Goal: Task Accomplishment & Management: Manage account settings

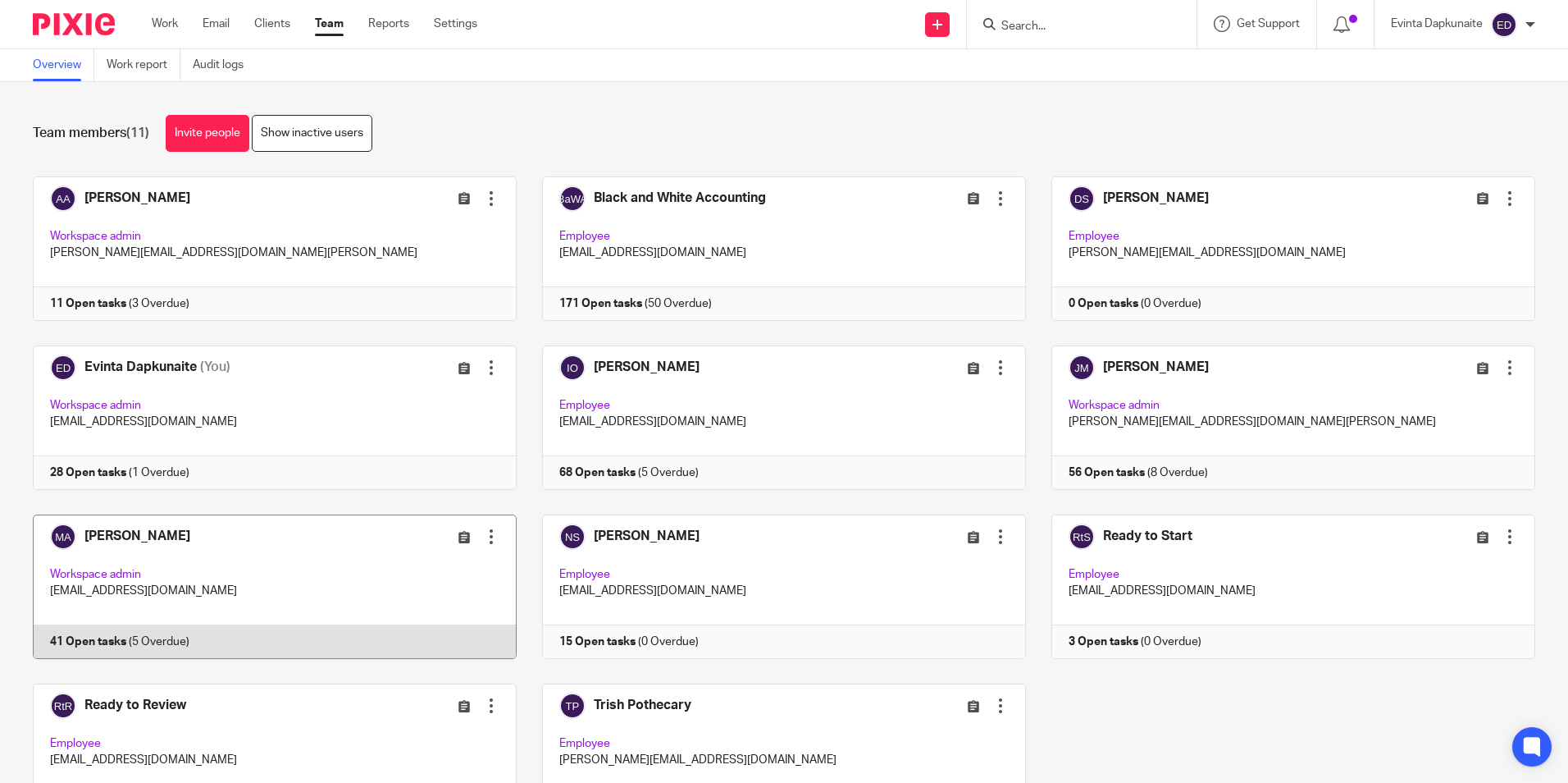
click at [387, 567] on link at bounding box center [262, 586] width 510 height 144
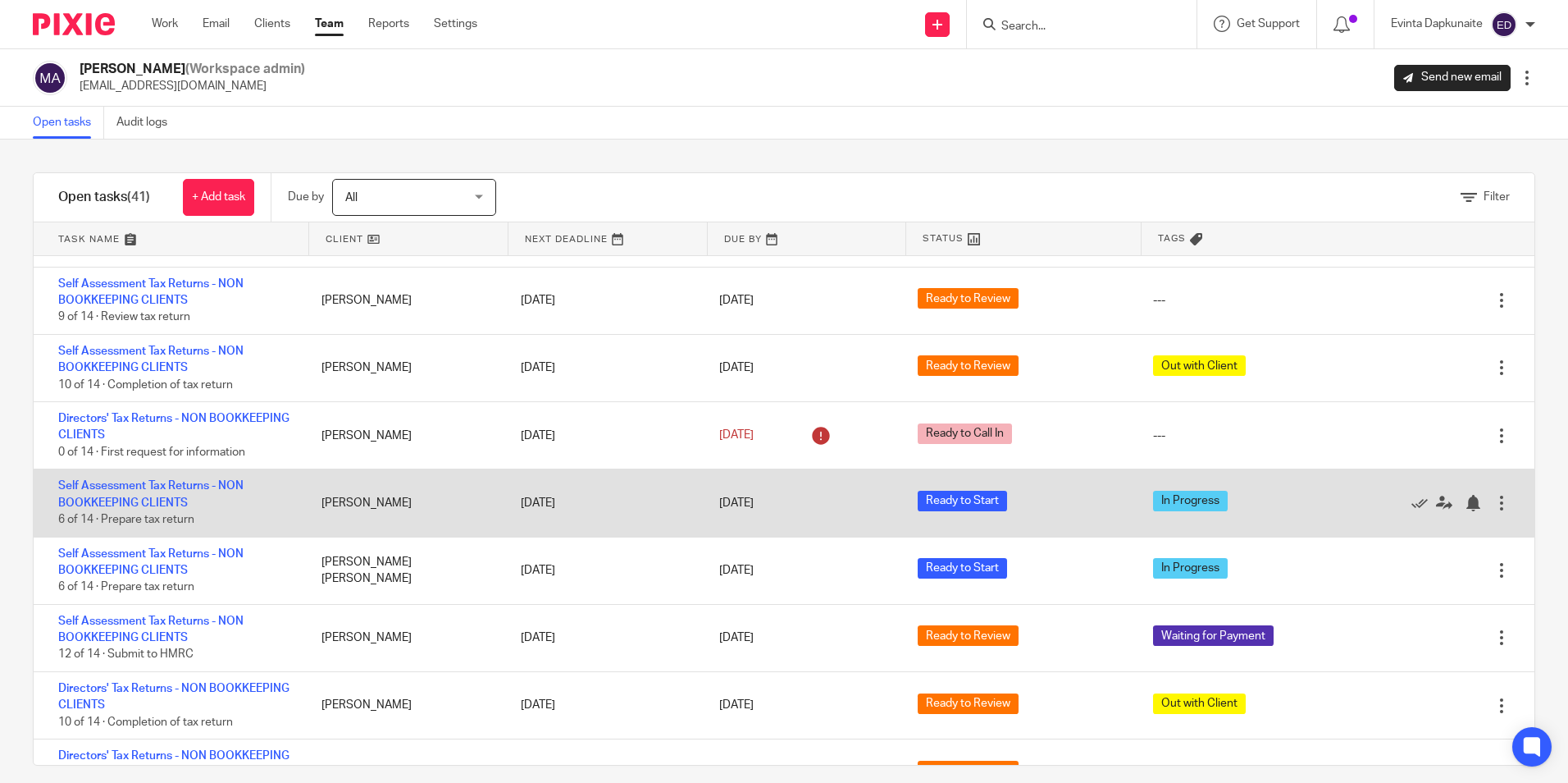
scroll to position [1230, 0]
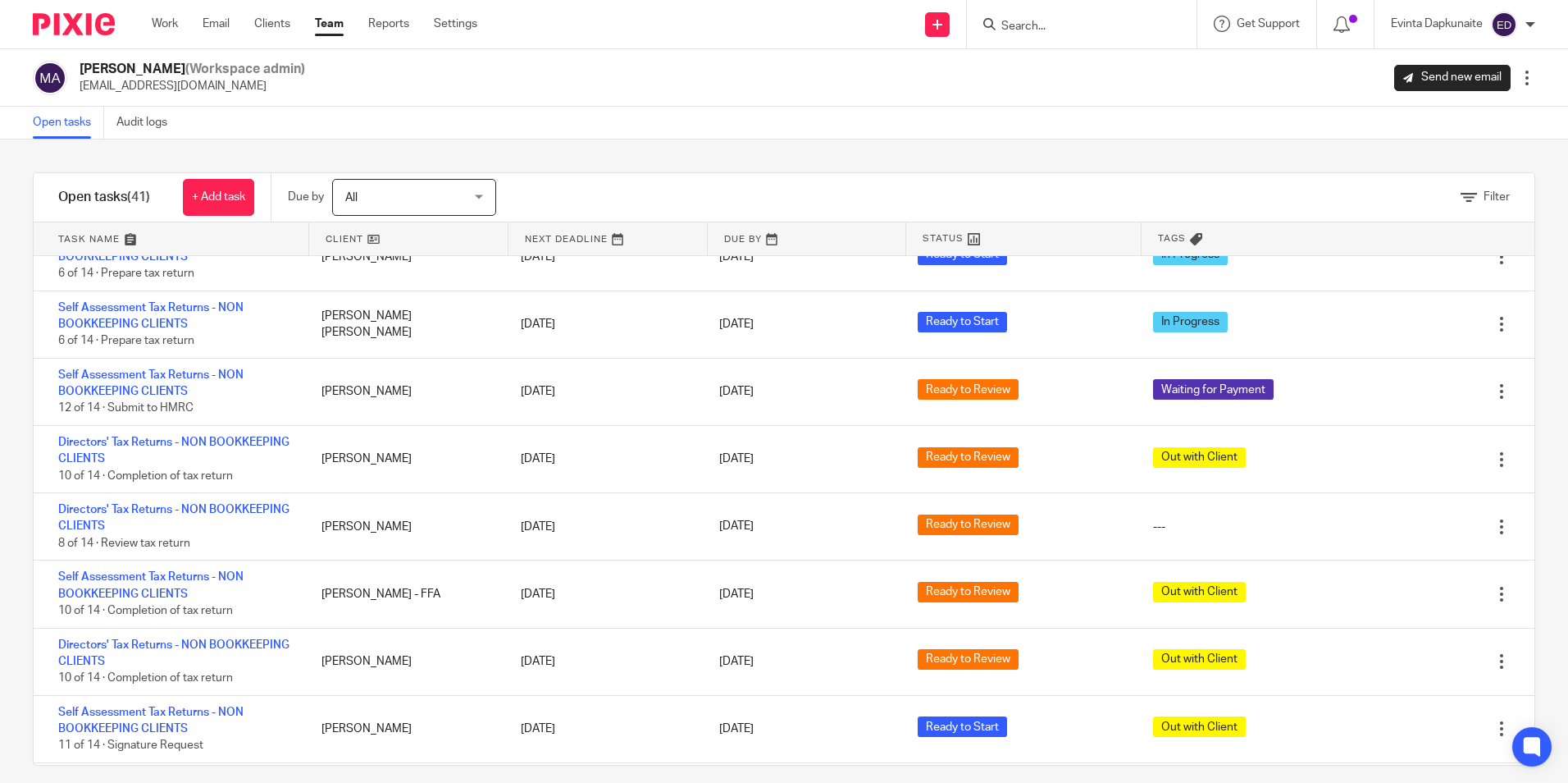
click at [1031, 21] on input "Search" at bounding box center [1073, 27] width 148 height 15
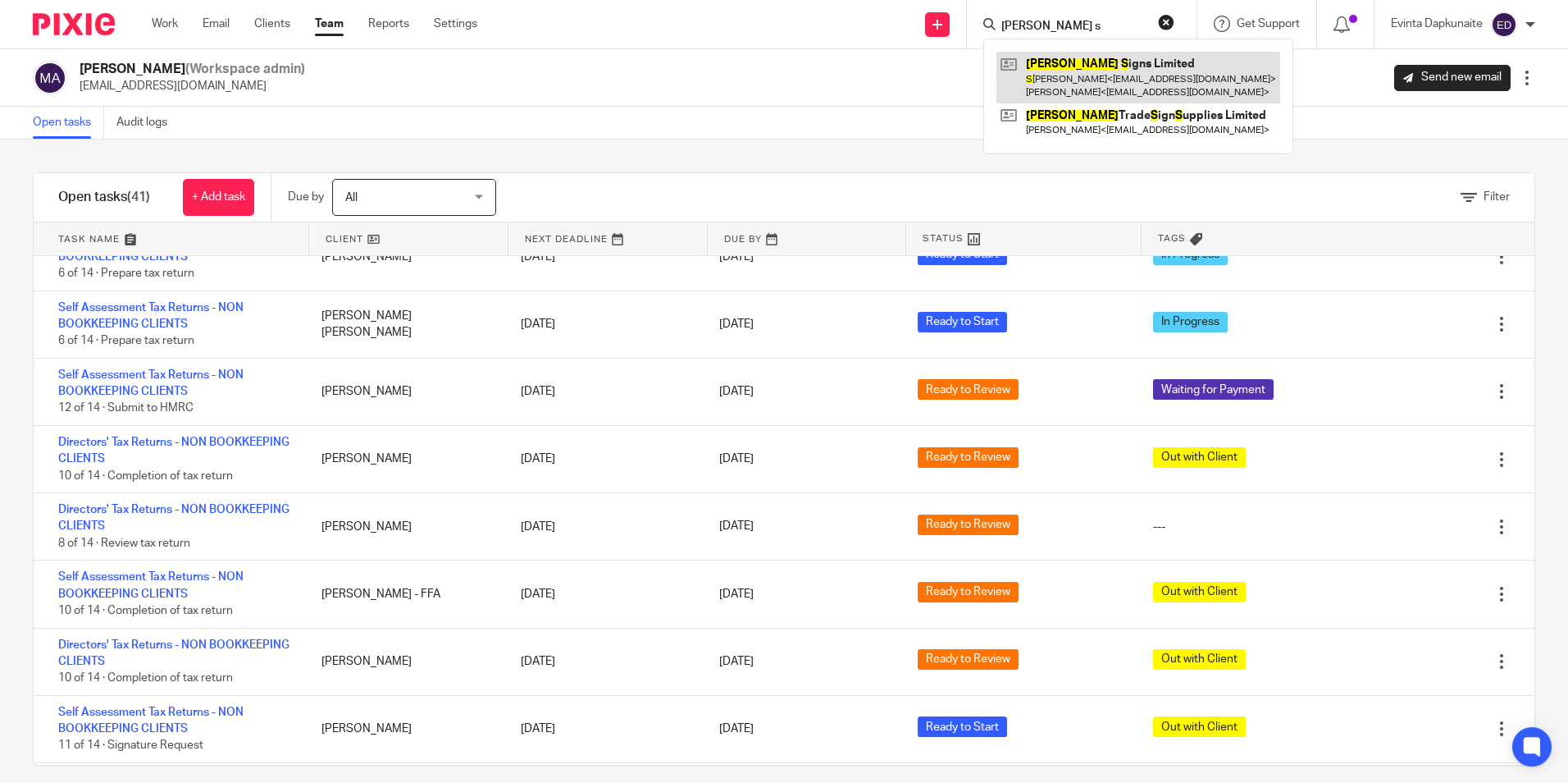
type input "asby s"
click at [1074, 60] on link at bounding box center [1138, 77] width 284 height 51
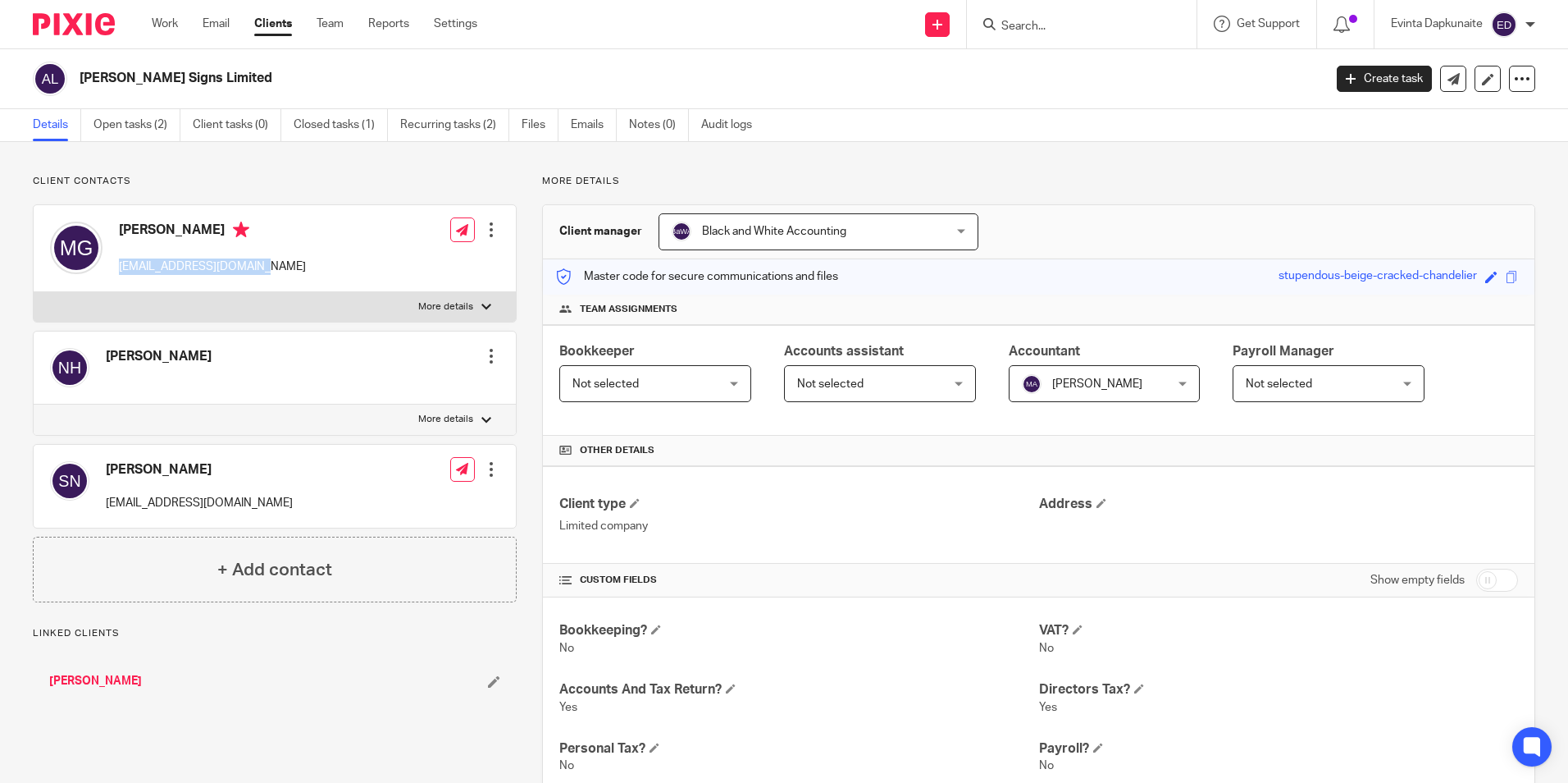
drag, startPoint x: 112, startPoint y: 269, endPoint x: 304, endPoint y: 269, distance: 192.0
click at [304, 269] on div "Marianna Gattyan accounts@ashbytrade.net Edit contact Create client from contac…" at bounding box center [275, 249] width 482 height 87
drag, startPoint x: 304, startPoint y: 269, endPoint x: 226, endPoint y: 260, distance: 78.5
copy p "accounts@ashbytrade.net"
click at [1064, 30] on input "Search" at bounding box center [1073, 27] width 148 height 15
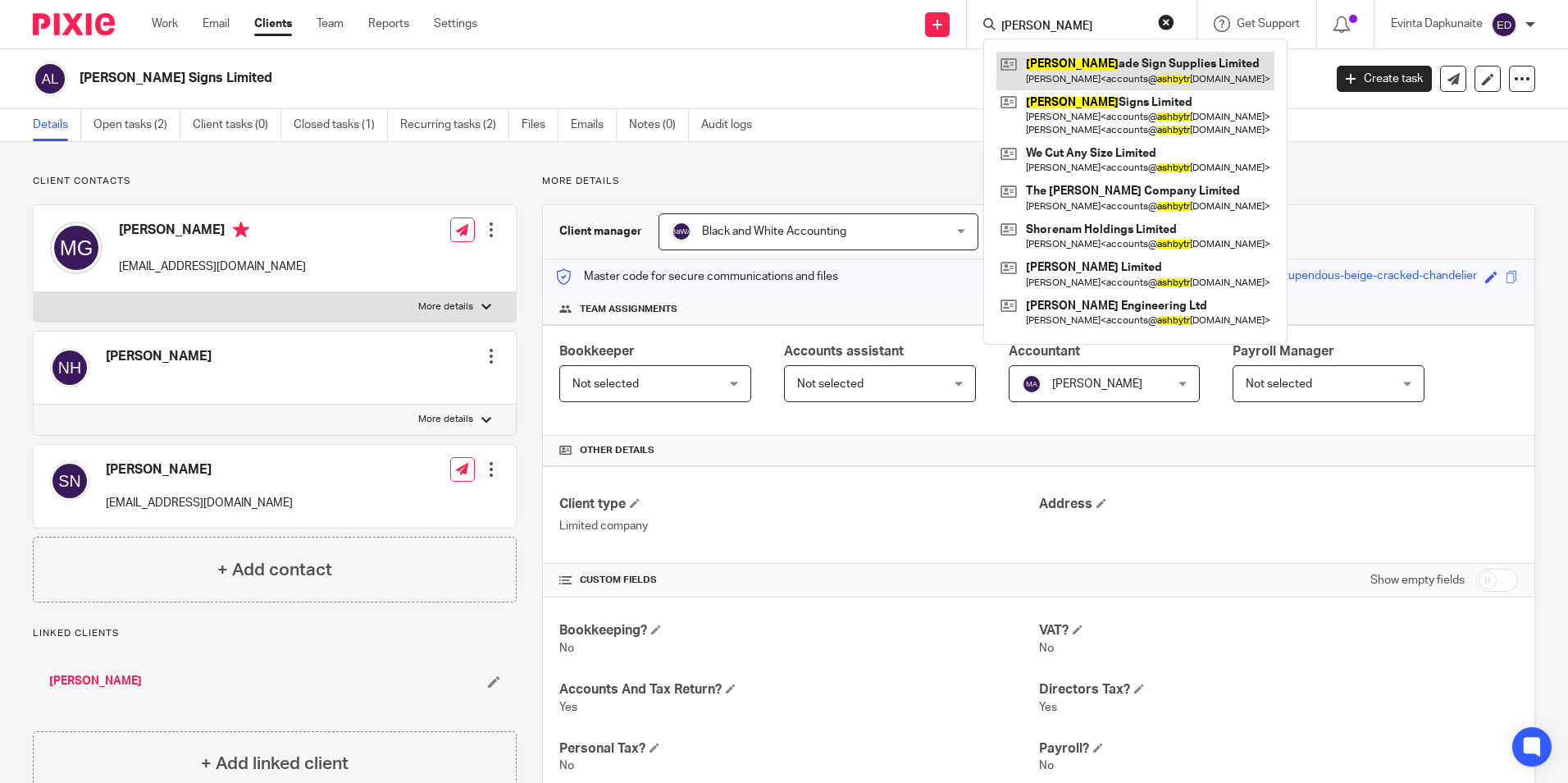
type input "ashby tr"
click at [1060, 64] on link at bounding box center [1135, 71] width 278 height 38
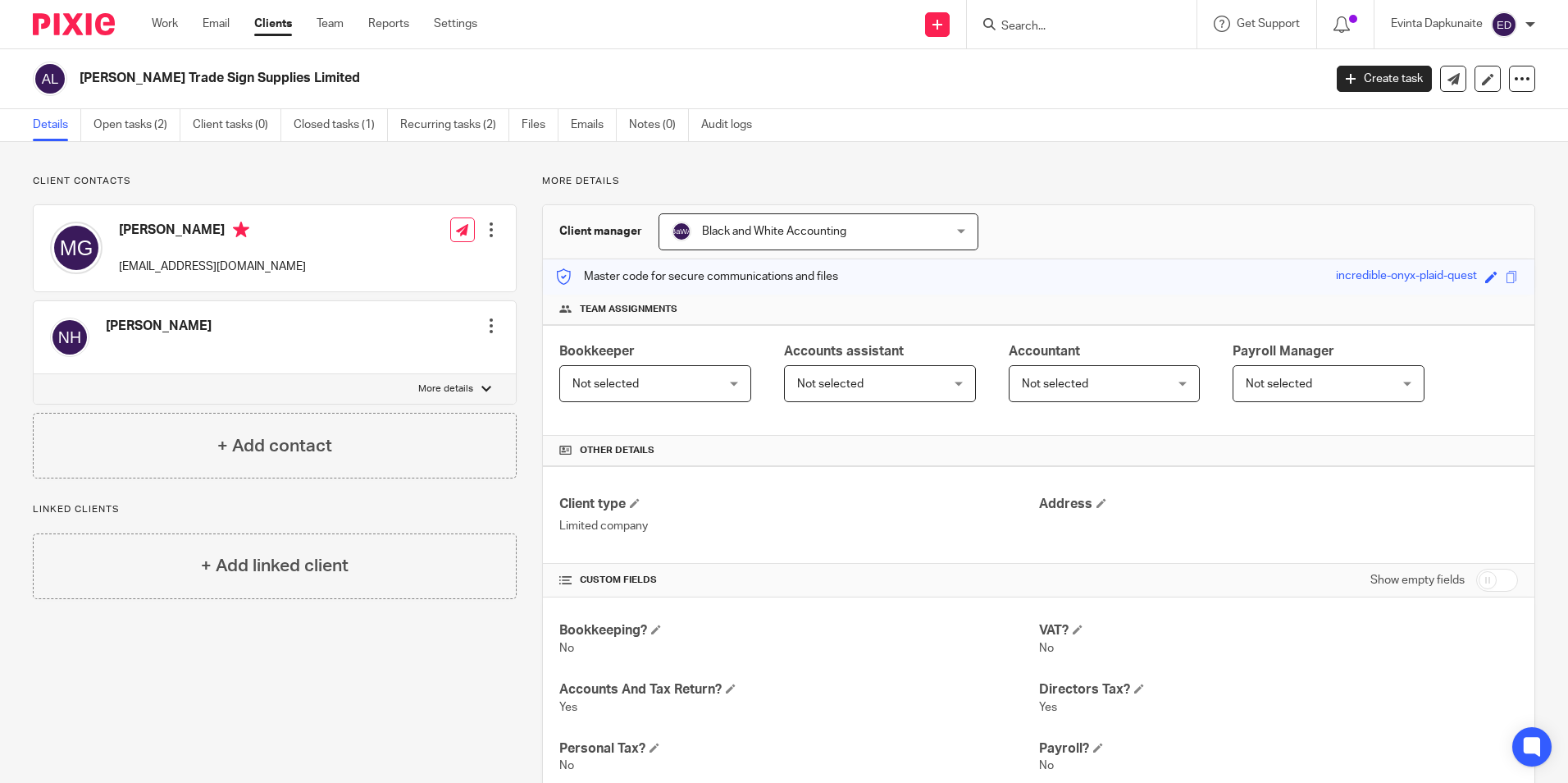
click at [122, 263] on p "accounts@ashbytrade.net" at bounding box center [212, 267] width 187 height 16
drag, startPoint x: 115, startPoint y: 263, endPoint x: 264, endPoint y: 244, distance: 150.2
click at [264, 244] on div "Marianna Gattyan accounts@ashbytrade.net Edit contact Create client from contac…" at bounding box center [275, 248] width 482 height 86
copy p "accounts@ashbytrade.net"
click at [1008, 24] on input "Search" at bounding box center [1073, 27] width 148 height 15
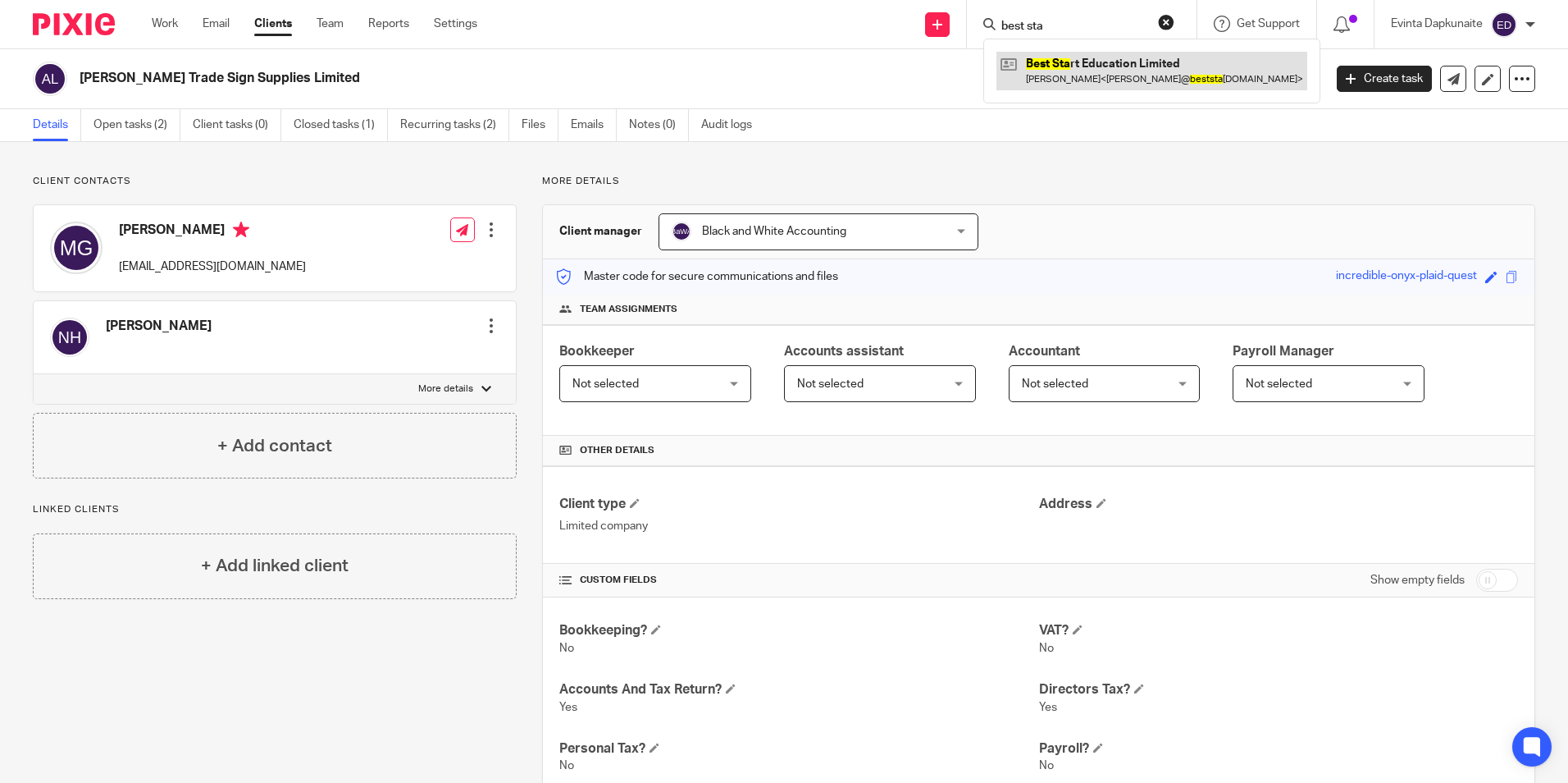
type input "best sta"
click at [1042, 68] on link at bounding box center [1152, 71] width 311 height 38
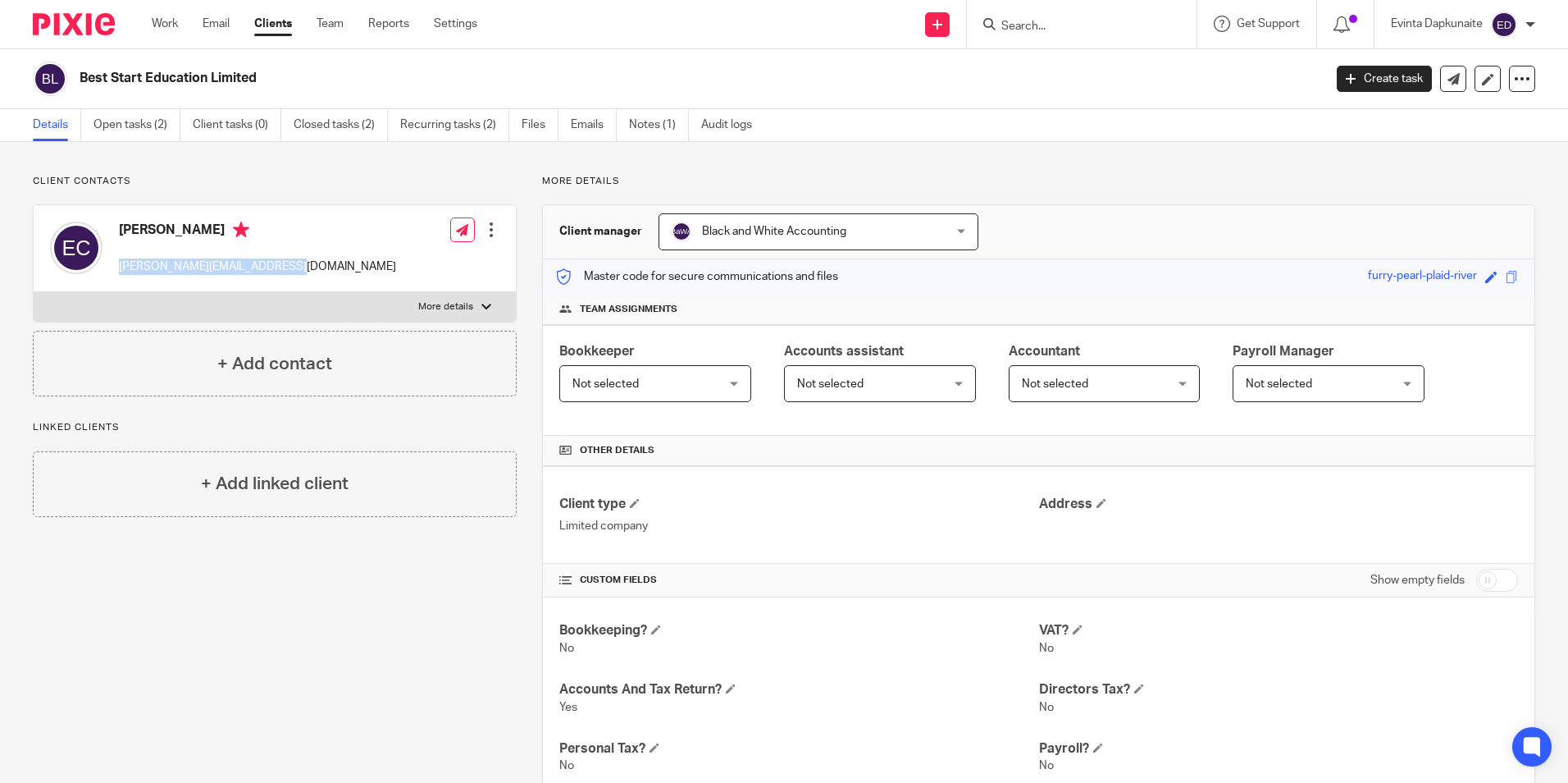
drag, startPoint x: 116, startPoint y: 269, endPoint x: 321, endPoint y: 267, distance: 205.0
click at [321, 267] on div "Elena Colquhoun elena@beststarteducation.com Edit contact Create client from co…" at bounding box center [275, 249] width 482 height 87
copy p "elena@beststarteducation.com"
click at [324, 18] on link "Team" at bounding box center [330, 24] width 27 height 16
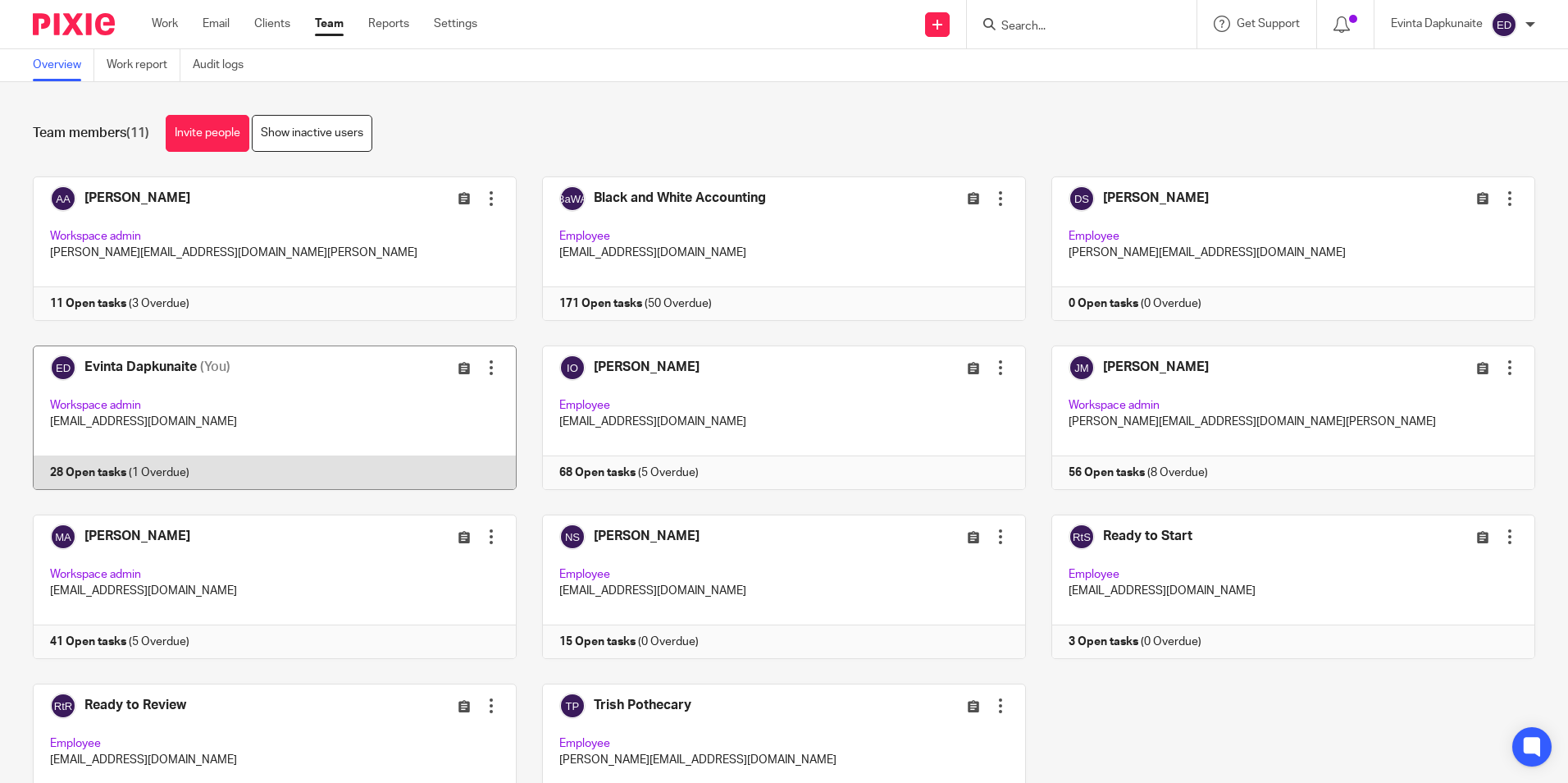
click at [225, 420] on link at bounding box center [262, 417] width 510 height 144
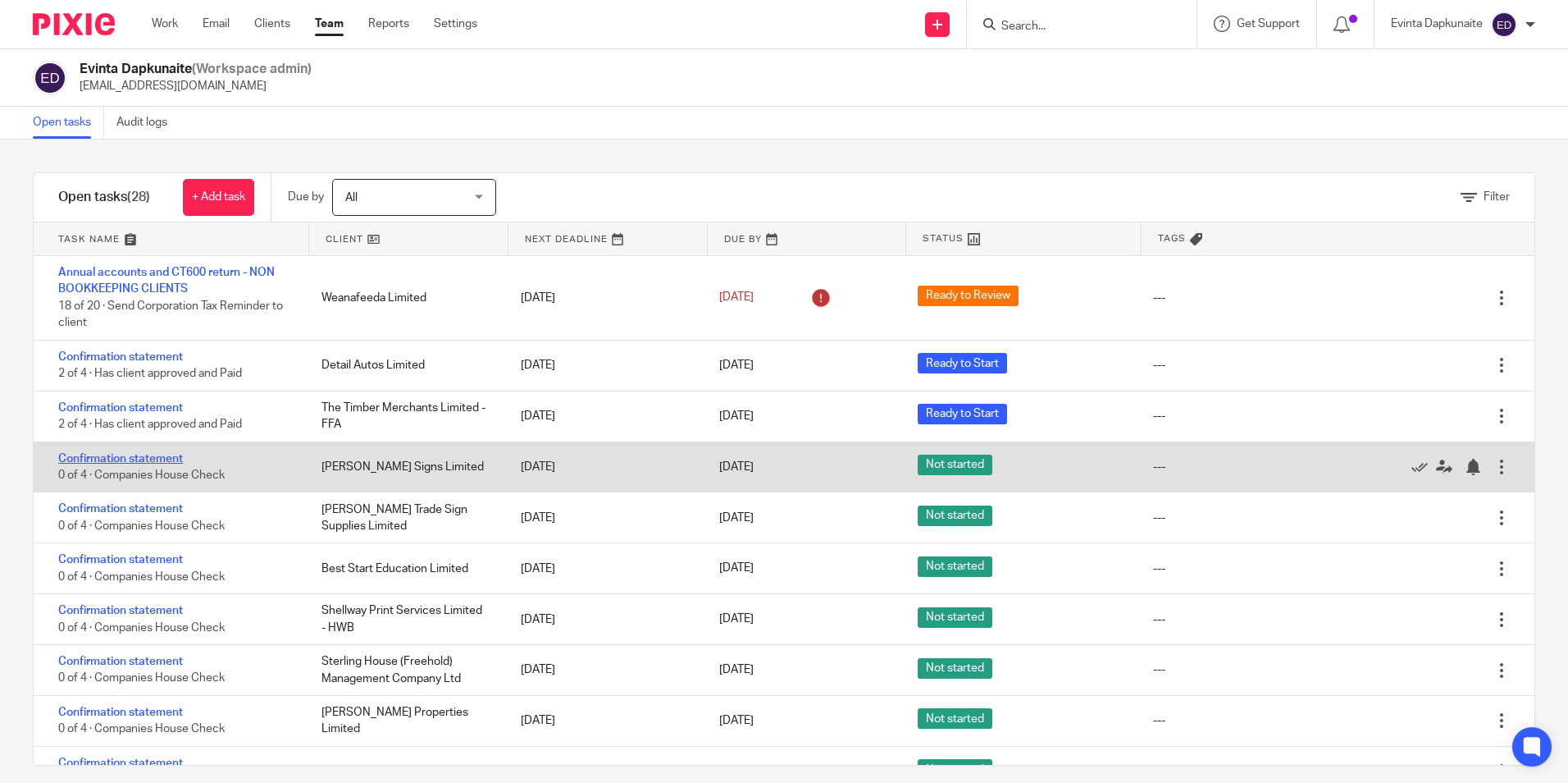
click at [144, 457] on link "Confirmation statement" at bounding box center [120, 458] width 124 height 12
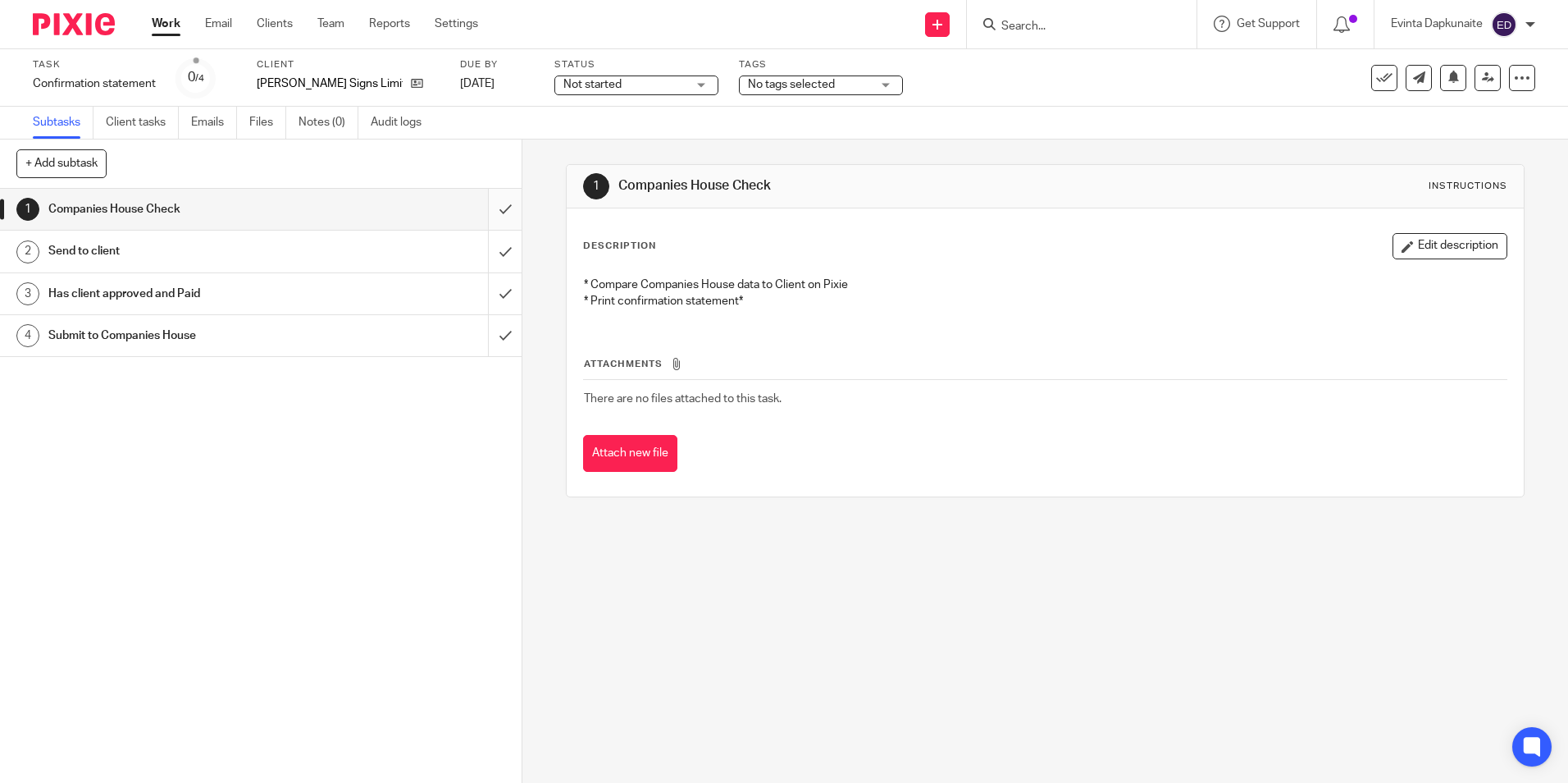
click at [502, 203] on input "submit" at bounding box center [260, 209] width 521 height 41
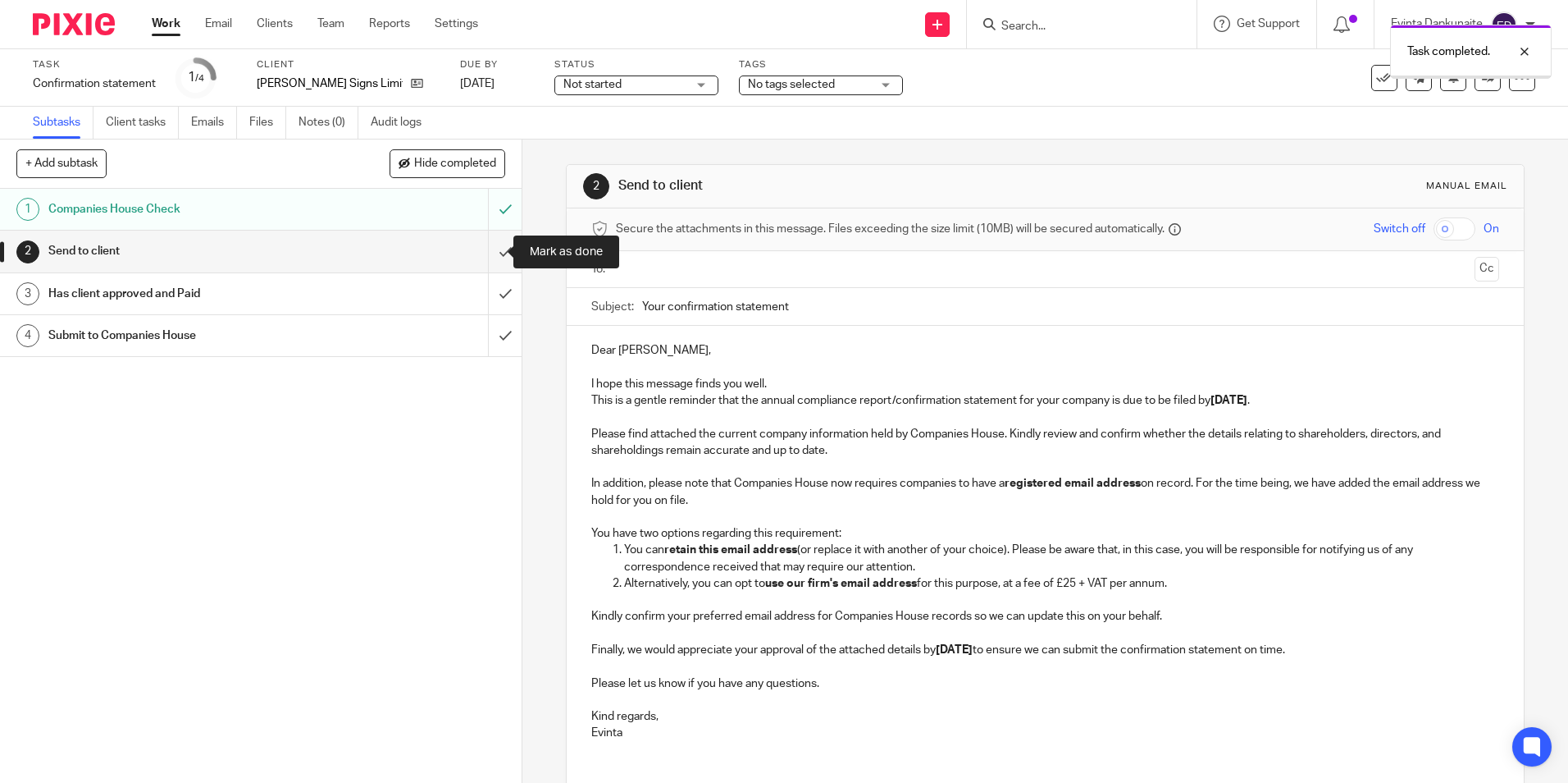
click at [489, 258] on input "submit" at bounding box center [260, 250] width 521 height 41
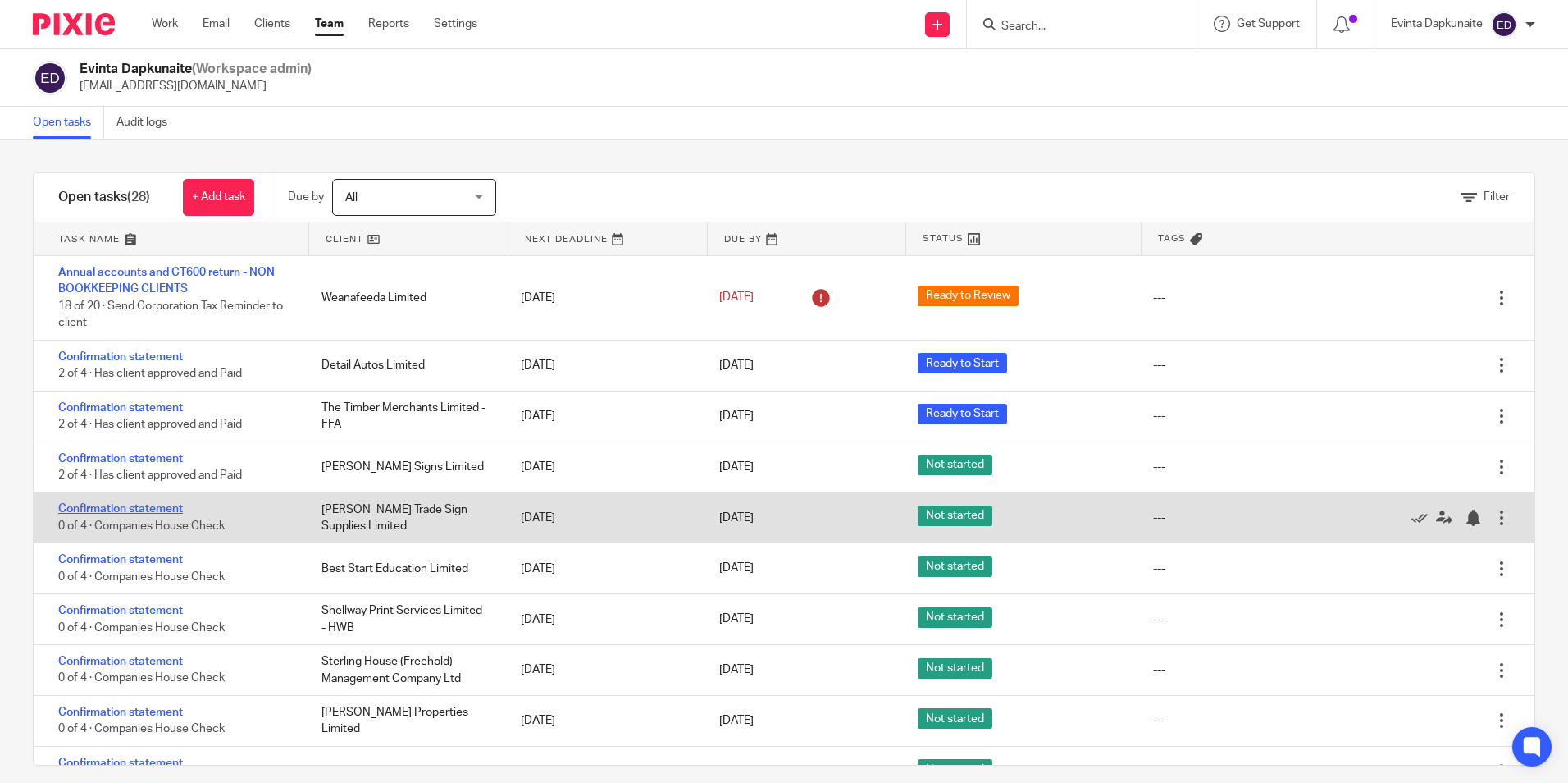
click at [164, 508] on link "Confirmation statement" at bounding box center [120, 508] width 124 height 12
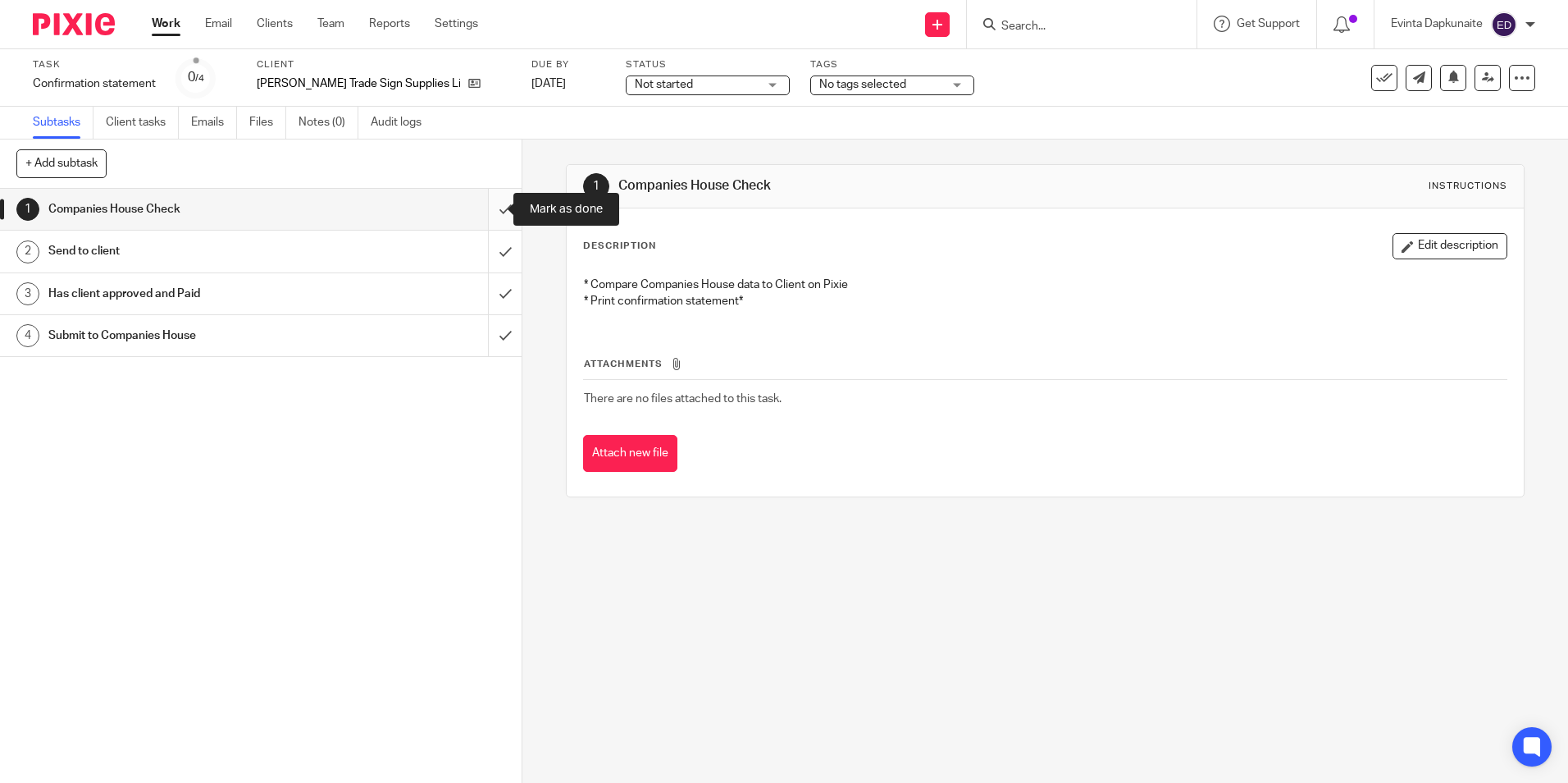
click at [493, 205] on input "submit" at bounding box center [260, 209] width 521 height 41
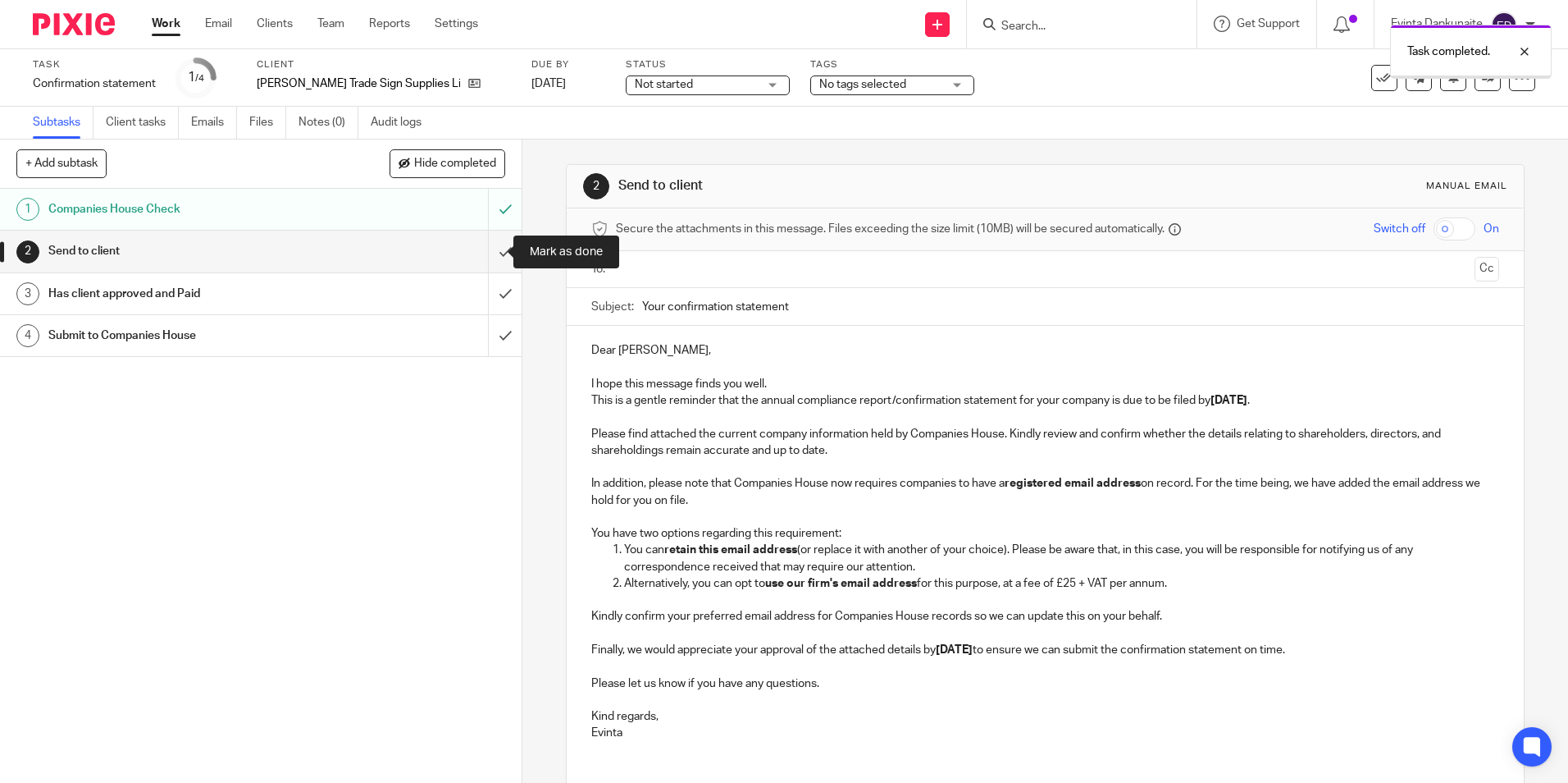
click at [495, 247] on input "submit" at bounding box center [260, 250] width 521 height 41
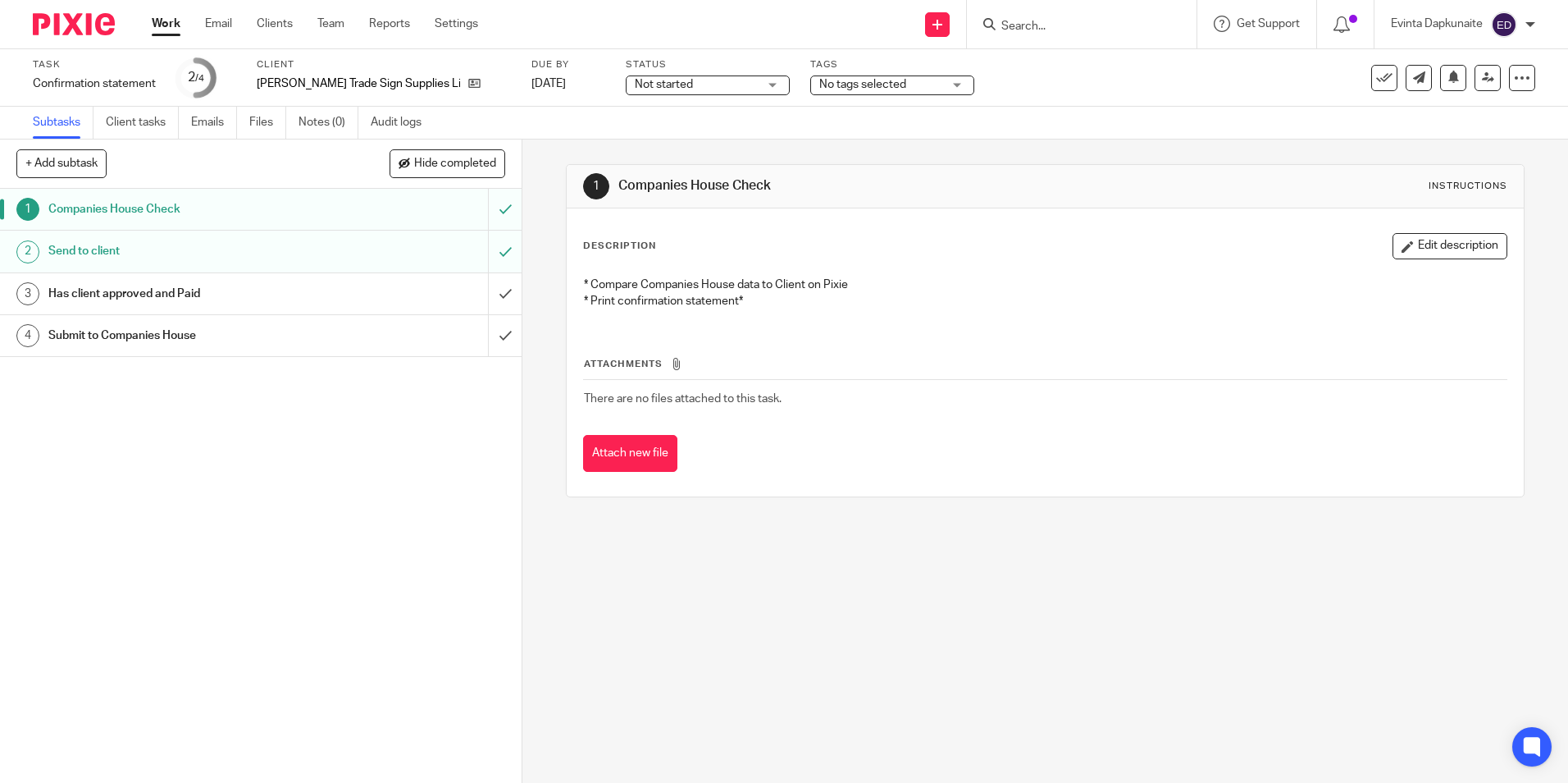
click at [364, 449] on div "1 Companies House Check 2 Send to client 3 Has client approved and Paid 4 Submi…" at bounding box center [260, 485] width 521 height 594
click at [336, 28] on link "Team" at bounding box center [331, 24] width 27 height 16
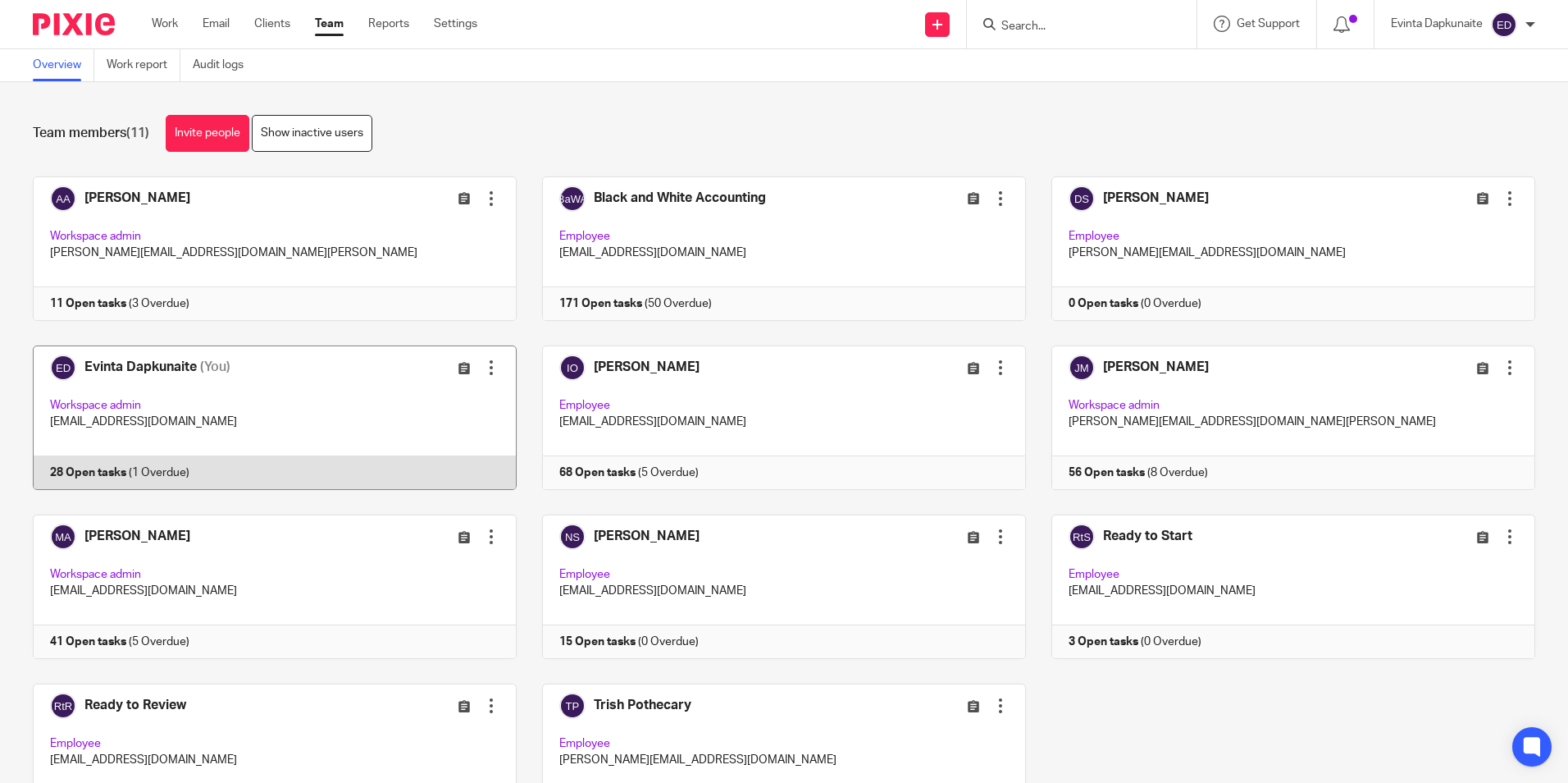
click at [200, 413] on link at bounding box center [262, 417] width 510 height 144
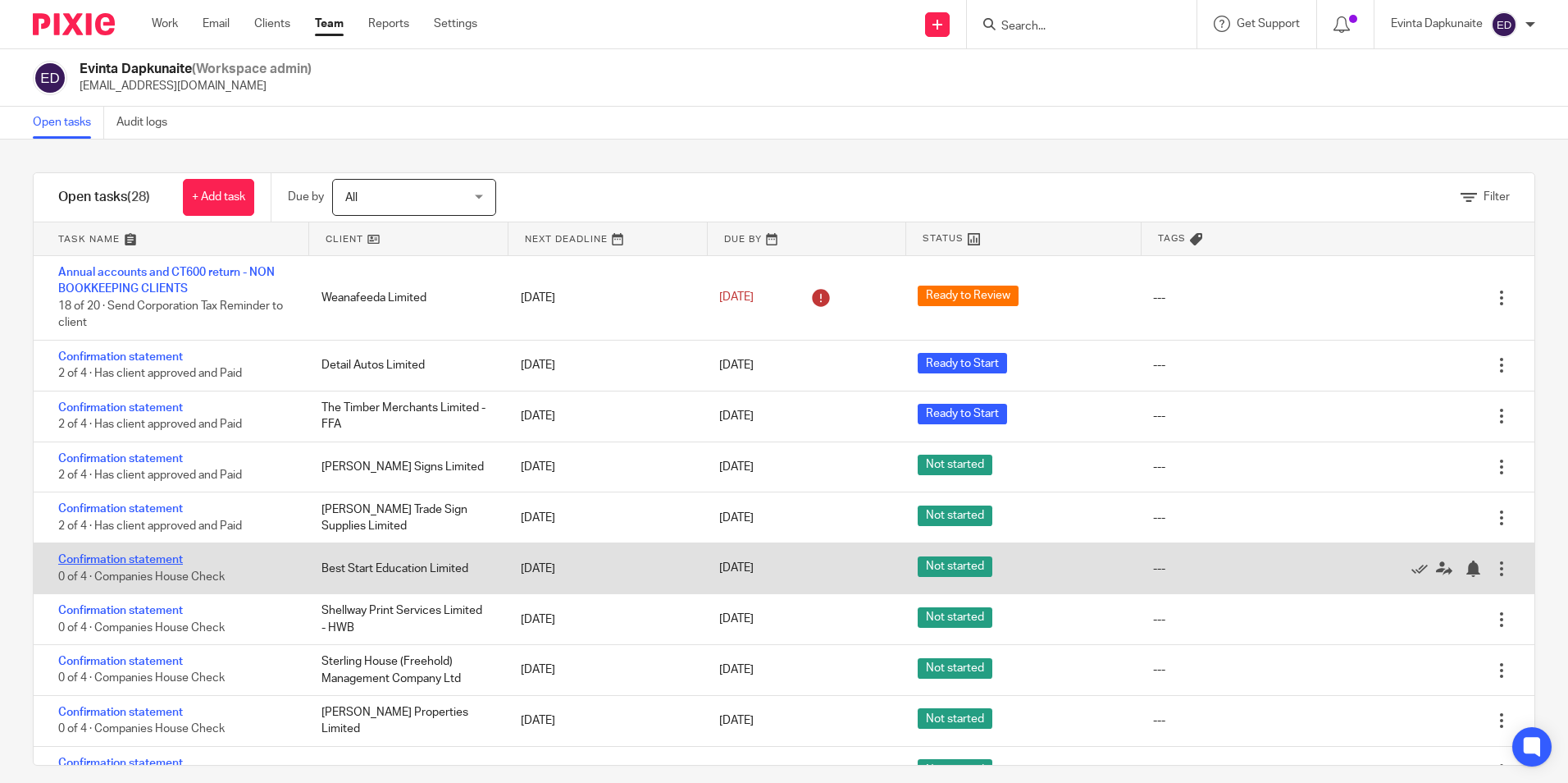
click at [150, 556] on link "Confirmation statement" at bounding box center [120, 559] width 124 height 12
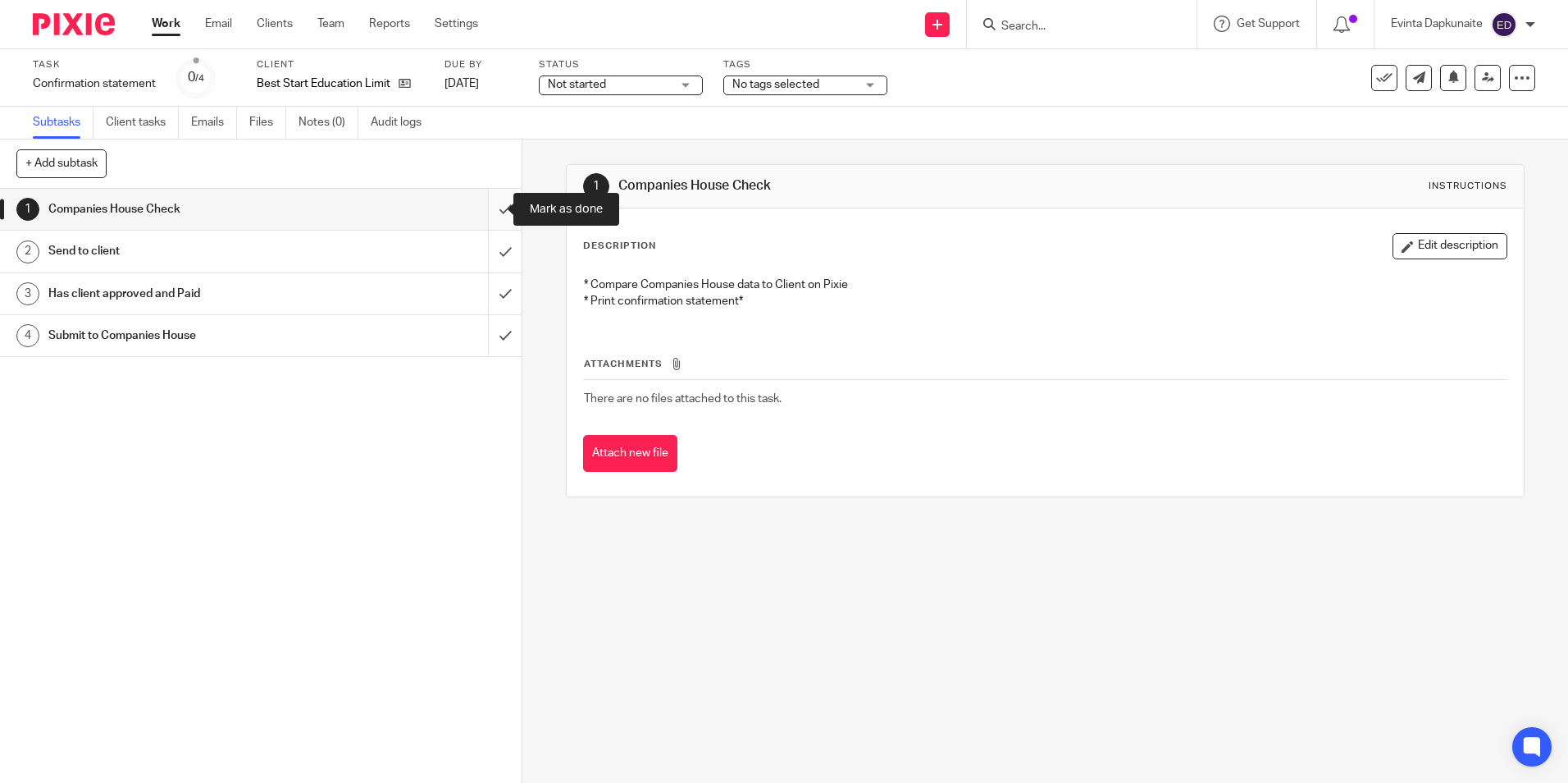
click at [484, 207] on input "submit" at bounding box center [260, 209] width 521 height 41
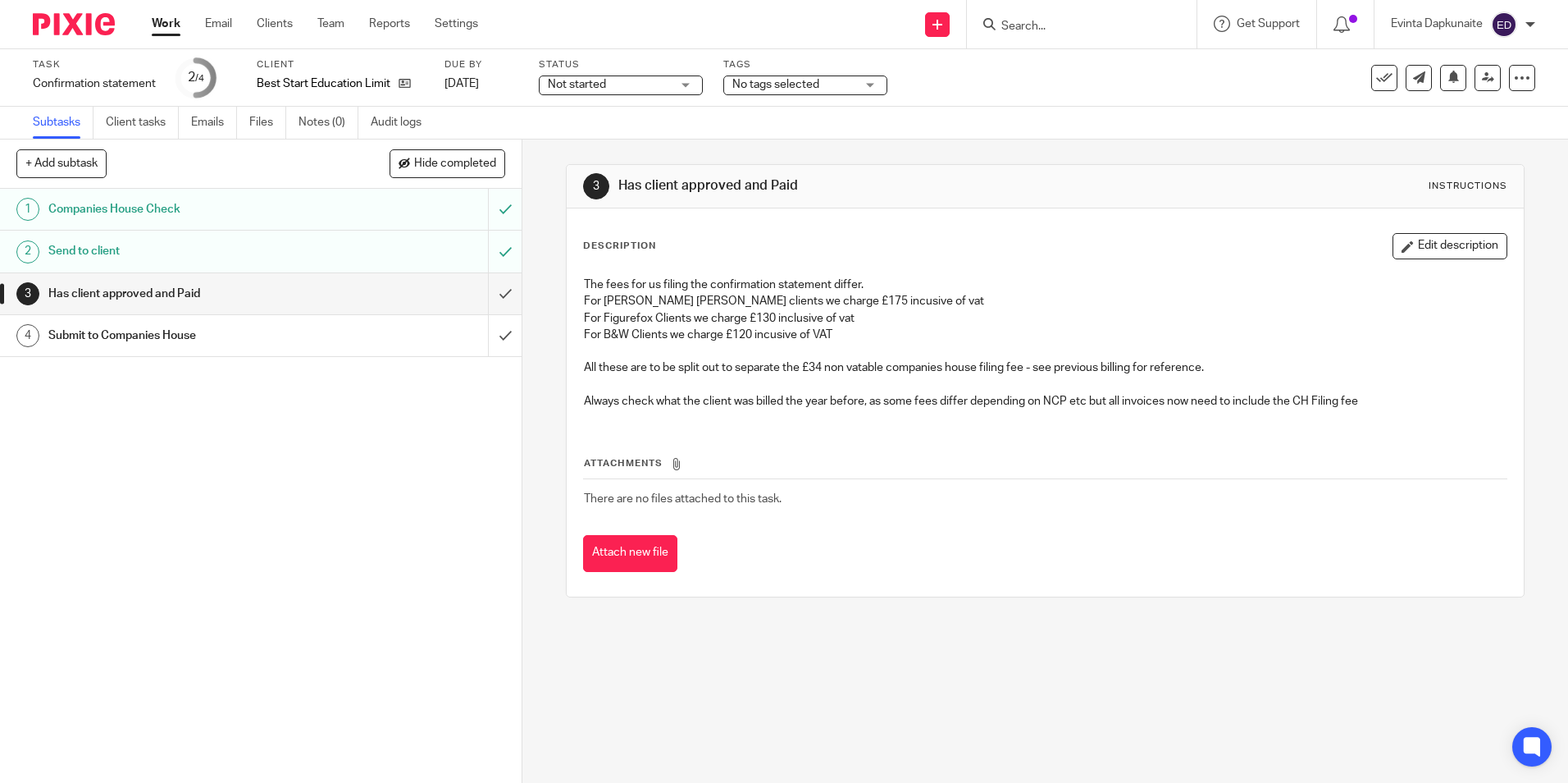
click at [1039, 24] on input "Search" at bounding box center [1073, 27] width 148 height 15
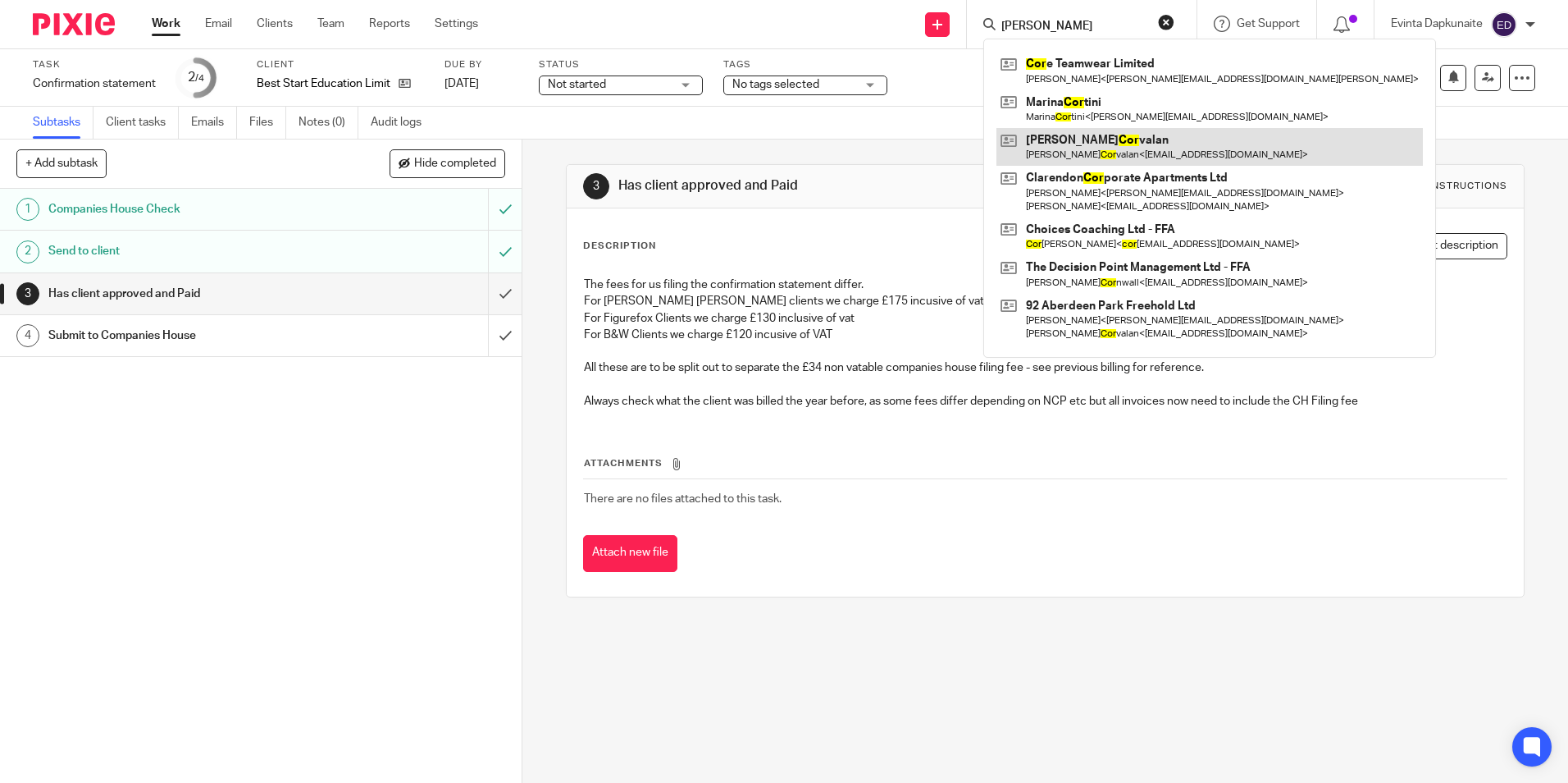
type input "ana cor"
click at [1031, 133] on link at bounding box center [1210, 147] width 426 height 38
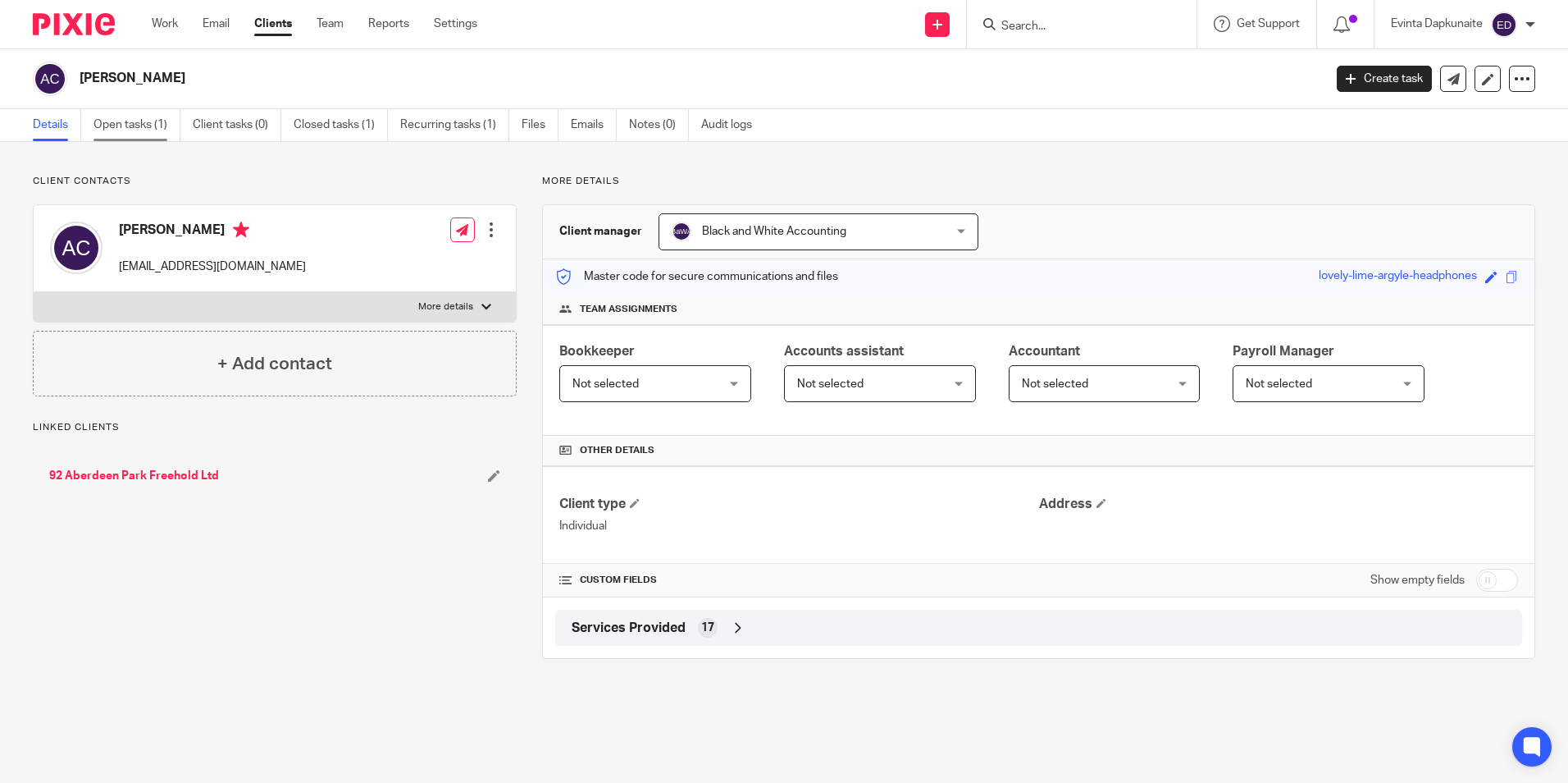
click at [156, 111] on link "Open tasks (1)" at bounding box center [137, 124] width 87 height 32
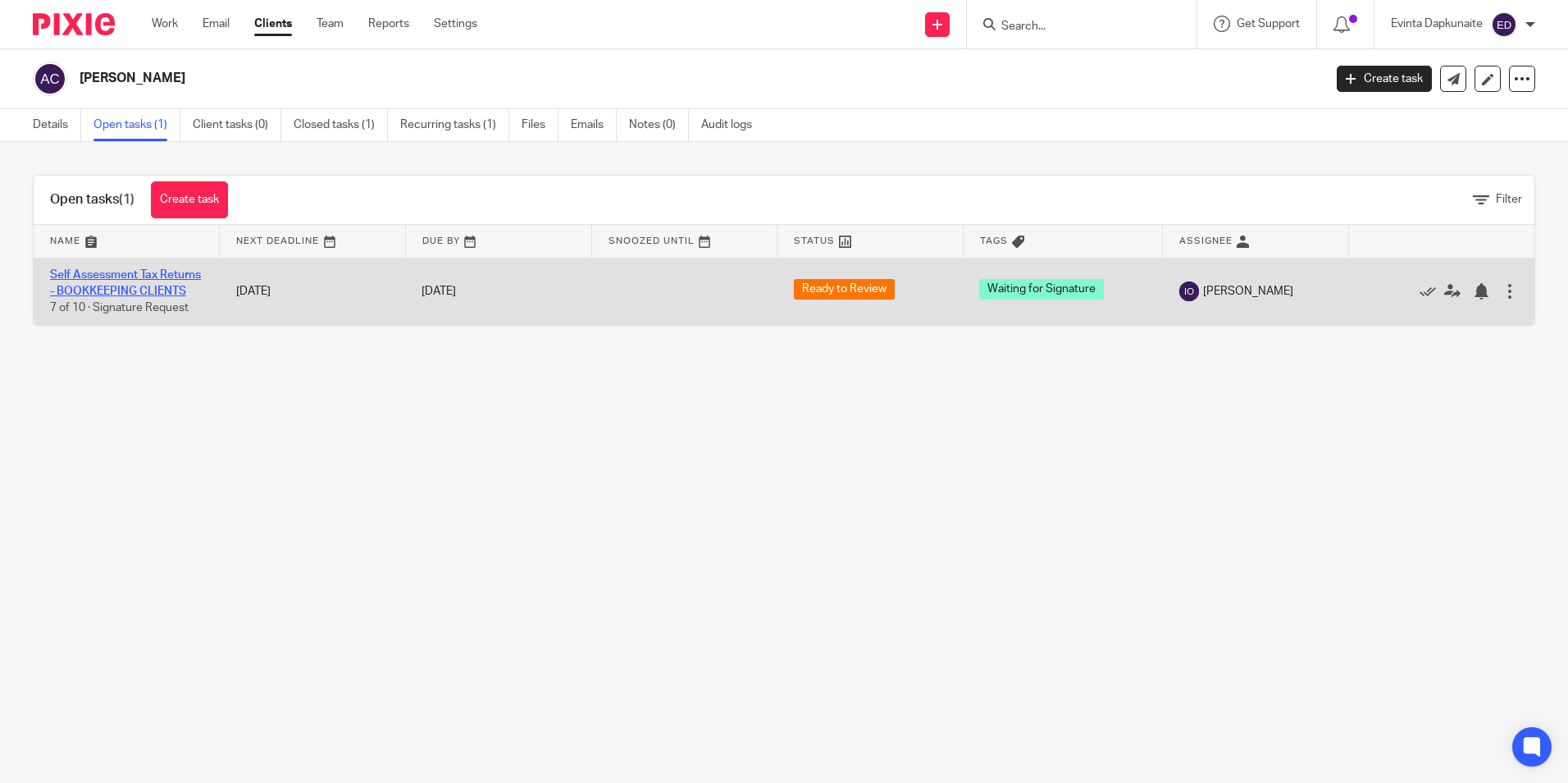
click at [135, 279] on link "Self Assessment Tax Returns - BOOKKEEPING CLIENTS" at bounding box center [125, 283] width 151 height 28
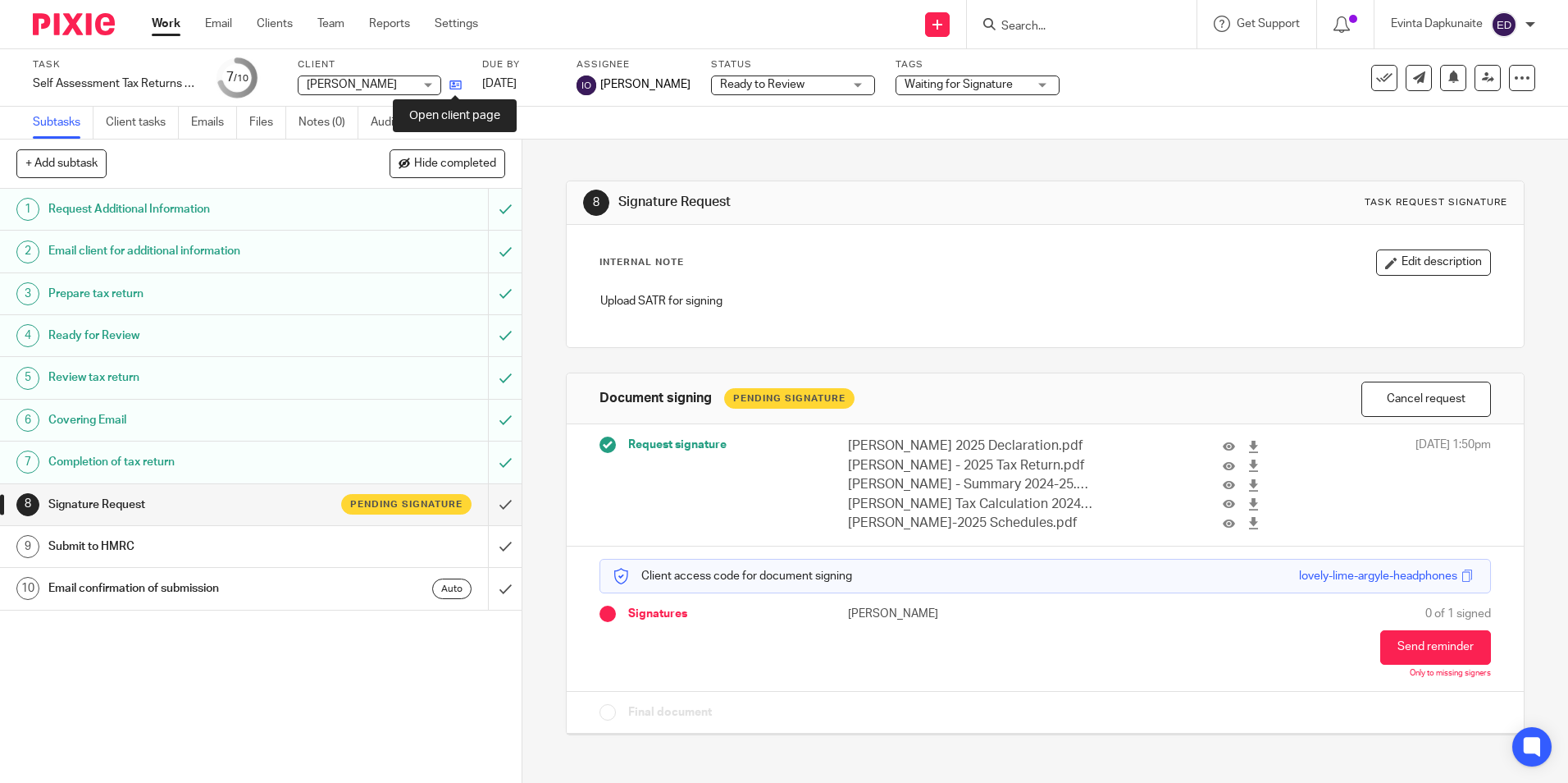
click at [453, 86] on icon at bounding box center [456, 85] width 13 height 13
click at [948, 180] on div "8 Signature Request Task request signature Internal Note Edit description Uploa…" at bounding box center [1045, 445] width 958 height 612
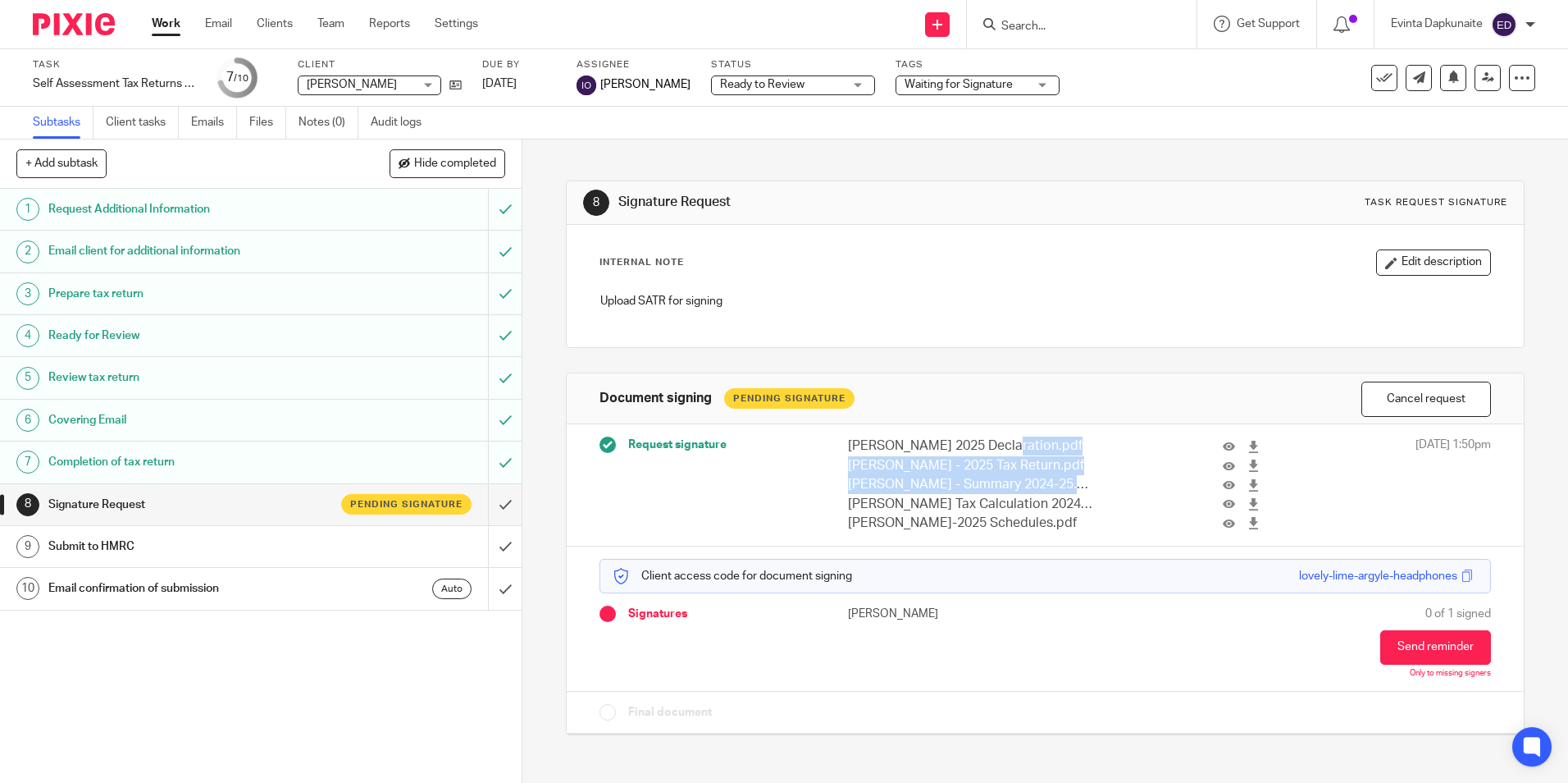
drag, startPoint x: 851, startPoint y: 438, endPoint x: 911, endPoint y: 478, distance: 72.1
click at [911, 478] on div "Miss Ana Corvalan 2025 Declaration.pdf Miss Ana Corvalan - 2025 Tax Return.pdf …" at bounding box center [1057, 484] width 420 height 96
drag, startPoint x: 911, startPoint y: 478, endPoint x: 852, endPoint y: 314, distance: 174.3
click at [852, 314] on div "Upload SATR for signing" at bounding box center [1045, 303] width 905 height 37
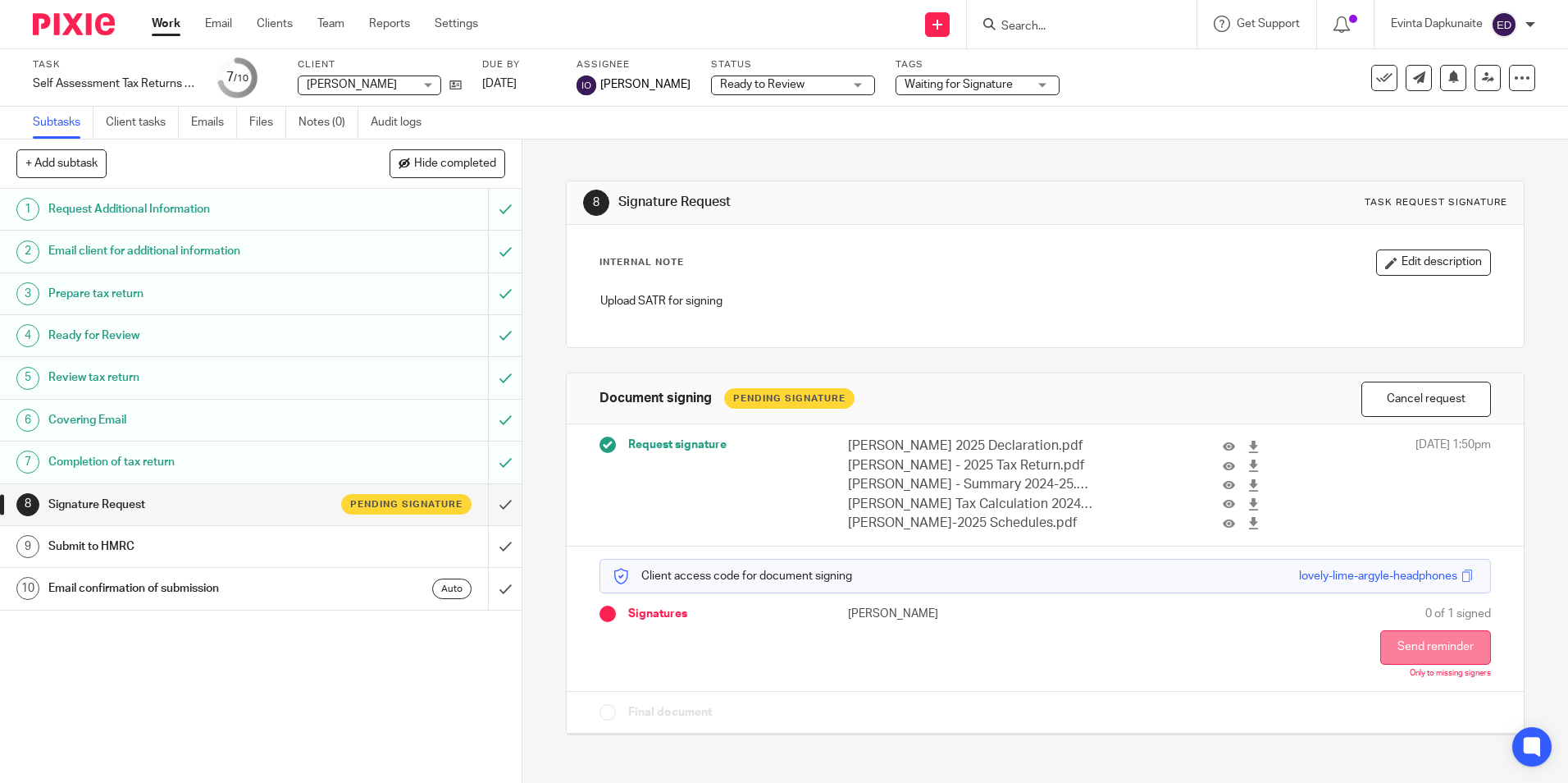
click at [1396, 654] on button "Send reminder" at bounding box center [1436, 647] width 111 height 34
click at [214, 124] on link "Emails" at bounding box center [214, 122] width 46 height 32
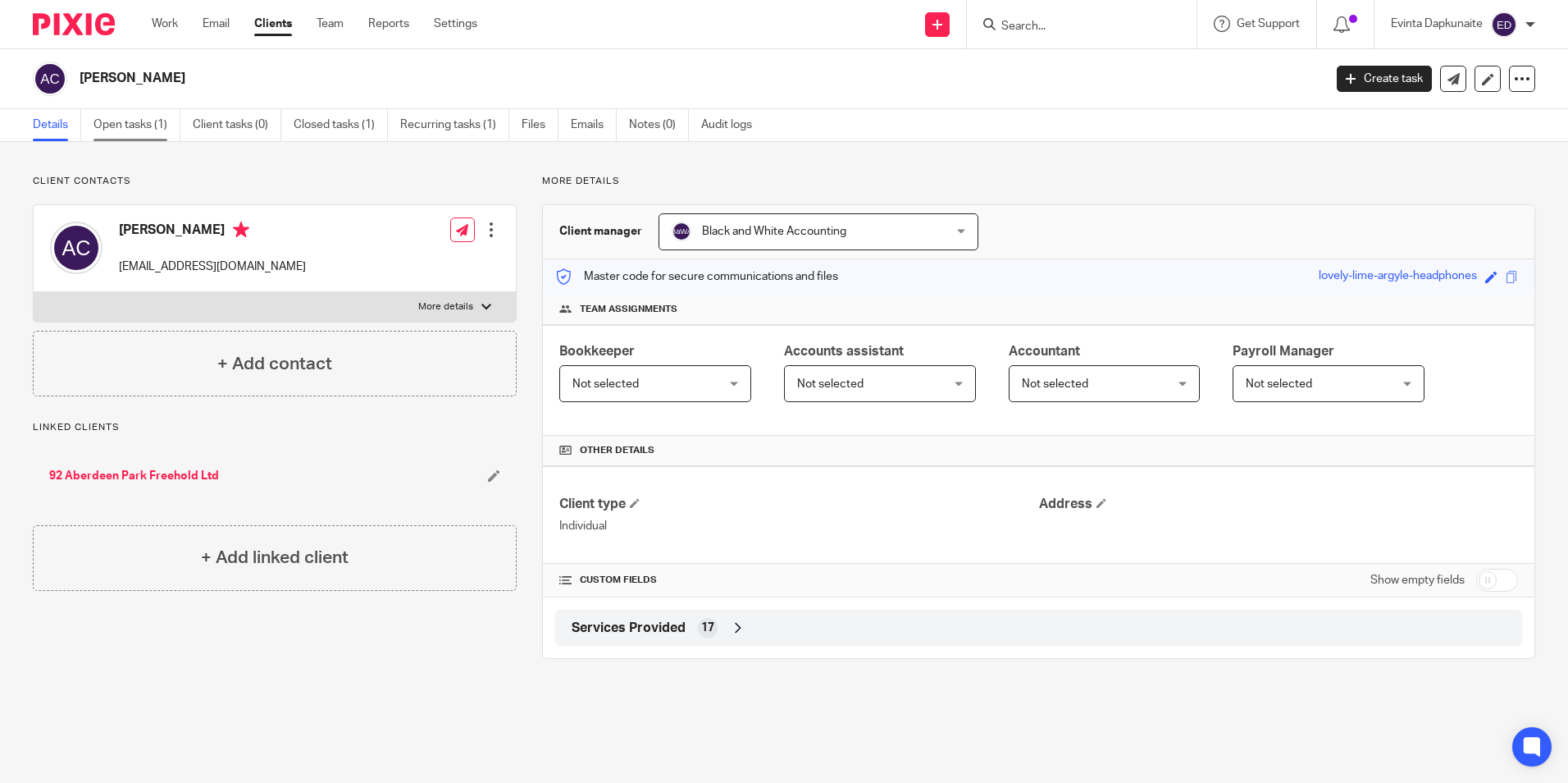
drag, startPoint x: 160, startPoint y: 126, endPoint x: 174, endPoint y: 129, distance: 14.3
click at [160, 126] on link "Open tasks (1)" at bounding box center [137, 124] width 87 height 32
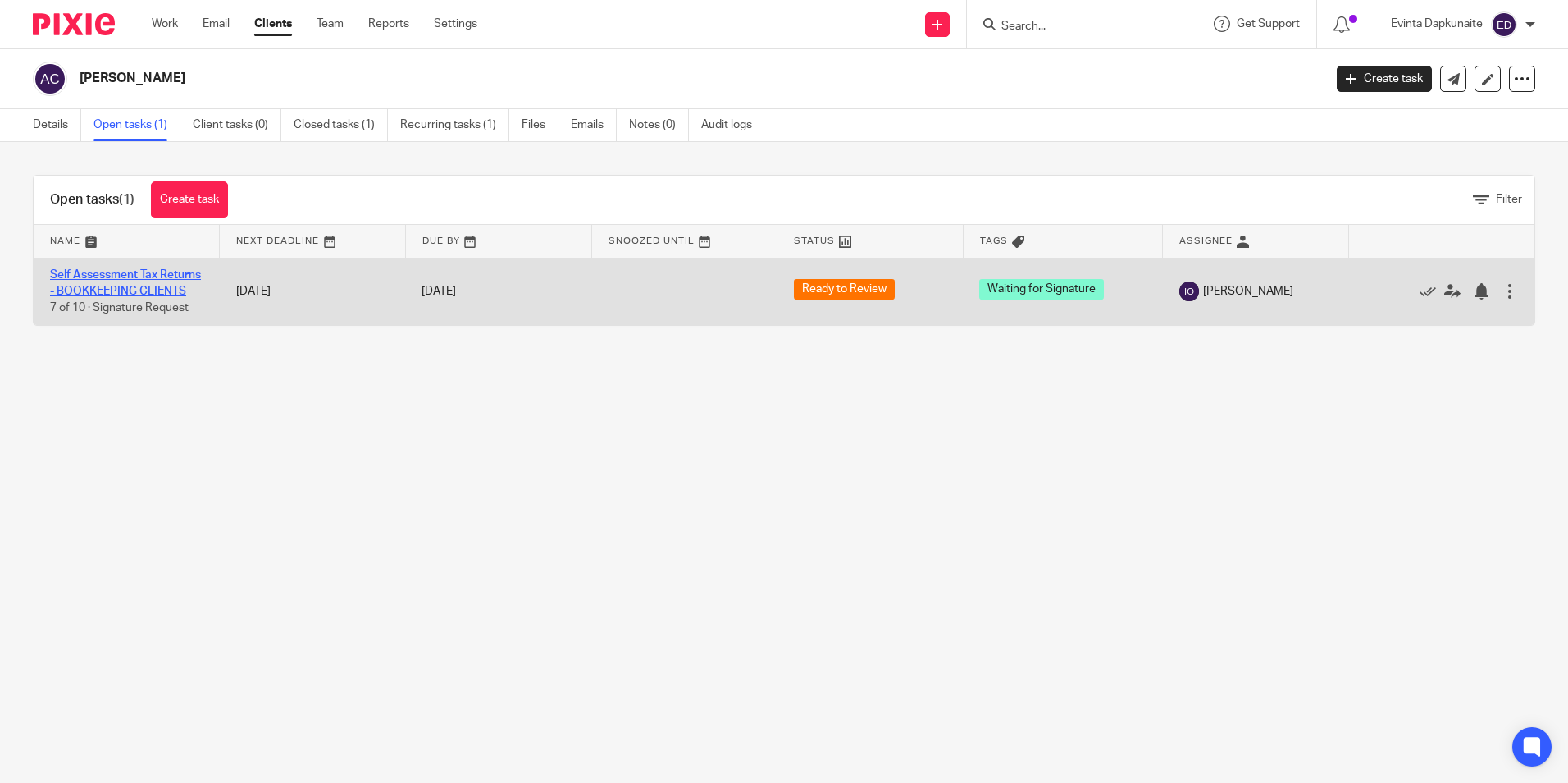
click at [113, 292] on link "Self Assessment Tax Returns - BOOKKEEPING CLIENTS" at bounding box center [125, 283] width 151 height 28
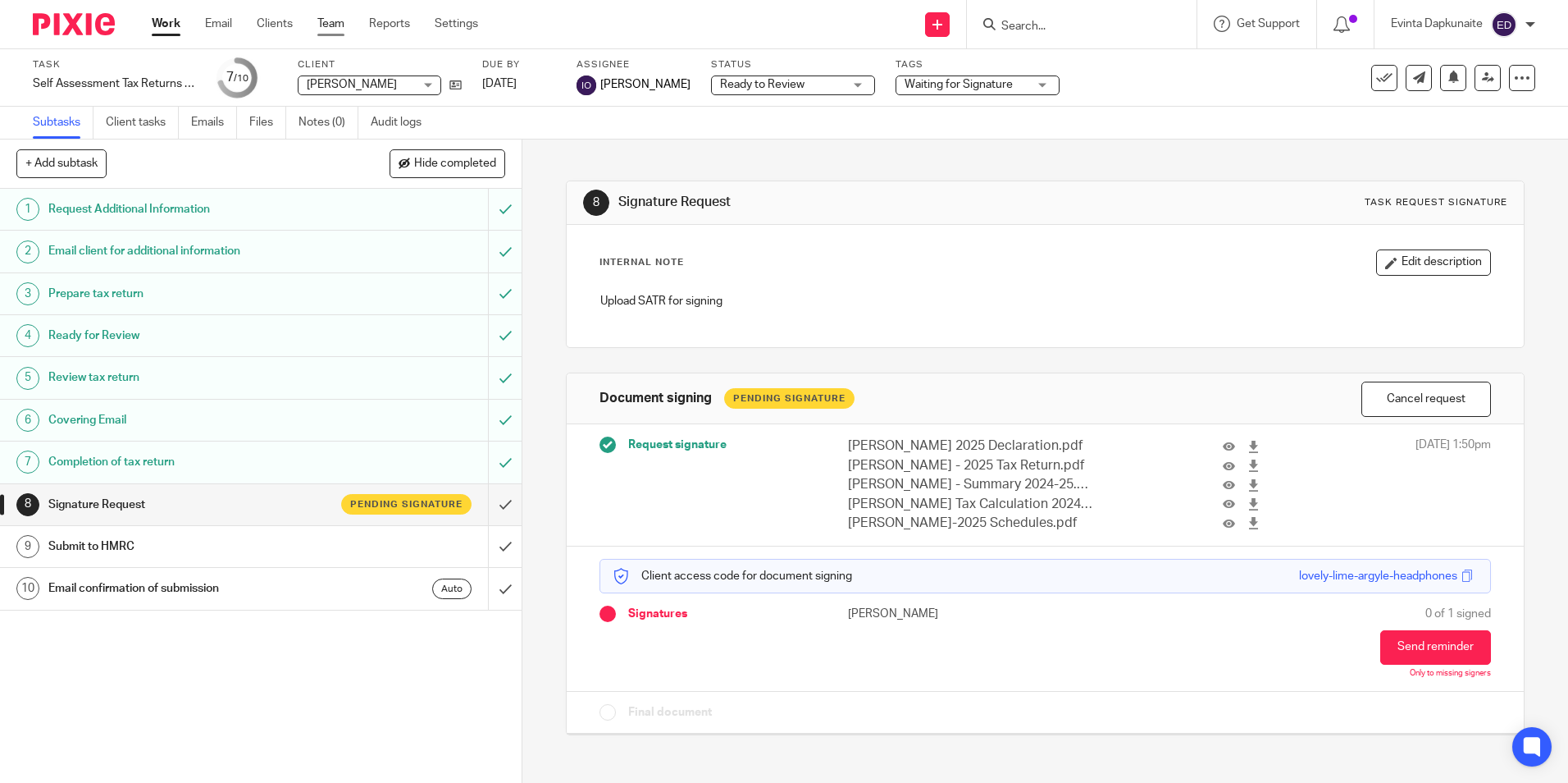
click at [338, 24] on link "Team" at bounding box center [331, 24] width 27 height 16
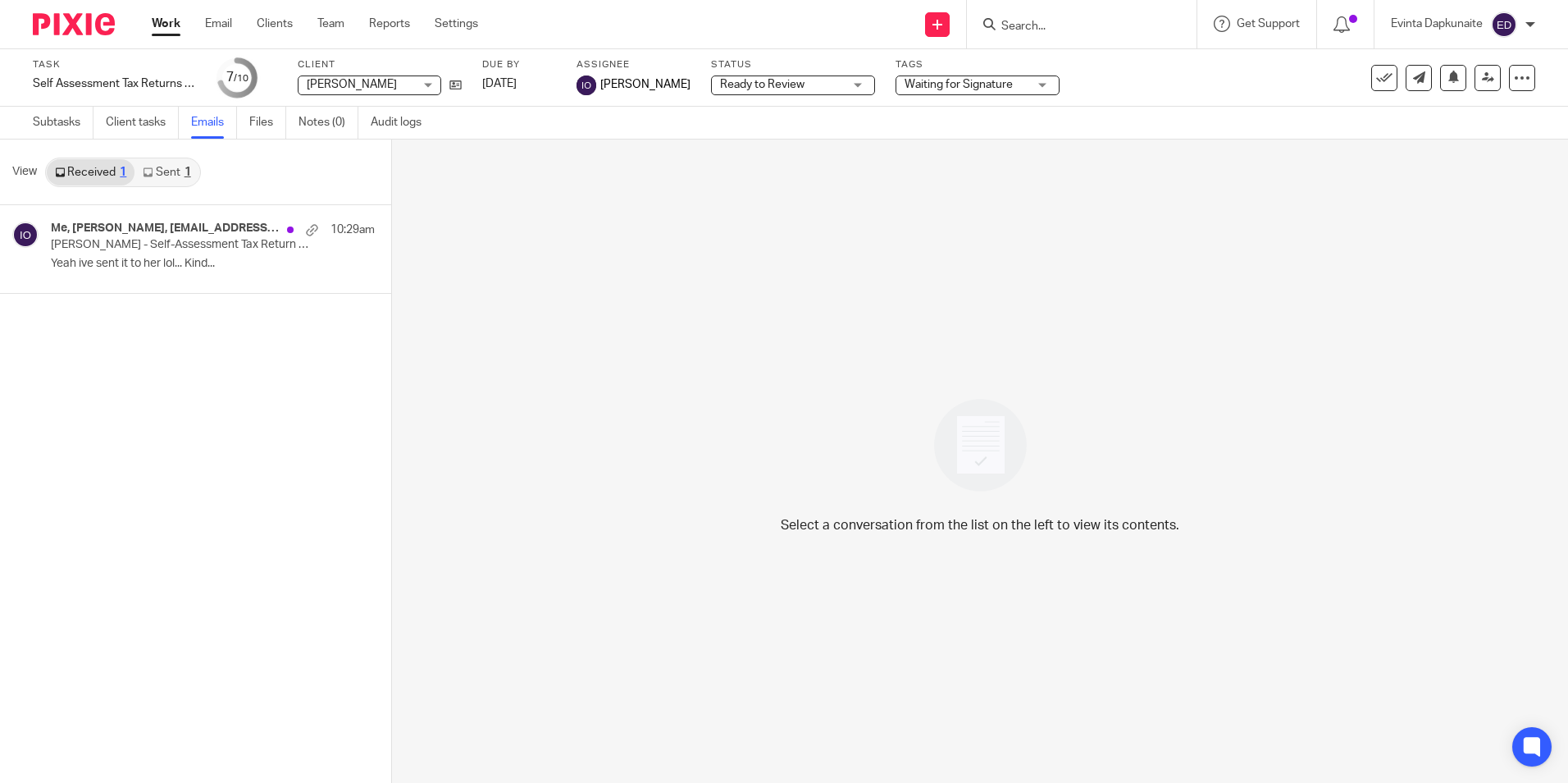
click at [169, 171] on link "Sent 1" at bounding box center [166, 171] width 64 height 26
click at [167, 245] on p "Ana Corvalan - Self-Assessment Tax Return 2024/25" at bounding box center [161, 244] width 219 height 14
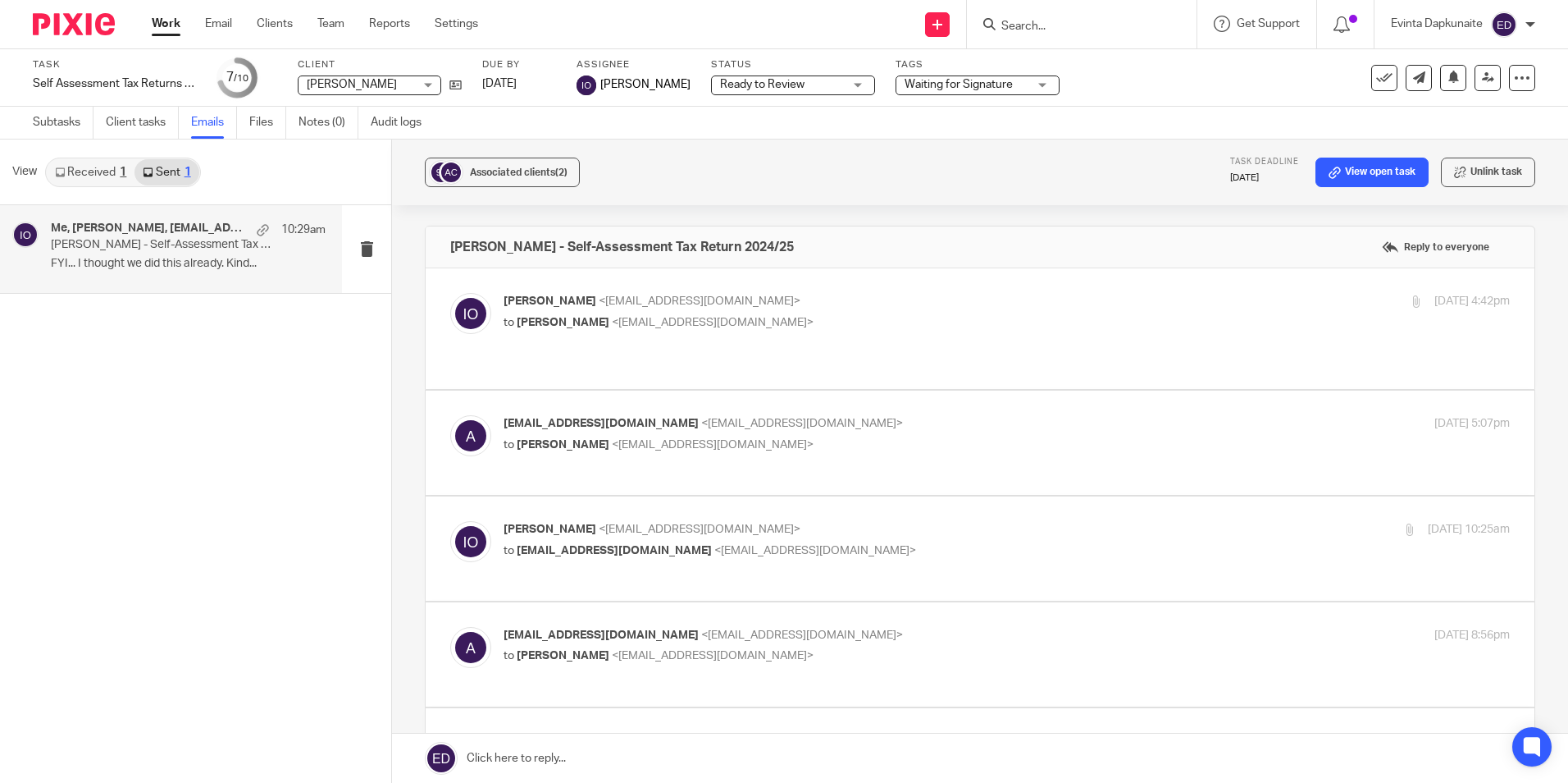
click at [929, 84] on span "Waiting for Signature" at bounding box center [958, 84] width 108 height 12
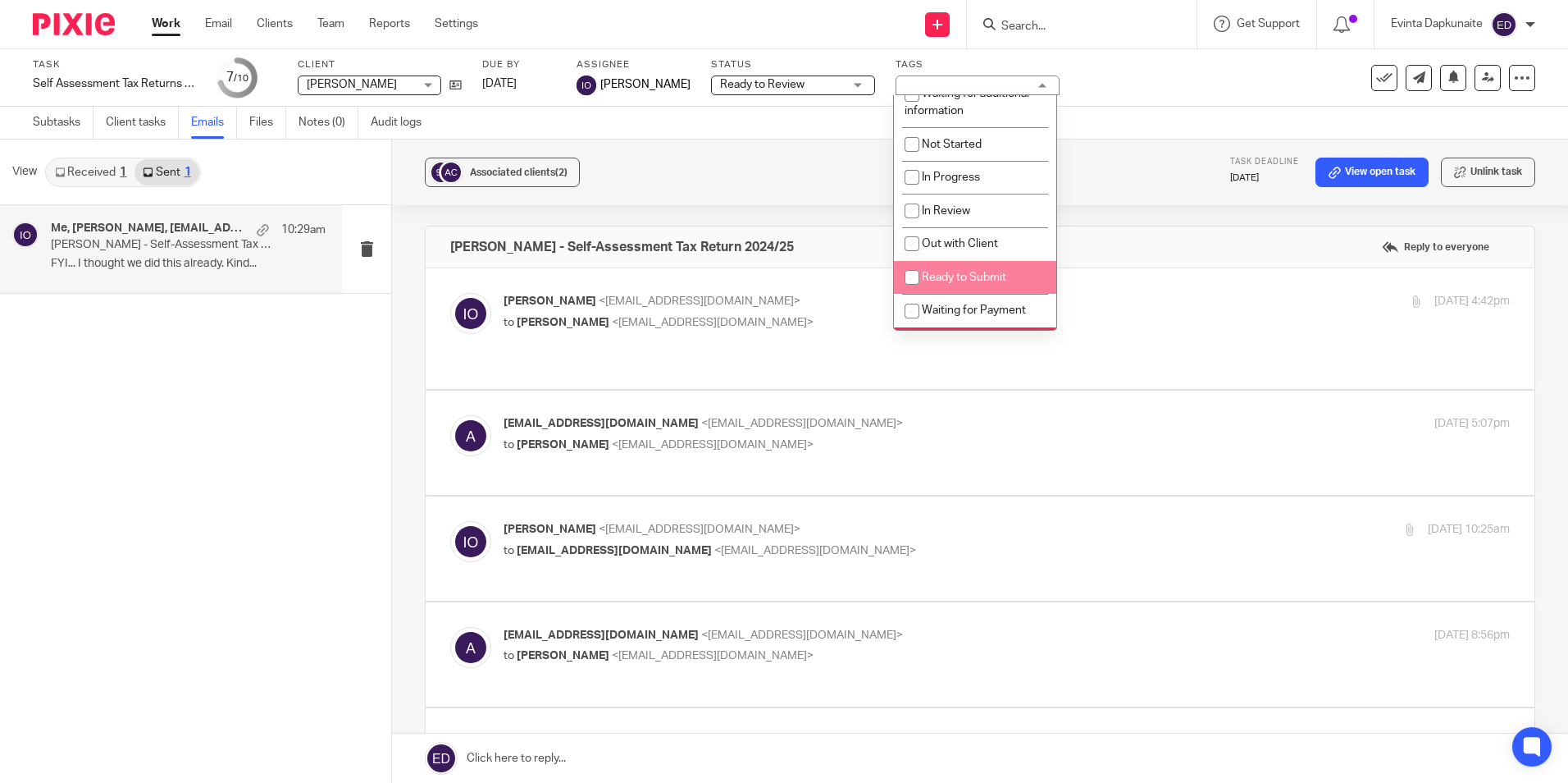
click at [949, 267] on li "Ready to Submit" at bounding box center [975, 278] width 162 height 34
checkbox input "true"
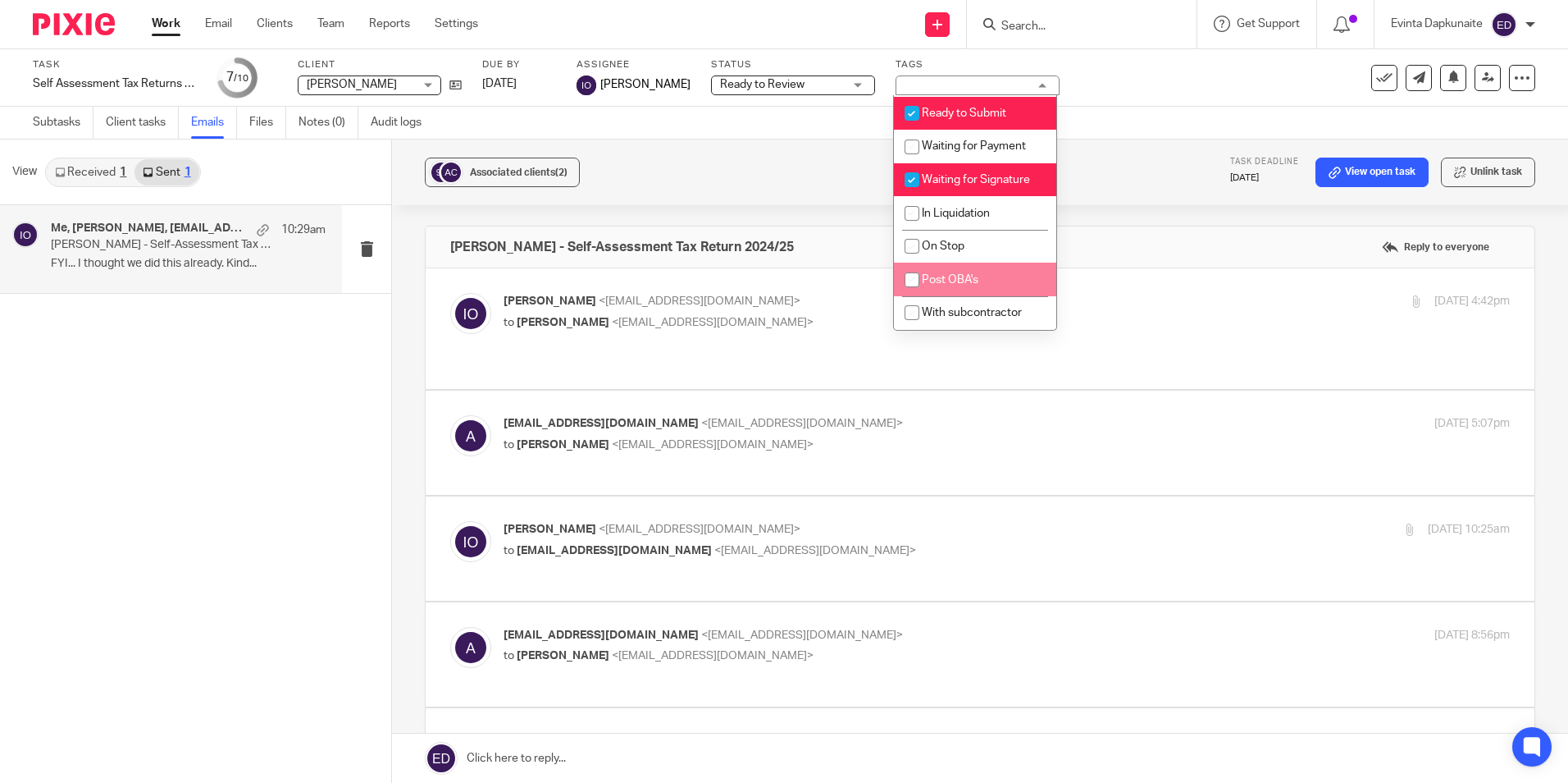
scroll to position [132, 0]
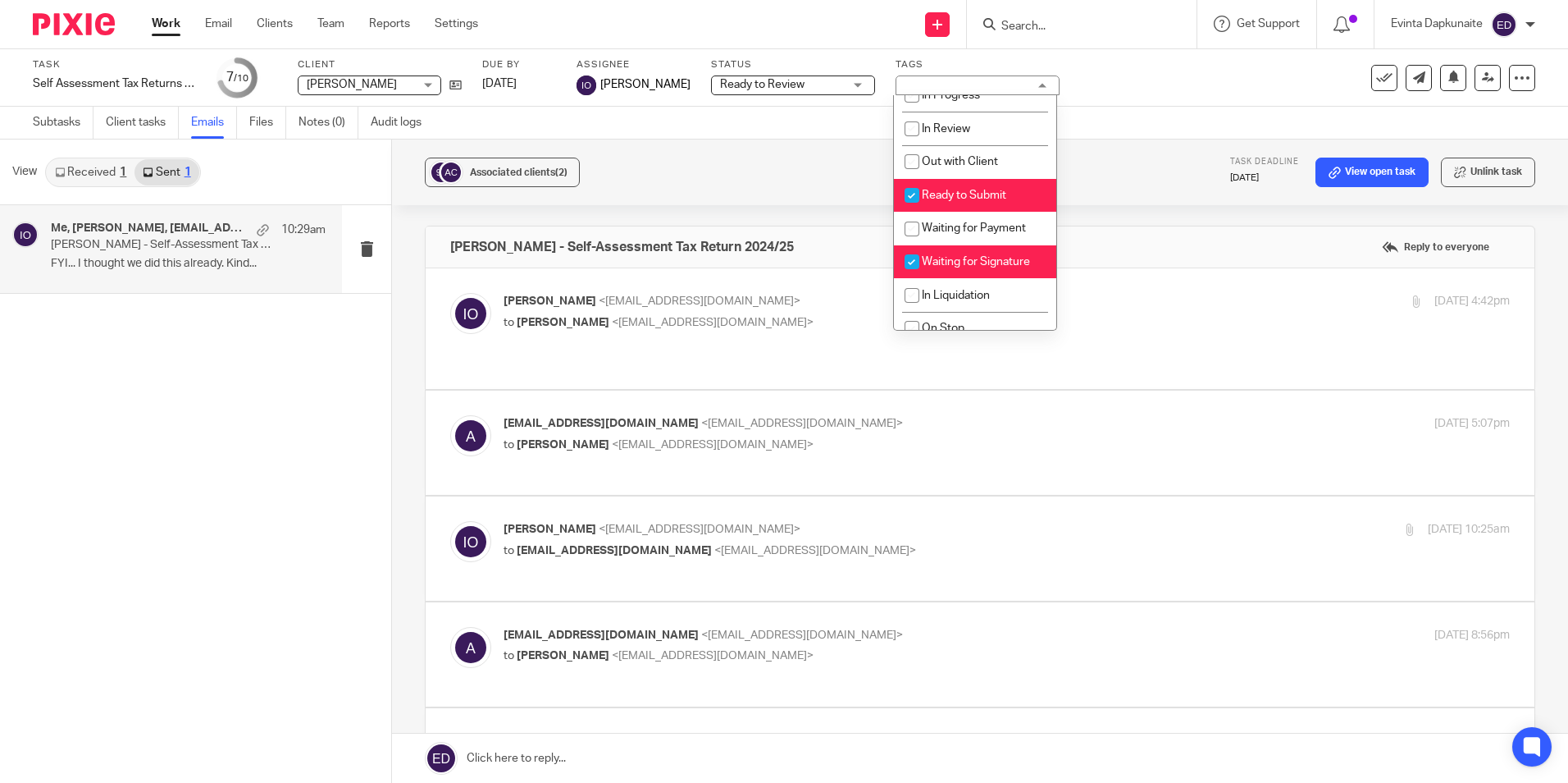
click at [949, 259] on span "Waiting for Signature" at bounding box center [975, 261] width 108 height 12
checkbox input "false"
click at [251, 438] on div "Me, Isaiah Oluwasore, amcorvalan@gmail.com 10:29am Ana Corvalan - Self-Assessme…" at bounding box center [195, 494] width 391 height 578
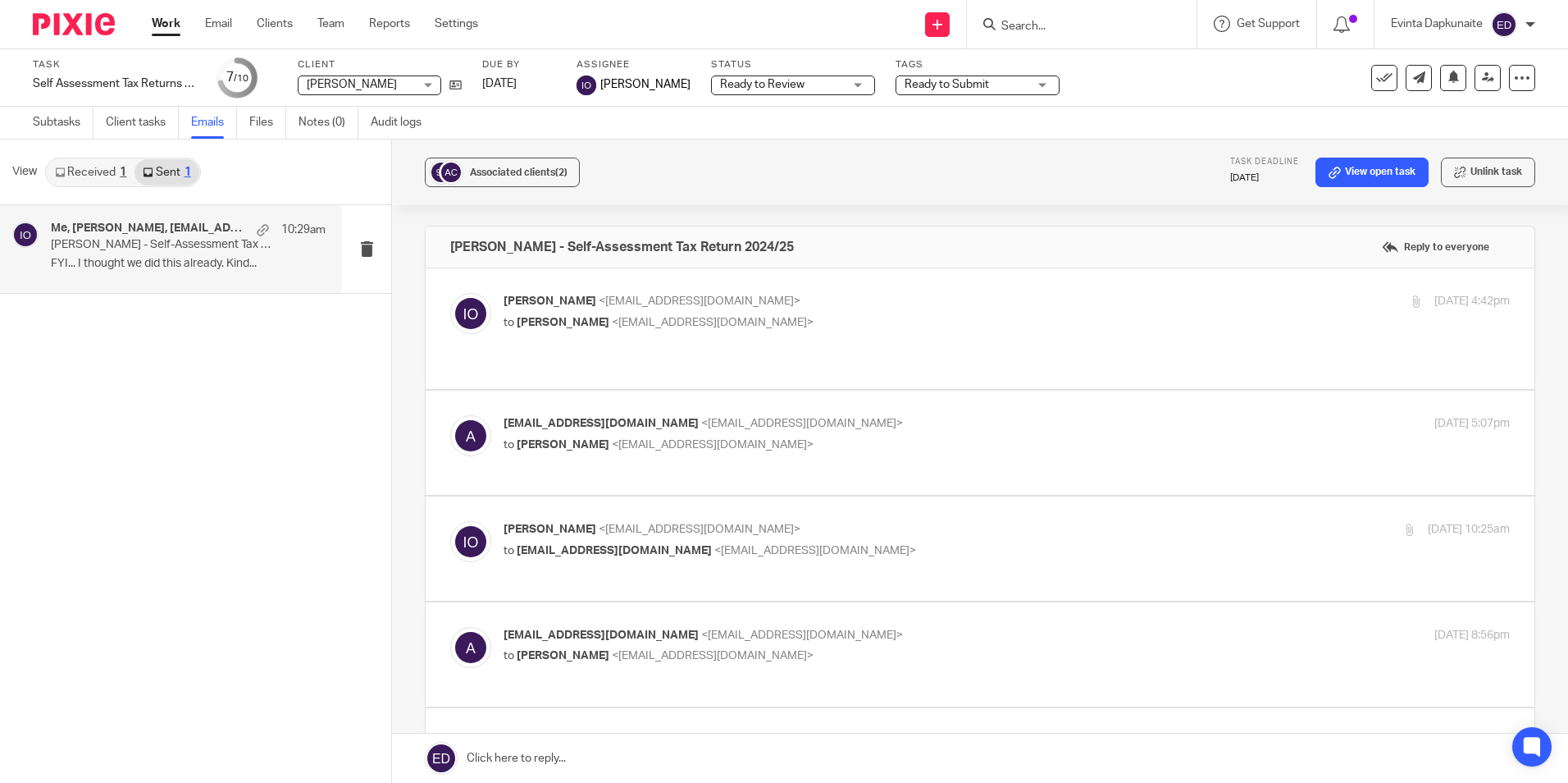
click at [117, 470] on div "Me, Isaiah Oluwasore, amcorvalan@gmail.com 10:29am Ana Corvalan - Self-Assessme…" at bounding box center [195, 494] width 391 height 578
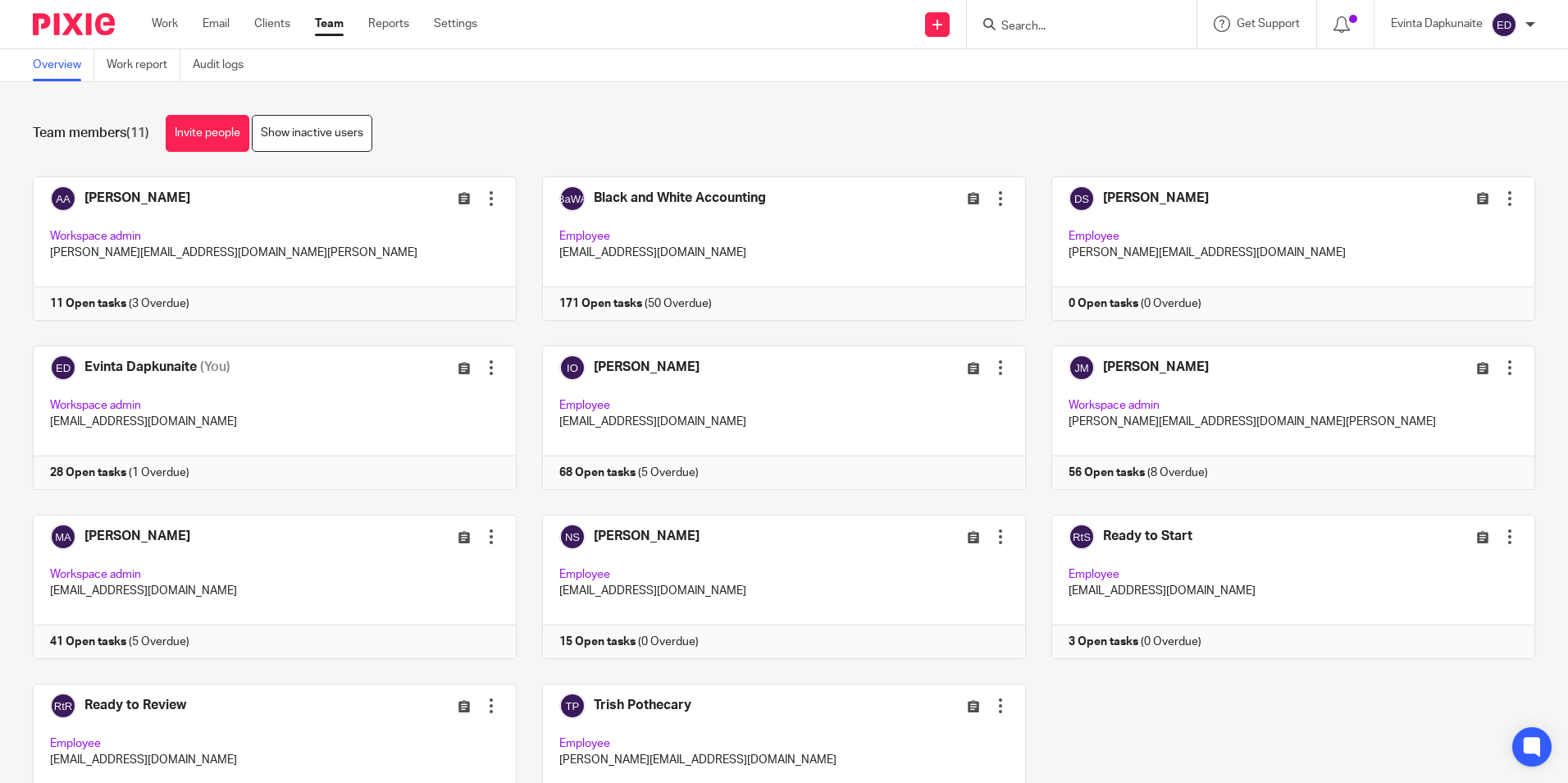
click at [1056, 10] on div at bounding box center [1081, 24] width 229 height 48
drag, startPoint x: 1065, startPoint y: 18, endPoint x: 1050, endPoint y: 22, distance: 15.5
click at [1064, 18] on form at bounding box center [1086, 24] width 175 height 21
click at [1048, 22] on input "Search" at bounding box center [1073, 27] width 148 height 15
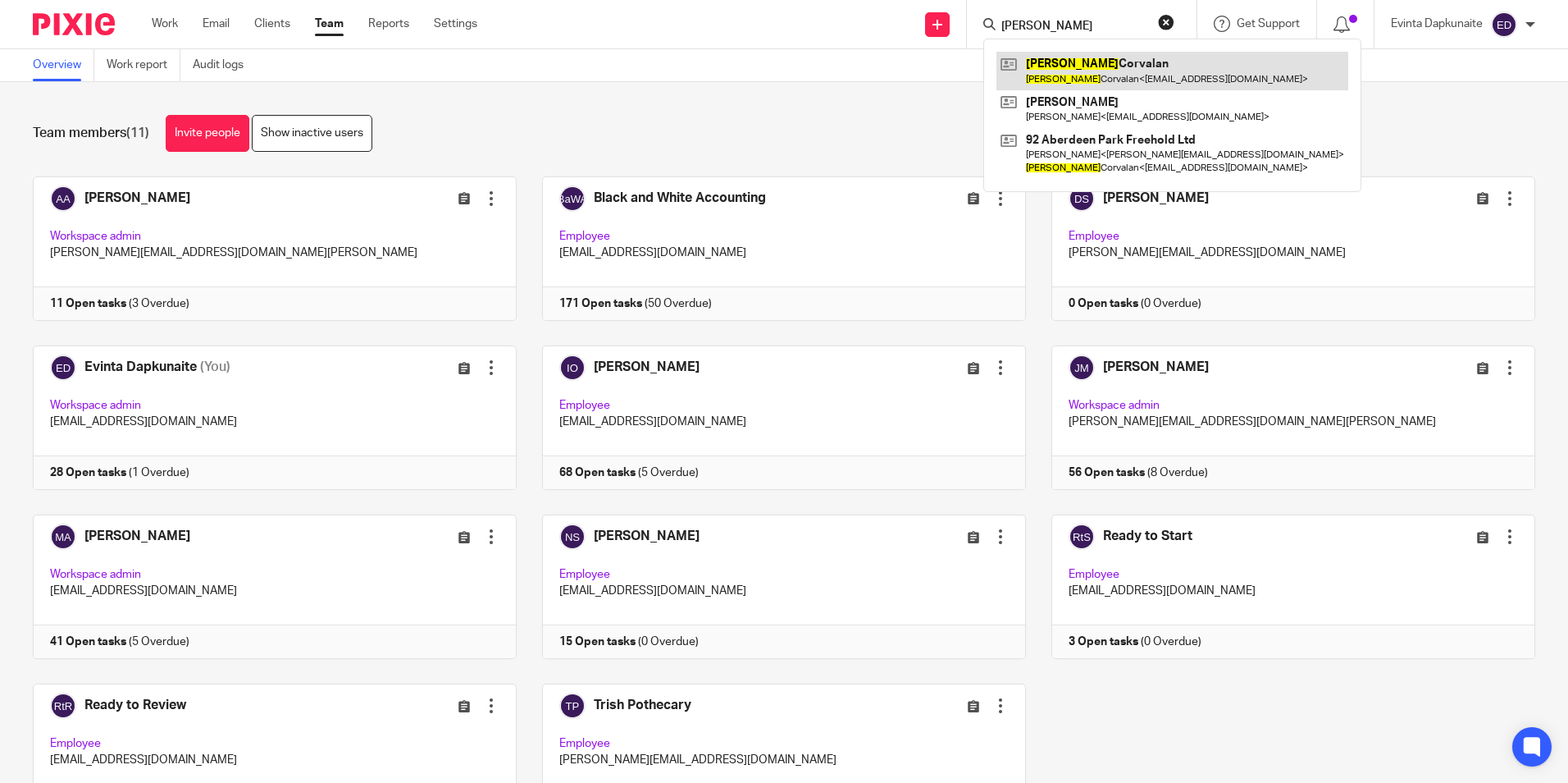
type input "[PERSON_NAME]"
click at [1050, 55] on link at bounding box center [1173, 71] width 352 height 38
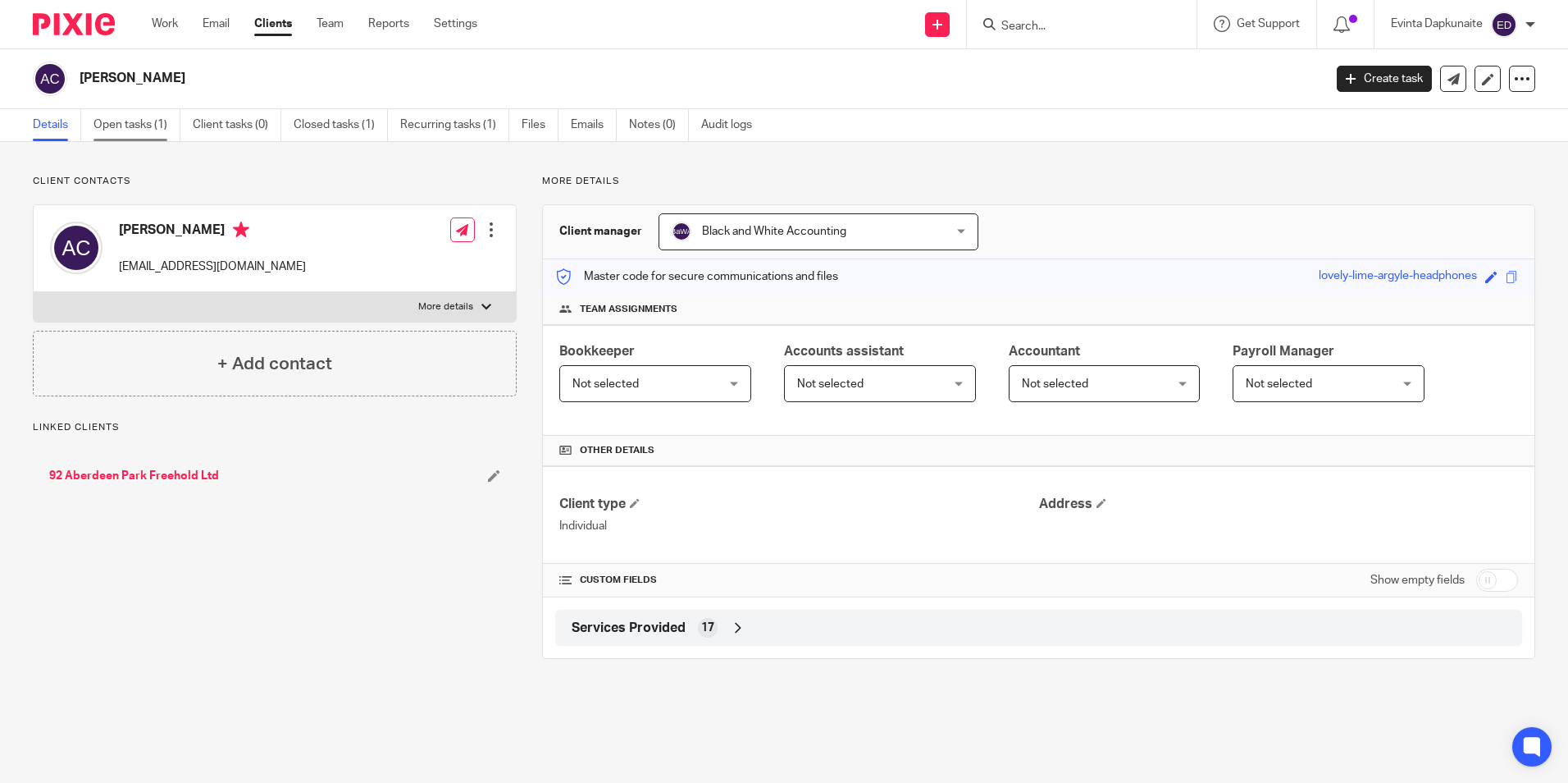
click at [149, 128] on link "Open tasks (1)" at bounding box center [137, 124] width 87 height 32
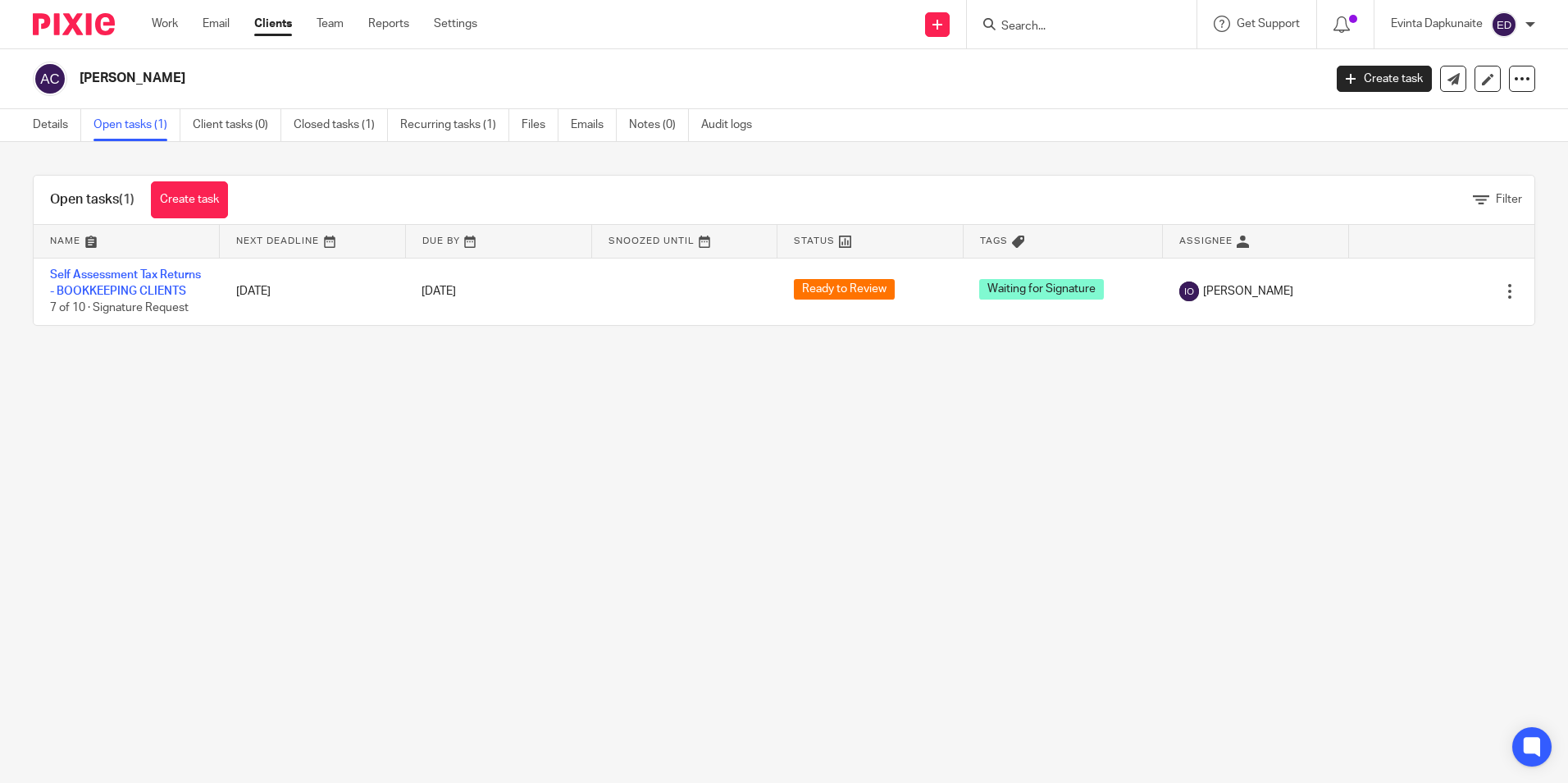
click at [823, 513] on main "Ana Corvalan Create task Update from Companies House Export data Merge Archive …" at bounding box center [784, 391] width 1568 height 783
click at [957, 581] on main "Ana Corvalan Create task Update from Companies House Export data Merge Archive …" at bounding box center [784, 391] width 1568 height 783
click at [413, 518] on main "Ana Corvalan Create task Update from Companies House Export data Merge Archive …" at bounding box center [784, 391] width 1568 height 783
click at [541, 622] on main "Ana Corvalan Create task Update from Companies House Export data Merge Archive …" at bounding box center [784, 391] width 1568 height 783
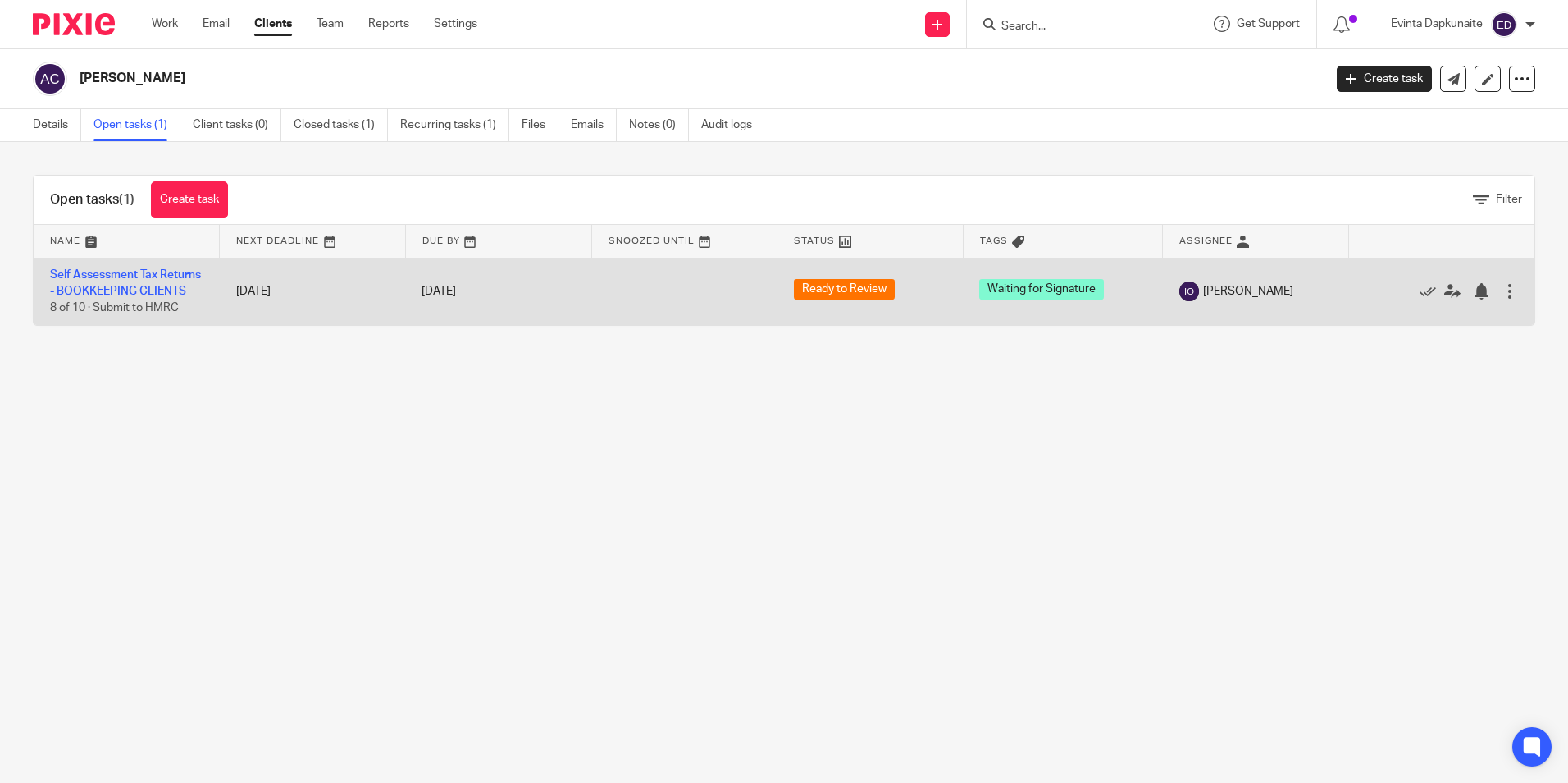
click at [112, 284] on td "Self Assessment Tax Returns - BOOKKEEPING CLIENTS 8 of 10 · Submit to HMRC" at bounding box center [126, 291] width 186 height 67
click at [133, 283] on td "Self Assessment Tax Returns - BOOKKEEPING CLIENTS 8 of 10 · Submit to HMRC" at bounding box center [126, 291] width 186 height 67
click at [133, 290] on link "Self Assessment Tax Returns - BOOKKEEPING CLIENTS" at bounding box center [125, 283] width 151 height 28
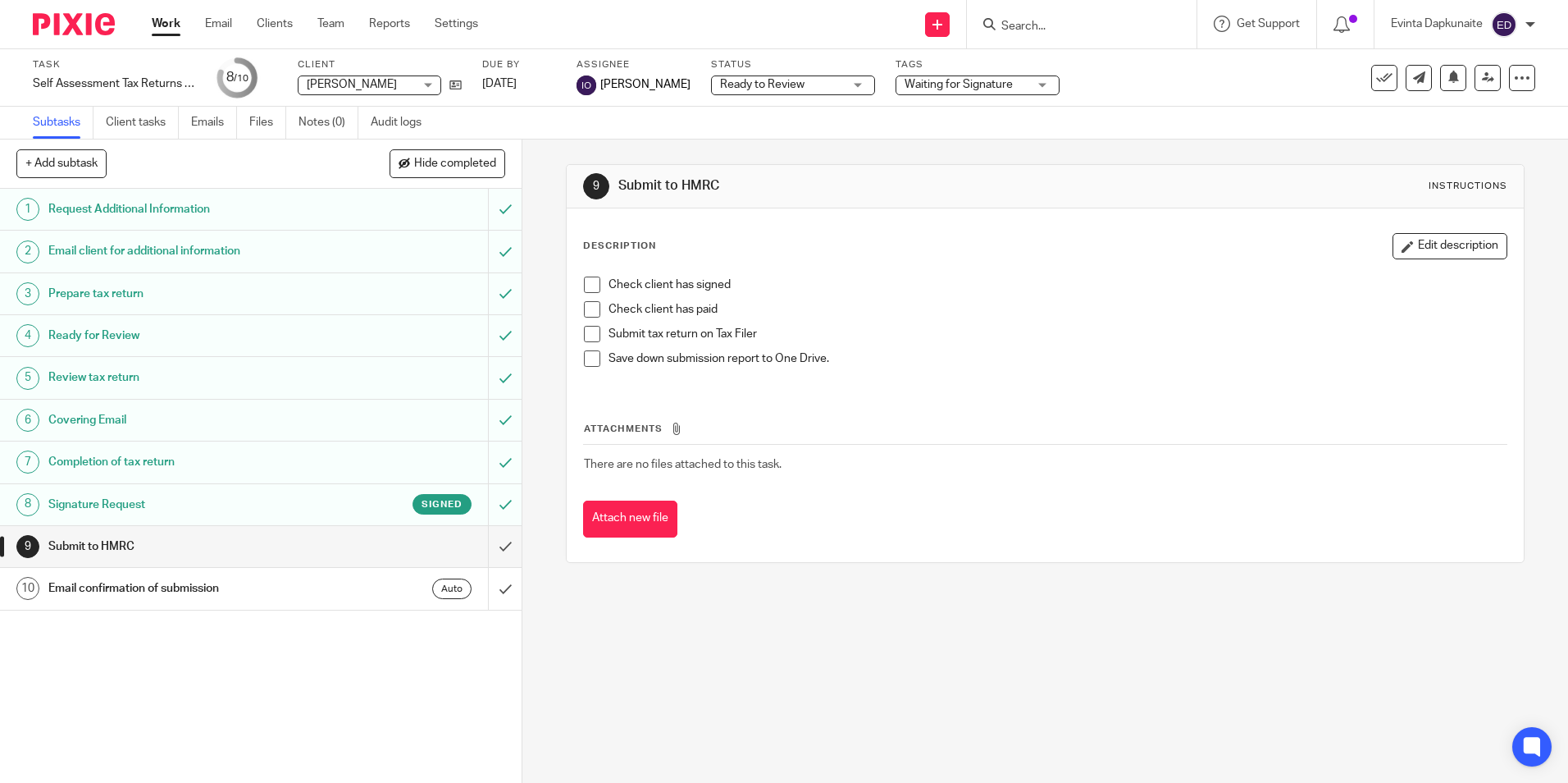
click at [215, 511] on h1 "Signature Request" at bounding box center [189, 504] width 282 height 24
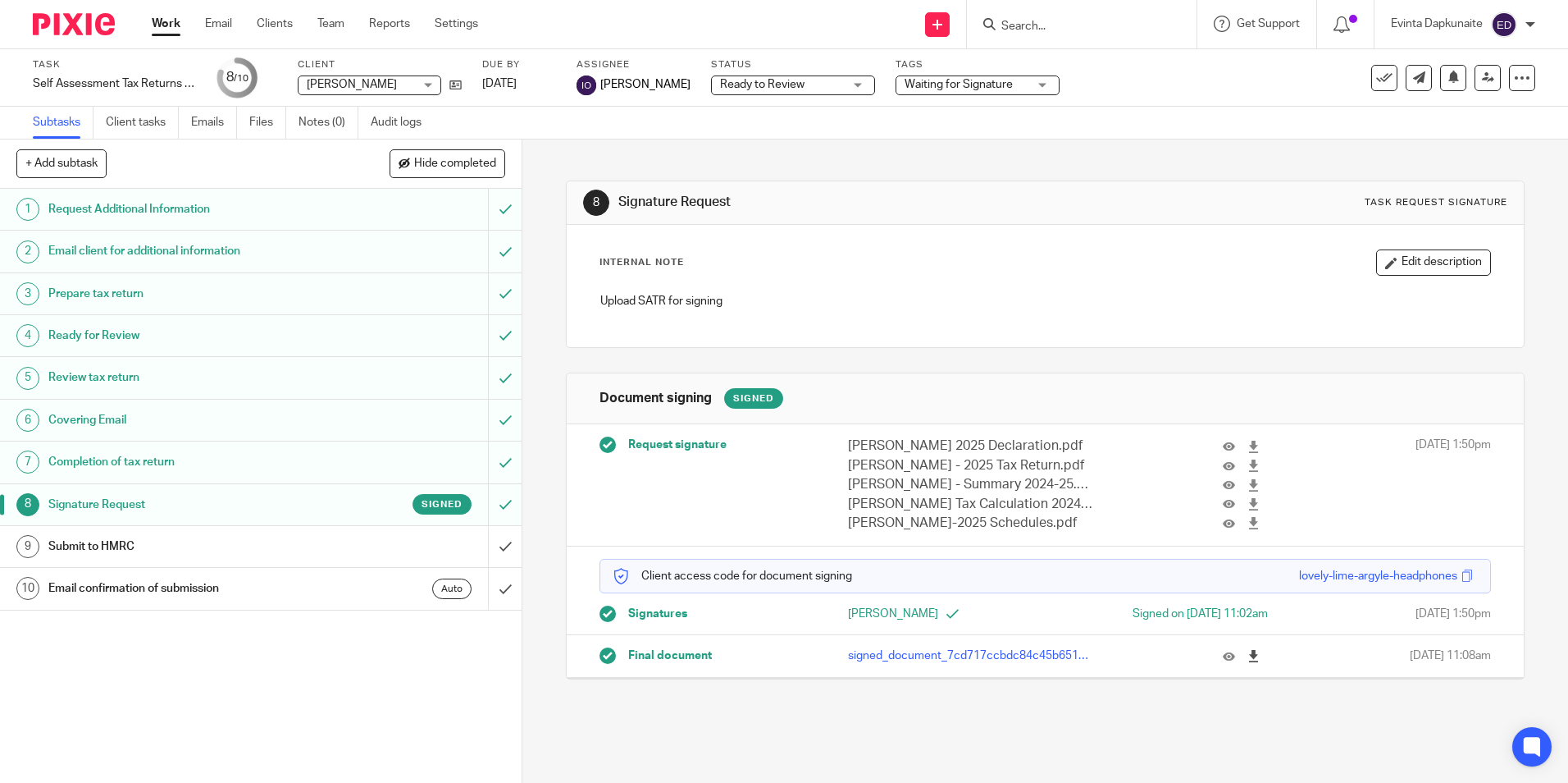
click at [1247, 651] on icon at bounding box center [1253, 656] width 13 height 13
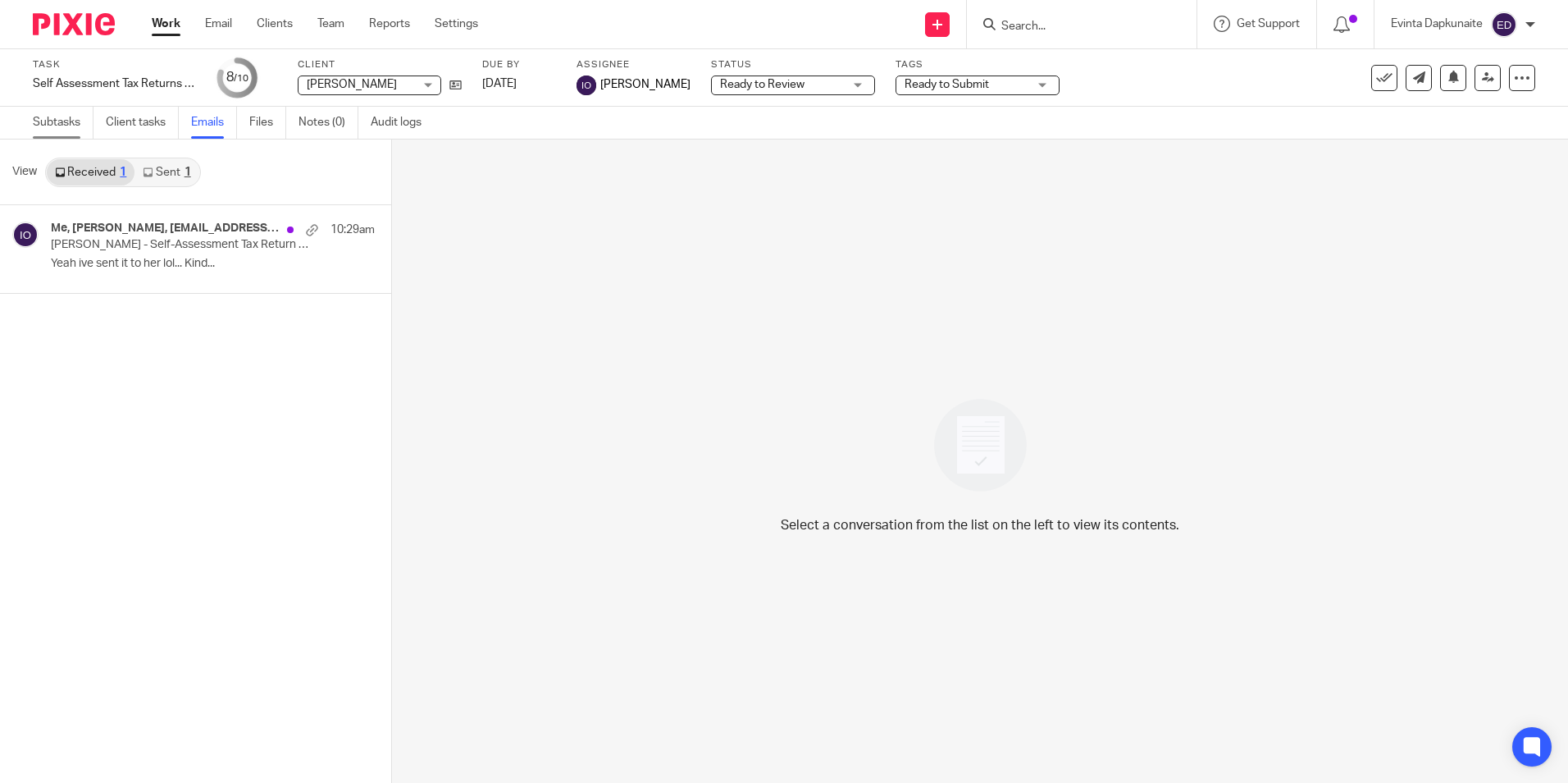
click at [88, 117] on link "Subtasks" at bounding box center [63, 122] width 61 height 32
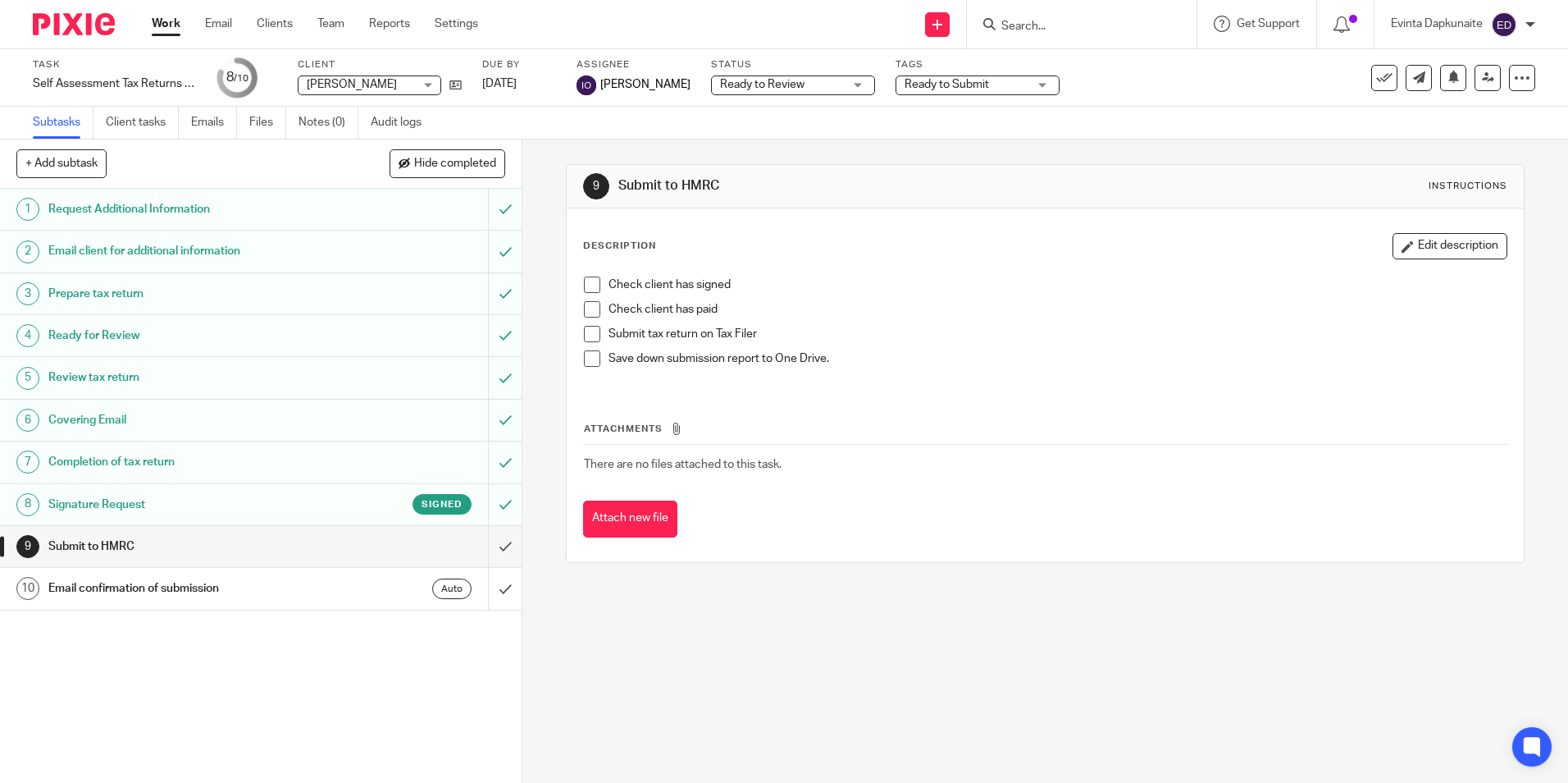
click at [588, 279] on span at bounding box center [592, 285] width 16 height 16
click at [584, 306] on span at bounding box center [592, 309] width 16 height 16
click at [336, 28] on link "Team" at bounding box center [331, 24] width 27 height 16
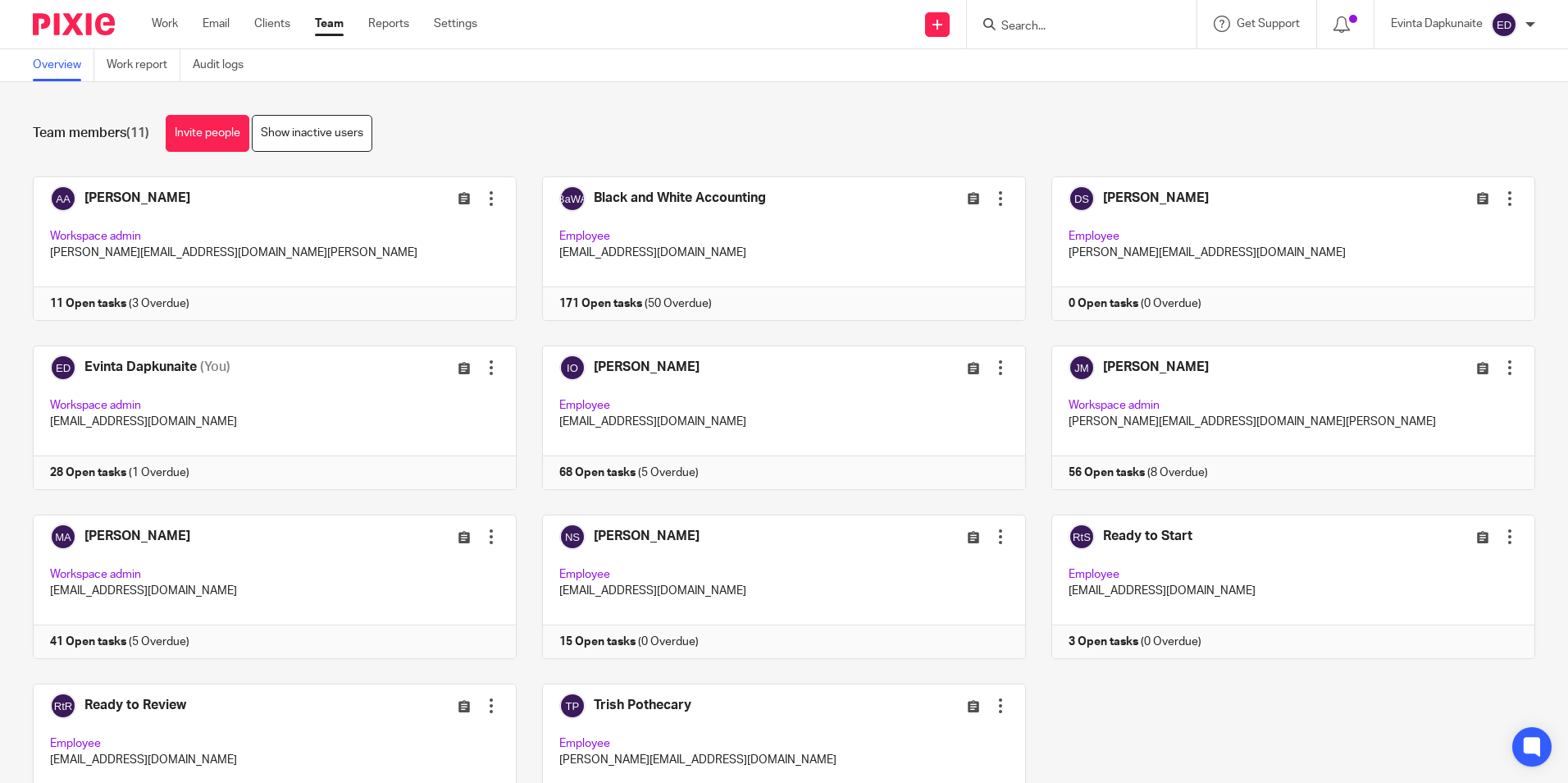
drag, startPoint x: 82, startPoint y: 106, endPoint x: 95, endPoint y: 103, distance: 13.3
click at [82, 106] on div "Team members (11) Invite people Show inactive users Invite team members Add inv…" at bounding box center [784, 432] width 1568 height 700
click at [1049, 29] on input "Search" at bounding box center [1073, 27] width 148 height 15
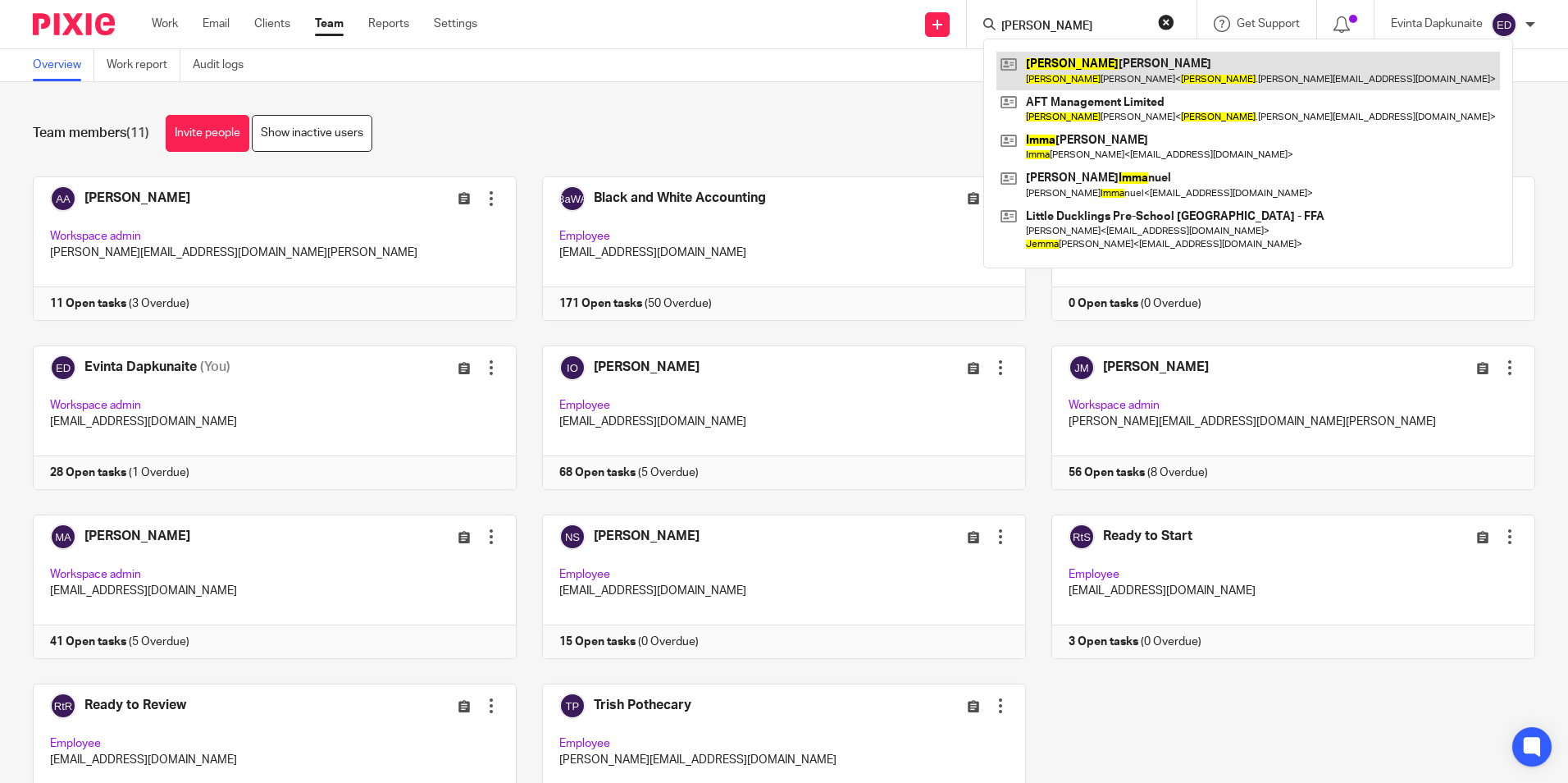
type input "[PERSON_NAME]"
click at [1072, 66] on link at bounding box center [1248, 71] width 503 height 38
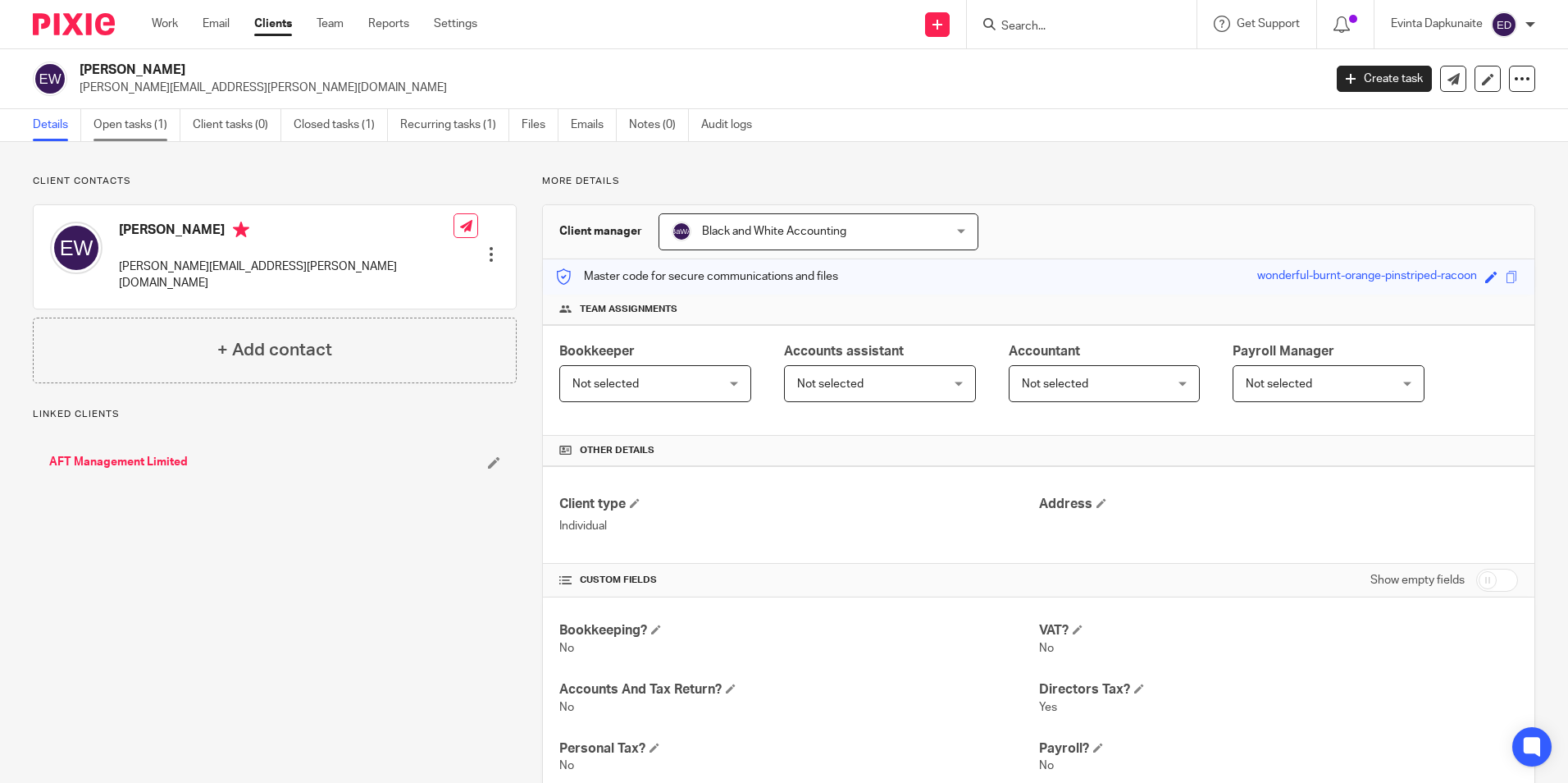
click at [128, 123] on link "Open tasks (1)" at bounding box center [137, 124] width 87 height 32
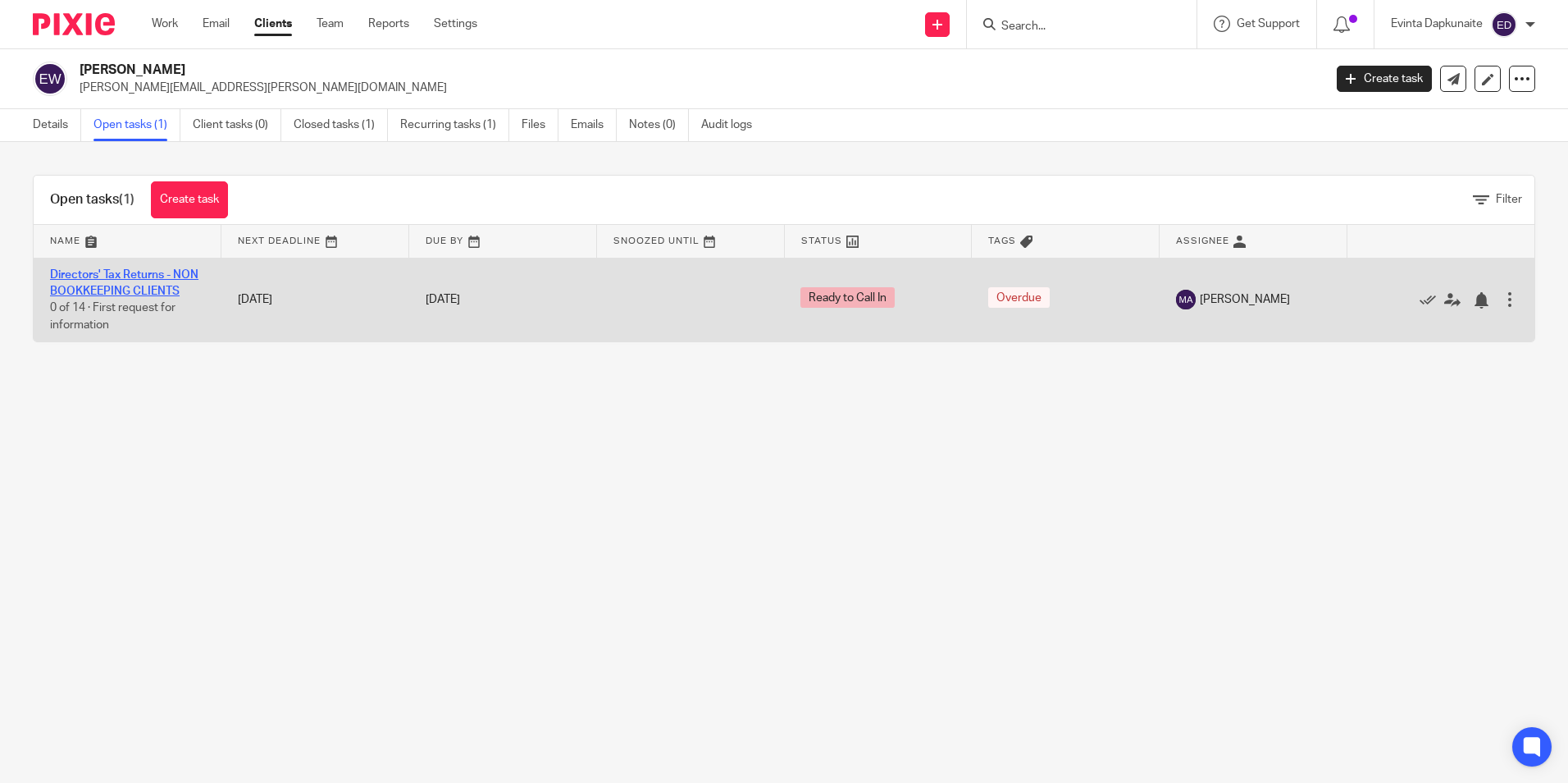
click at [117, 289] on link "Directors' Tax Returns - NON BOOKKEEPING CLIENTS" at bounding box center [124, 283] width 149 height 28
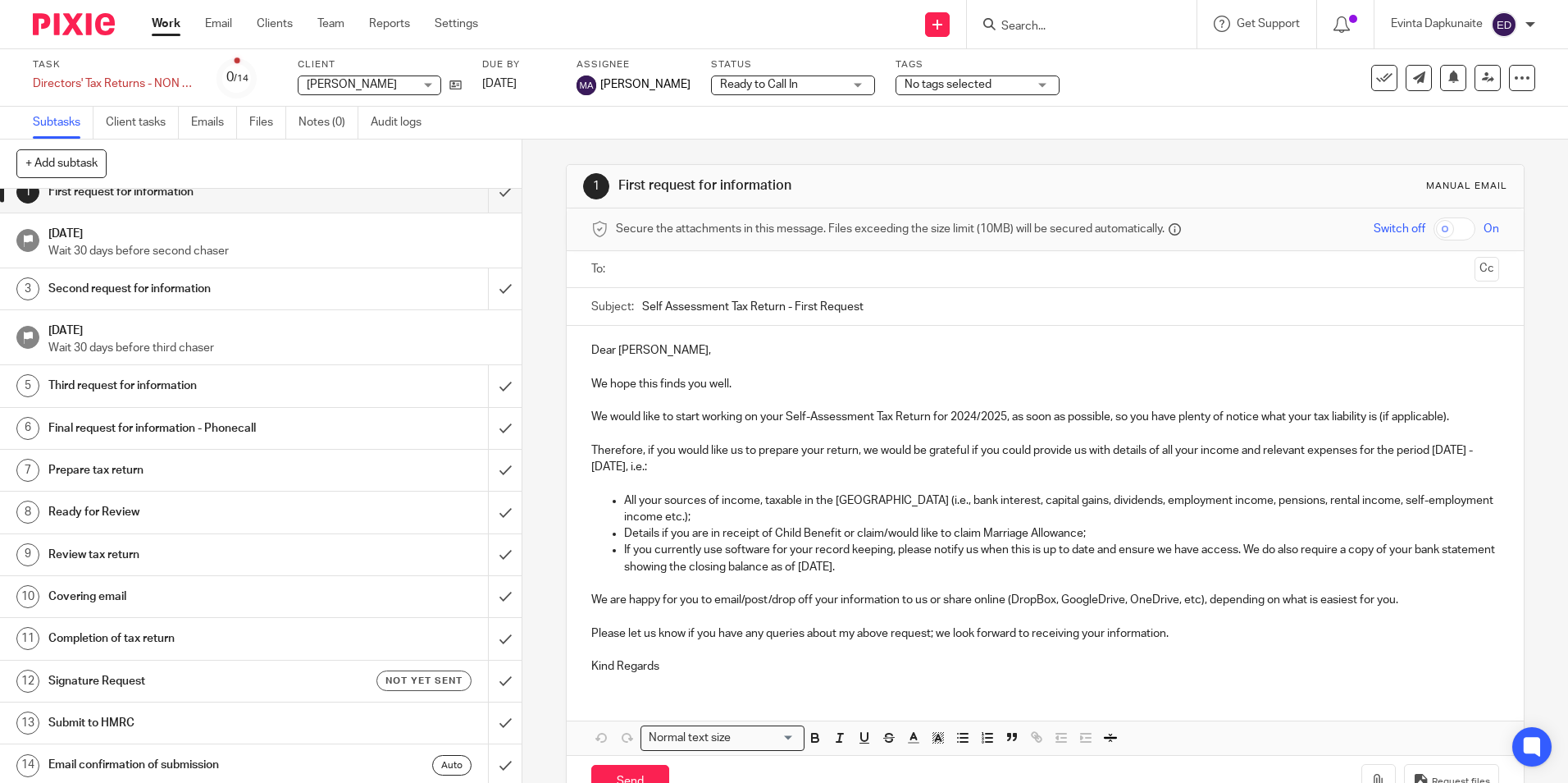
scroll to position [22, 0]
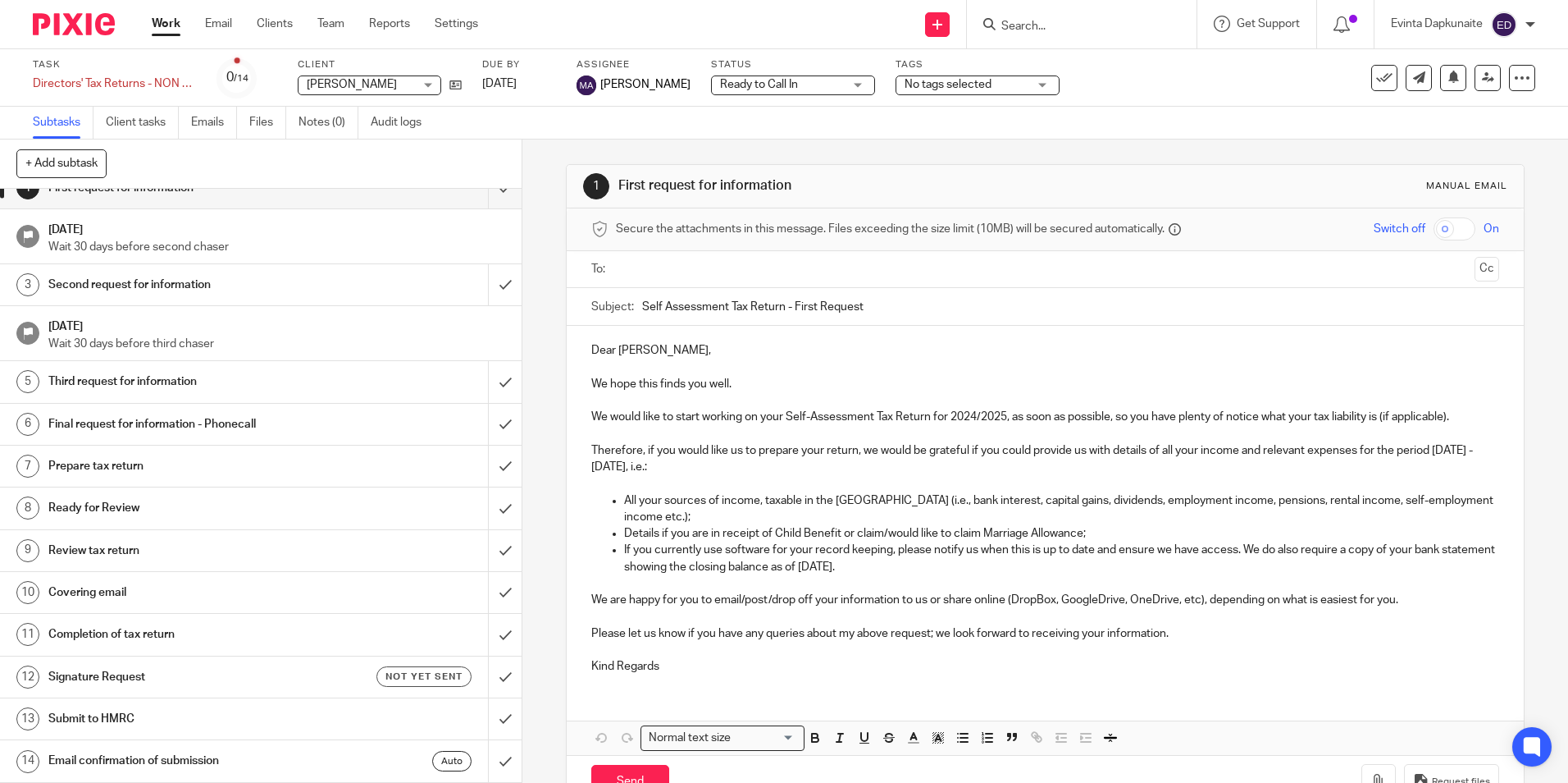
click at [1111, 26] on input "Search" at bounding box center [1073, 27] width 148 height 15
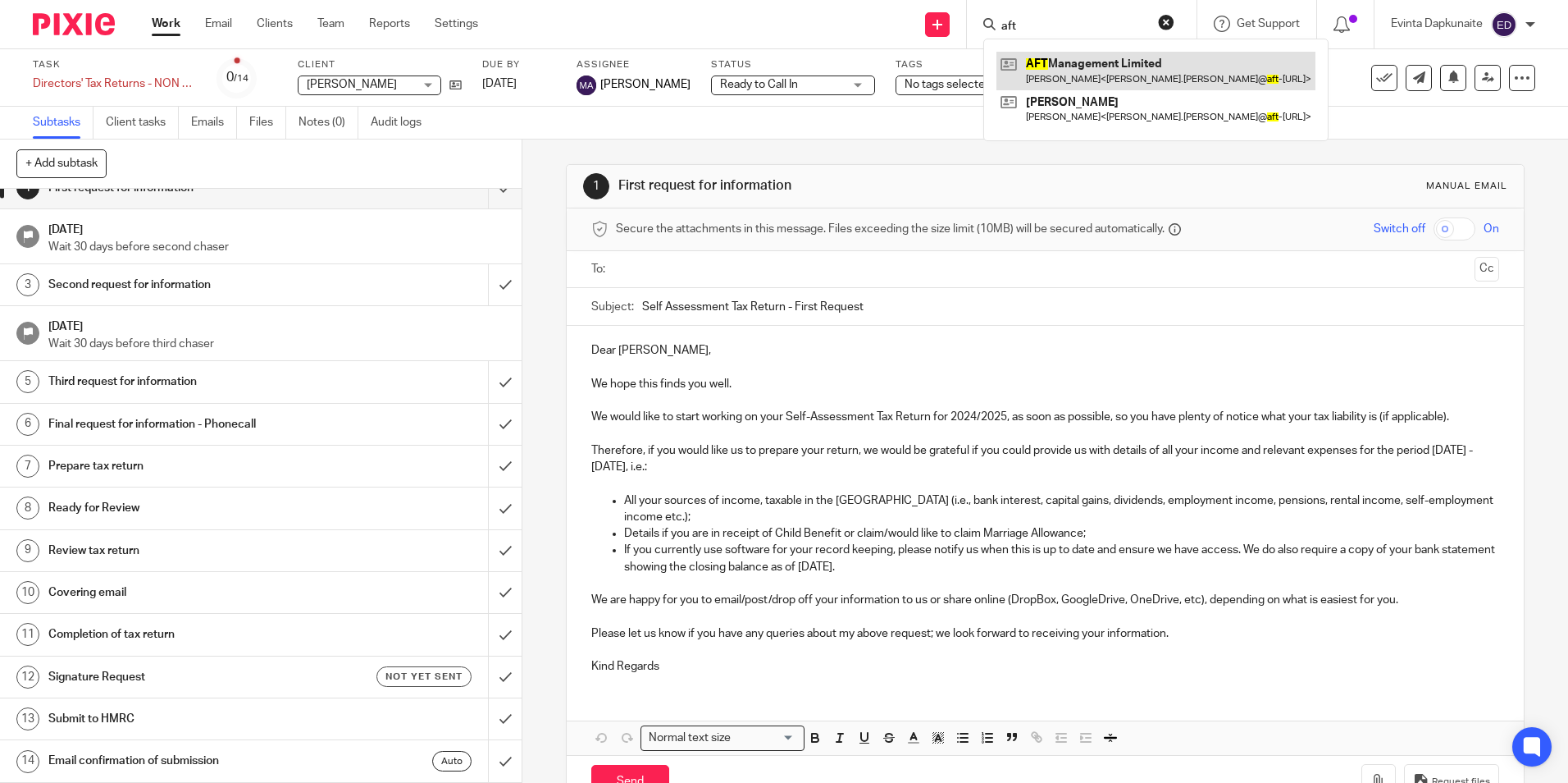
type input "aft"
click at [1053, 58] on link at bounding box center [1156, 71] width 319 height 38
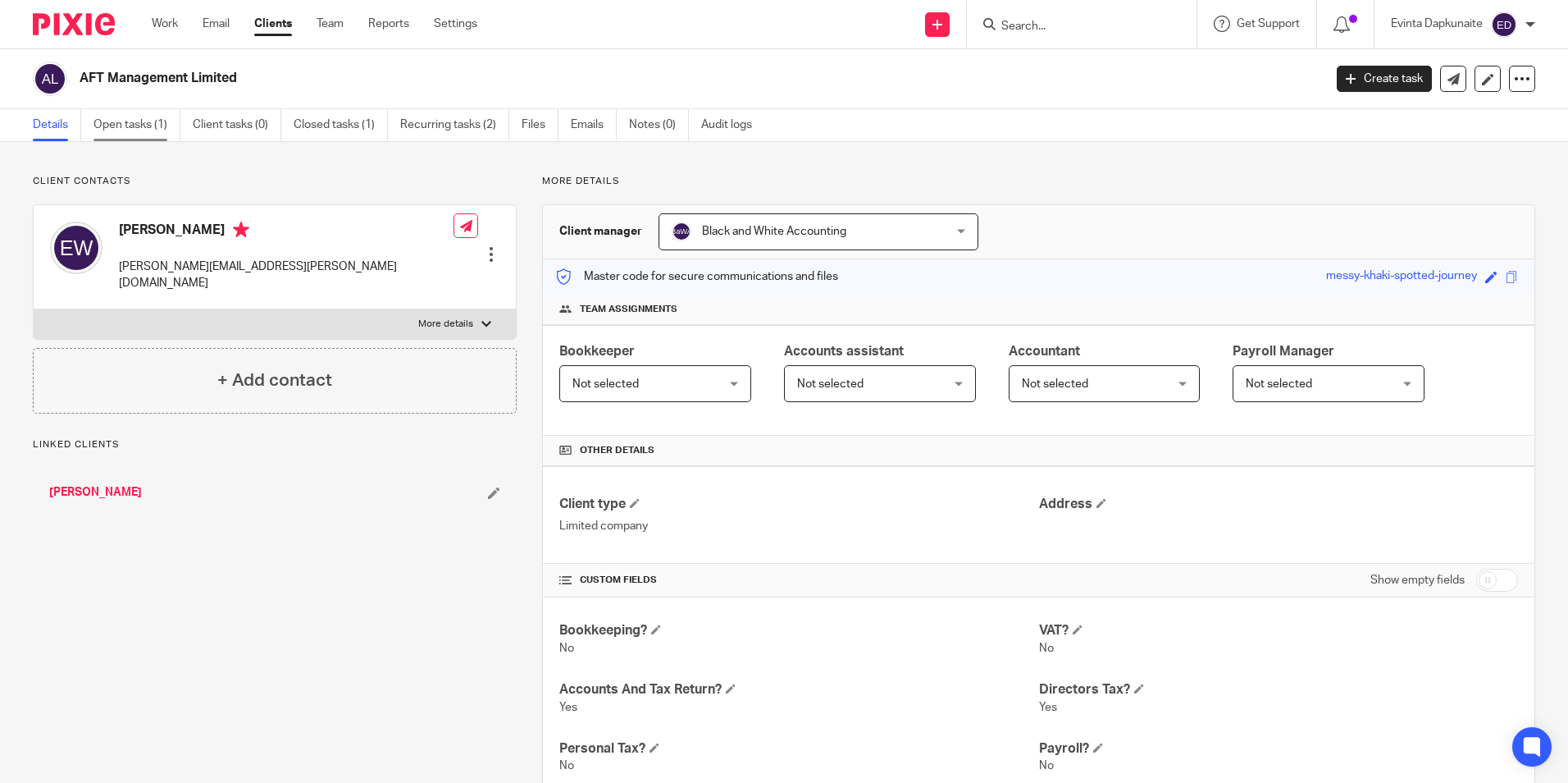
click at [137, 128] on link "Open tasks (1)" at bounding box center [137, 124] width 87 height 32
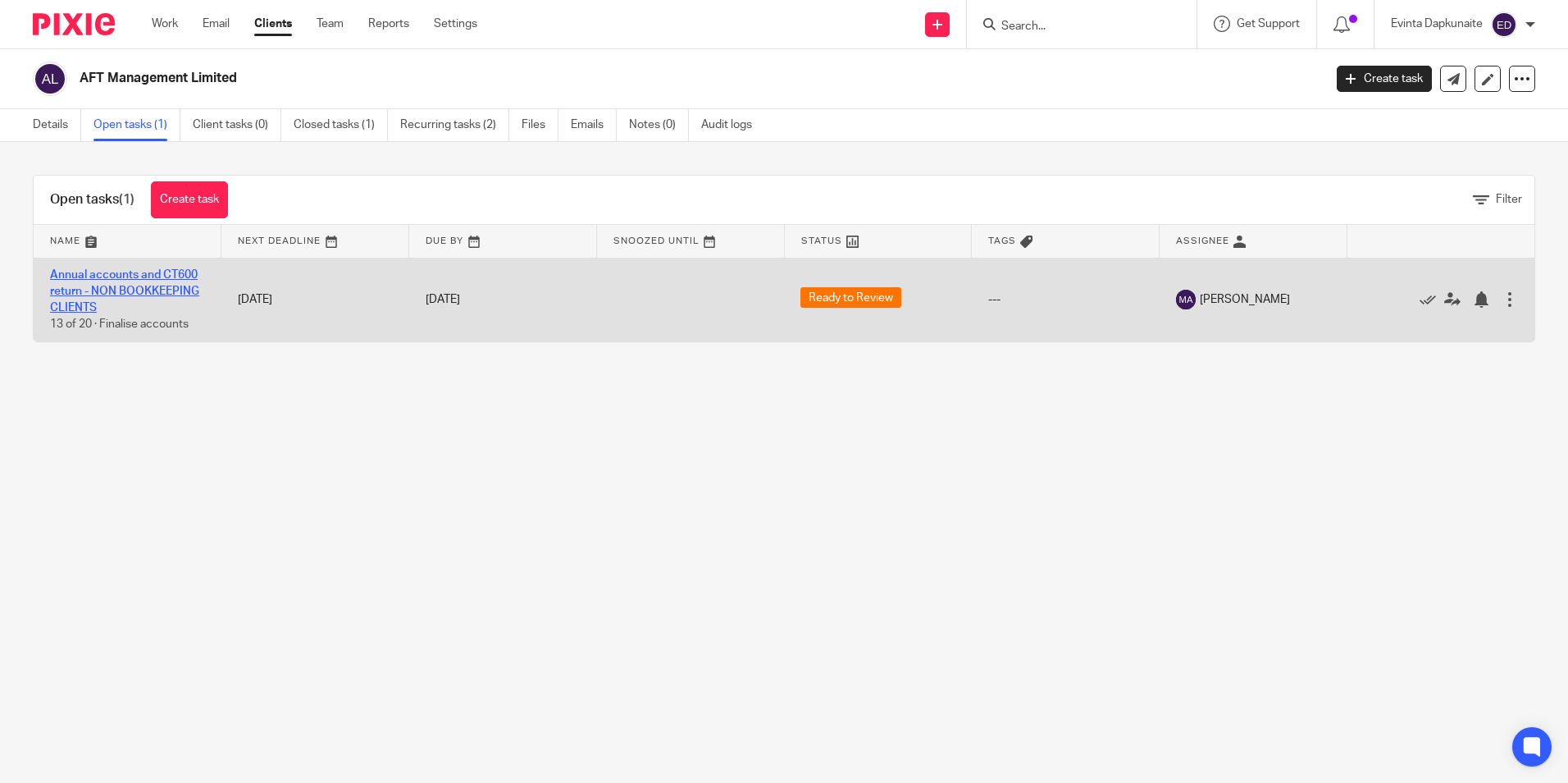
click at [131, 276] on link "Annual accounts and CT600 return - NON BOOKKEEPING CLIENTS" at bounding box center [124, 292] width 150 height 45
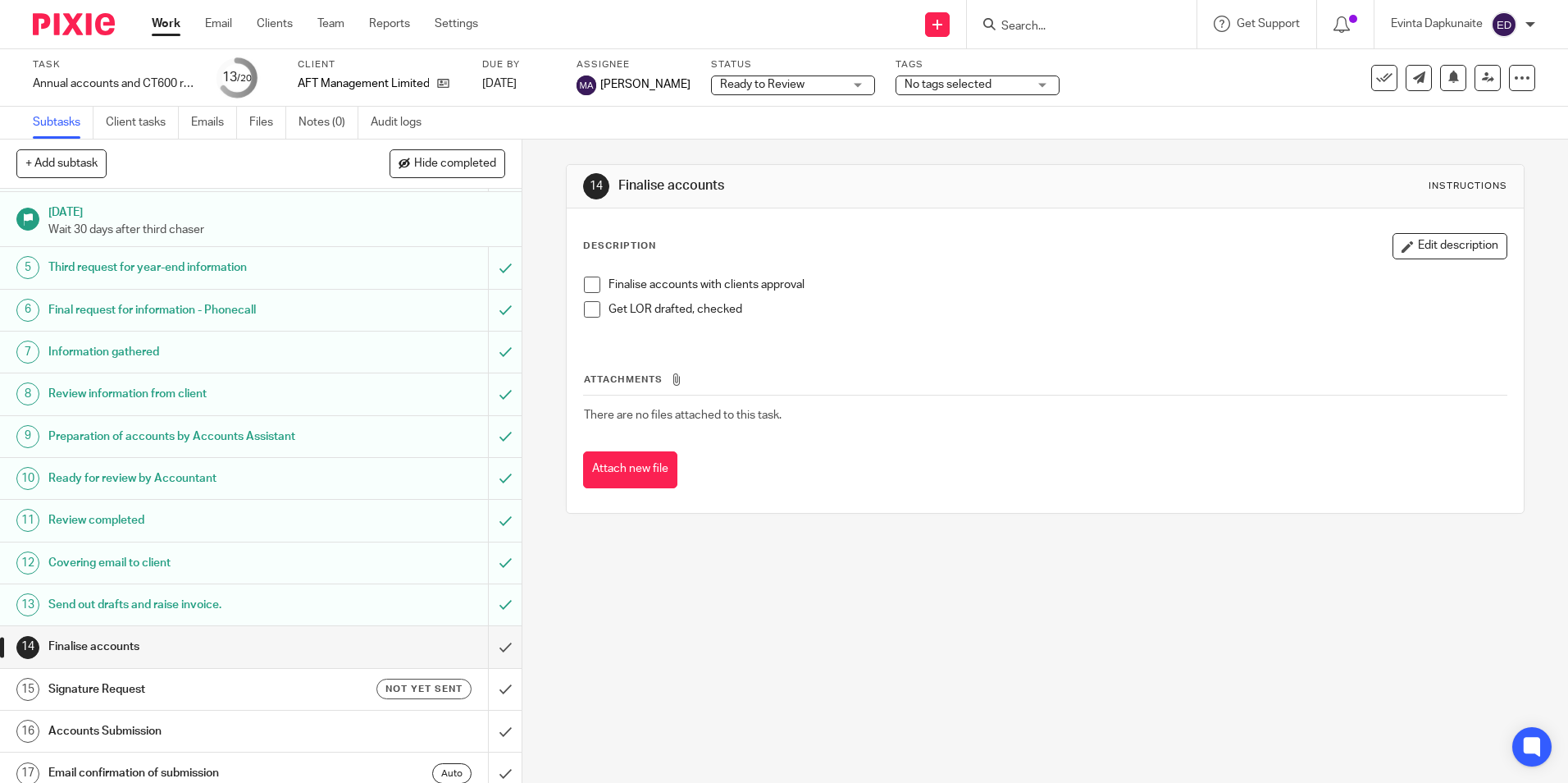
scroll to position [164, 0]
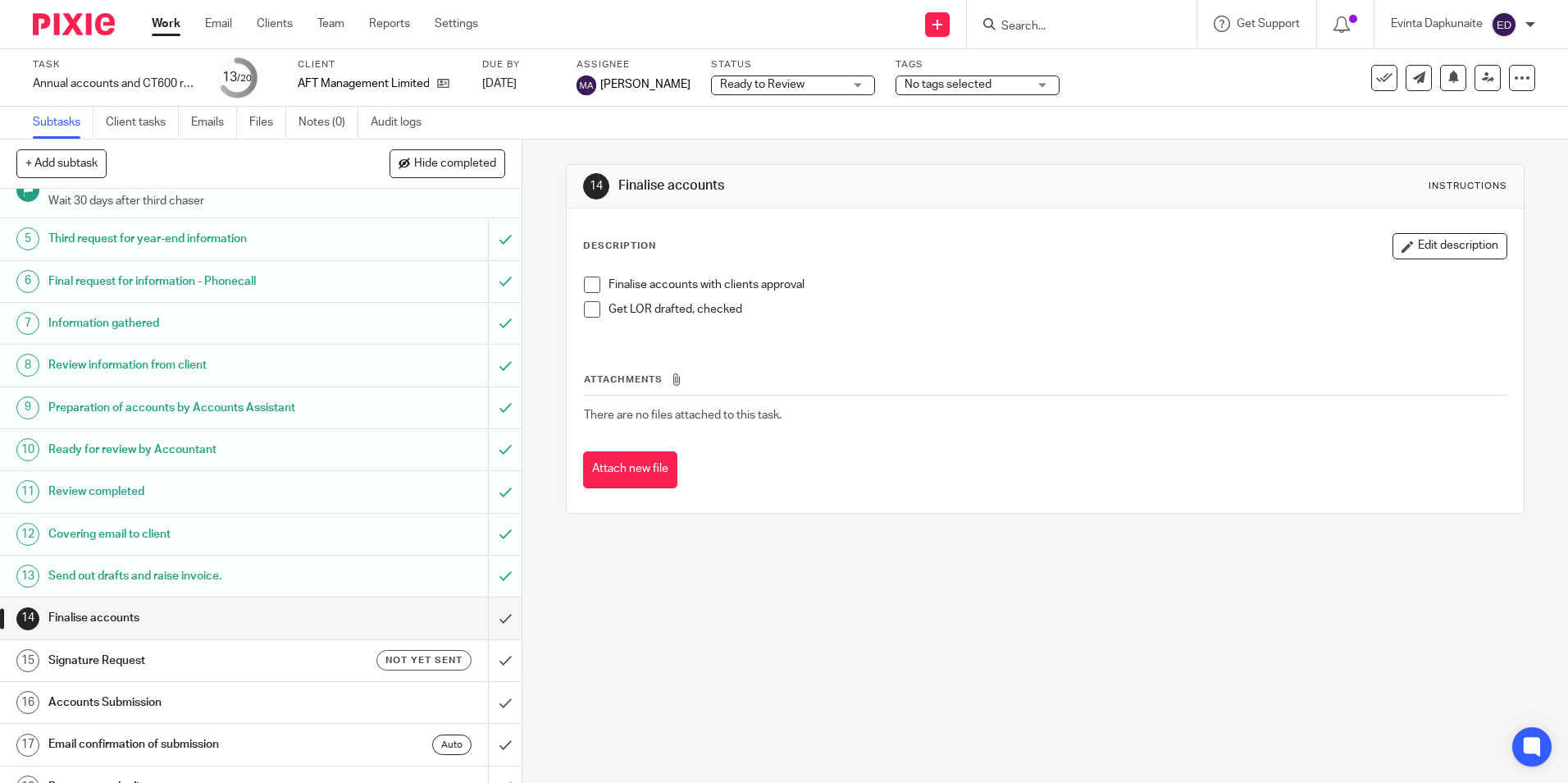
click at [139, 525] on h1 "Covering email to client" at bounding box center [189, 533] width 282 height 24
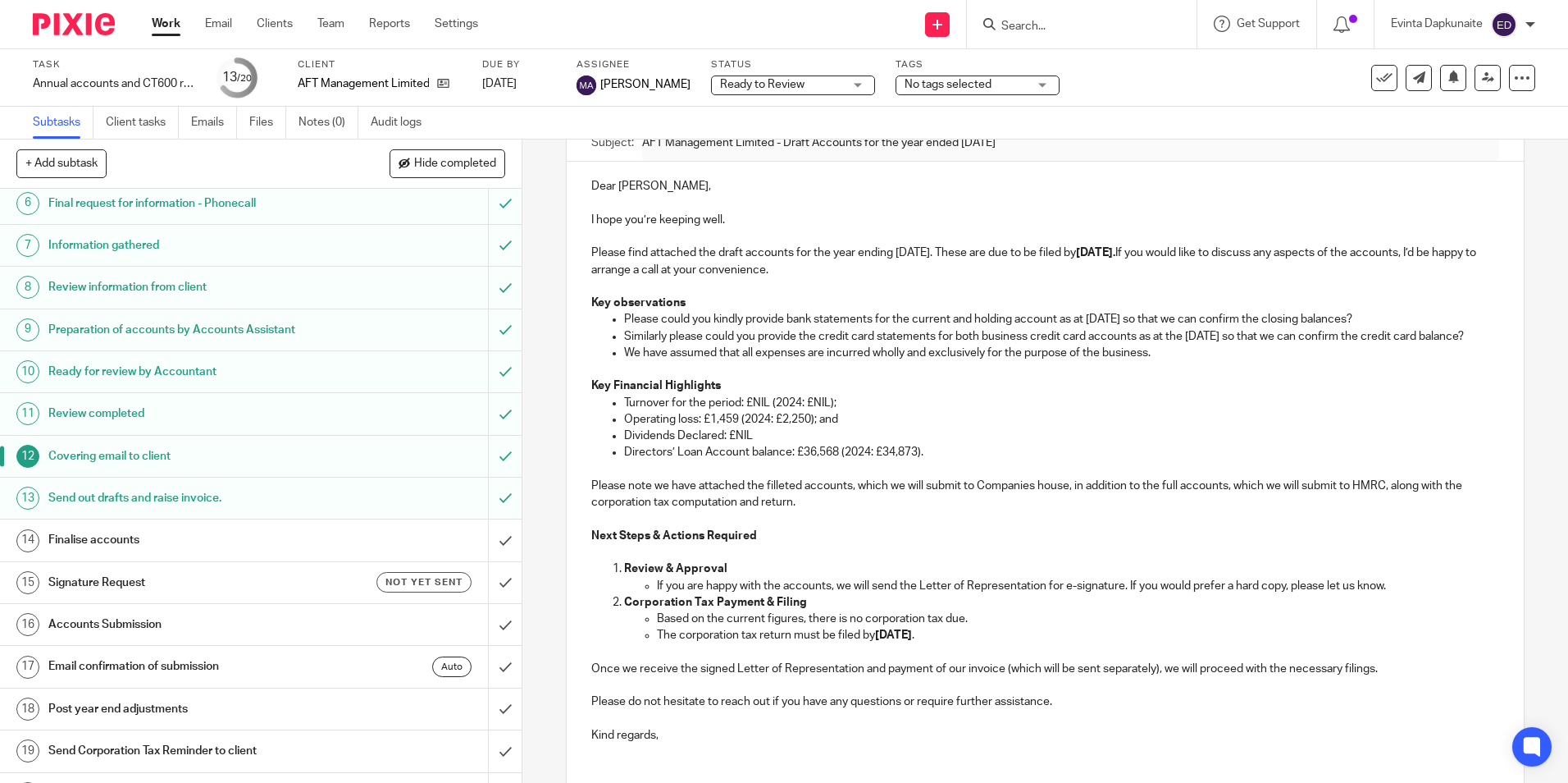
scroll to position [246, 0]
click at [250, 124] on ul "Subtasks Client tasks Emails Files Notes (0) Audit logs" at bounding box center [239, 122] width 414 height 32
click at [219, 124] on link "Emails" at bounding box center [214, 122] width 46 height 32
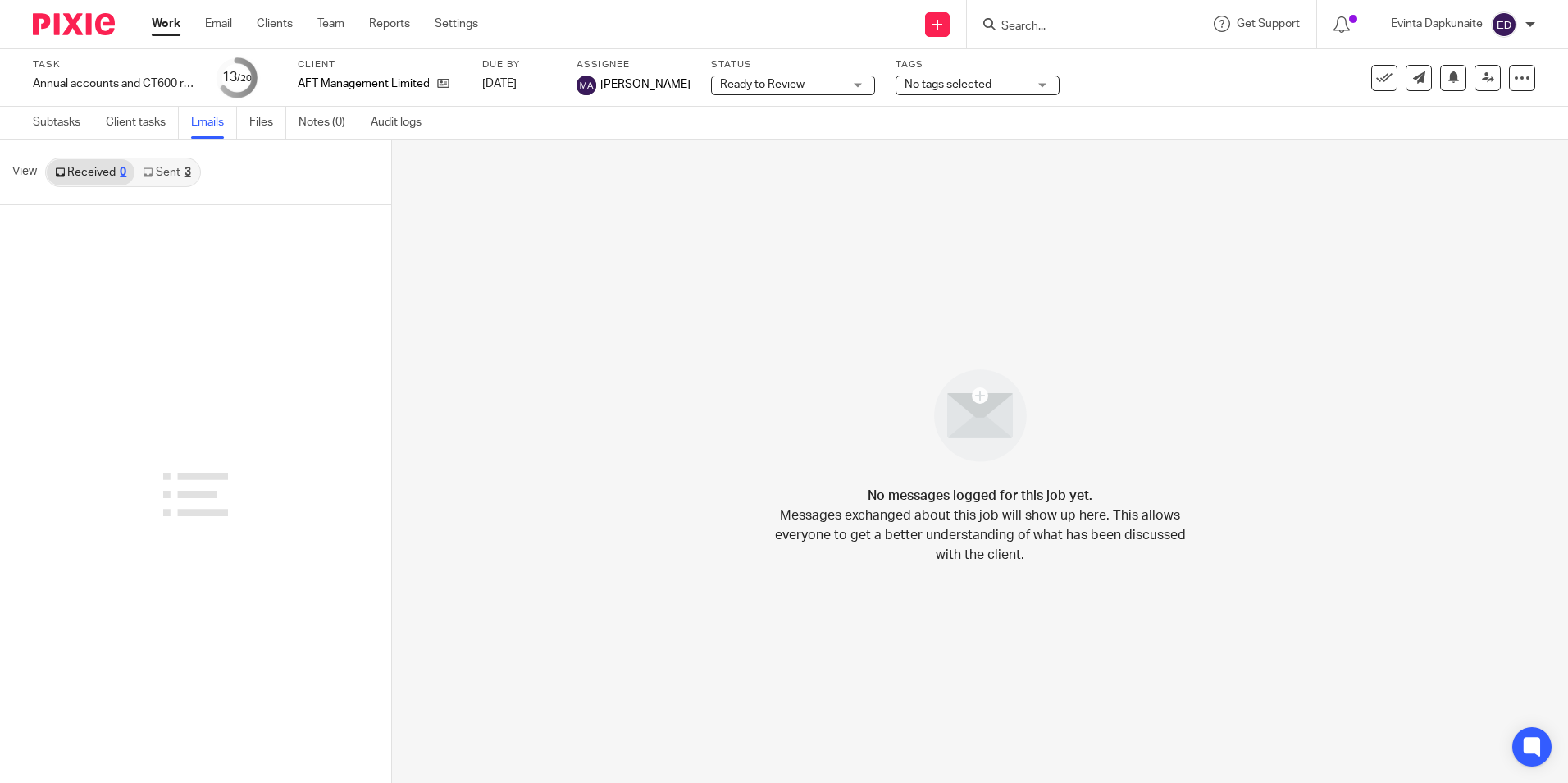
click at [163, 167] on link "Sent 3" at bounding box center [166, 171] width 64 height 26
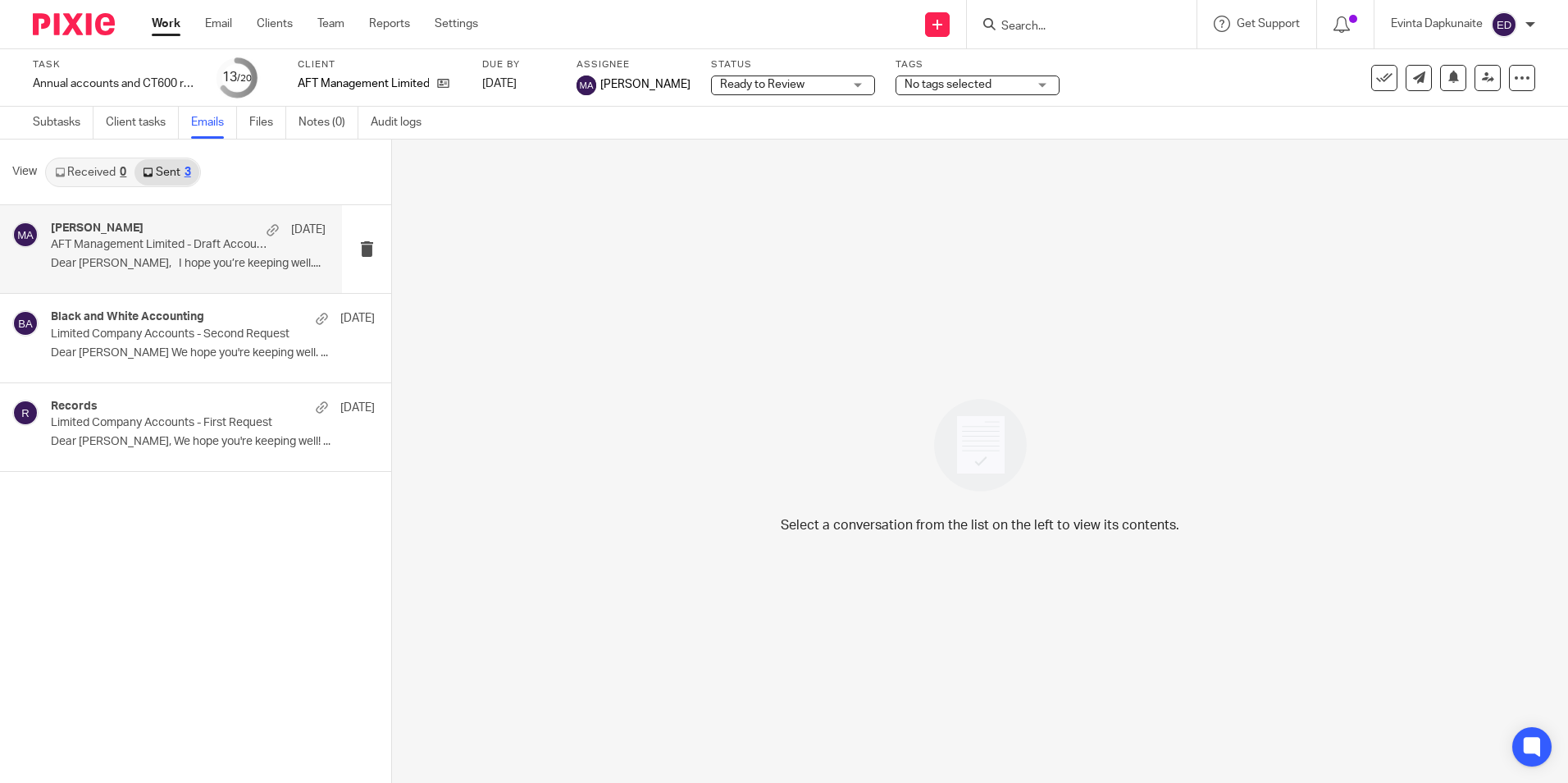
click at [195, 284] on div "Mehreen Ajaz 4 Sep AFT Management Limited - Draft Accounts for the year ended 3…" at bounding box center [170, 249] width 342 height 88
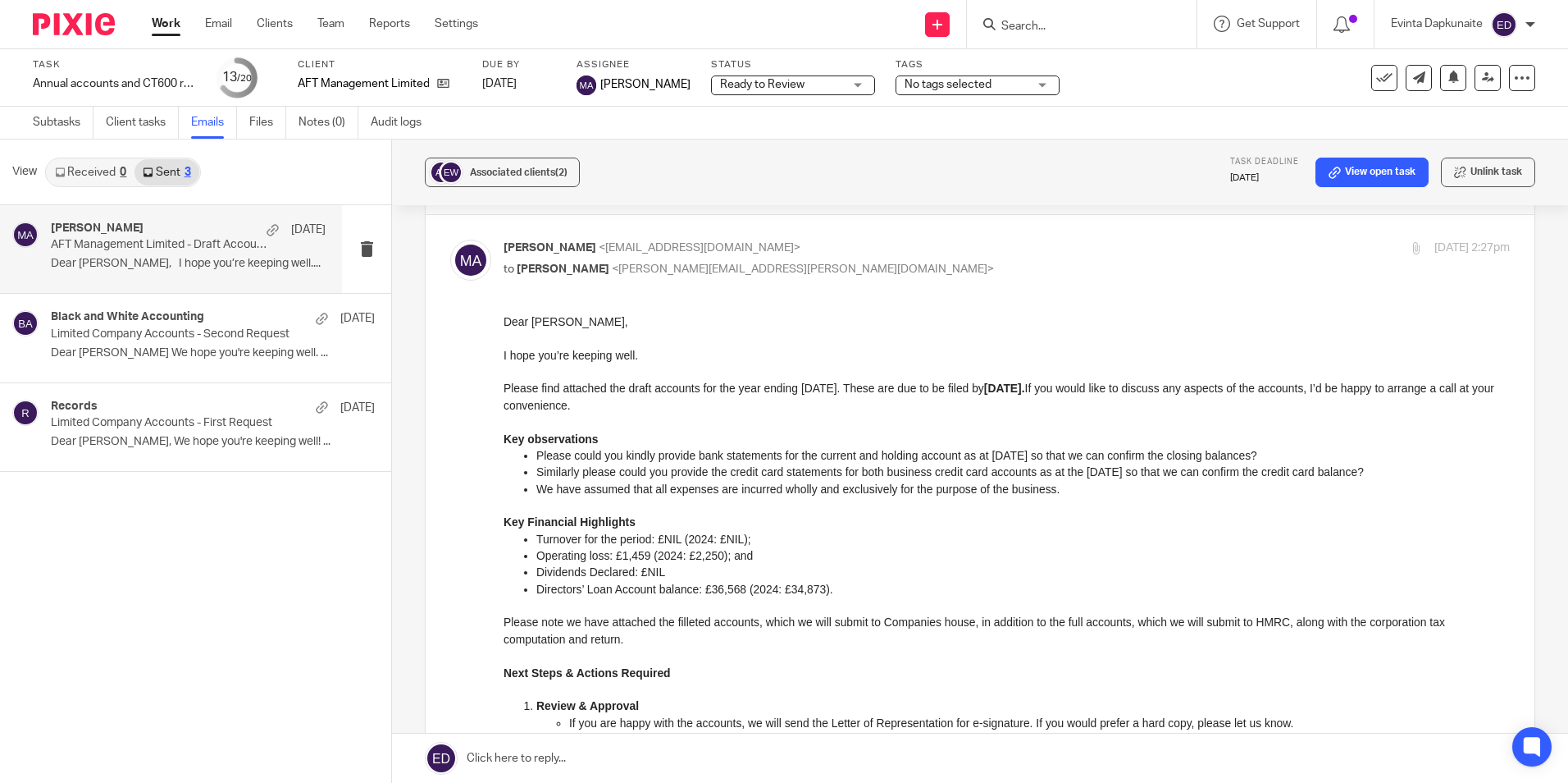
scroll to position [164, 0]
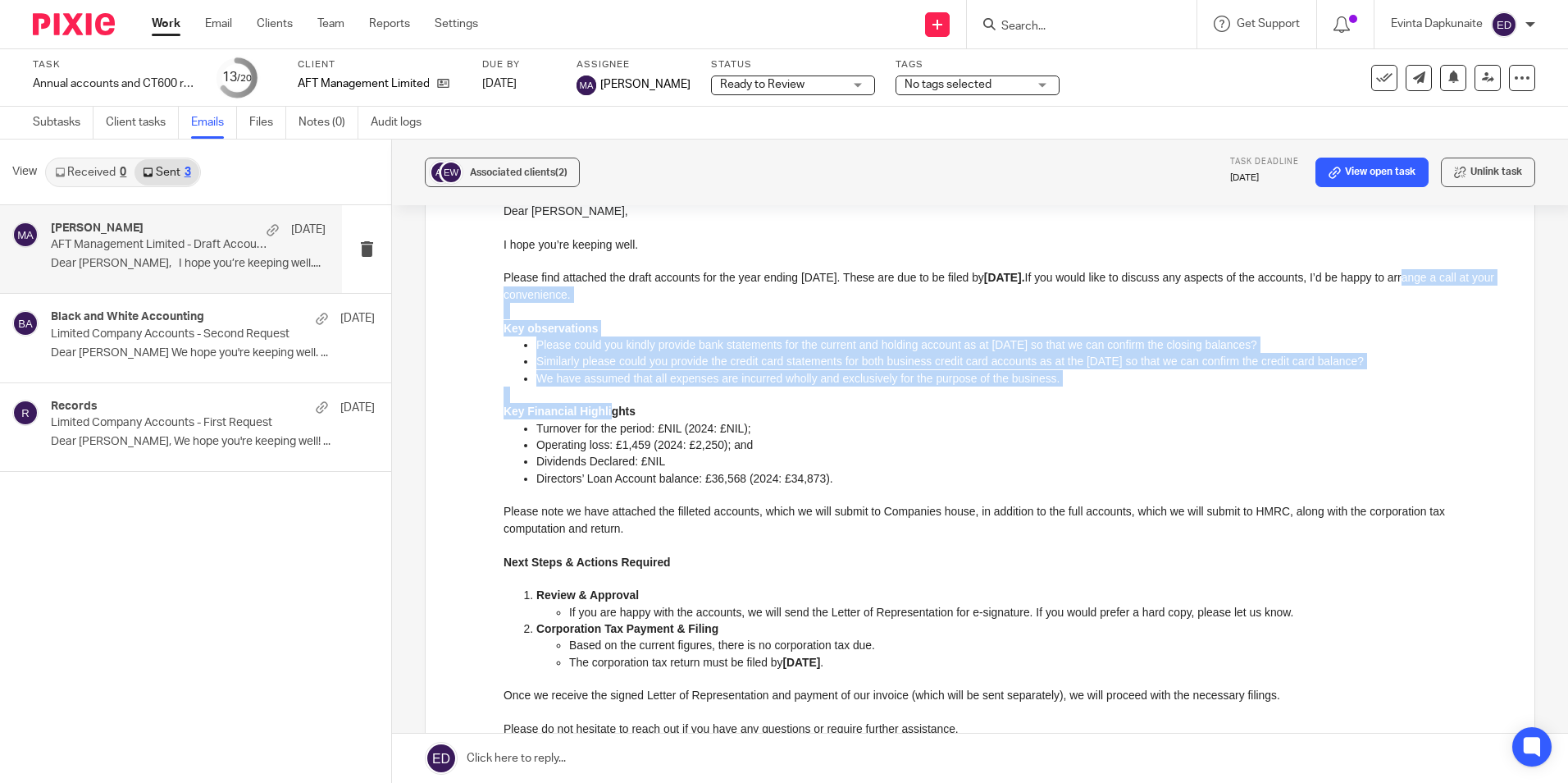
drag, startPoint x: 518, startPoint y: 295, endPoint x: 607, endPoint y: 409, distance: 144.6
click at [607, 409] on div "Dear Emma, I hope you’re keeping well. Please find attached the draft accounts …" at bounding box center [1006, 486] width 1006 height 568
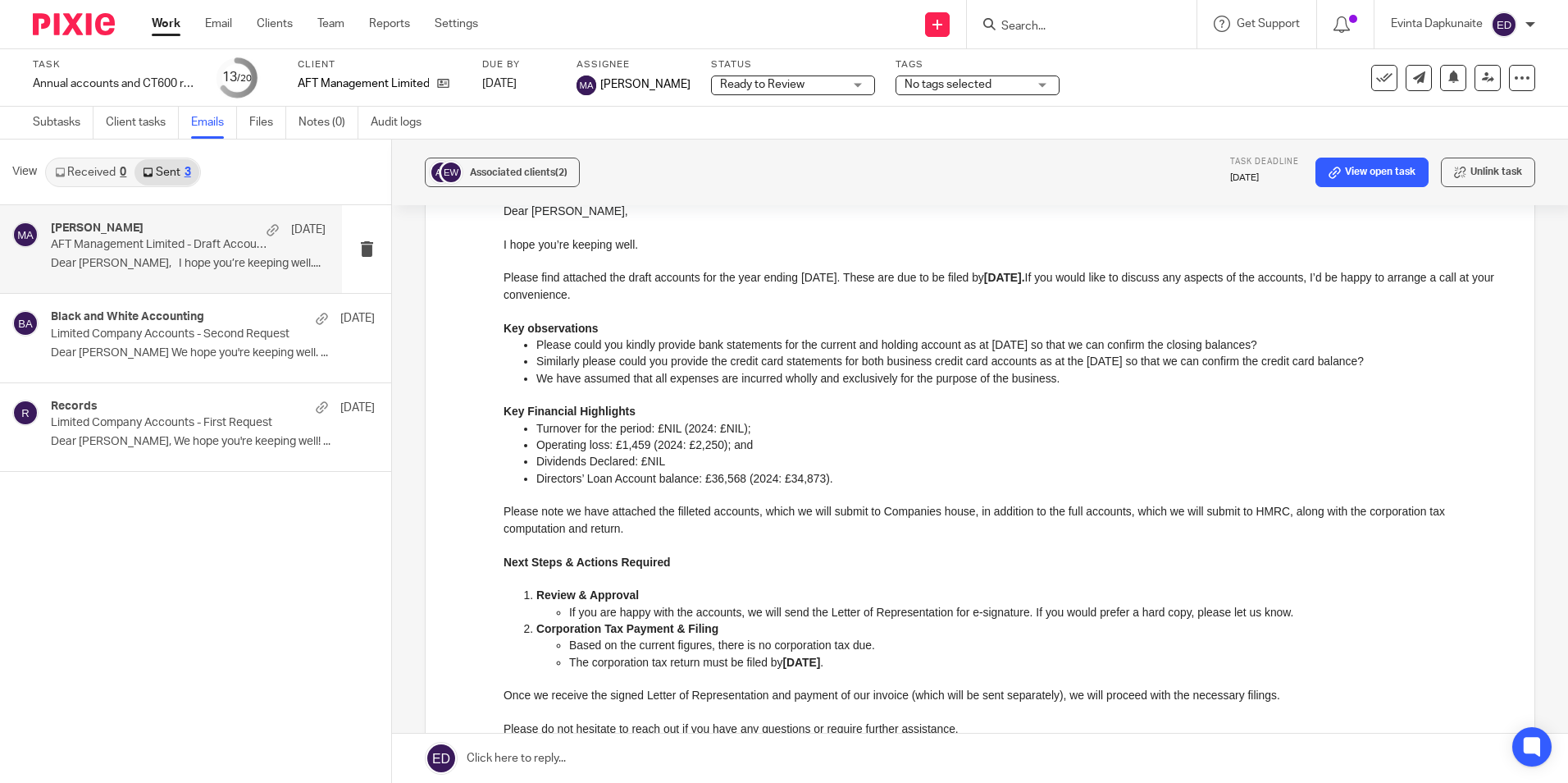
drag, startPoint x: 607, startPoint y: 409, endPoint x: 945, endPoint y: 464, distance: 342.4
click at [945, 464] on p "Dividends Declared: £NIL" at bounding box center [1022, 461] width 973 height 16
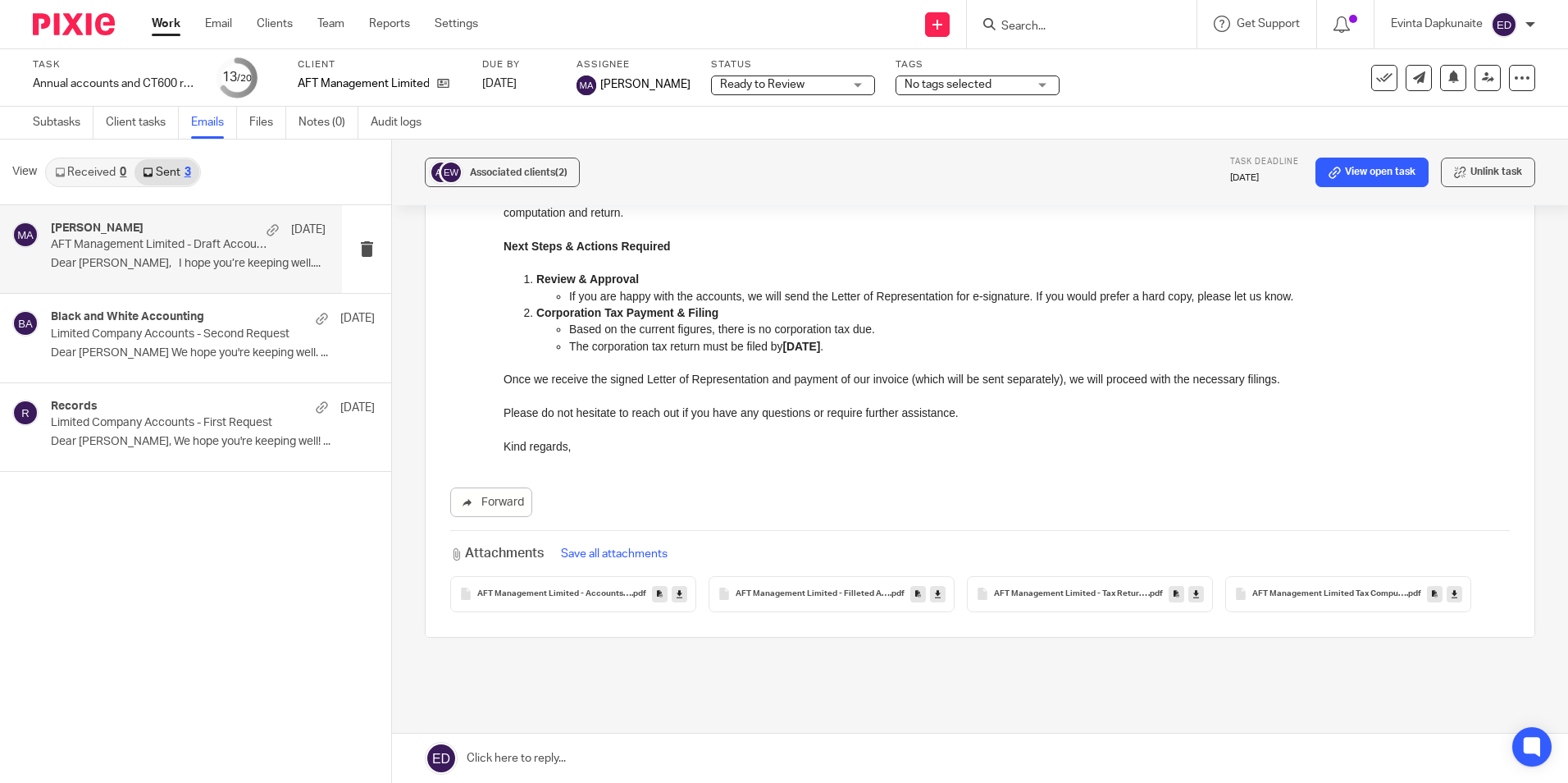
scroll to position [548, 0]
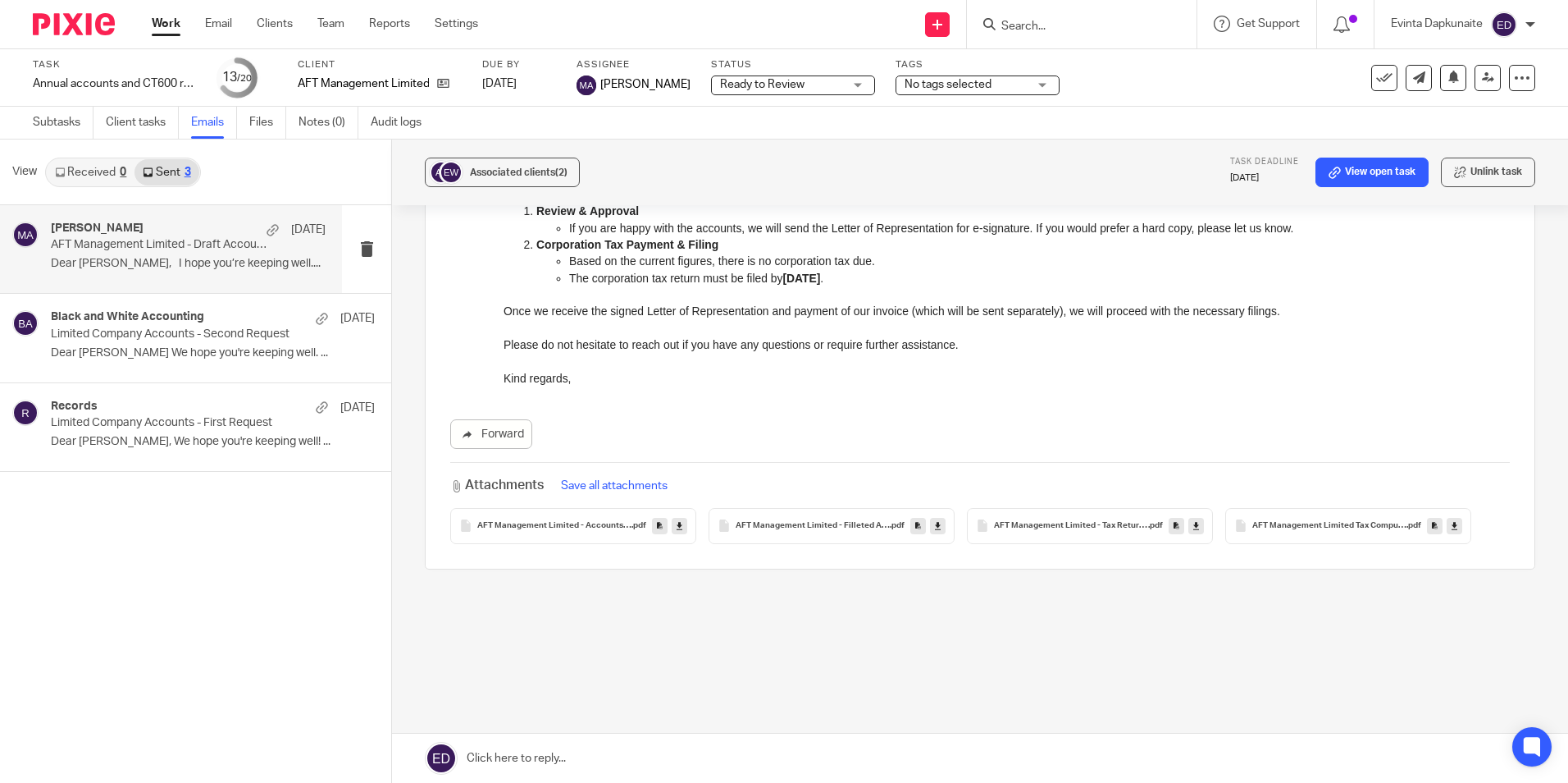
drag, startPoint x: 95, startPoint y: 181, endPoint x: 112, endPoint y: 176, distance: 17.7
click at [95, 181] on link "Received 0" at bounding box center [91, 171] width 88 height 26
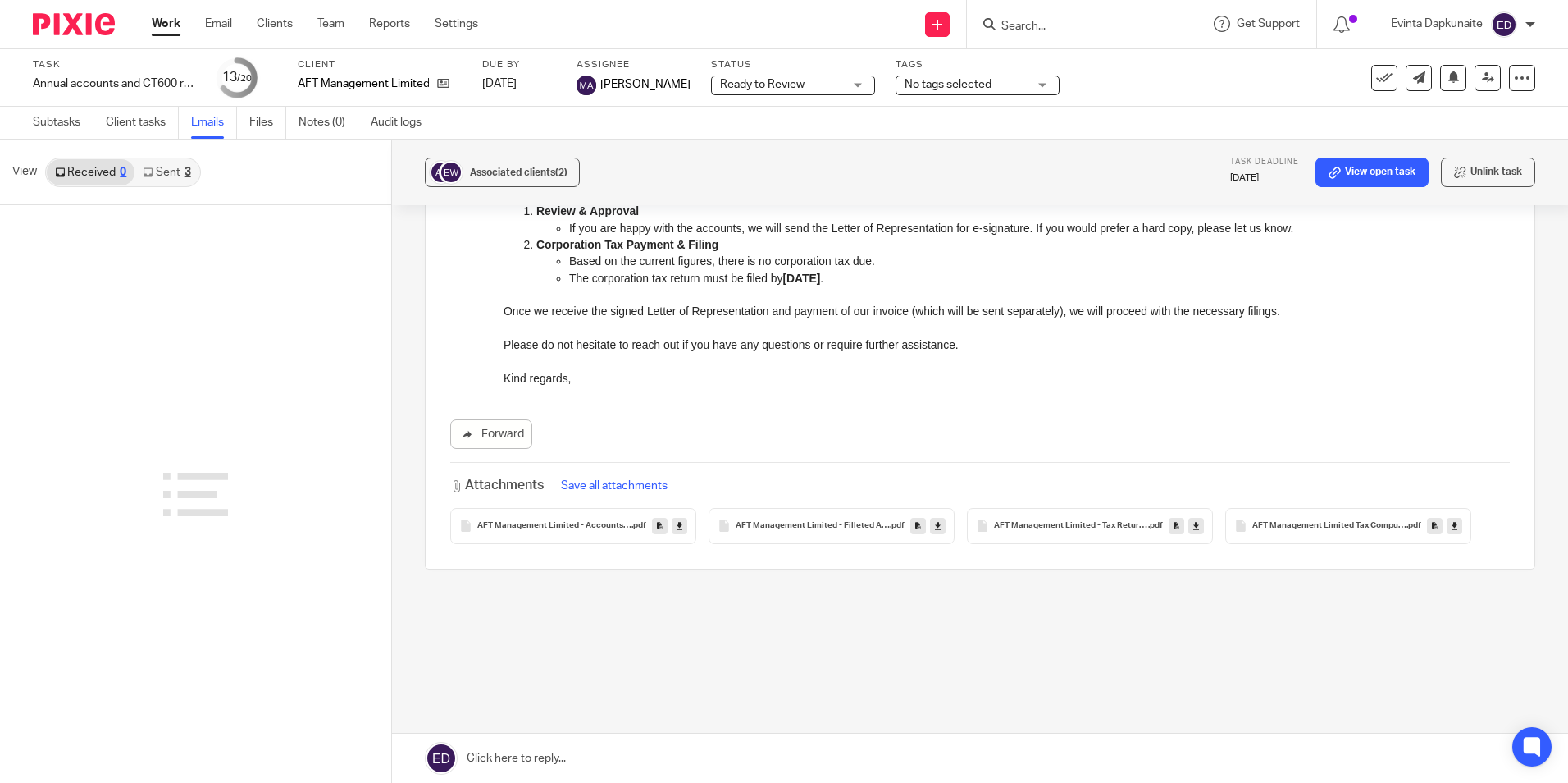
click at [161, 169] on link "Sent 3" at bounding box center [166, 171] width 64 height 26
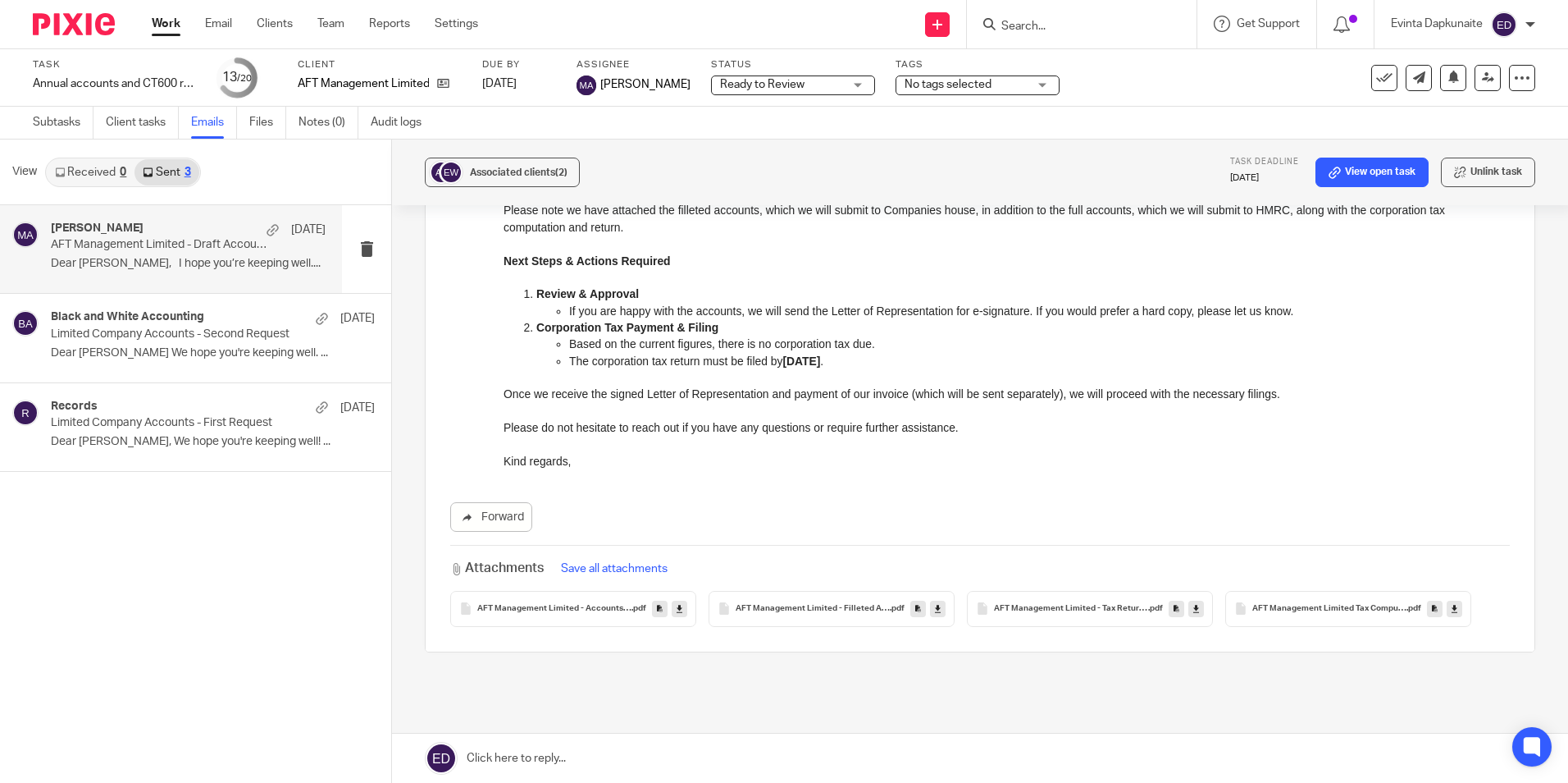
scroll to position [466, 0]
click at [518, 622] on div "AFT Management Limited - Accounts - 31 May 2025 .pdf" at bounding box center [572, 608] width 246 height 36
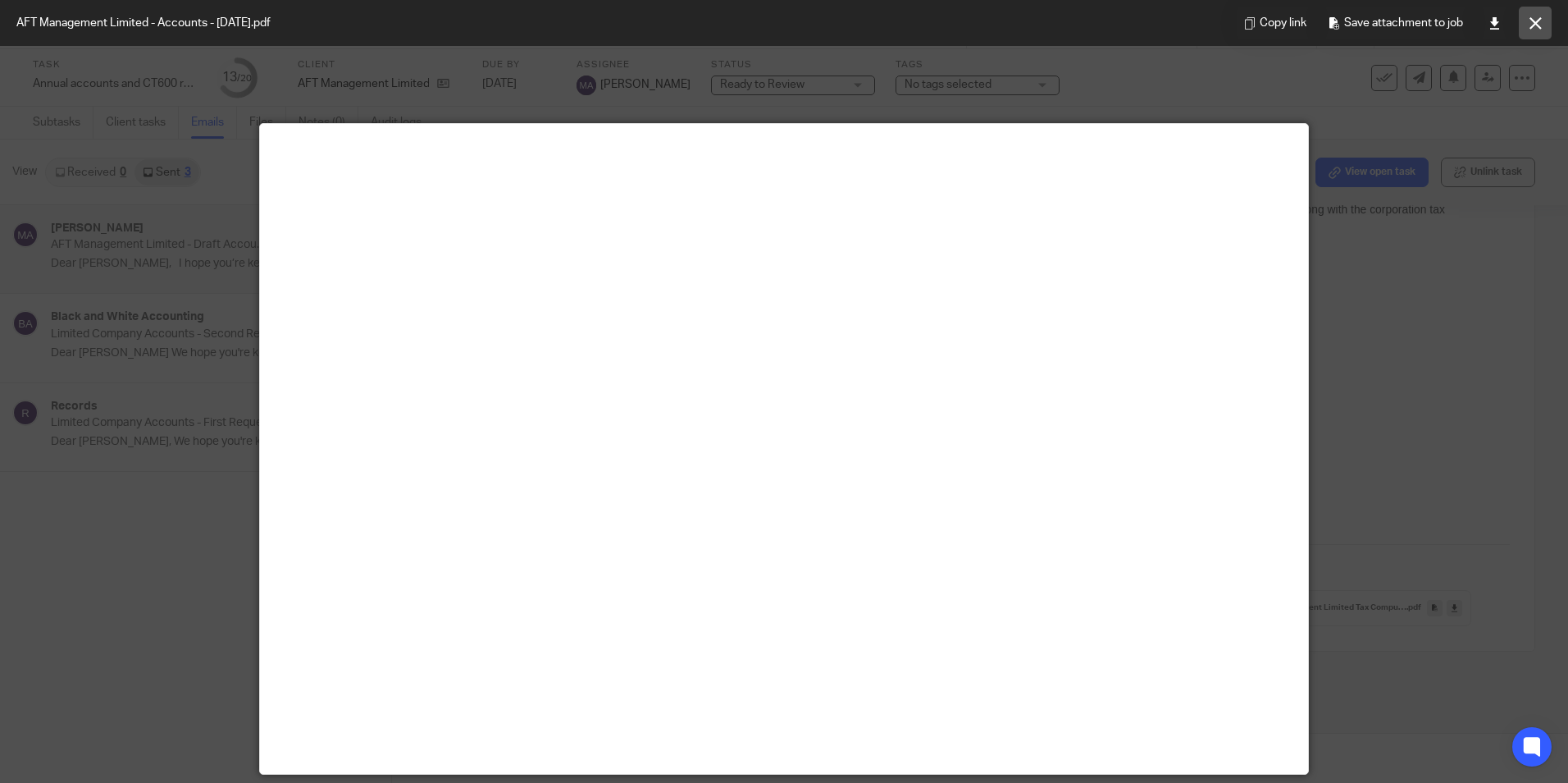
click at [1533, 21] on icon at bounding box center [1535, 24] width 13 height 13
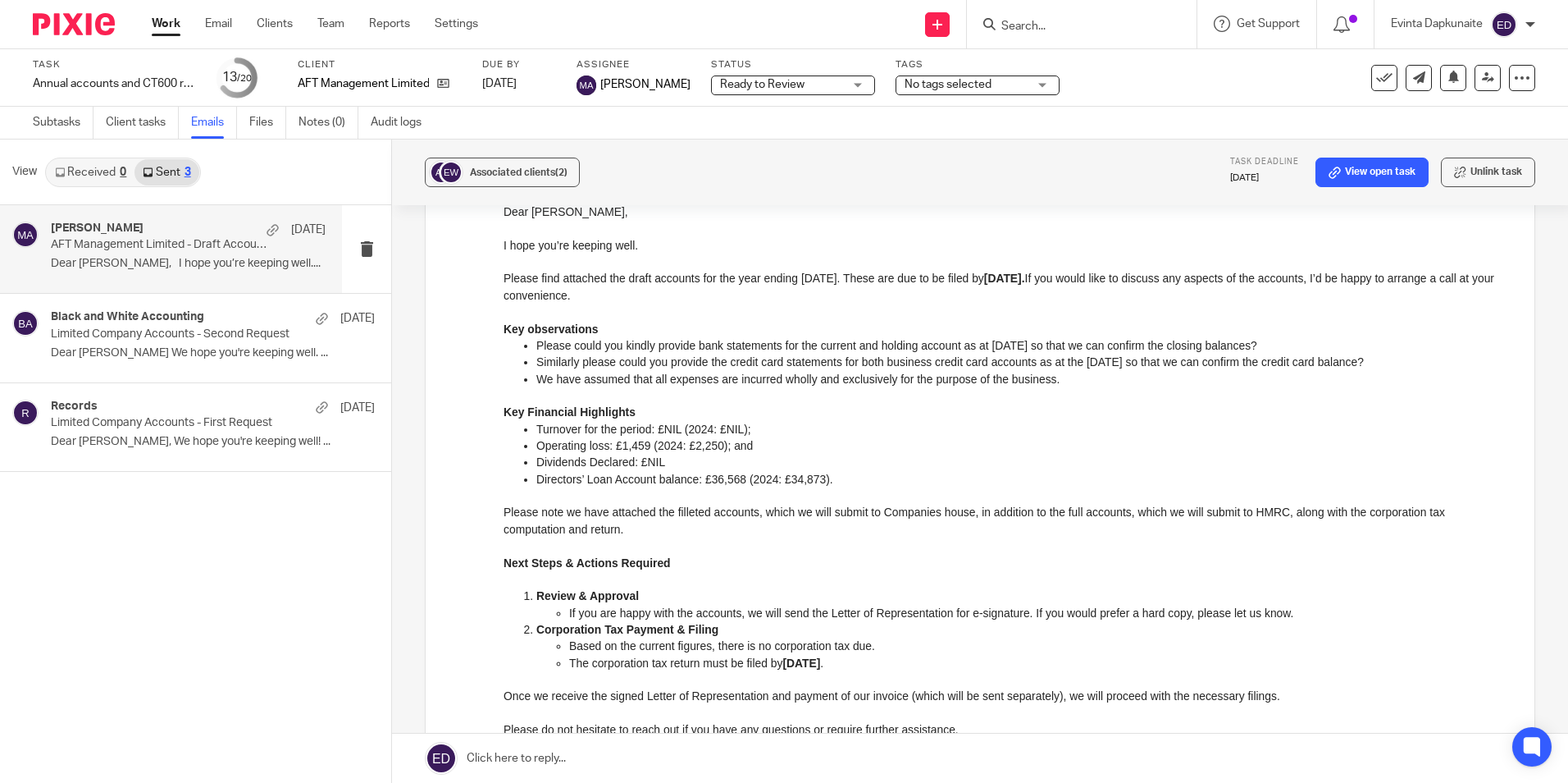
scroll to position [164, 0]
drag, startPoint x: 793, startPoint y: 376, endPoint x: 810, endPoint y: 408, distance: 36.2
click at [810, 408] on div "Dear Emma, I hope you’re keeping well. Please find attached the draft accounts …" at bounding box center [1006, 486] width 1006 height 568
drag, startPoint x: 810, startPoint y: 408, endPoint x: 811, endPoint y: 441, distance: 33.0
click at [811, 441] on p "Operating loss: £1,459 (2024: £2,250); and" at bounding box center [1022, 445] width 973 height 16
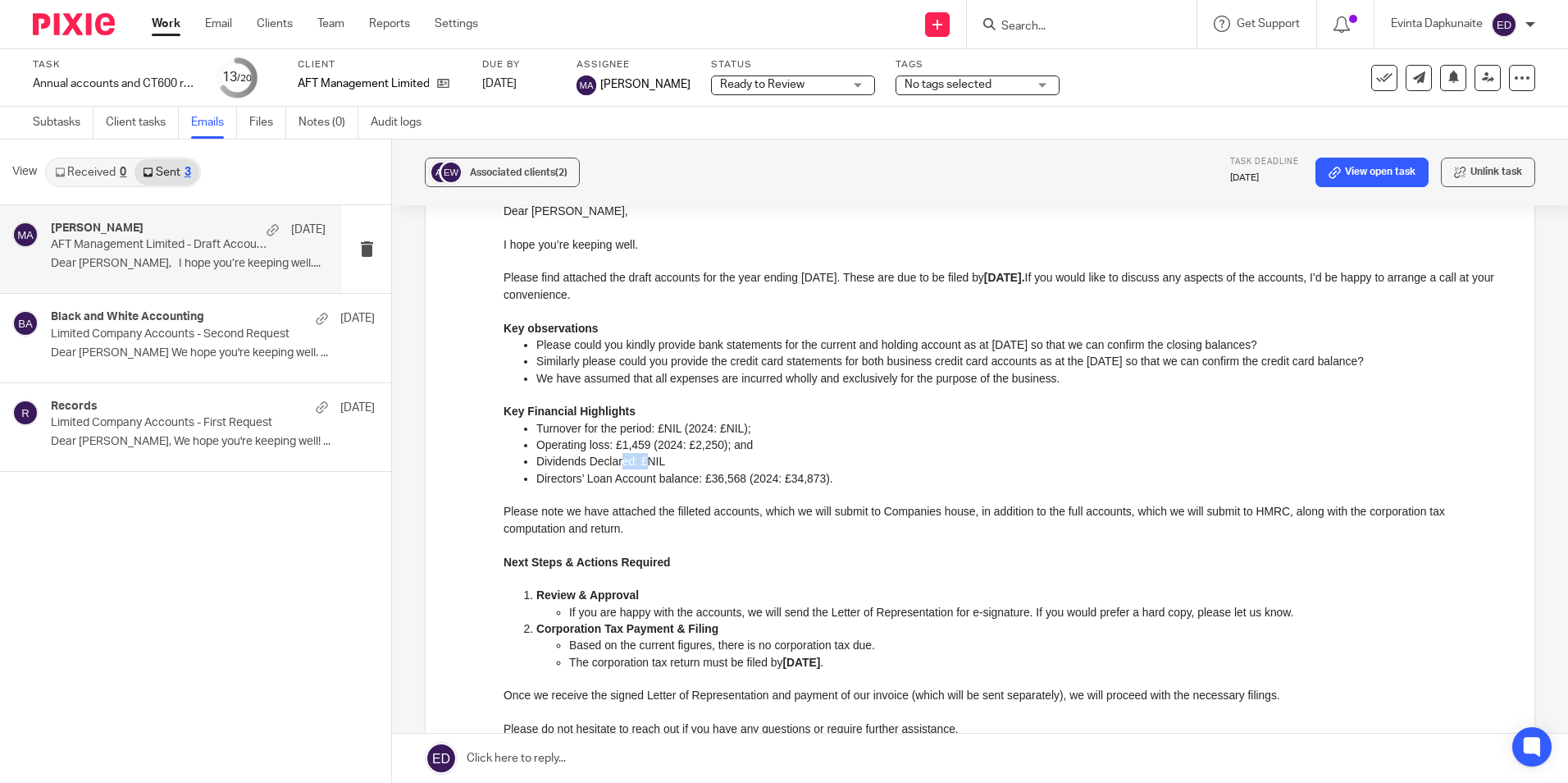
drag, startPoint x: 620, startPoint y: 461, endPoint x: 648, endPoint y: 468, distance: 28.9
click at [648, 468] on p "Dividends Declared: £NIL" at bounding box center [1022, 461] width 973 height 16
drag, startPoint x: 648, startPoint y: 468, endPoint x: 649, endPoint y: 490, distance: 22.0
click at [649, 490] on p at bounding box center [1006, 494] width 1006 height 16
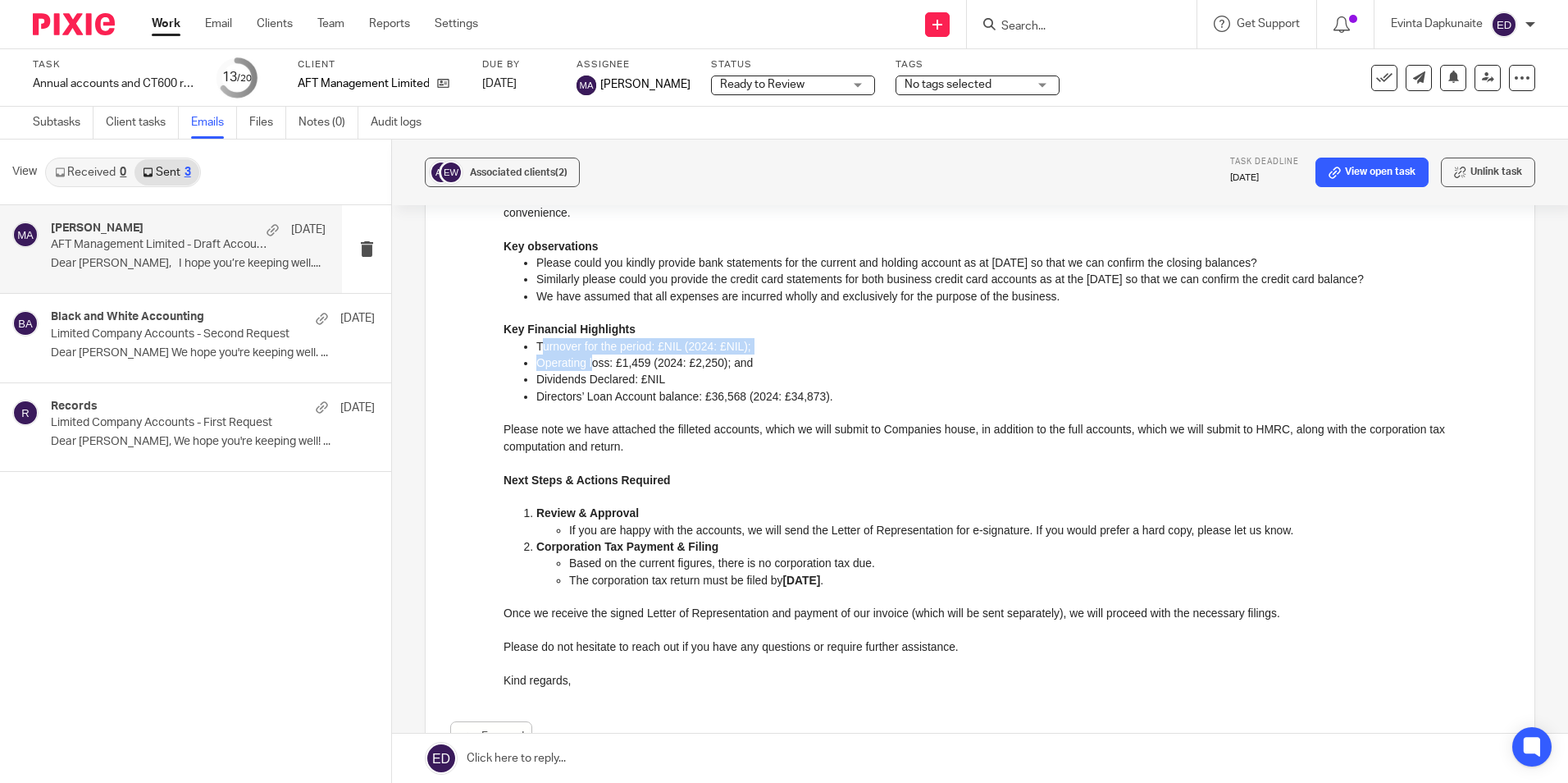
drag, startPoint x: 541, startPoint y: 351, endPoint x: 592, endPoint y: 365, distance: 52.9
click at [592, 365] on ul "Turnover for the period: £NIL (2024: £NIL); Operating loss: £1,459 (2024: £2,25…" at bounding box center [1006, 371] width 1006 height 66
drag, startPoint x: 592, startPoint y: 365, endPoint x: 592, endPoint y: 380, distance: 15.0
click at [592, 380] on p "Dividends Declared: £NIL" at bounding box center [1022, 379] width 973 height 16
drag, startPoint x: 532, startPoint y: 345, endPoint x: 694, endPoint y: 393, distance: 169.0
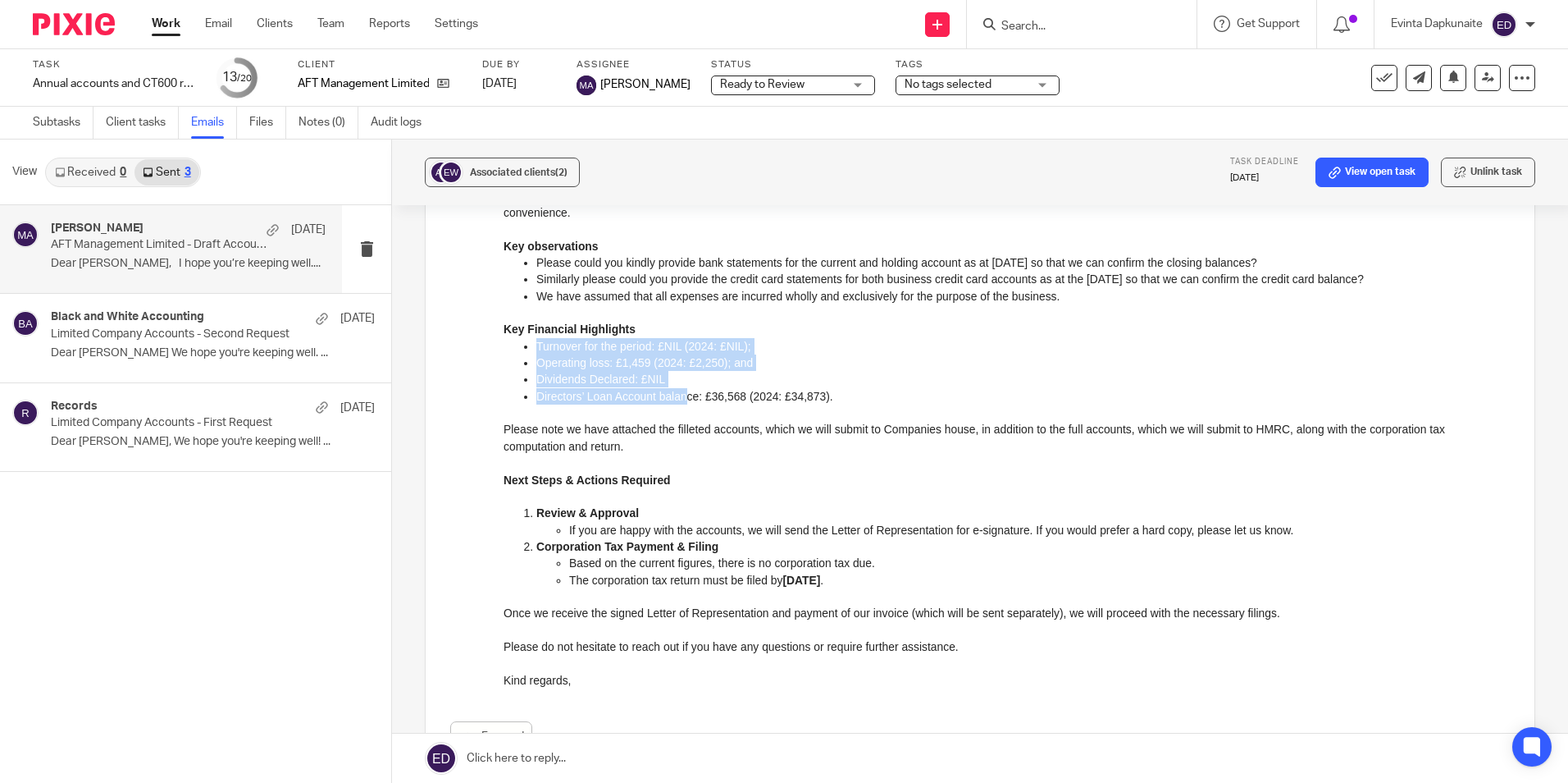
click at [694, 393] on ul "Turnover for the period: £NIL (2024: £NIL); Operating loss: £1,459 (2024: £2,25…" at bounding box center [1006, 371] width 1006 height 66
drag, startPoint x: 694, startPoint y: 393, endPoint x: 728, endPoint y: 398, distance: 34.4
click at [728, 398] on p "Directors’ Loan Account balance: £36,568 (2024: £34,873)." at bounding box center [1022, 396] width 973 height 16
drag, startPoint x: 862, startPoint y: 406, endPoint x: 514, endPoint y: 340, distance: 354.2
click at [514, 340] on div "Dear Emma, I hope you’re keeping well. Please find attached the draft accounts …" at bounding box center [1006, 405] width 1006 height 568
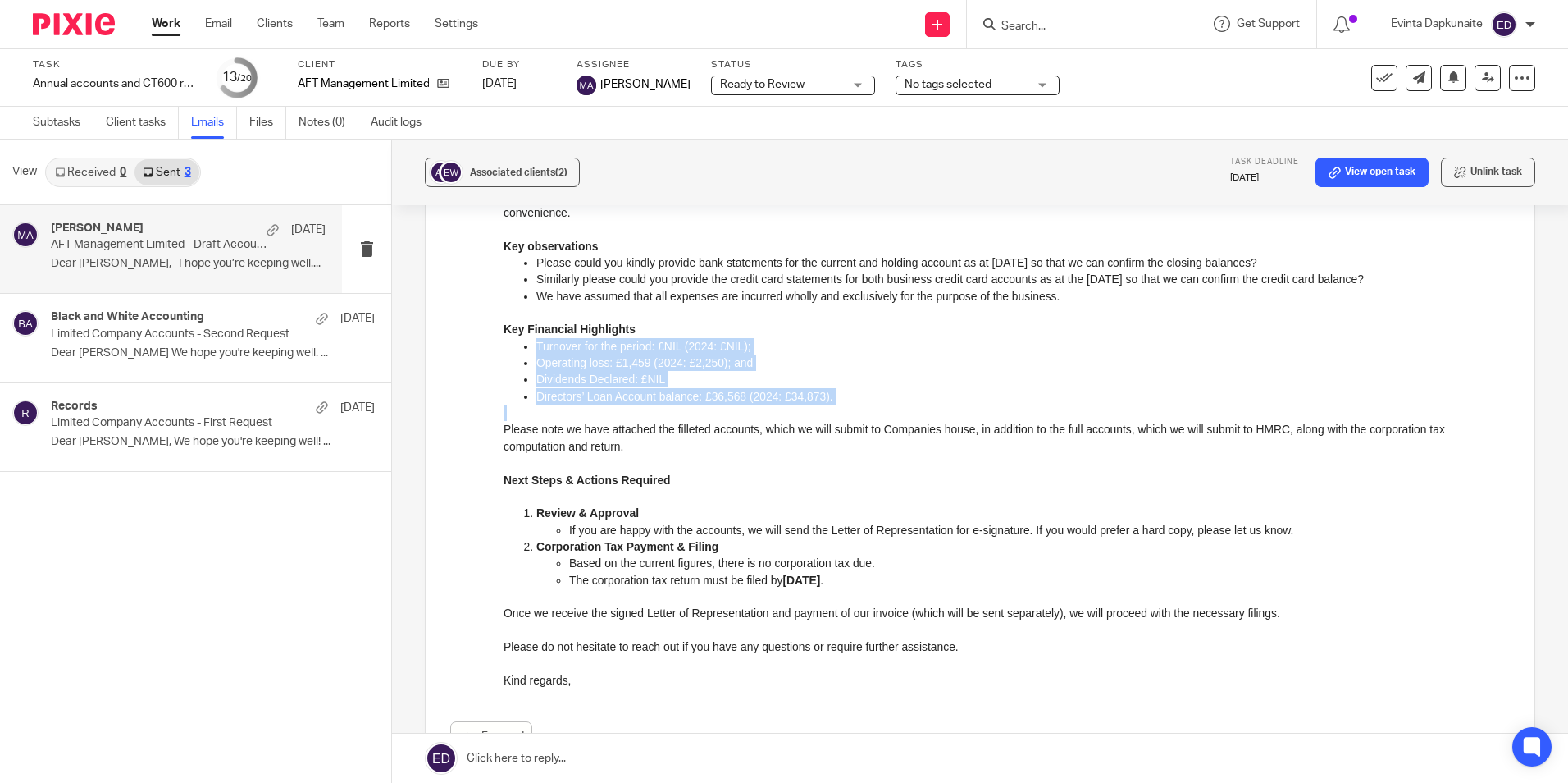
drag, startPoint x: 514, startPoint y: 340, endPoint x: 589, endPoint y: 378, distance: 84.1
click at [589, 378] on p "Dividends Declared: £NIL" at bounding box center [1022, 379] width 973 height 16
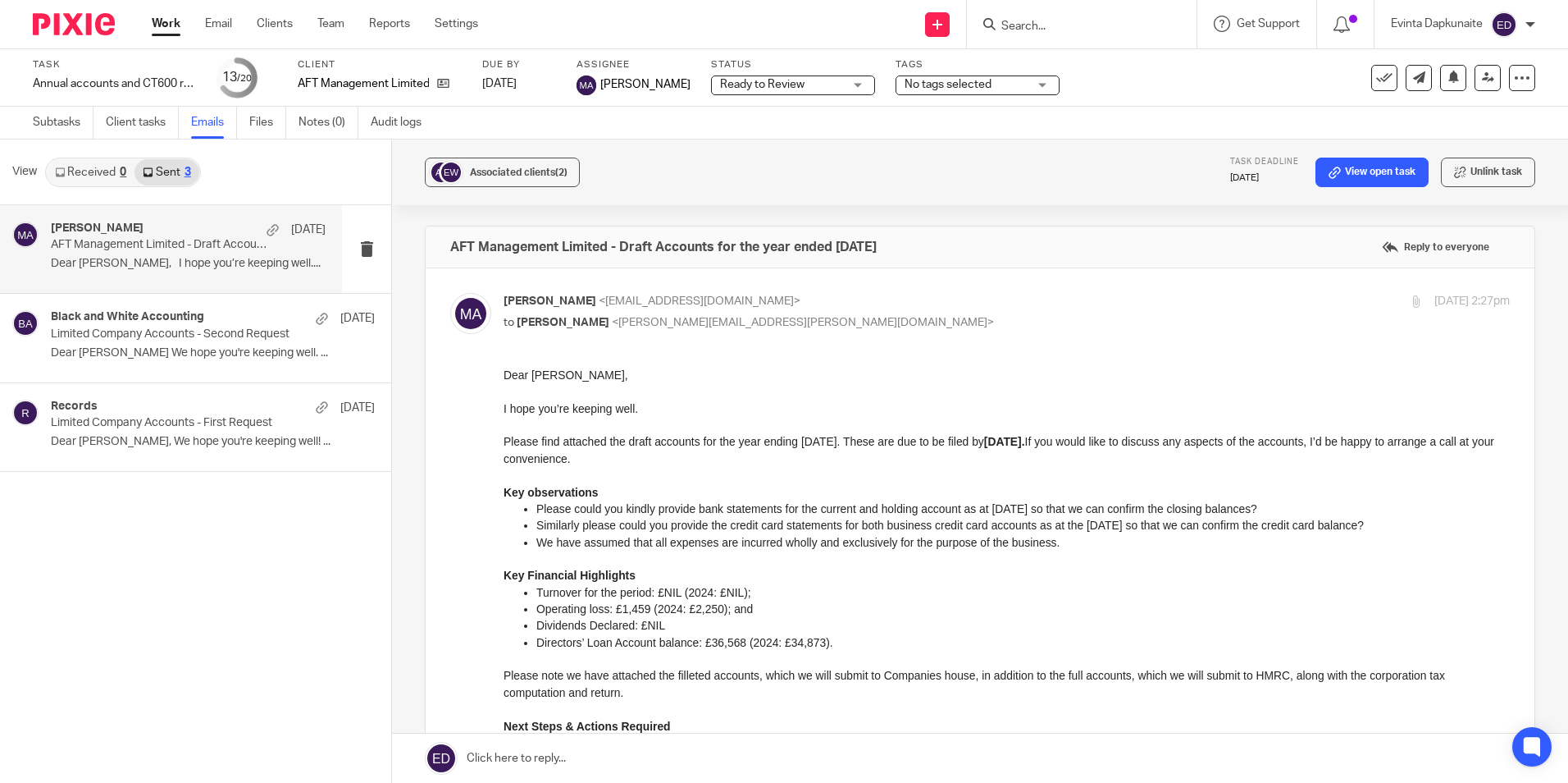
scroll to position [164, 0]
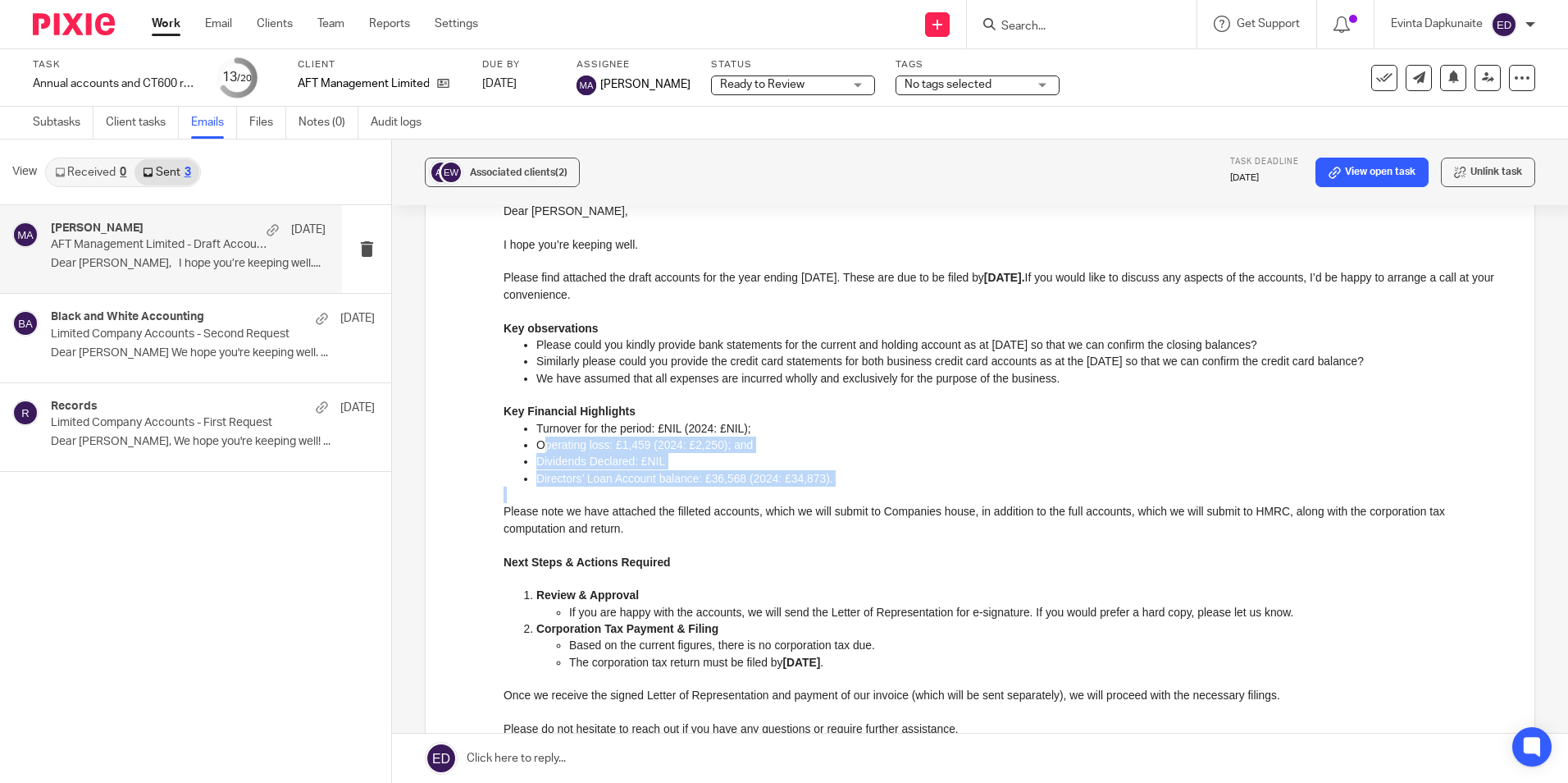
drag, startPoint x: 546, startPoint y: 442, endPoint x: 635, endPoint y: 494, distance: 103.1
click at [635, 494] on div "Dear Emma, I hope you’re keeping well. Please find attached the draft accounts …" at bounding box center [1006, 486] width 1006 height 568
drag, startPoint x: 635, startPoint y: 494, endPoint x: 649, endPoint y: 498, distance: 14.6
click at [649, 498] on p at bounding box center [1006, 494] width 1006 height 16
click at [159, 172] on link "Sent 3" at bounding box center [166, 171] width 64 height 26
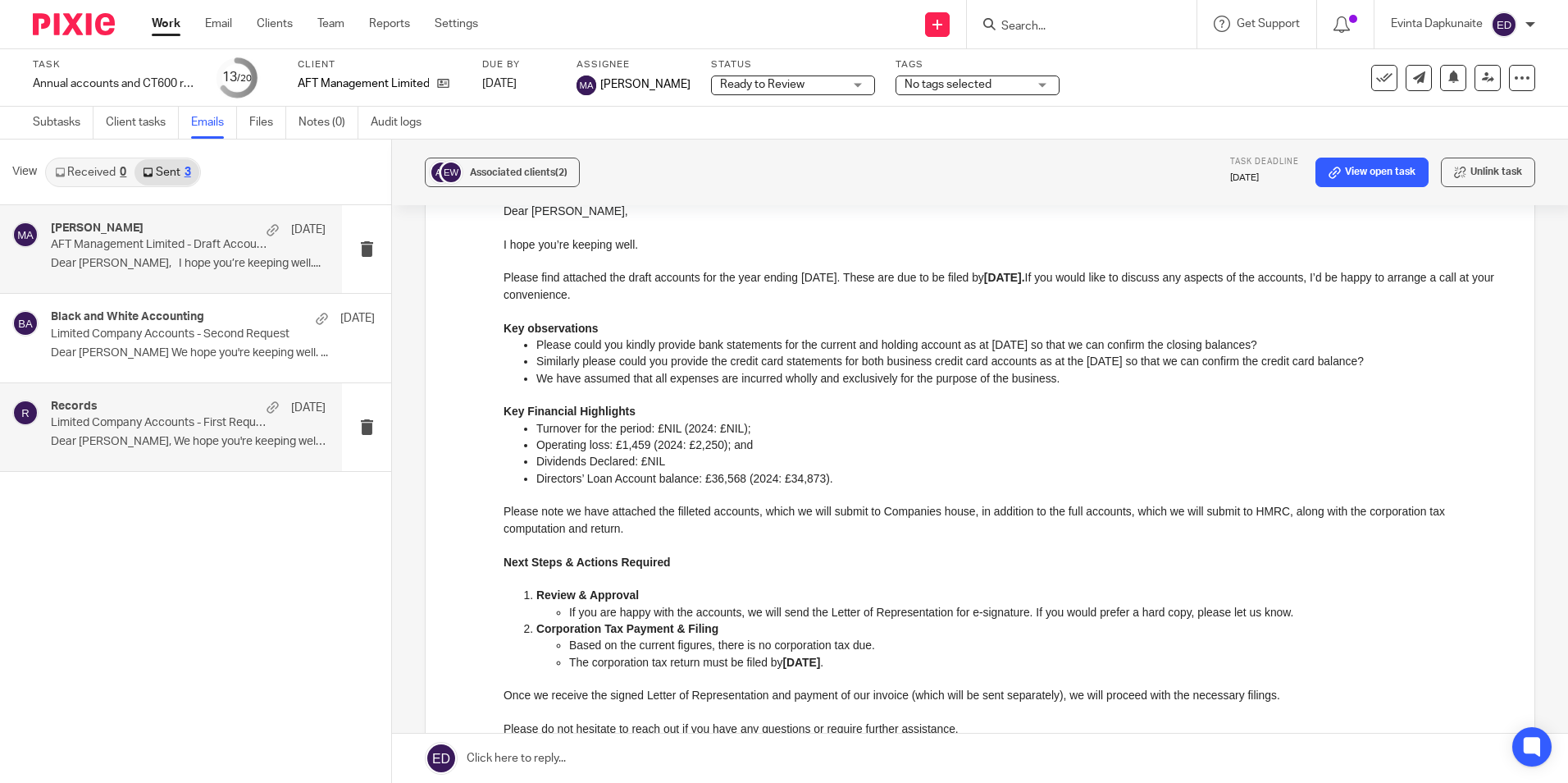
click at [170, 435] on p "Dear Emma, We hope you're keeping well! ..." at bounding box center [188, 441] width 275 height 14
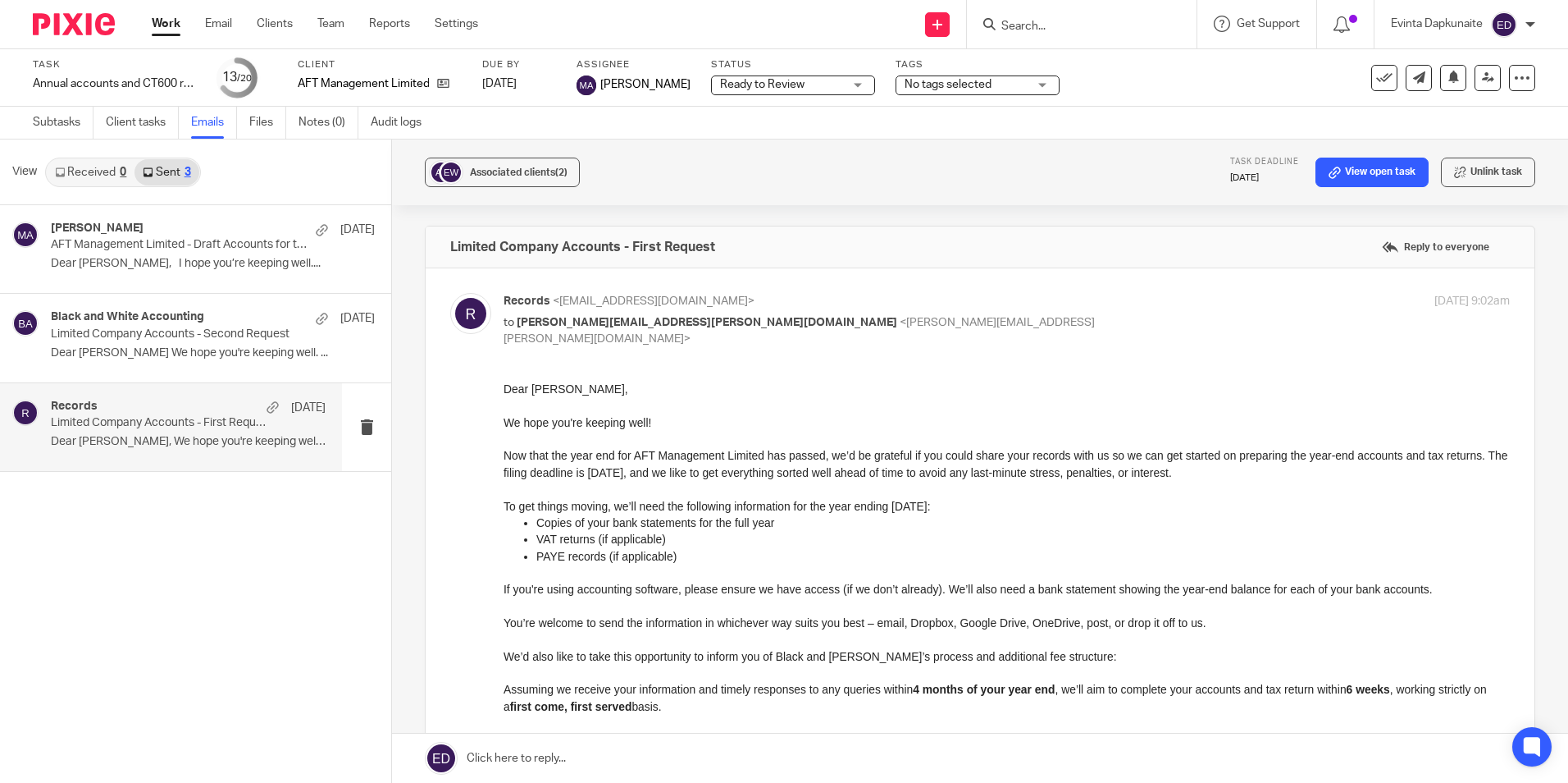
scroll to position [0, 0]
click at [212, 347] on p "Dear Emma We hope you're keeping well. ..." at bounding box center [188, 353] width 275 height 14
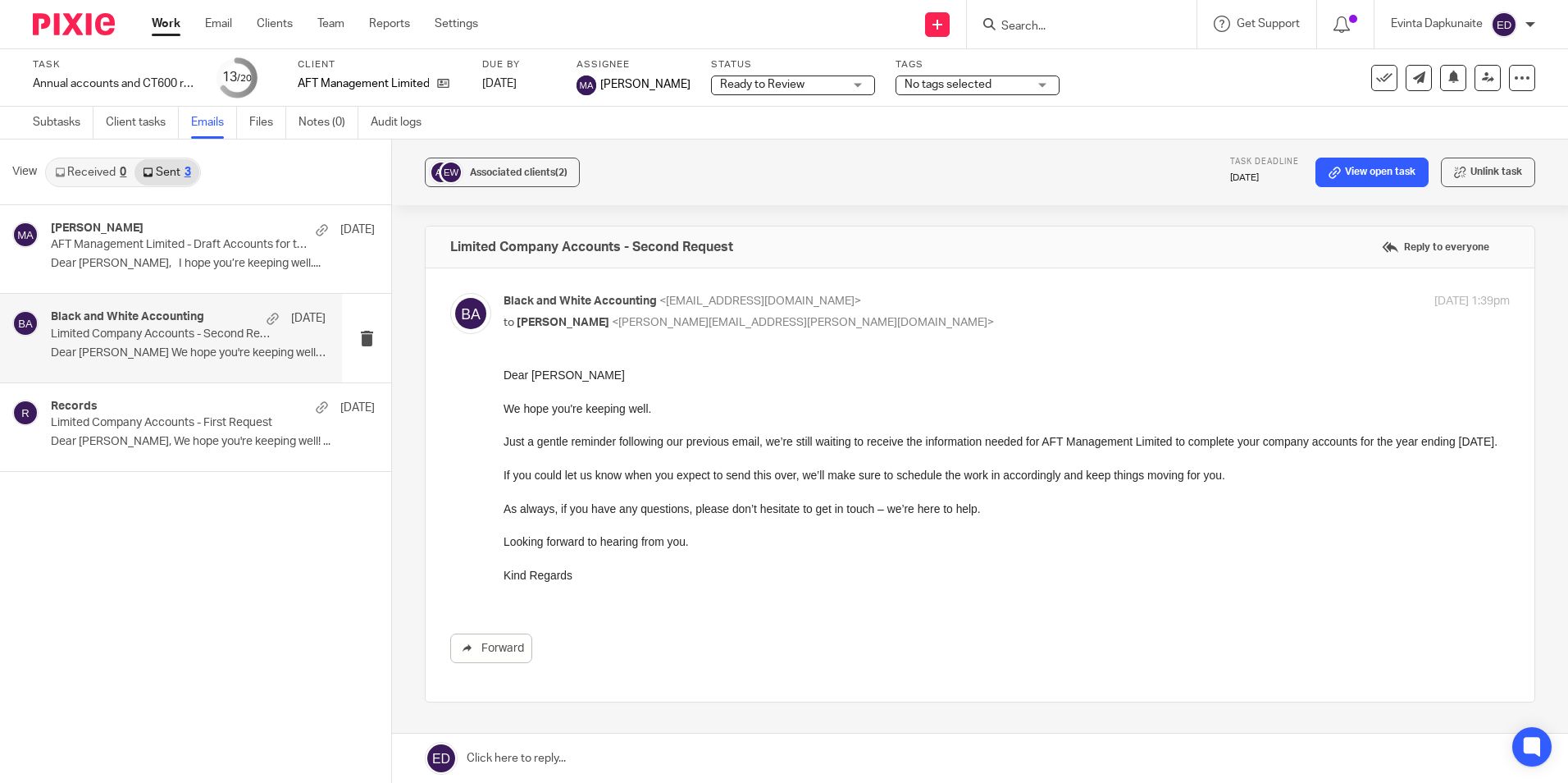
click at [207, 297] on div "Black and White Accounting 4 Aug Limited Company Accounts - Second Request Dear…" at bounding box center [170, 338] width 342 height 88
click at [208, 287] on div "Mehreen Ajaz 4 Sep AFT Management Limited - Draft Accounts for the year ended 3…" at bounding box center [170, 249] width 342 height 88
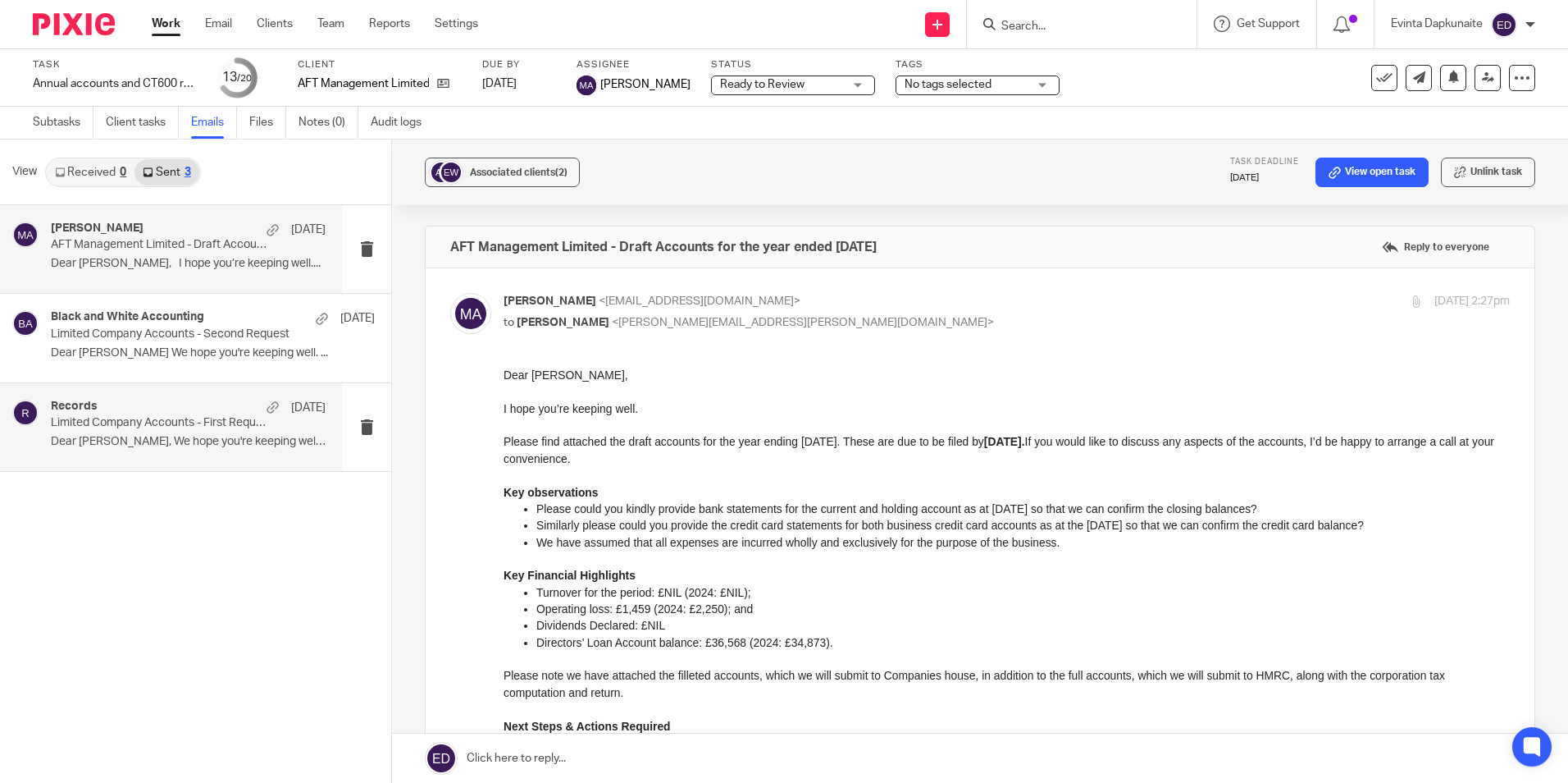
click at [186, 388] on div "Records 1 Jun Limited Company Accounts - First Request Dear Emma, We hope you'r…" at bounding box center [170, 426] width 342 height 88
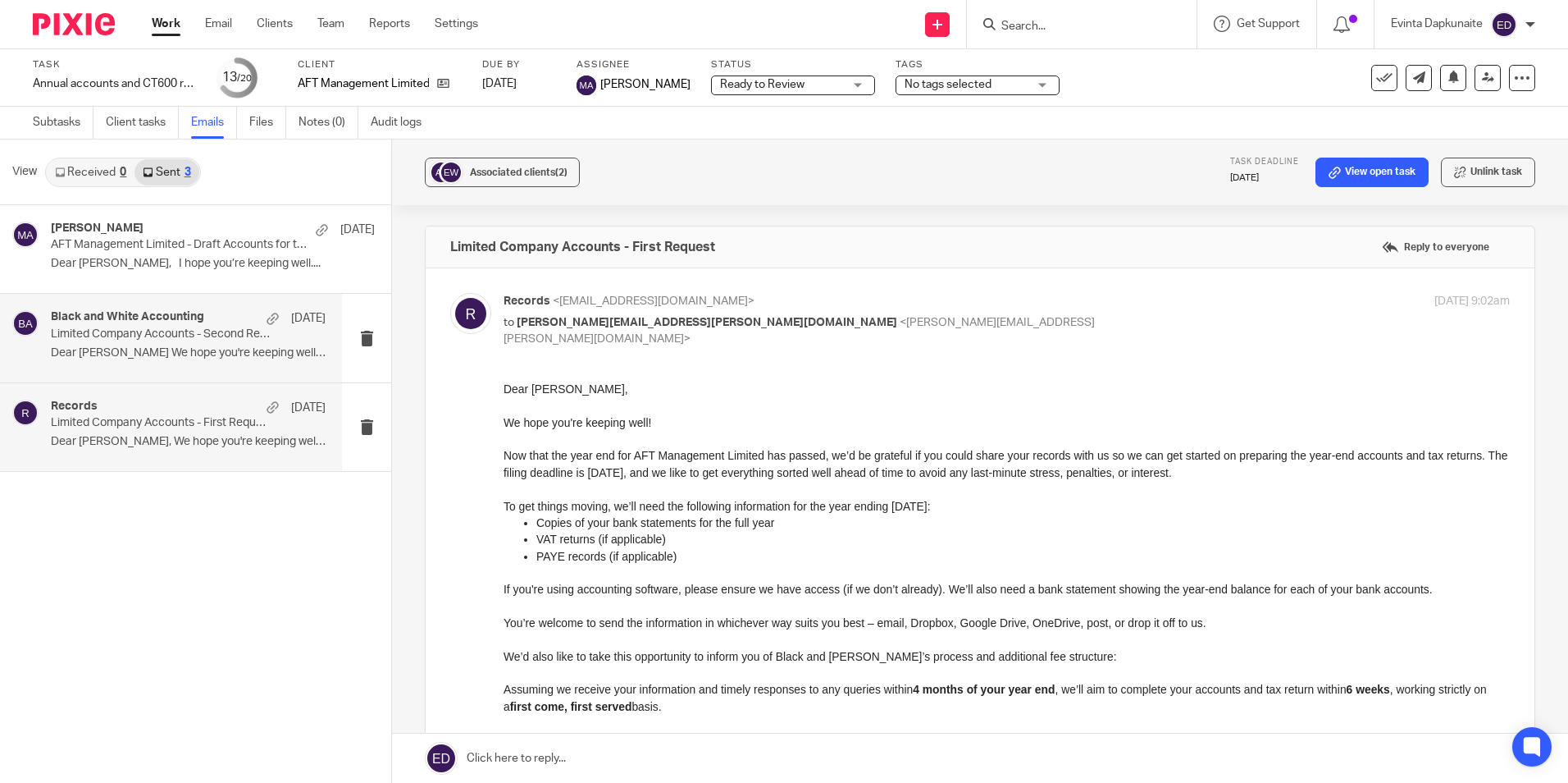
click at [215, 348] on p "Dear Emma We hope you're keeping well. ..." at bounding box center [188, 353] width 275 height 14
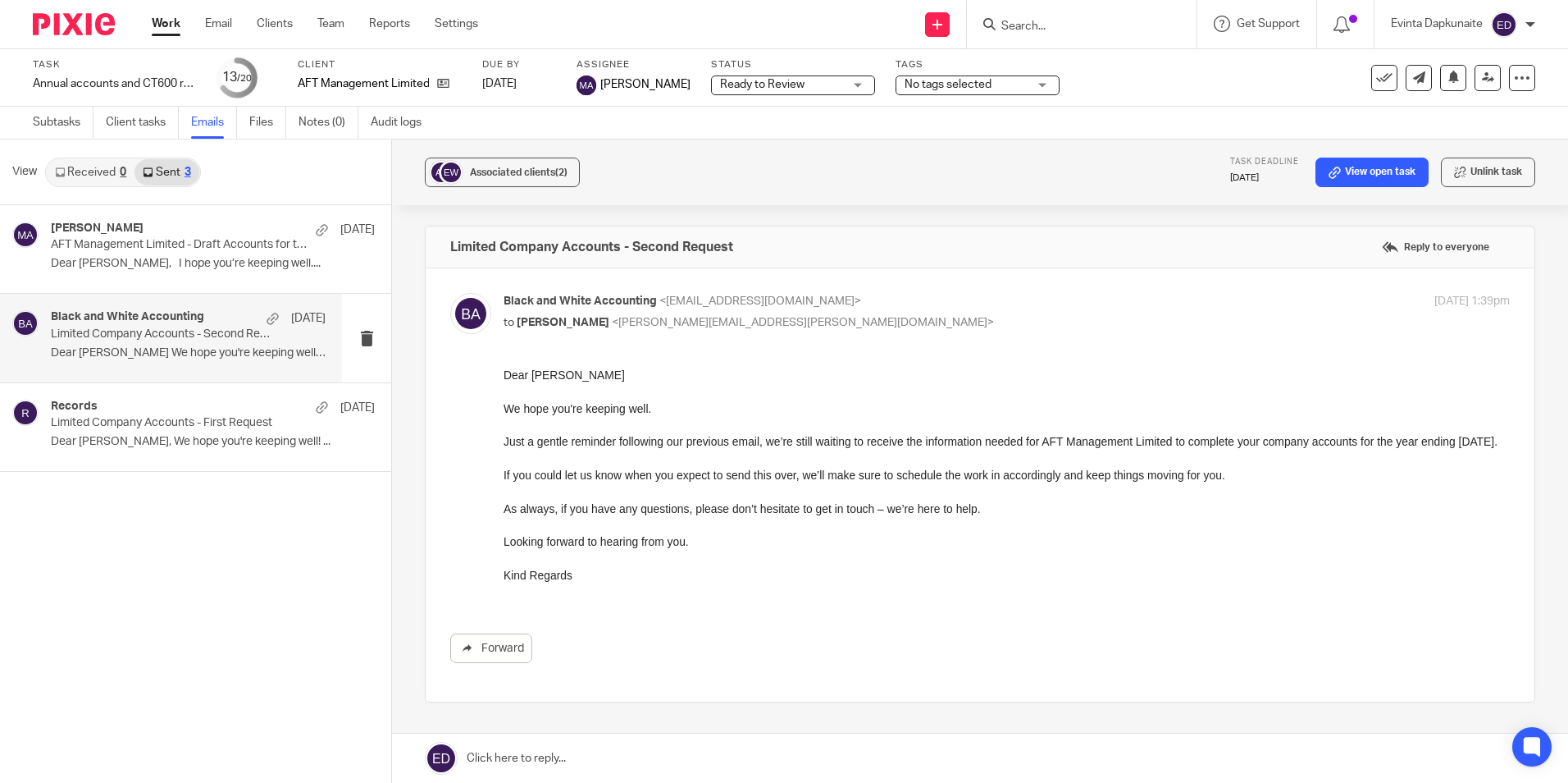
click at [287, 638] on div "Mehreen Ajaz 4 Sep AFT Management Limited - Draft Accounts for the year ended 3…" at bounding box center [195, 494] width 391 height 578
click at [1072, 25] on input "Search" at bounding box center [1073, 27] width 148 height 15
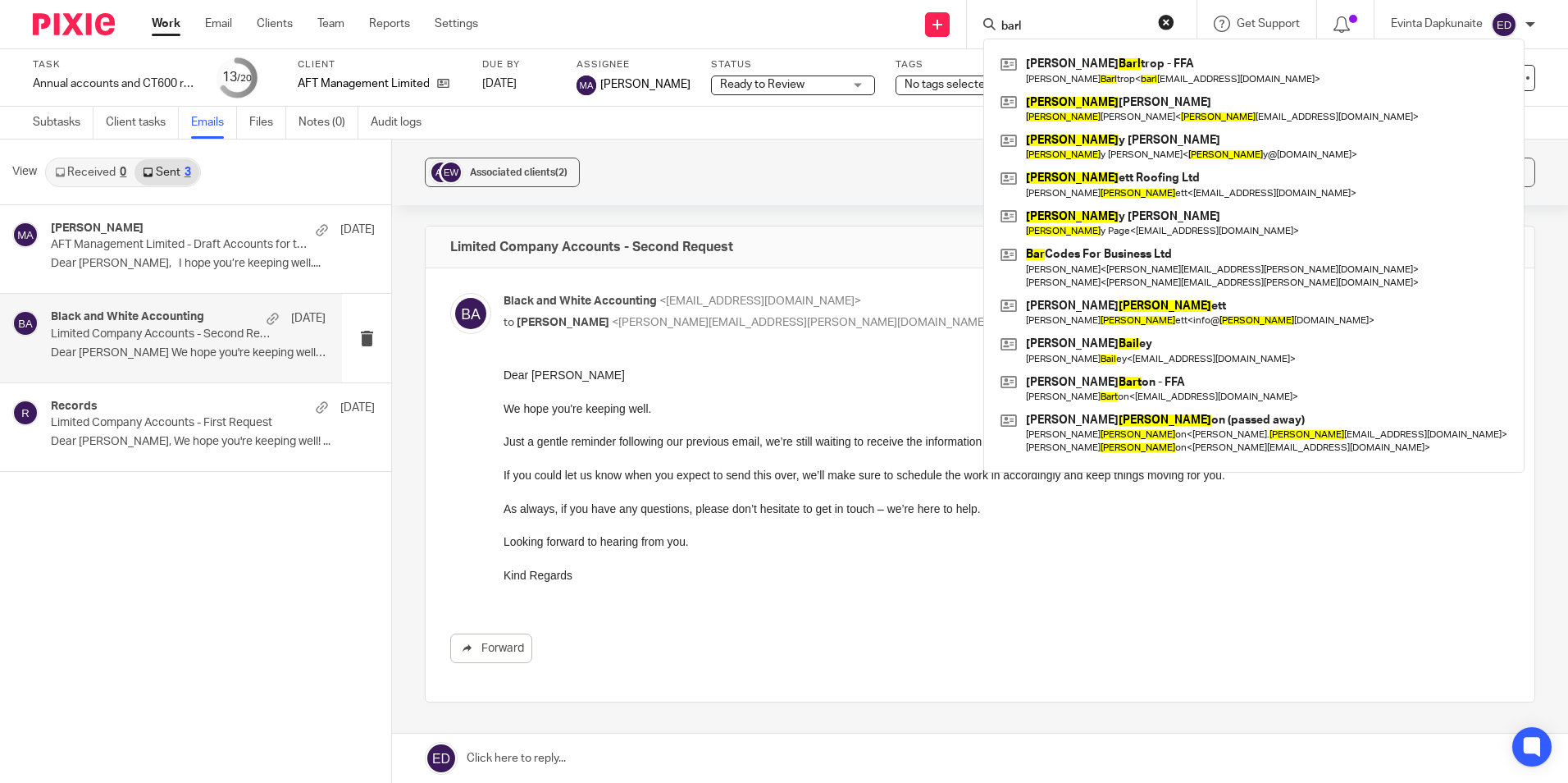
type input "barl"
click at [1065, 18] on form "barl" at bounding box center [1086, 24] width 175 height 21
drag, startPoint x: 1052, startPoint y: 26, endPoint x: 867, endPoint y: 33, distance: 185.1
click at [869, 29] on div "Send new email Create task Add client Request signature barl Chris Barl trop - …" at bounding box center [1035, 24] width 1066 height 48
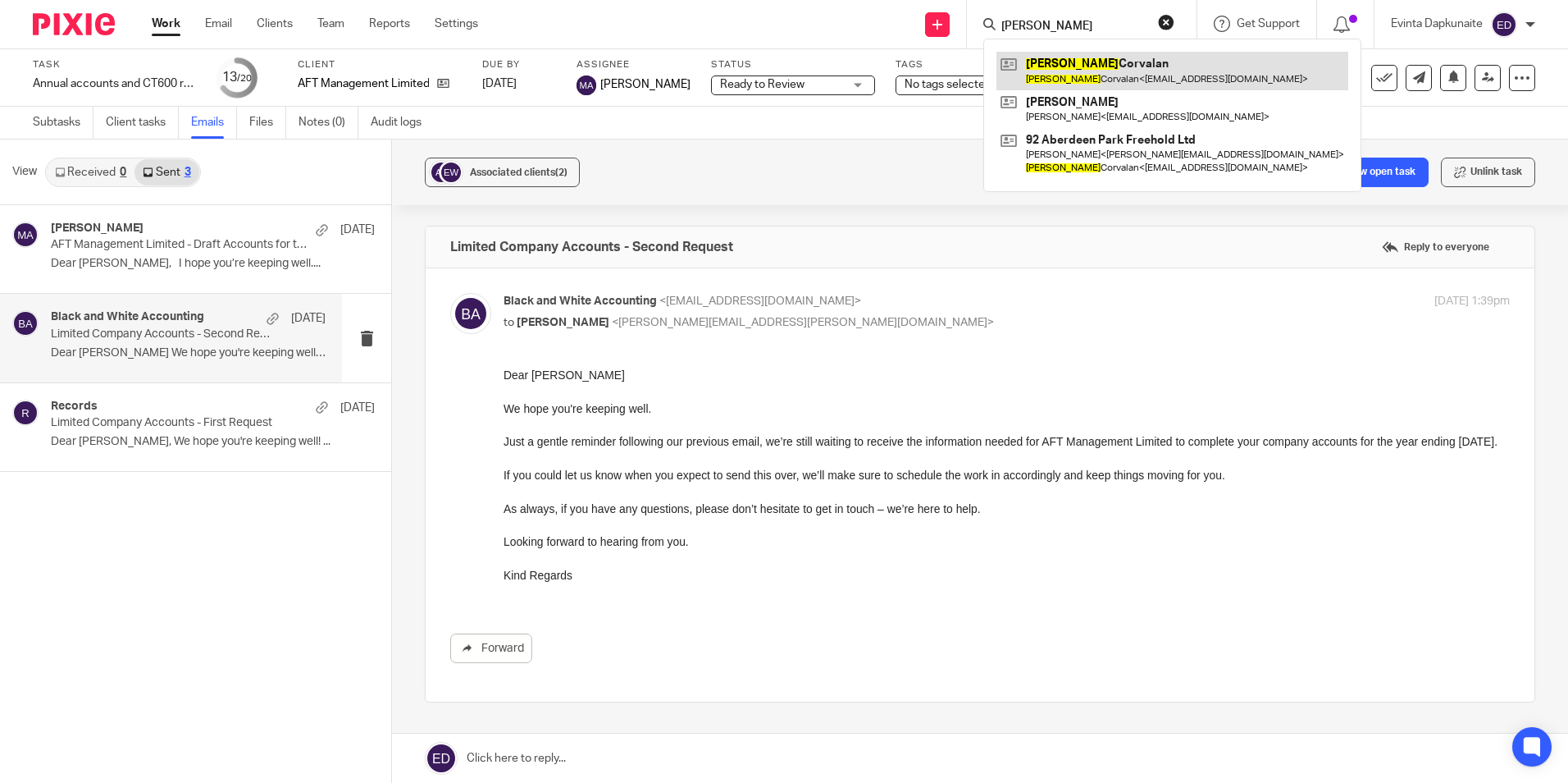
type input "ana"
click at [1046, 62] on link at bounding box center [1173, 71] width 352 height 38
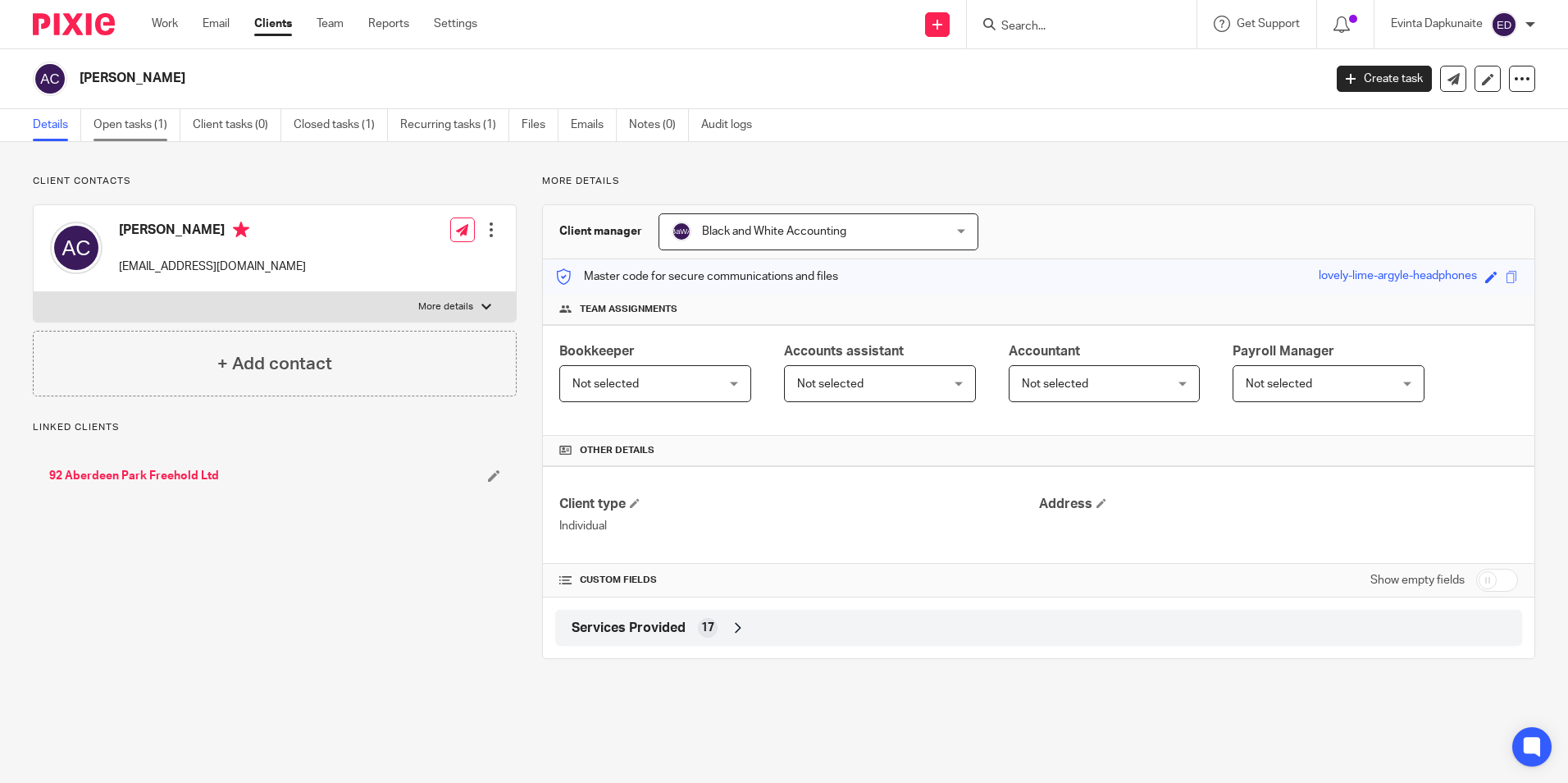
click at [146, 124] on link "Open tasks (1)" at bounding box center [137, 124] width 87 height 32
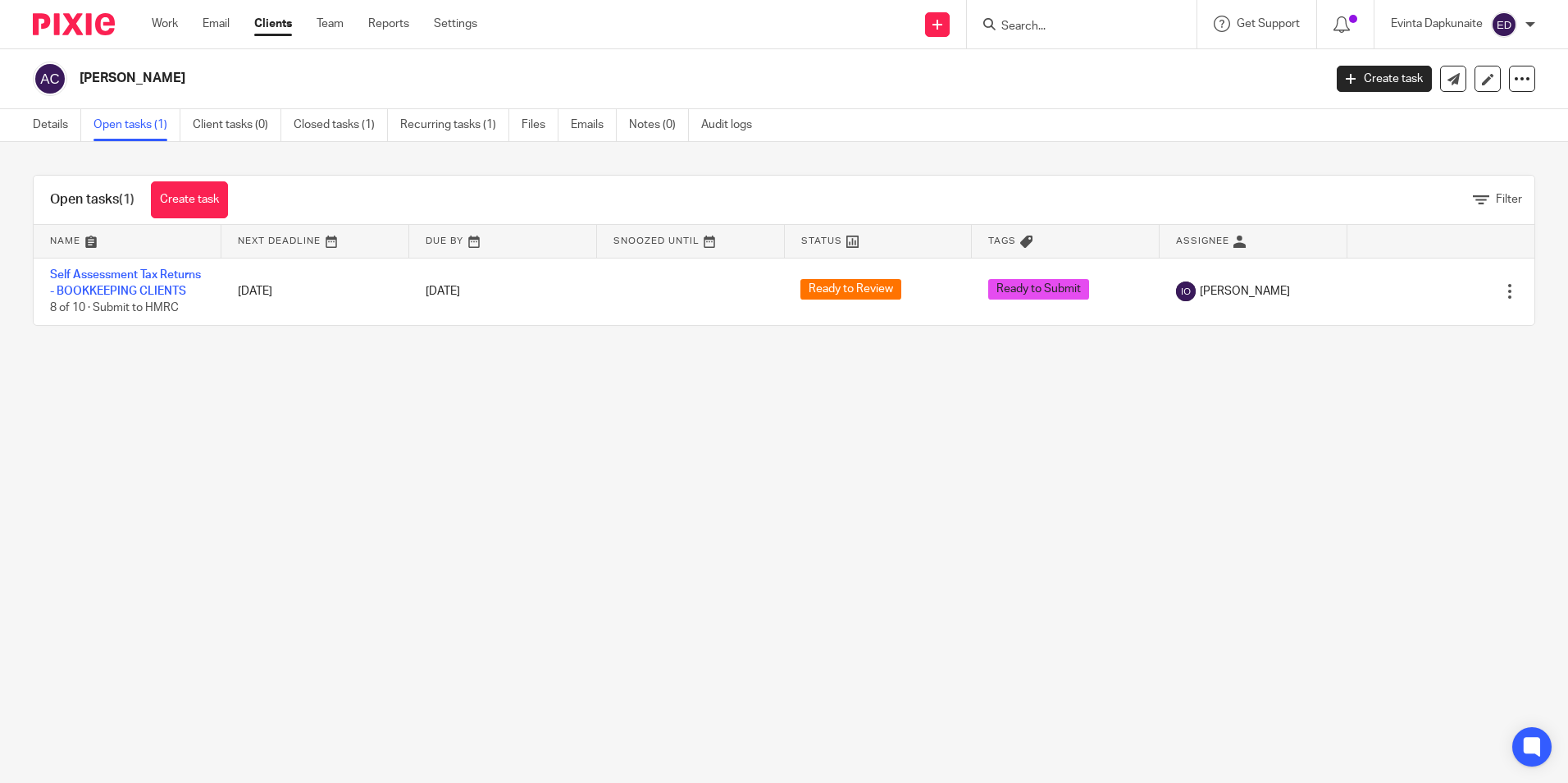
click at [1125, 426] on main "Ana Corvalan Create task Update from Companies House Export data Merge Archive …" at bounding box center [784, 391] width 1568 height 783
click at [541, 115] on link "Files" at bounding box center [540, 124] width 37 height 32
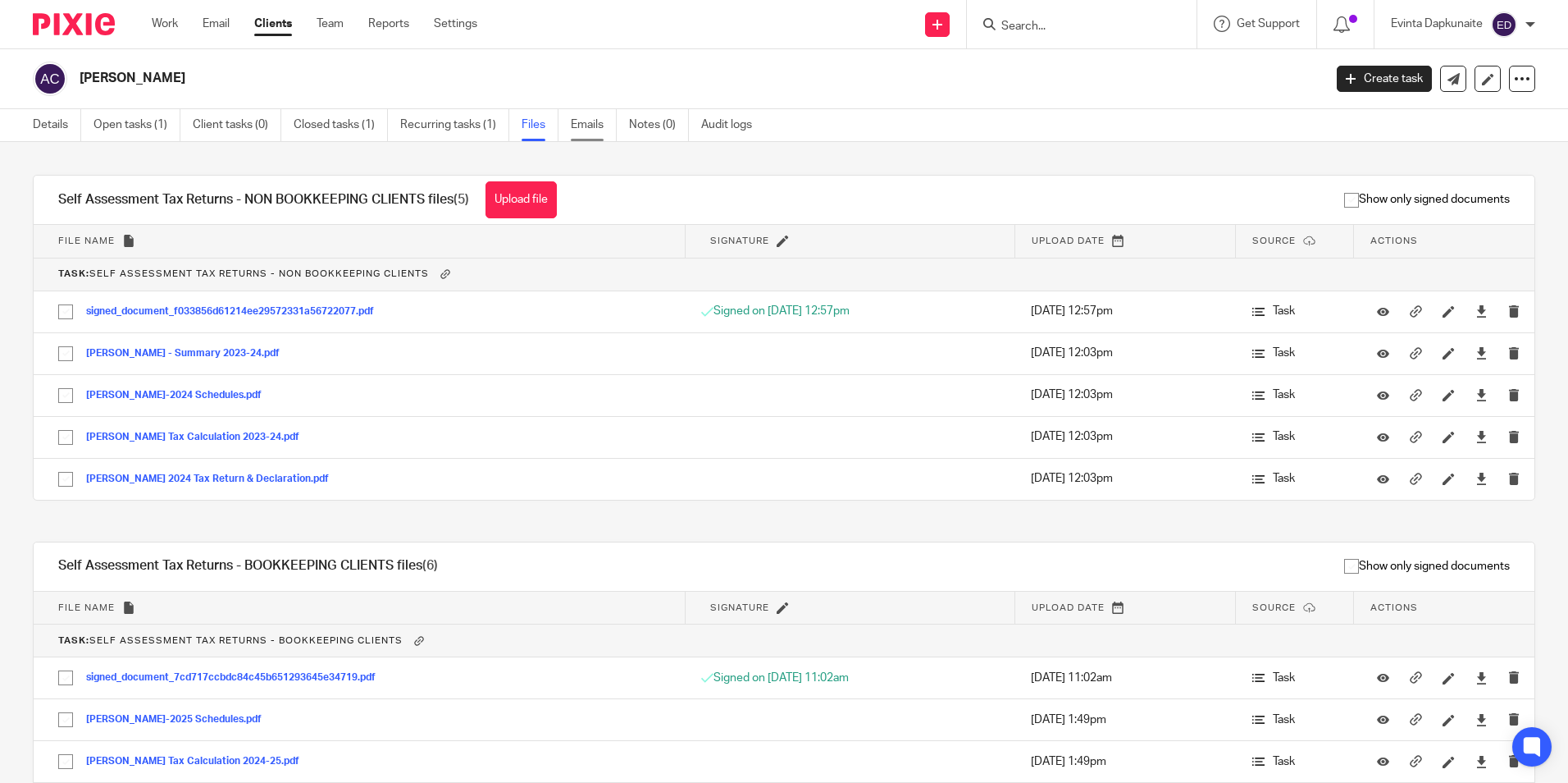
click at [592, 125] on link "Emails" at bounding box center [593, 124] width 46 height 32
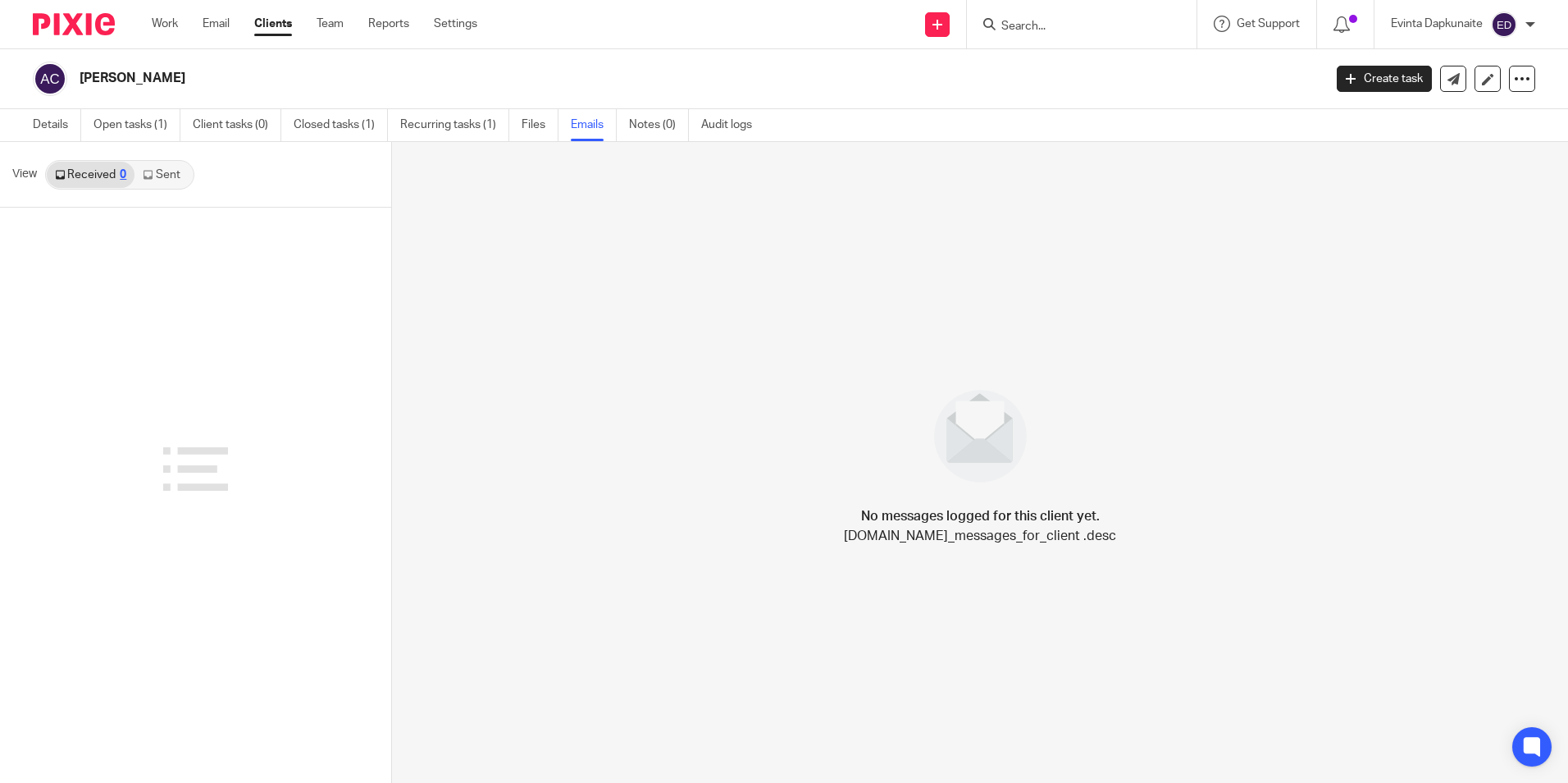
click at [161, 177] on link "Sent" at bounding box center [162, 174] width 57 height 26
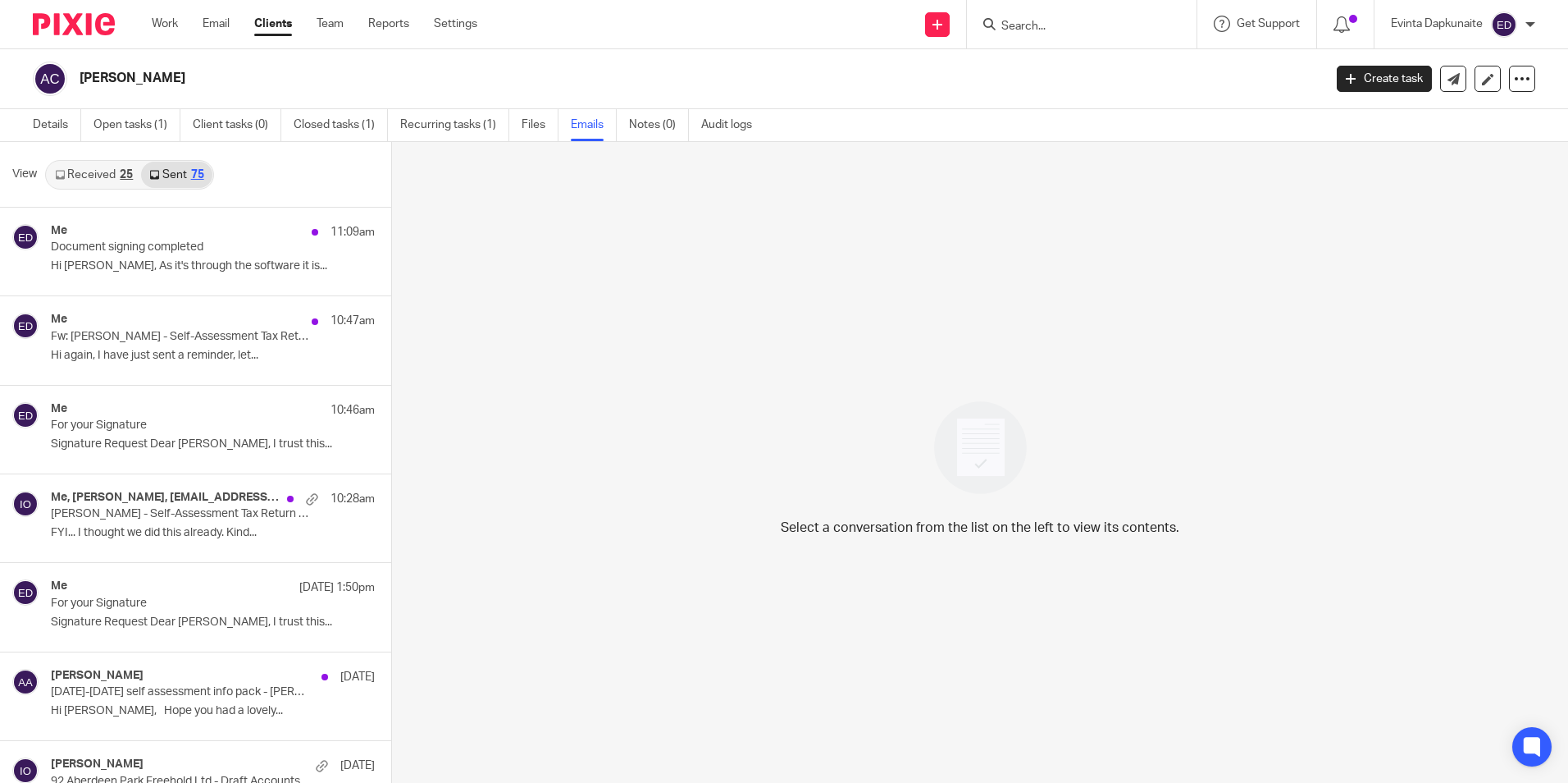
click at [114, 171] on link "Received 25" at bounding box center [94, 174] width 94 height 26
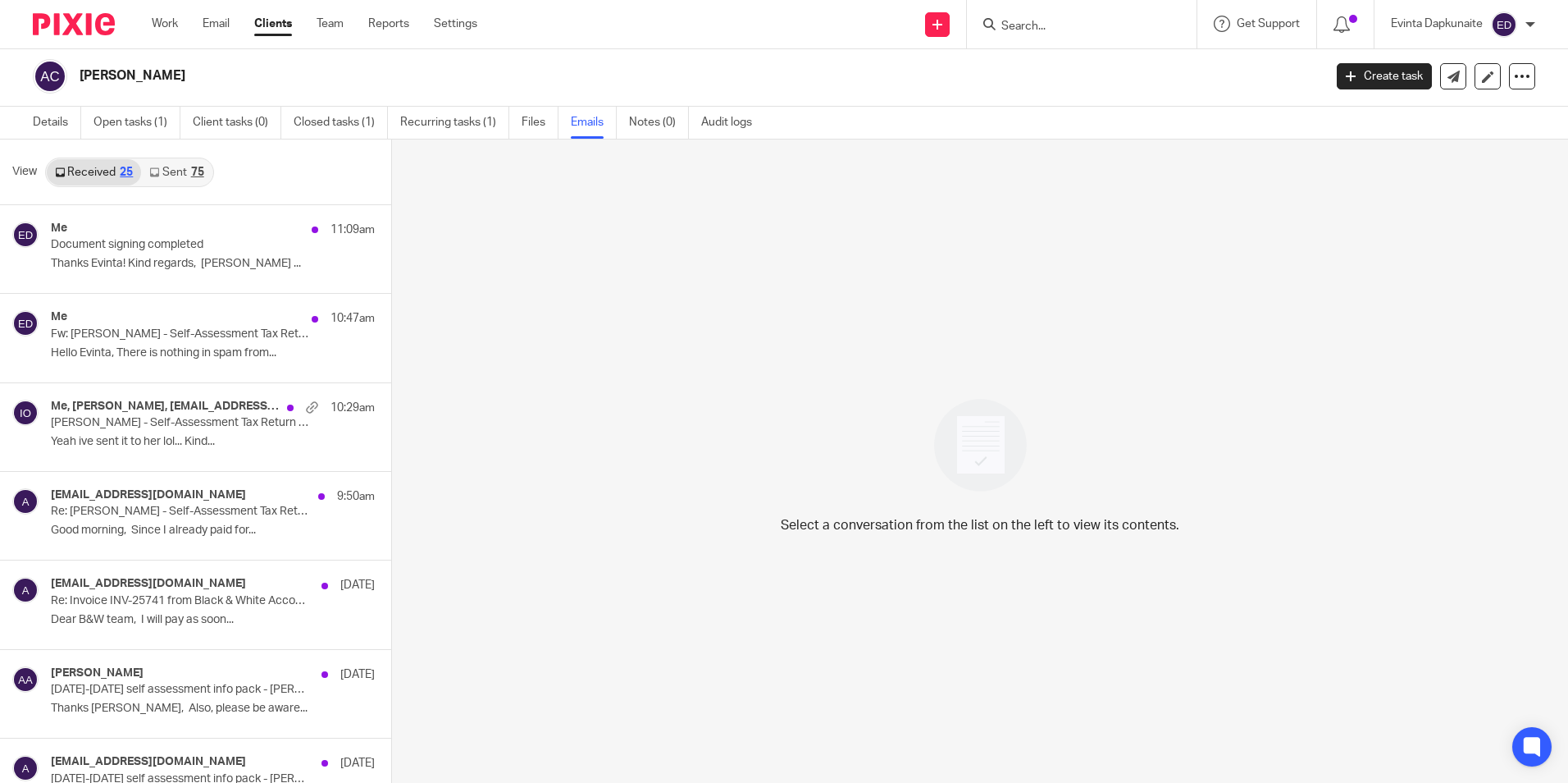
click at [1054, 35] on div at bounding box center [1081, 24] width 229 height 48
click at [1053, 30] on input "Search" at bounding box center [1073, 27] width 148 height 15
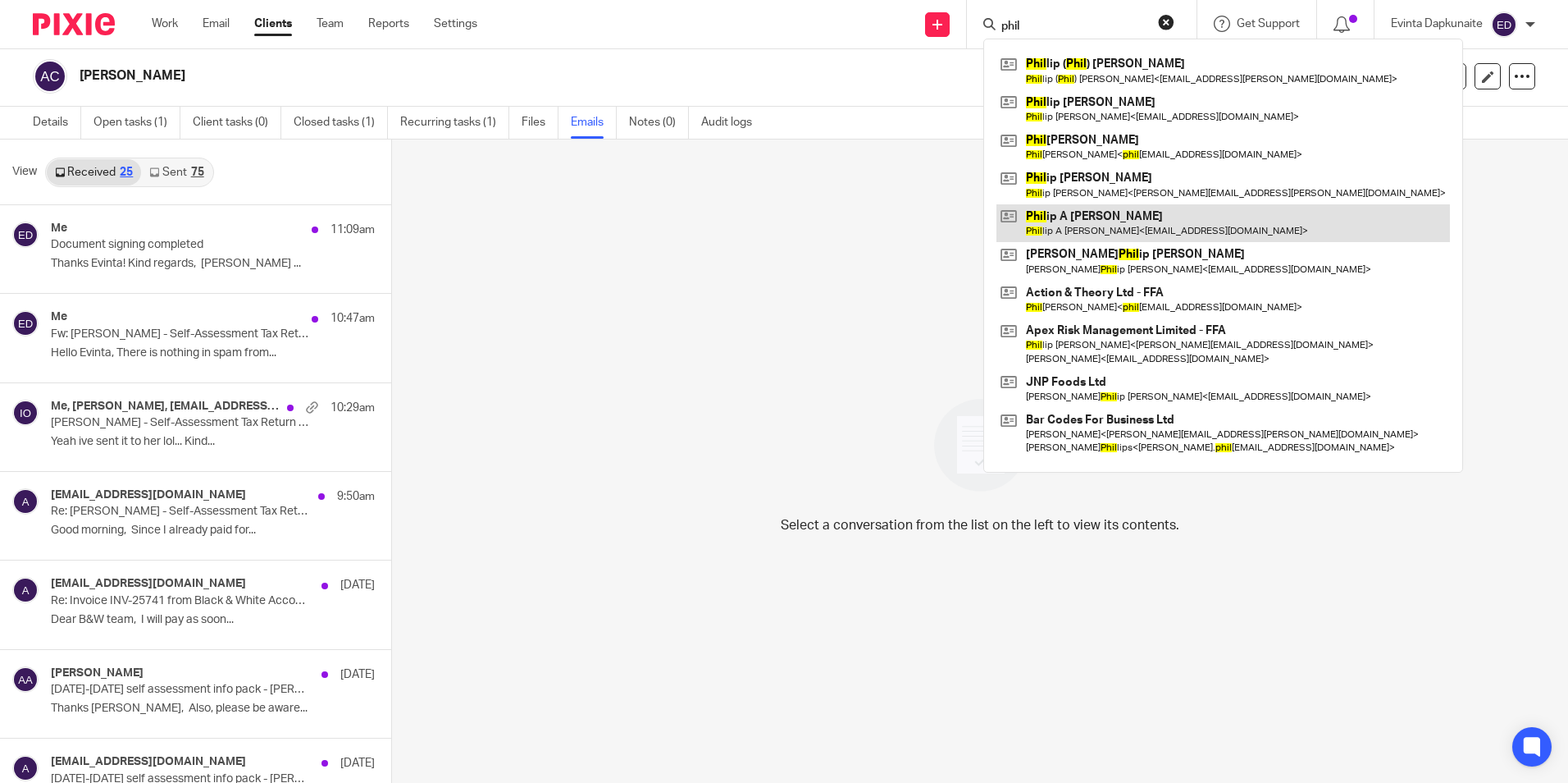
type input "phil"
click at [1064, 218] on link at bounding box center [1223, 223] width 453 height 38
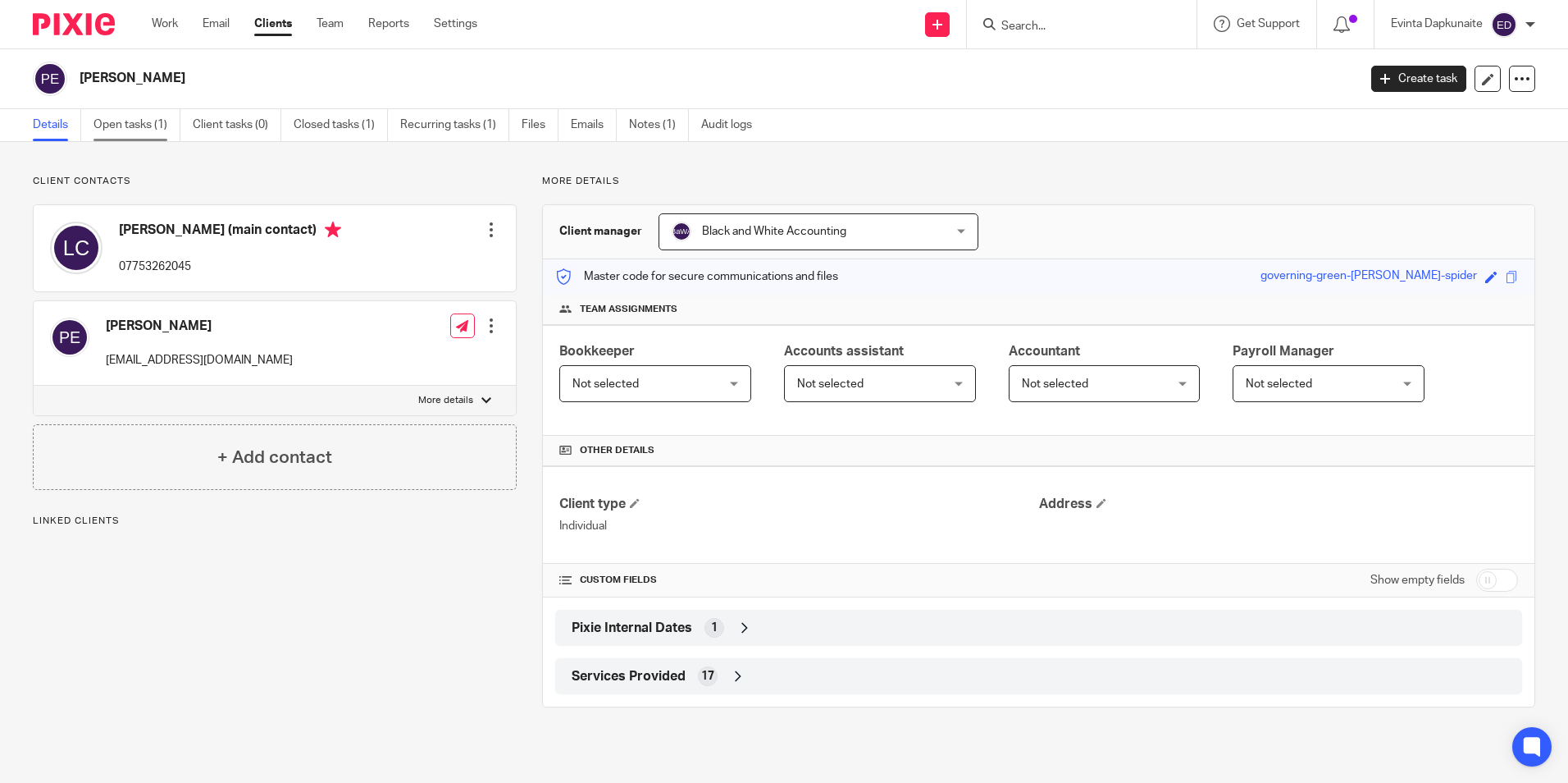
click at [167, 110] on link "Open tasks (1)" at bounding box center [137, 124] width 87 height 32
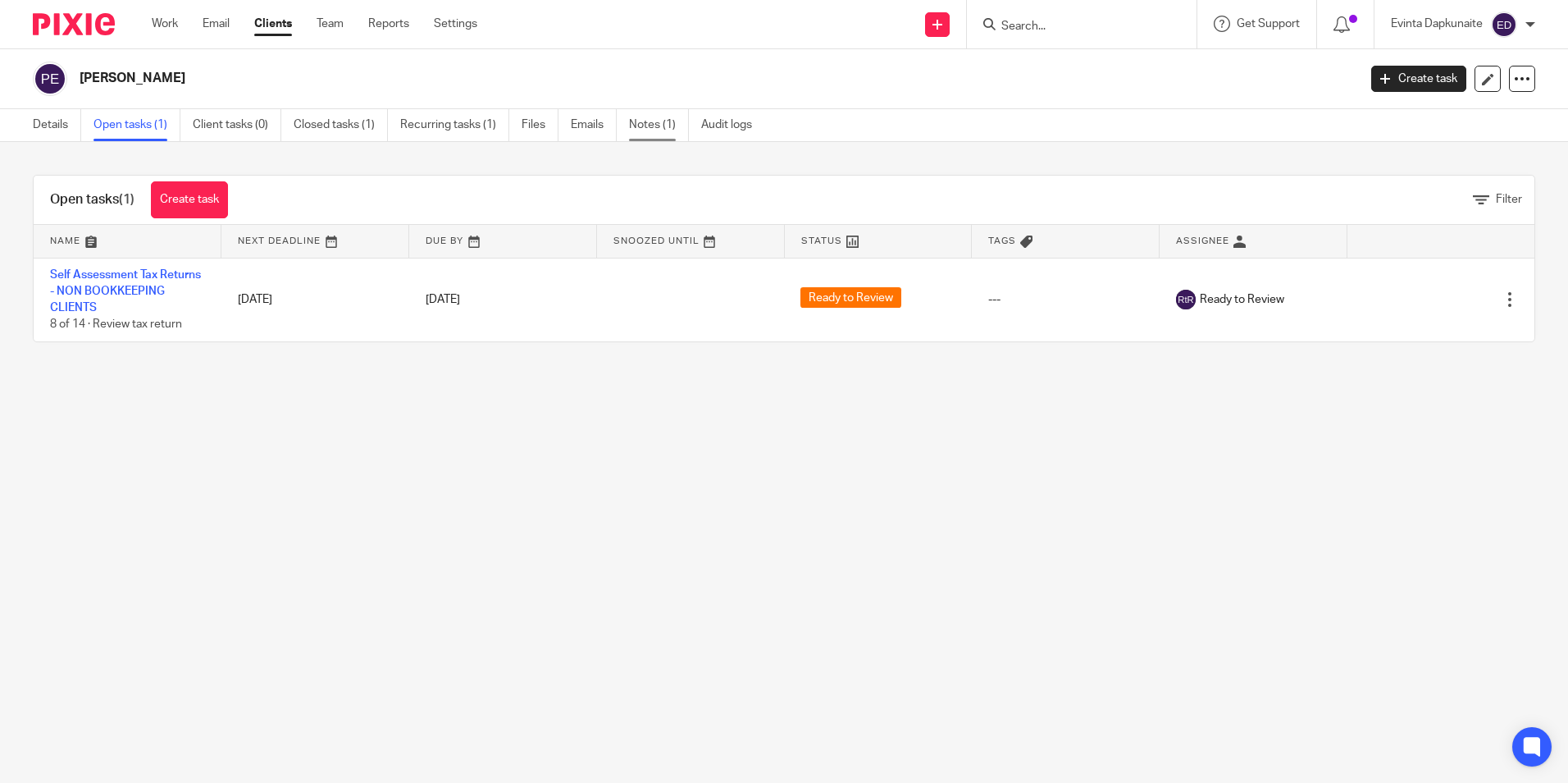
click at [684, 136] on link "Notes (1)" at bounding box center [659, 124] width 60 height 32
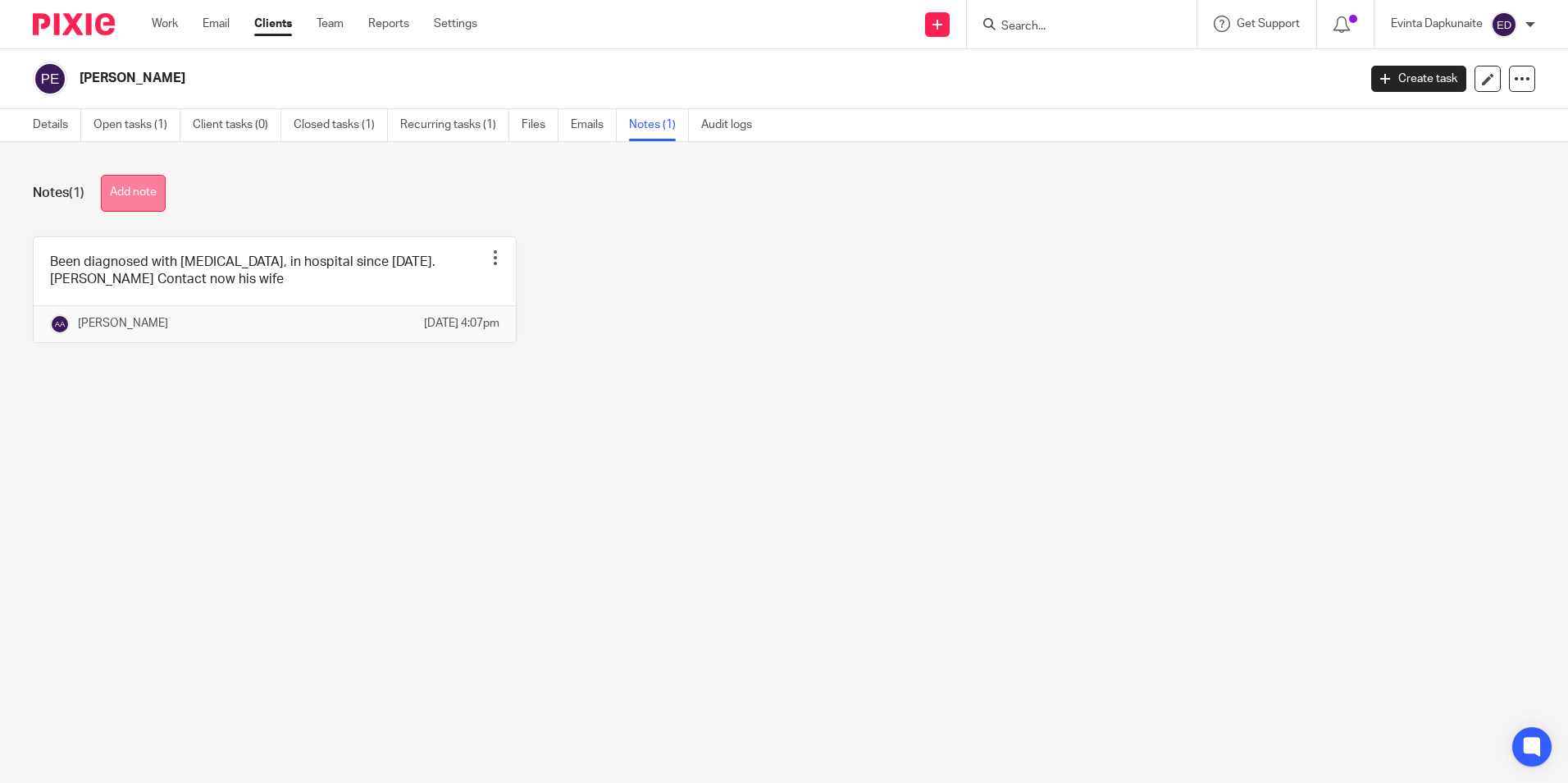
click at [134, 197] on button "Add note" at bounding box center [132, 193] width 64 height 37
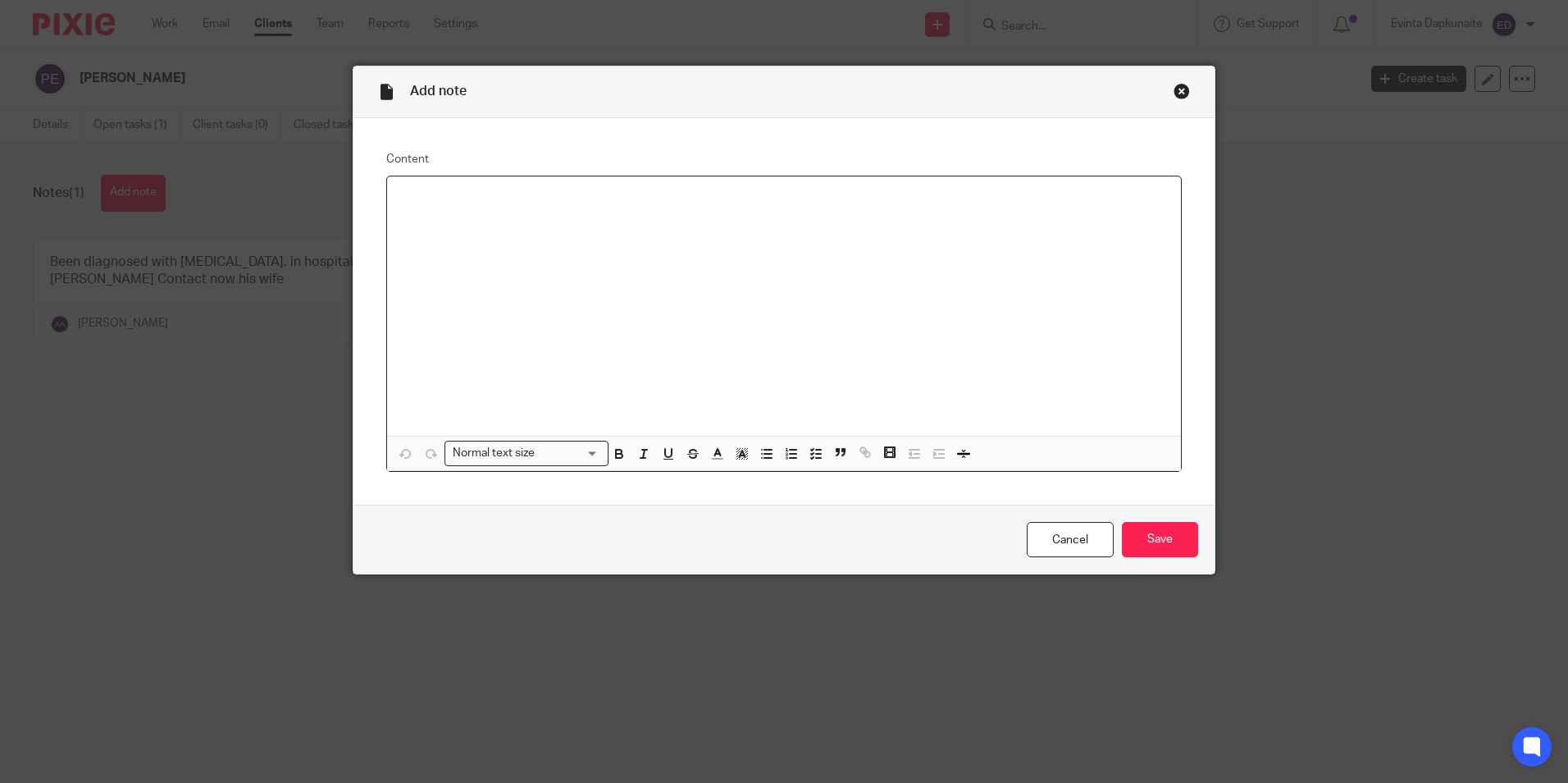
click at [644, 274] on div at bounding box center [784, 306] width 794 height 259
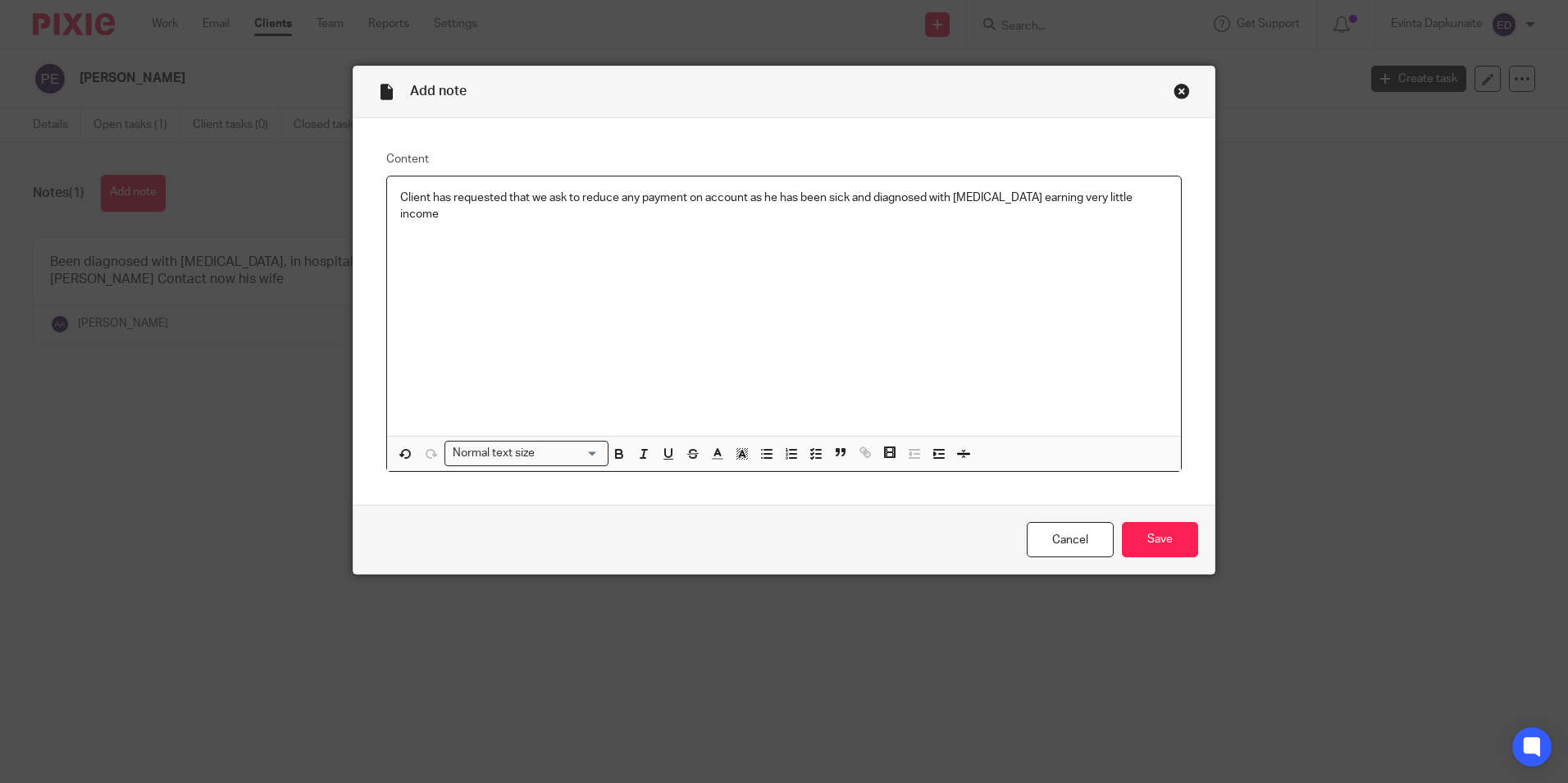
drag, startPoint x: 1066, startPoint y: 282, endPoint x: 1106, endPoint y: 252, distance: 50.0
click at [1068, 280] on div "Client has requested that we ask to reduce any payment on account as he has bee…" at bounding box center [784, 306] width 794 height 259
click at [1133, 207] on div "Client has requested that we ask to reduce any payment on account as he has bee…" at bounding box center [784, 306] width 794 height 259
click at [1122, 543] on input "Save" at bounding box center [1160, 539] width 76 height 35
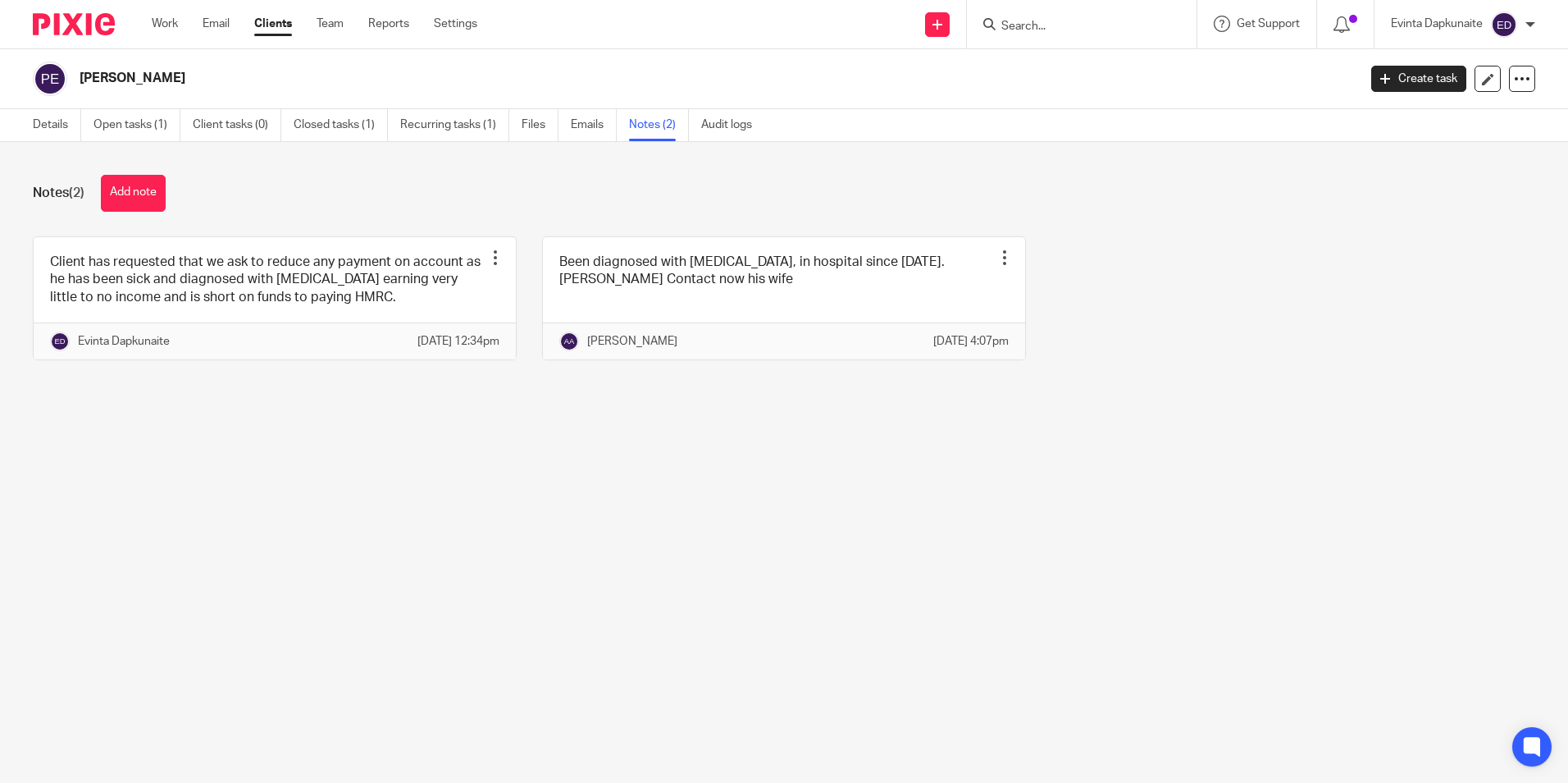
click at [1006, 479] on main "[PERSON_NAME] Create task Update from Companies House Export data Merge Archive…" at bounding box center [784, 391] width 1568 height 783
click at [1018, 476] on main "[PERSON_NAME] Create task Update from Companies House Export data Merge Archive…" at bounding box center [784, 391] width 1568 height 783
click at [1242, 363] on div "Client has requested that we ask to reduce any payment on account as he has bee…" at bounding box center [771, 310] width 1528 height 149
click at [344, 22] on link "Team" at bounding box center [330, 24] width 27 height 16
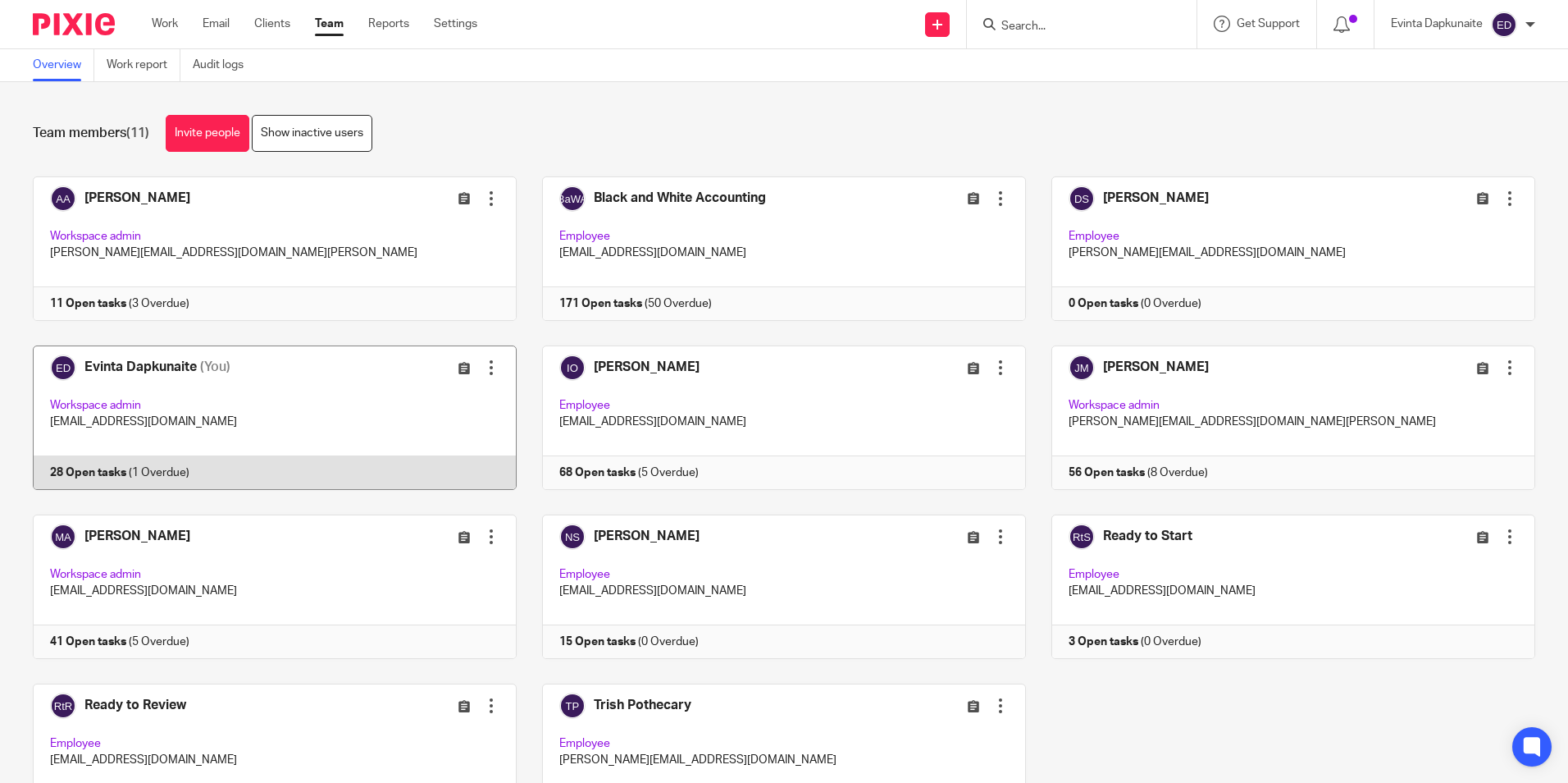
click at [419, 394] on link at bounding box center [262, 417] width 510 height 144
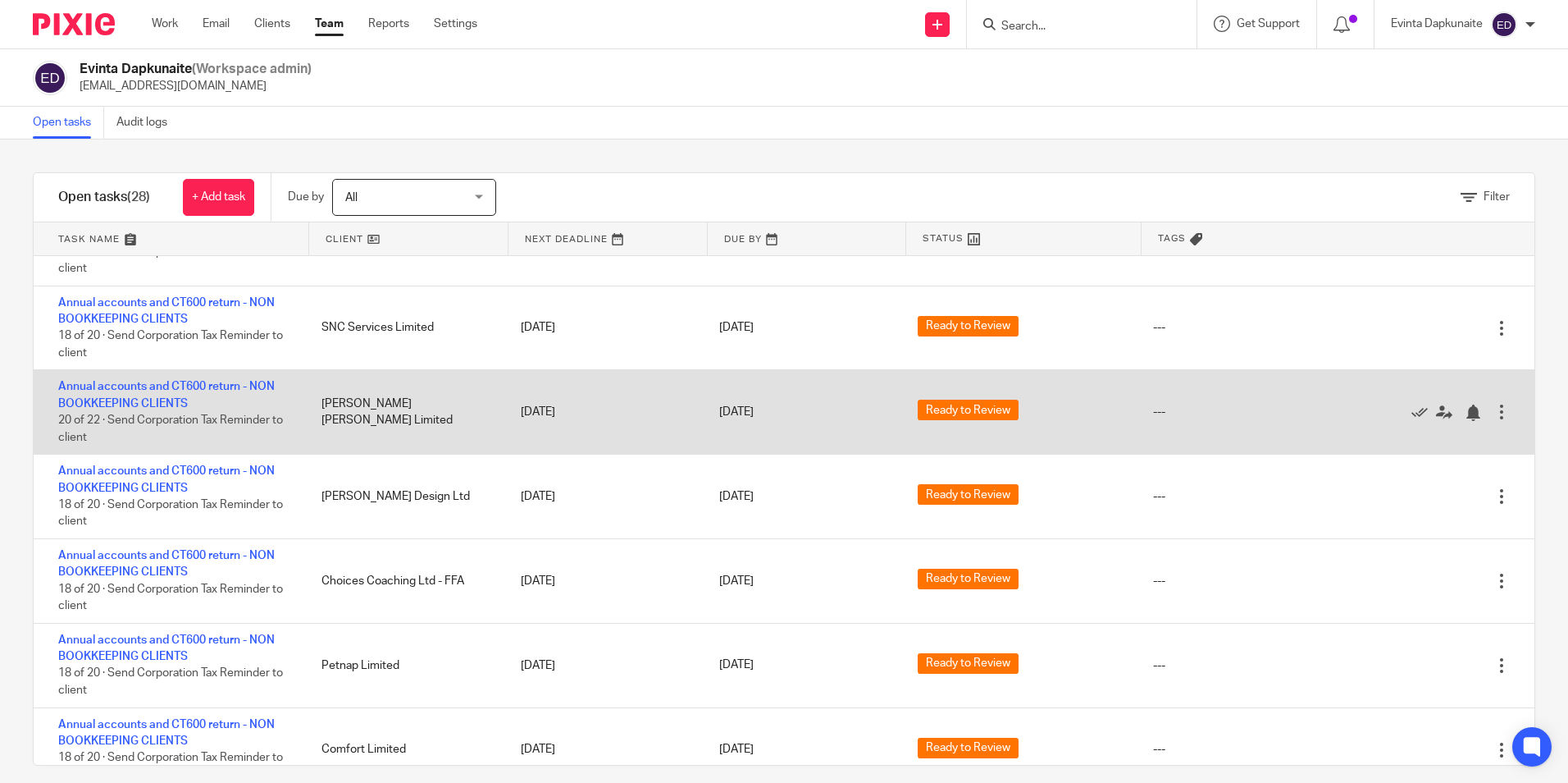
scroll to position [1066, 0]
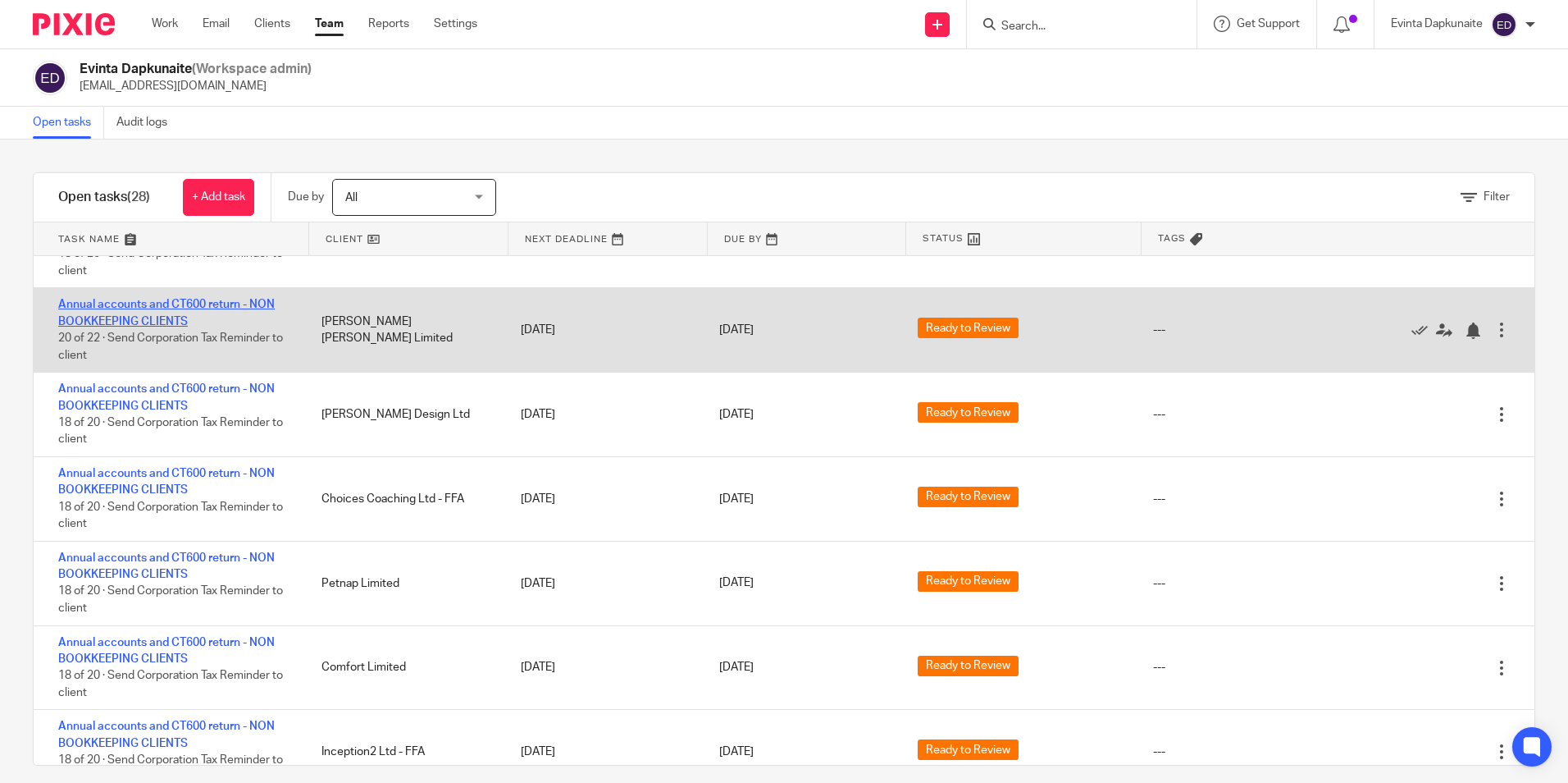
click at [184, 306] on link "Annual accounts and CT600 return - NON BOOKKEEPING CLIENTS" at bounding box center [166, 312] width 217 height 28
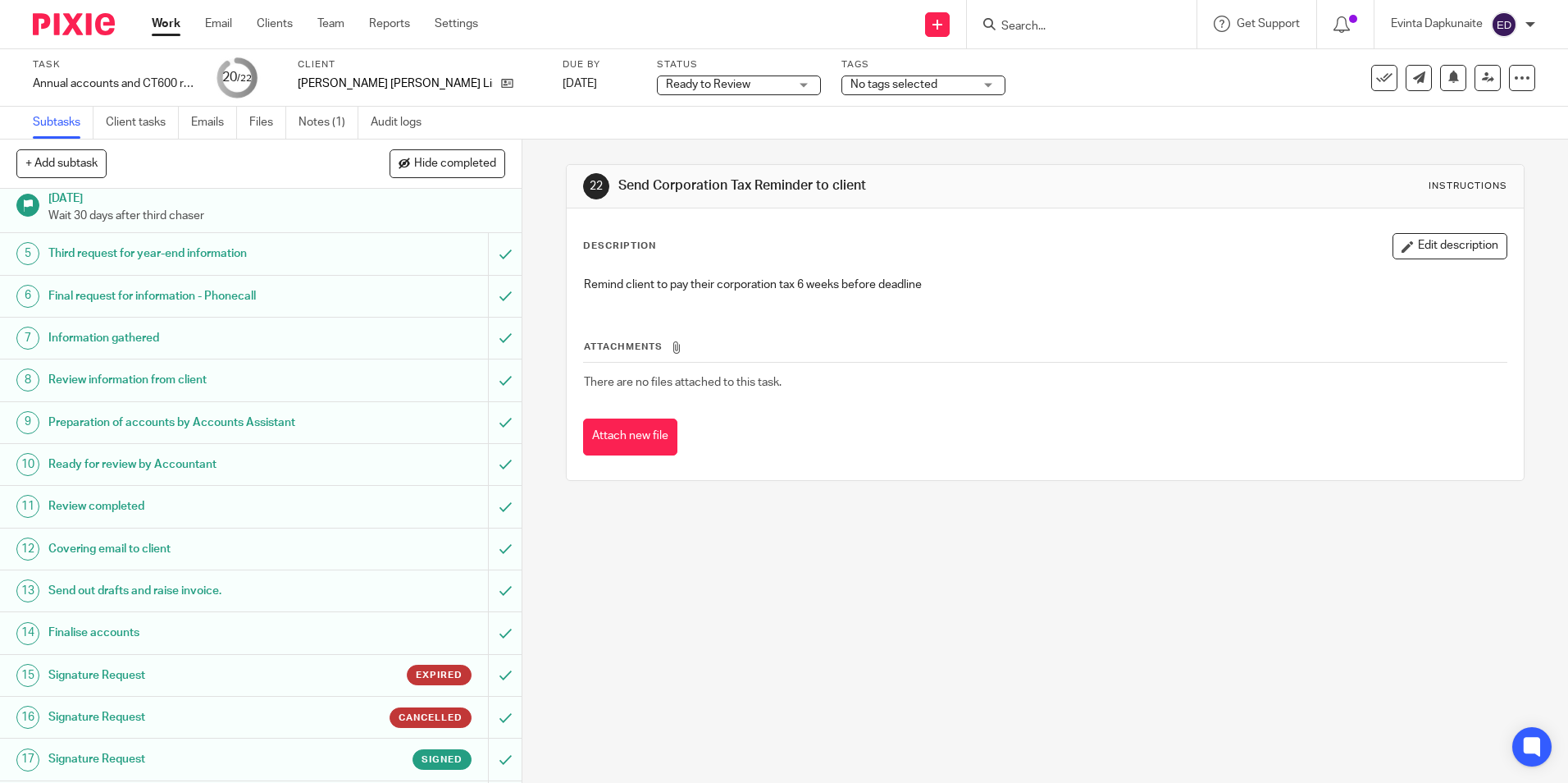
scroll to position [358, 0]
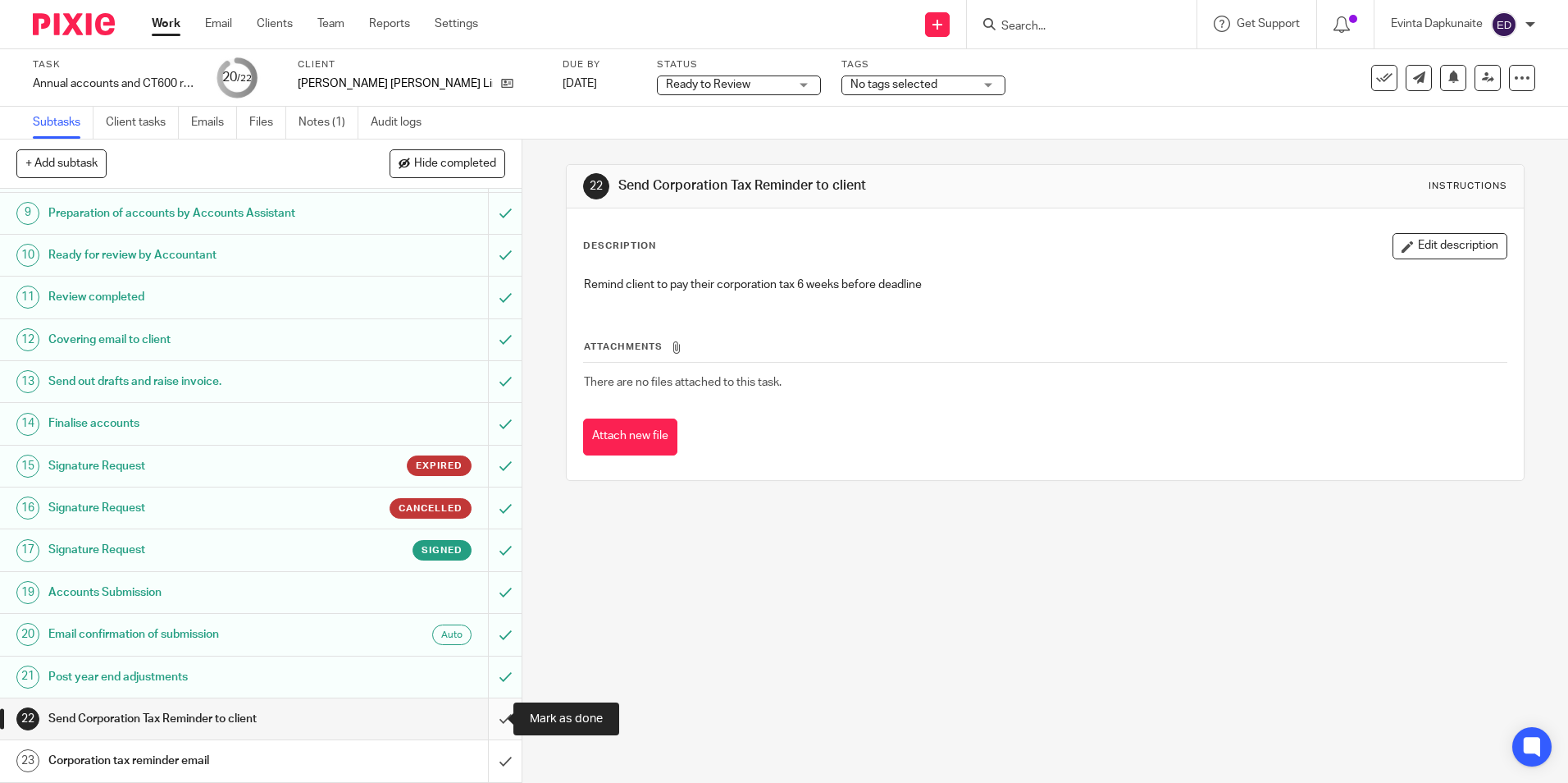
click at [484, 716] on input "submit" at bounding box center [260, 718] width 521 height 41
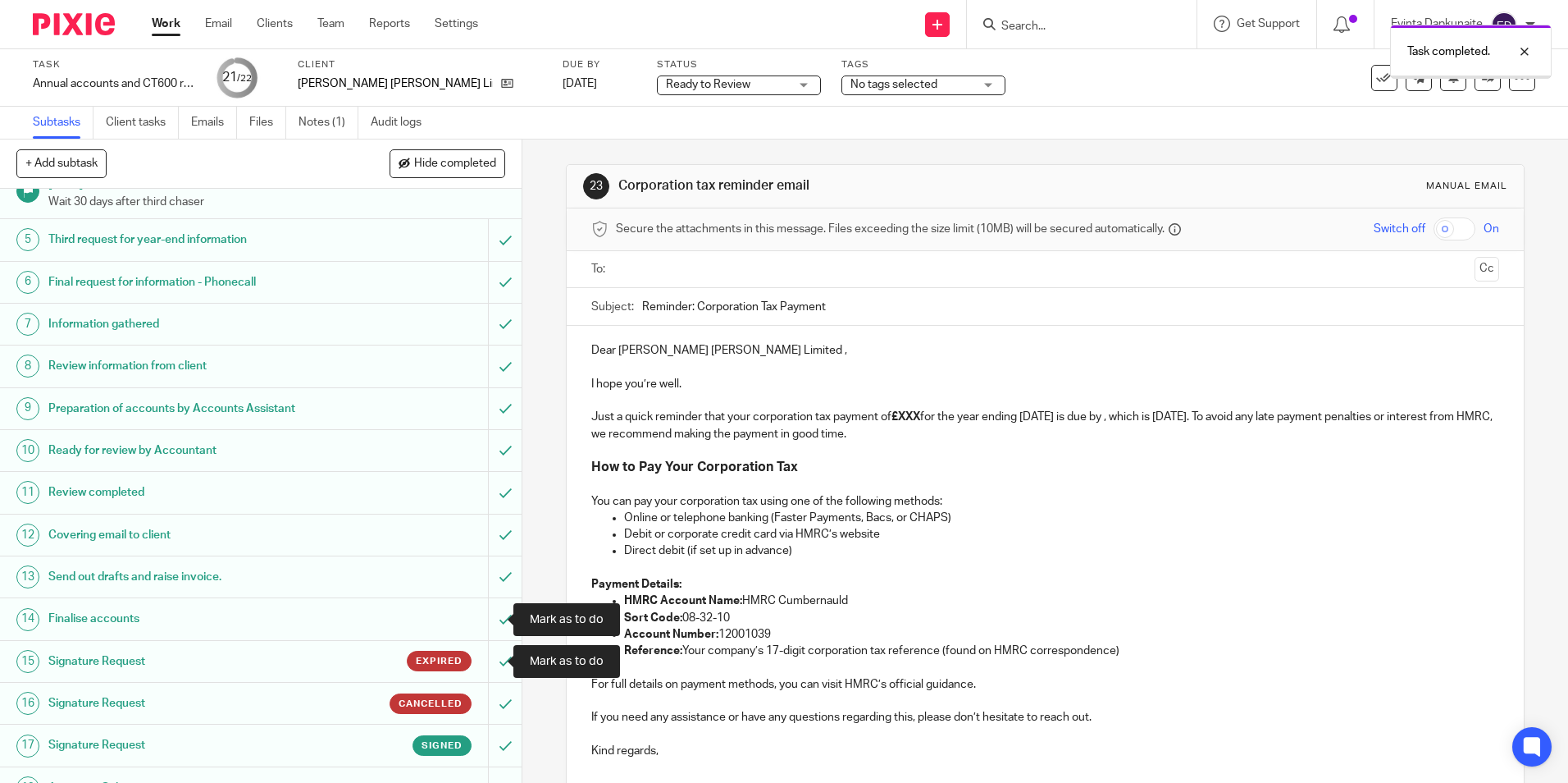
scroll to position [358, 0]
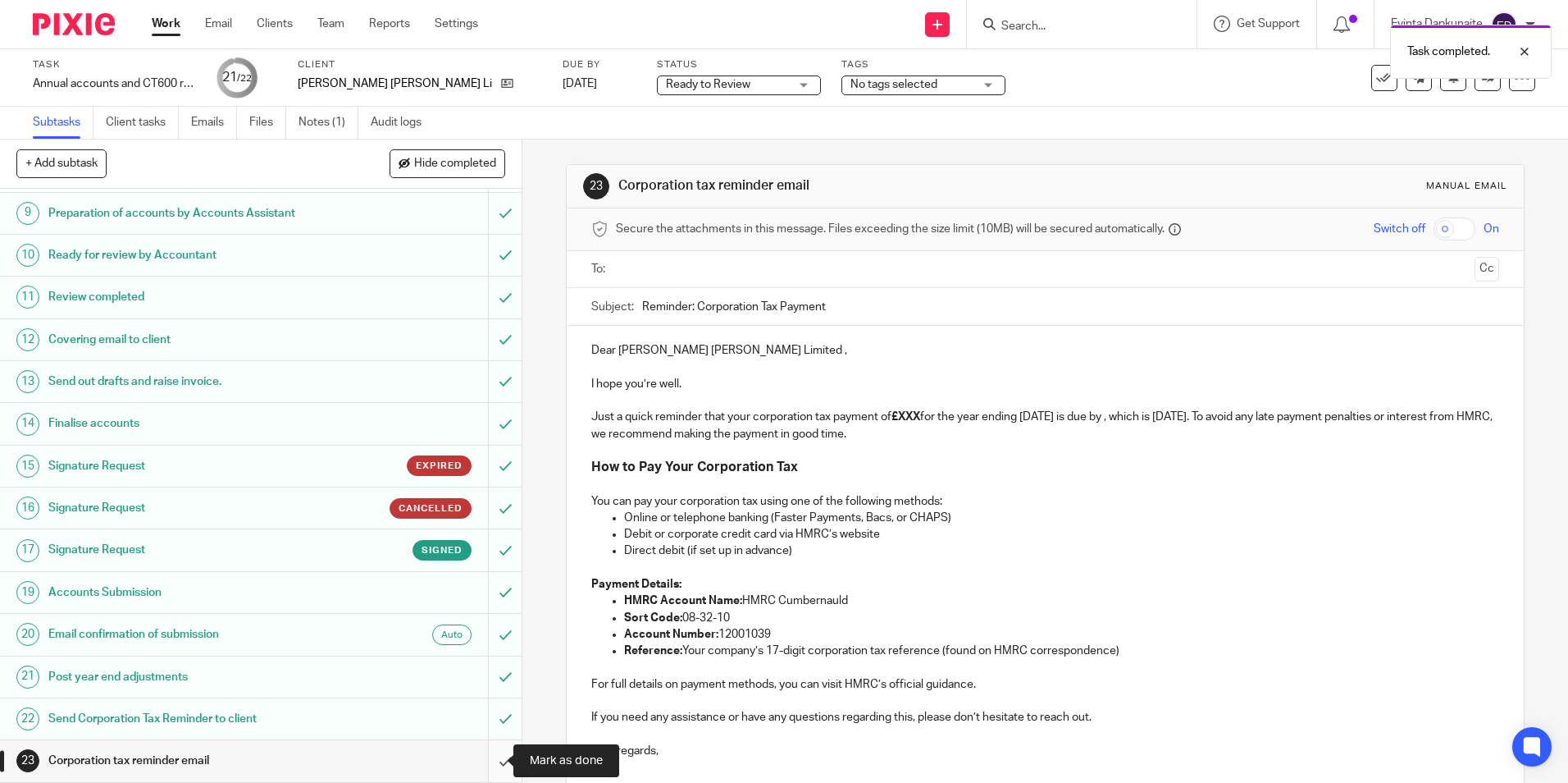
click at [495, 763] on input "submit" at bounding box center [260, 760] width 521 height 41
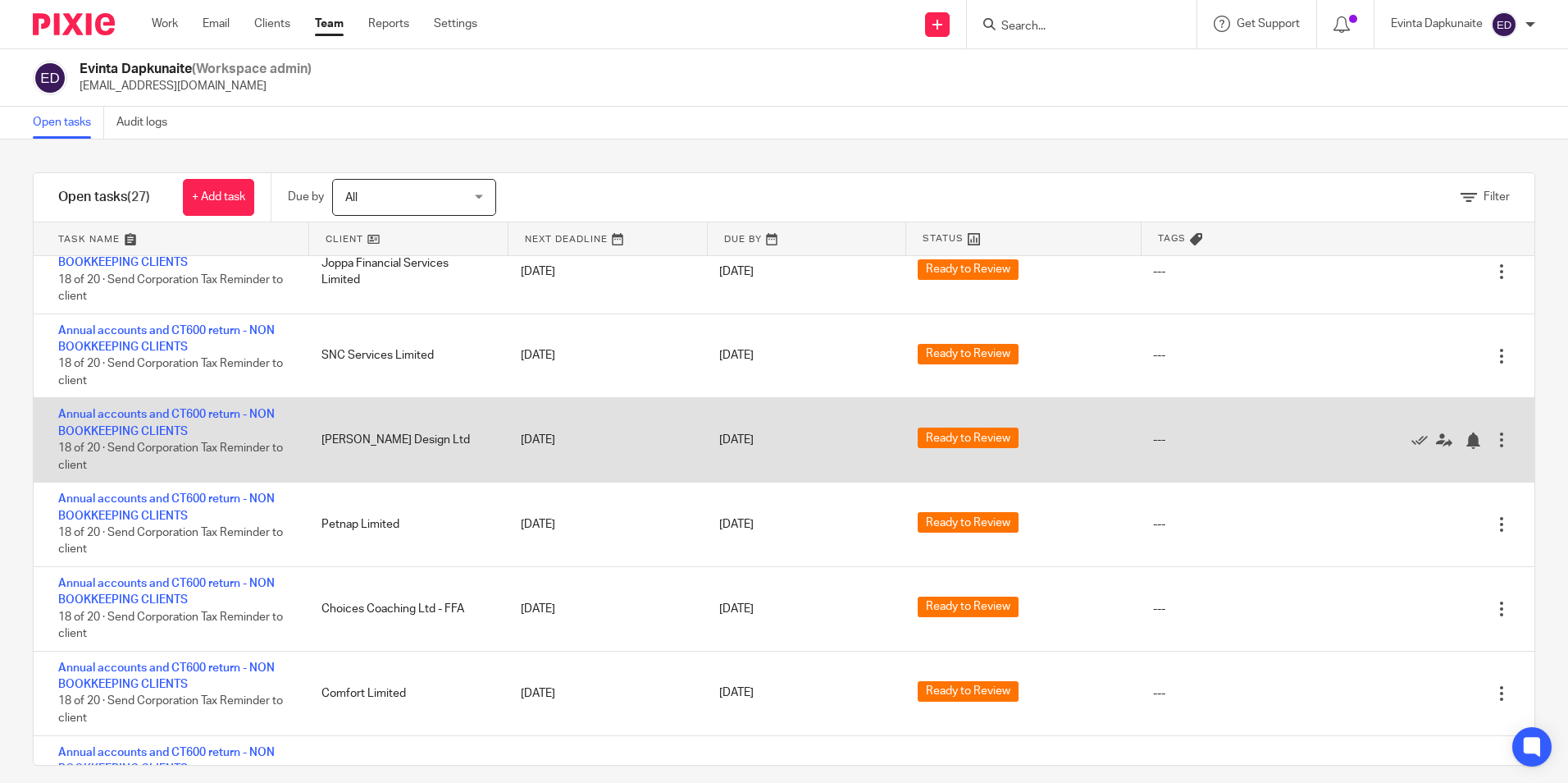
scroll to position [984, 0]
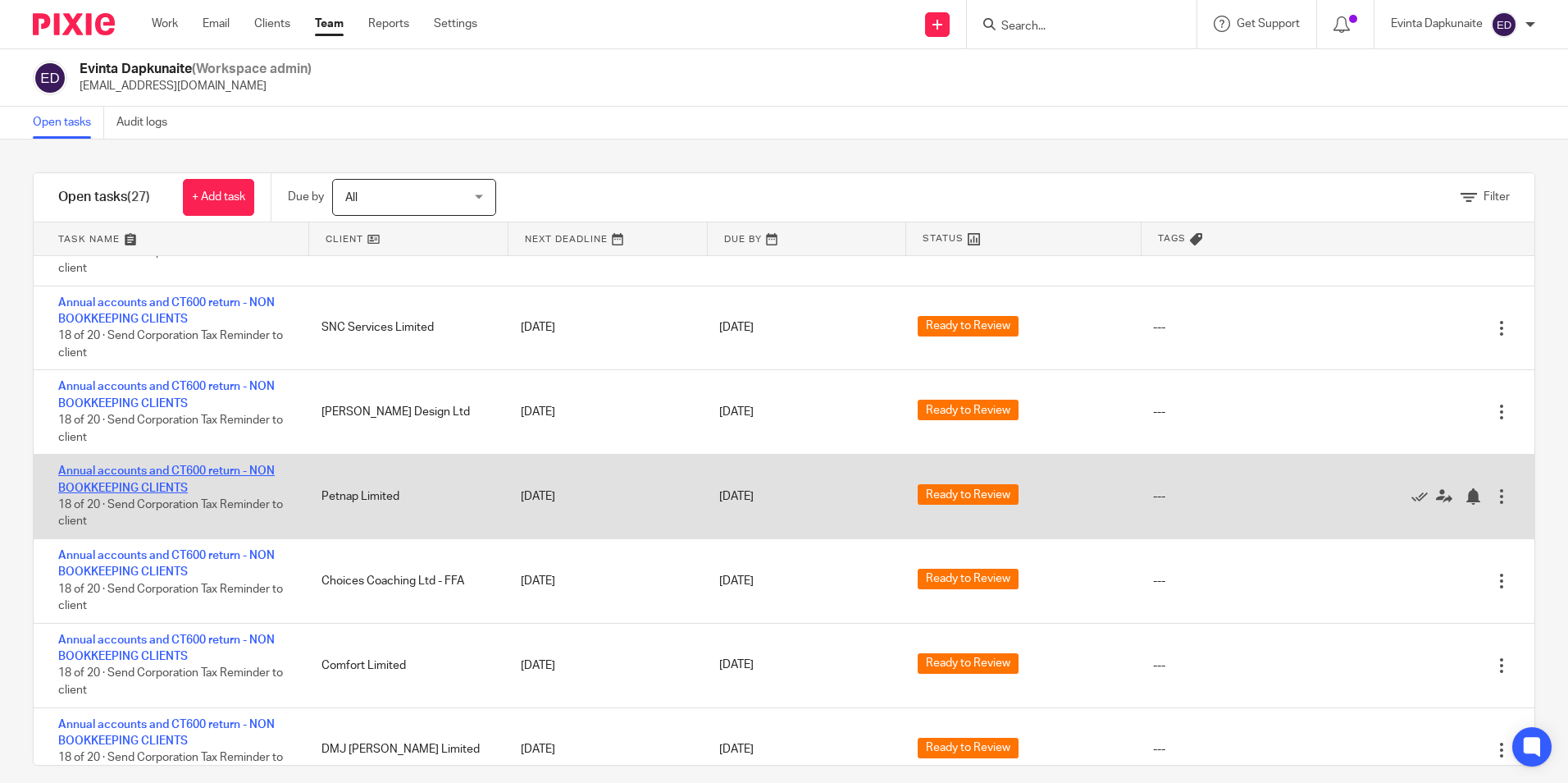
click at [193, 475] on link "Annual accounts and CT600 return - NON BOOKKEEPING CLIENTS" at bounding box center [166, 479] width 217 height 28
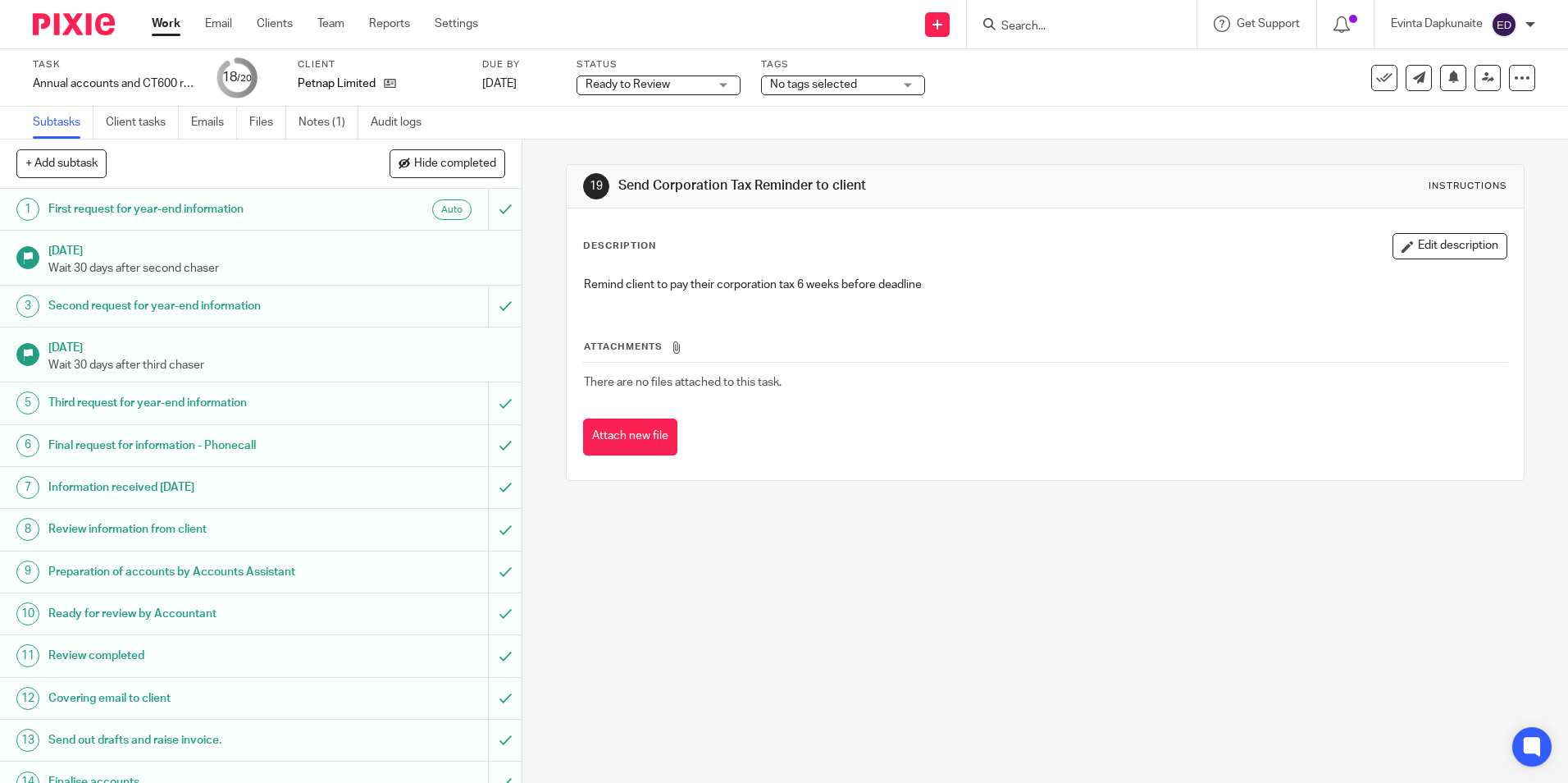
scroll to position [274, 0]
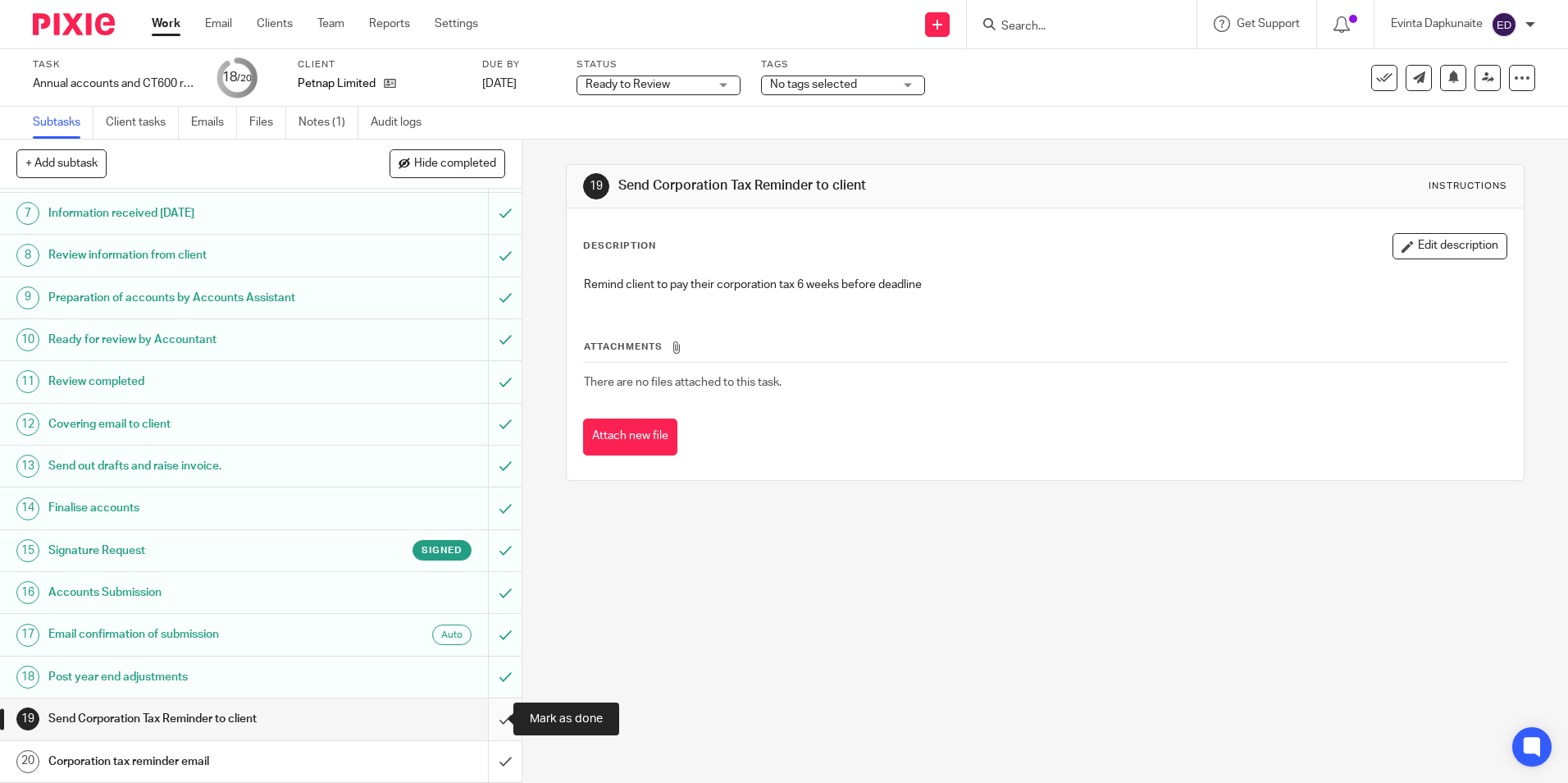
click at [491, 707] on input "submit" at bounding box center [260, 718] width 521 height 41
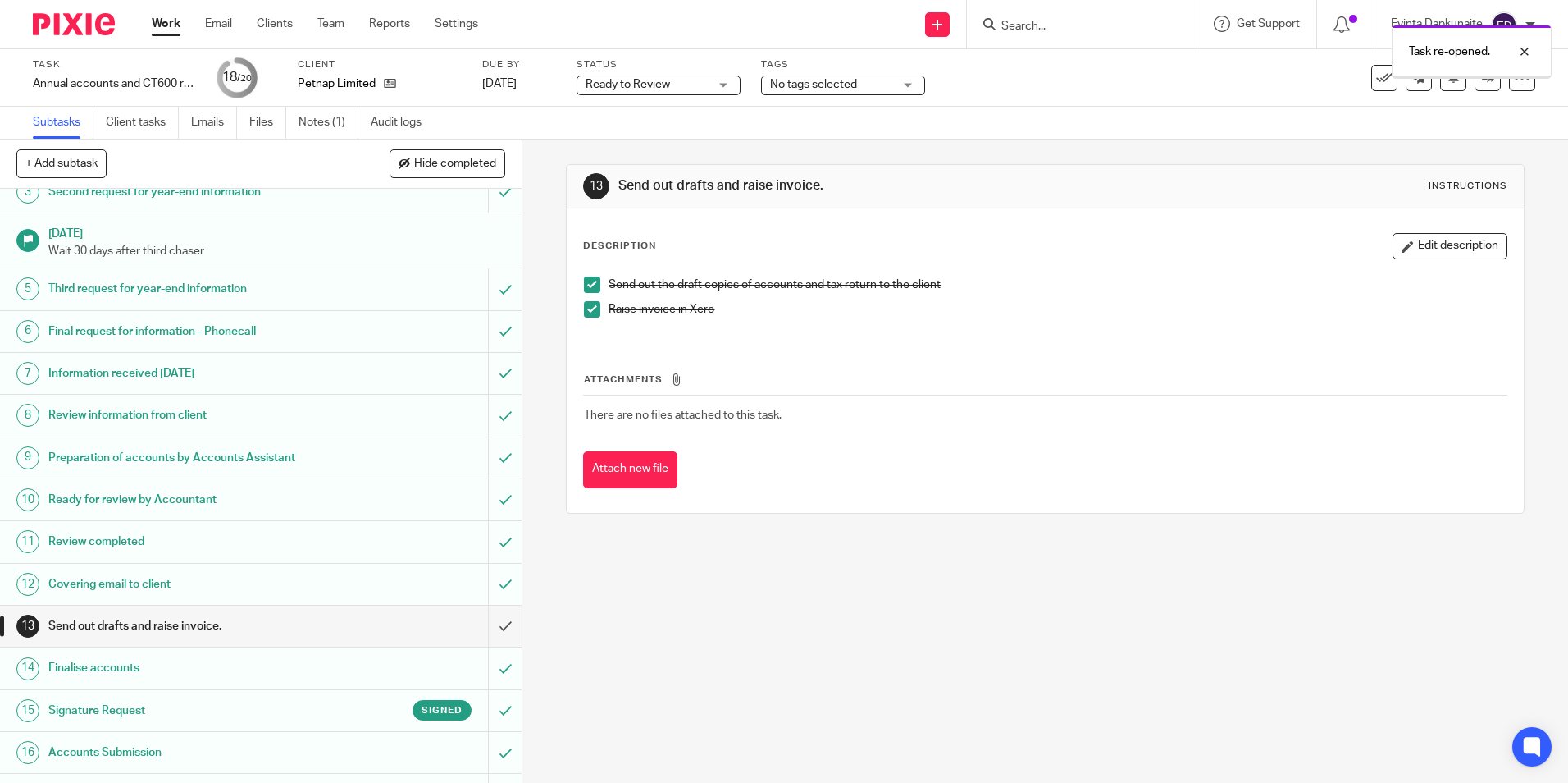
scroll to position [274, 0]
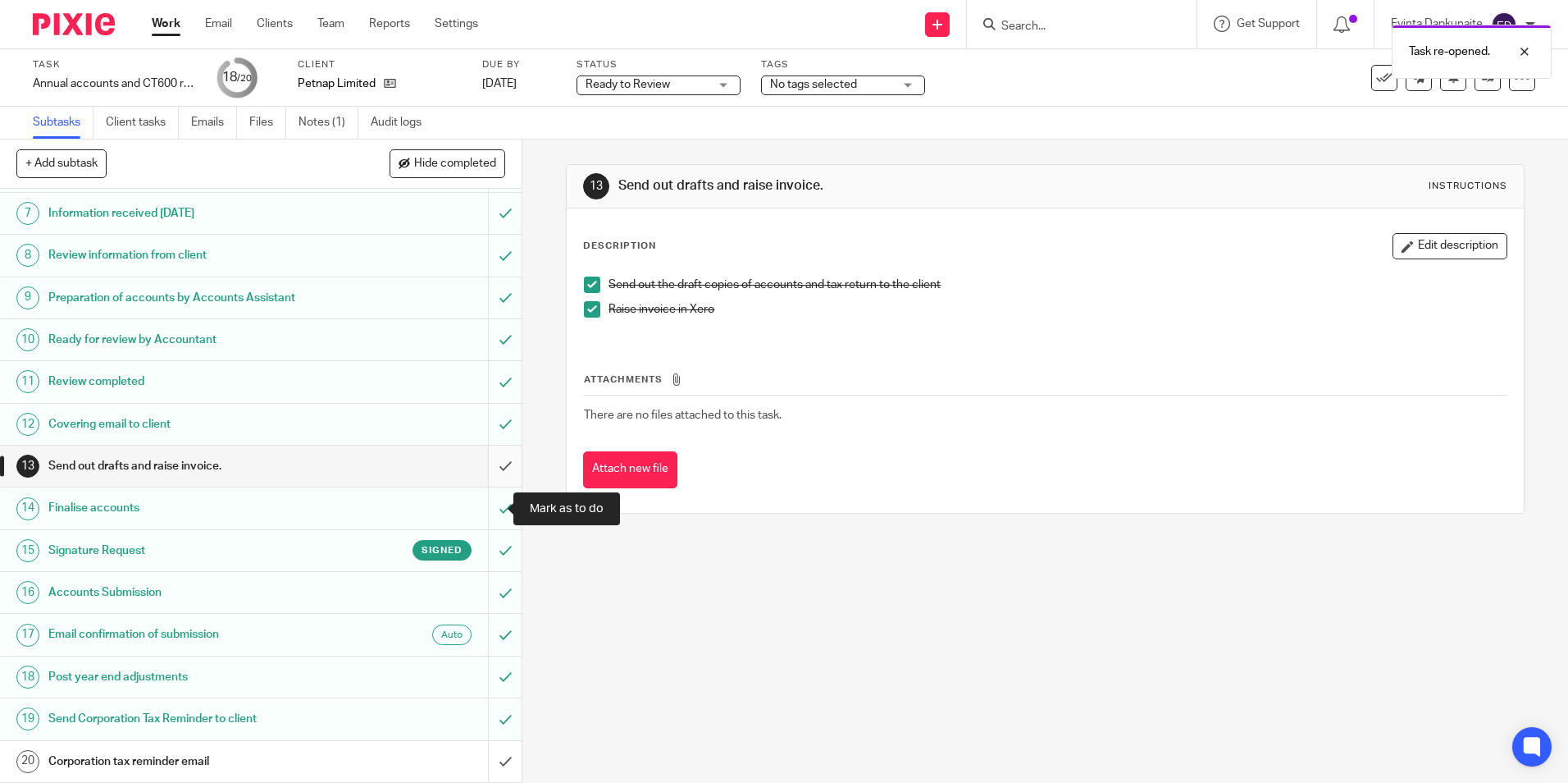
click at [490, 459] on input "submit" at bounding box center [260, 465] width 521 height 41
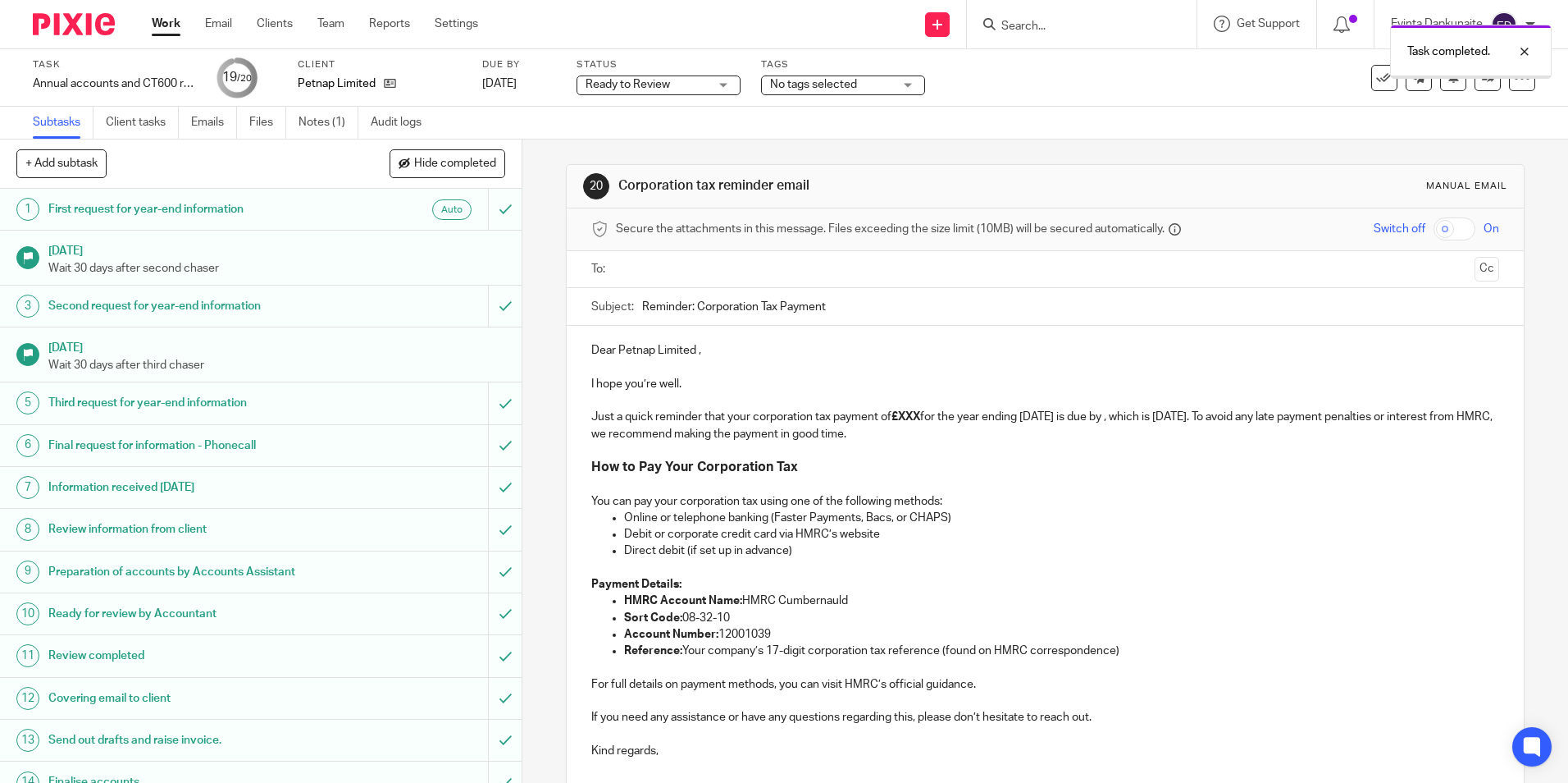
scroll to position [274, 0]
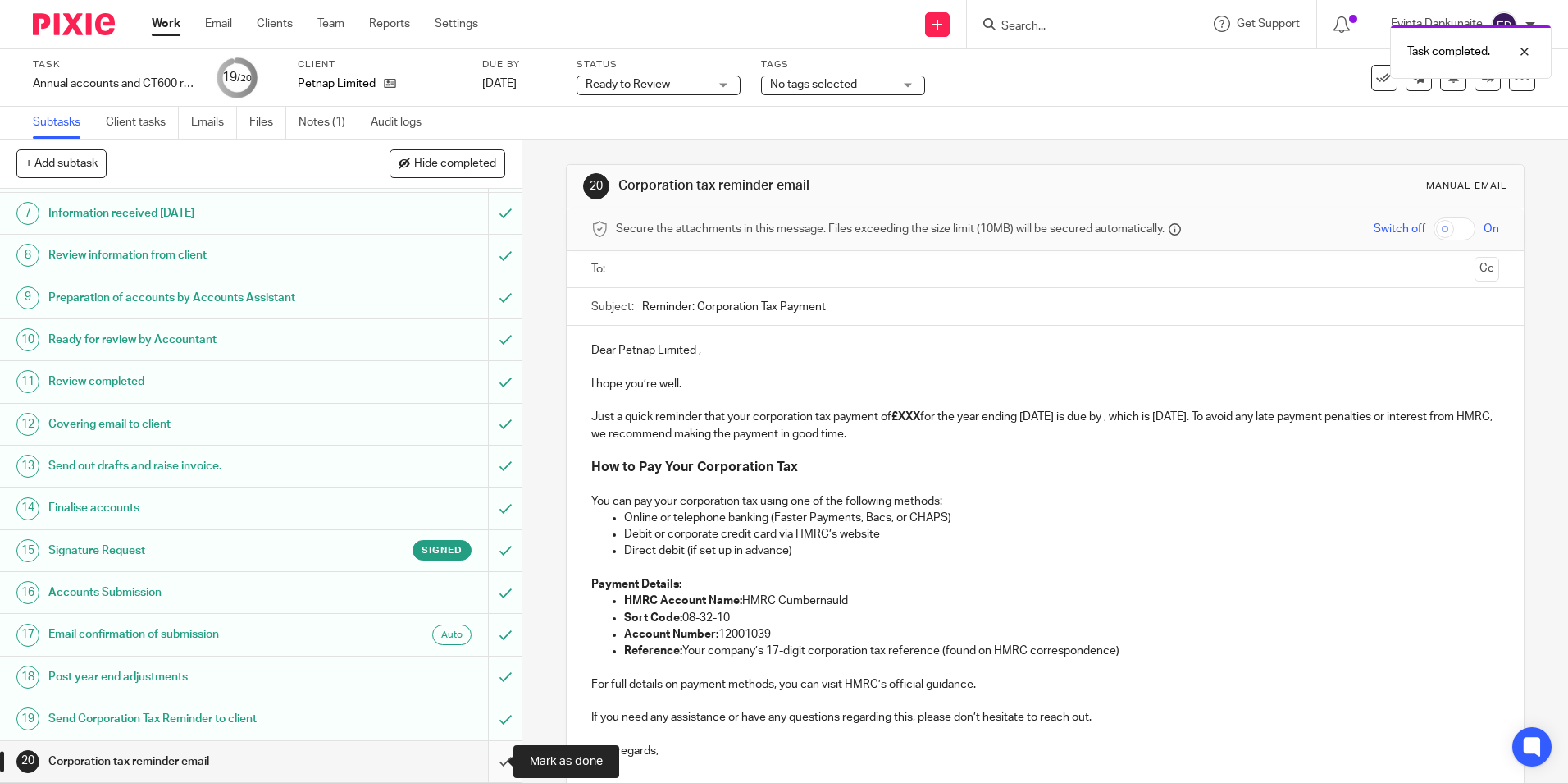
click at [483, 768] on input "submit" at bounding box center [260, 760] width 521 height 41
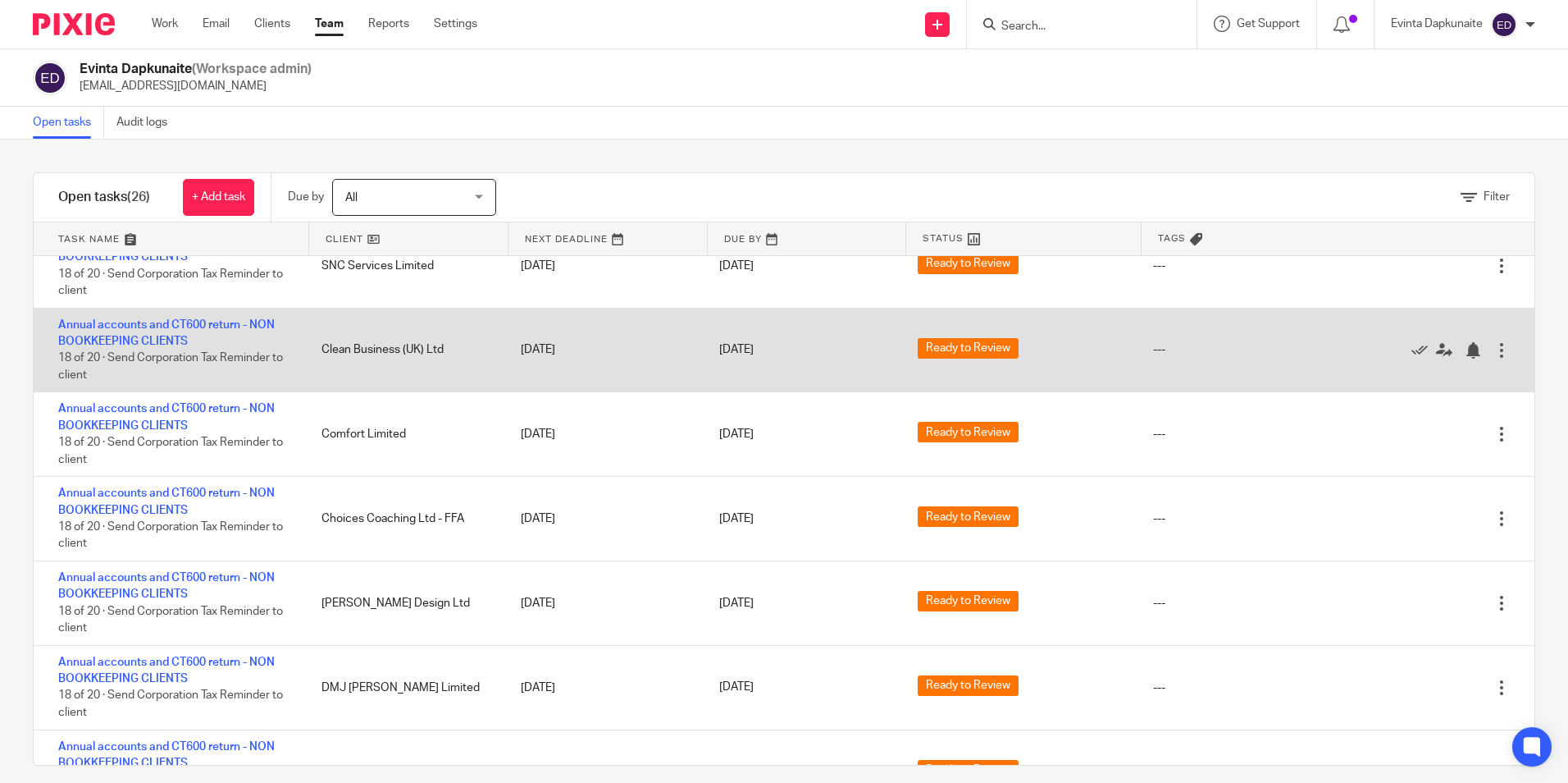
scroll to position [1066, 0]
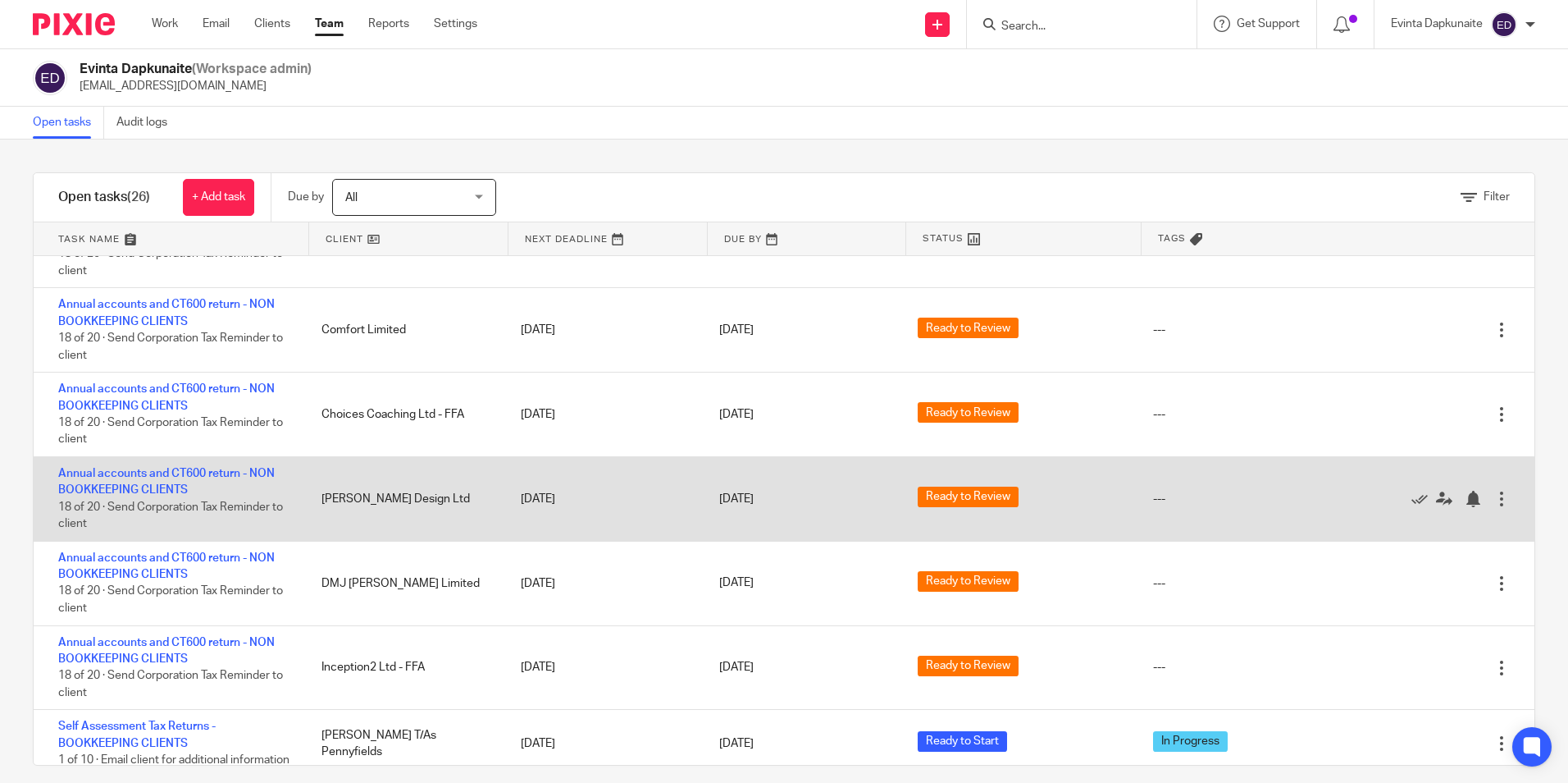
click at [350, 527] on div "Annual accounts and CT600 return - NON BOOKKEEPING CLIENTS 18 of 20 · Send Corp…" at bounding box center [784, 499] width 1501 height 84
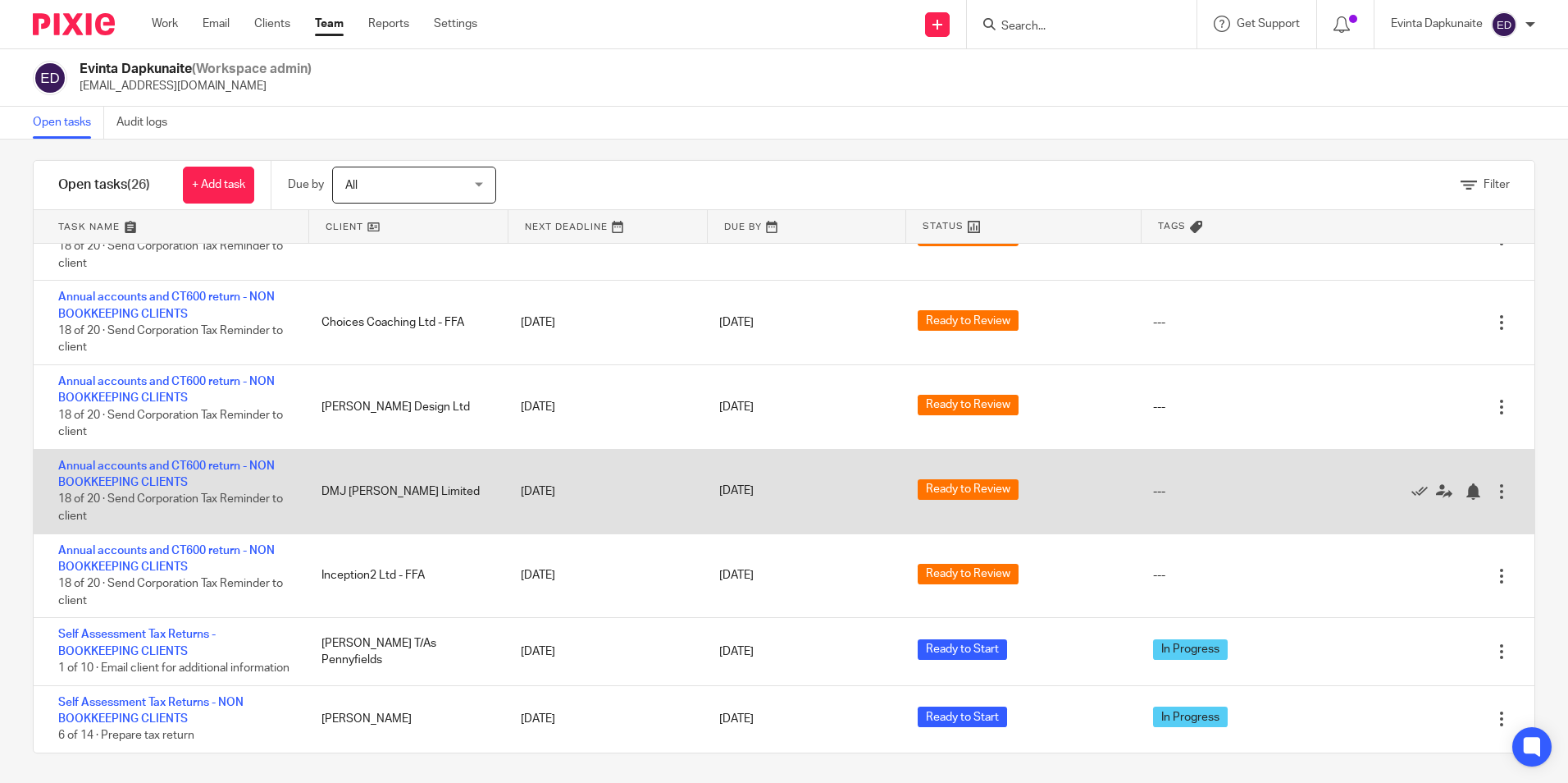
scroll to position [15, 0]
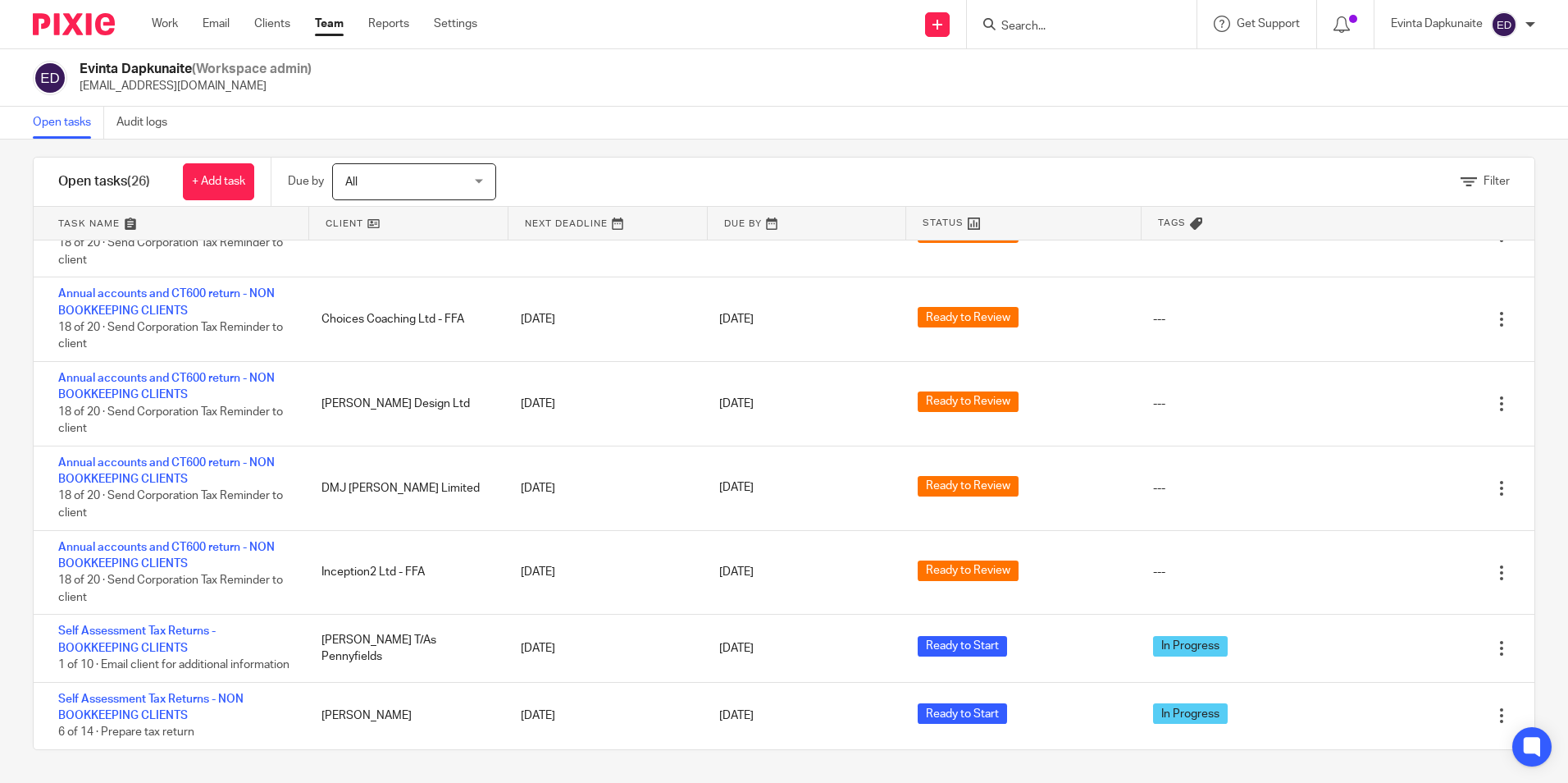
drag, startPoint x: 314, startPoint y: 22, endPoint x: 389, endPoint y: 0, distance: 78.2
click at [315, 22] on ul "Work Email Clients Team Reports Settings" at bounding box center [326, 24] width 350 height 16
click at [326, 22] on link "Team" at bounding box center [329, 24] width 29 height 16
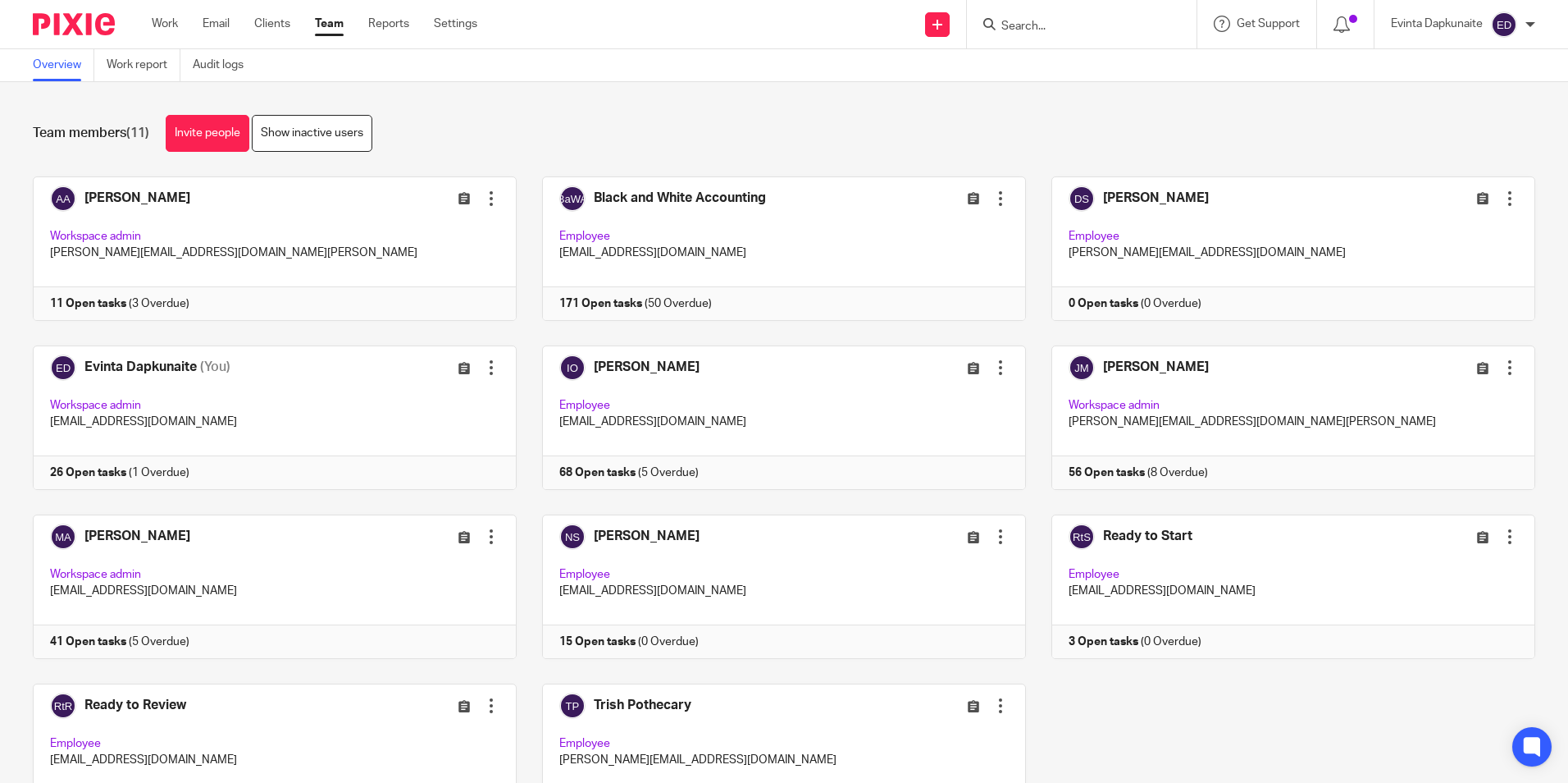
click at [1036, 23] on input "Search" at bounding box center [1073, 27] width 148 height 15
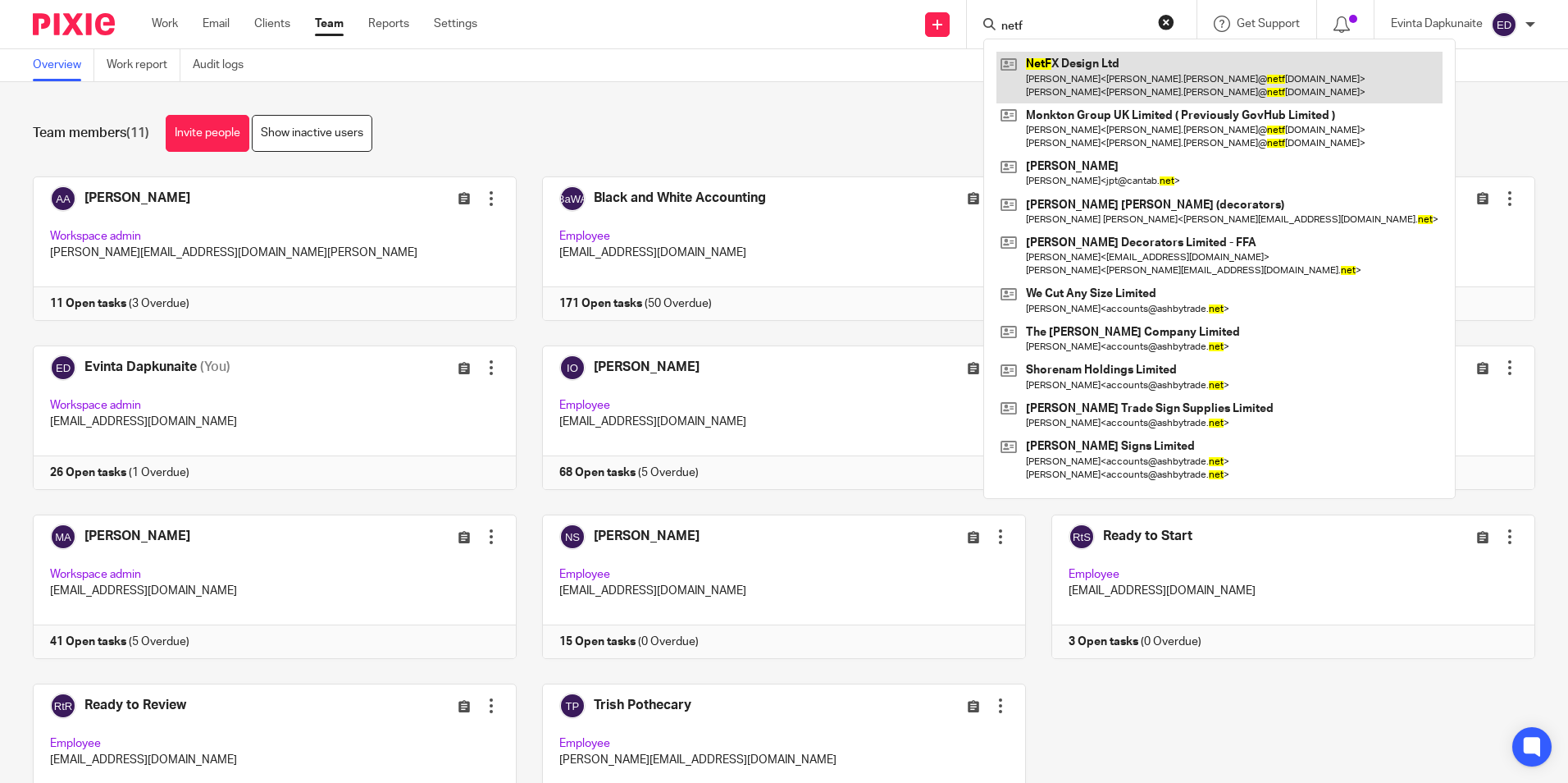
type input "netf"
click at [1061, 55] on link at bounding box center [1220, 77] width 446 height 51
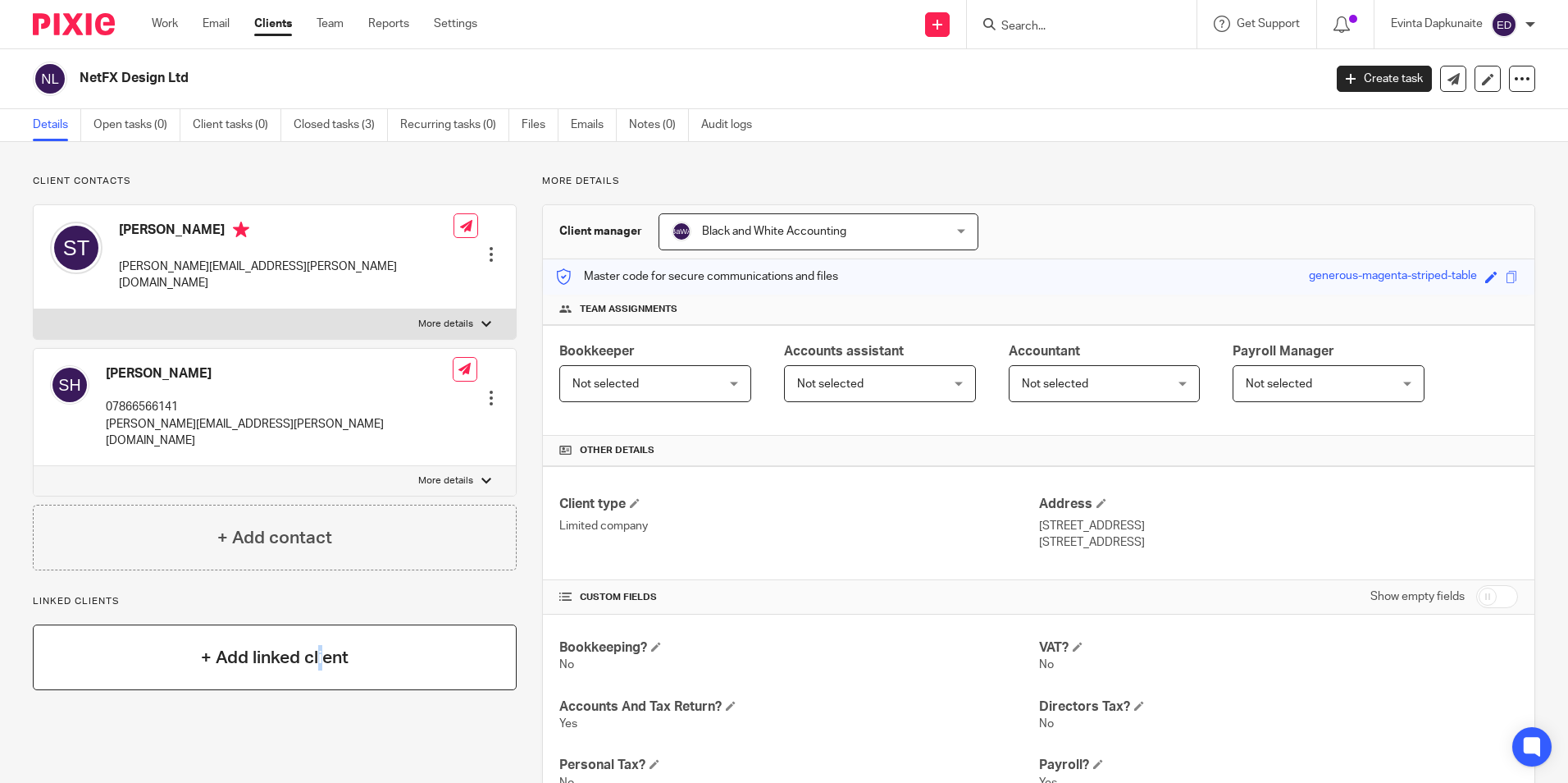
click at [280, 645] on h4 "+ Add linked client" at bounding box center [275, 658] width 148 height 25
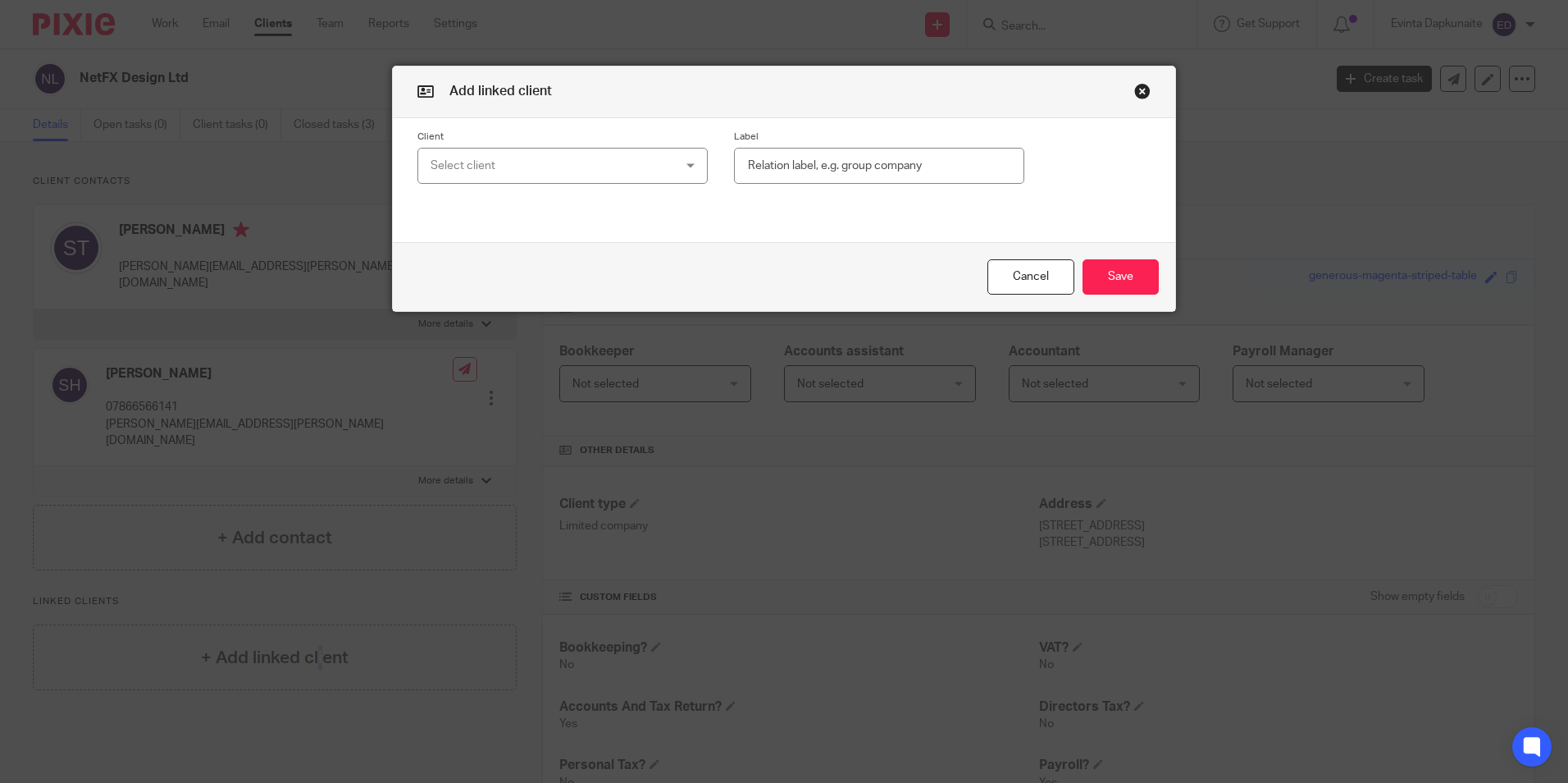
click at [1135, 84] on button "button" at bounding box center [1143, 91] width 16 height 16
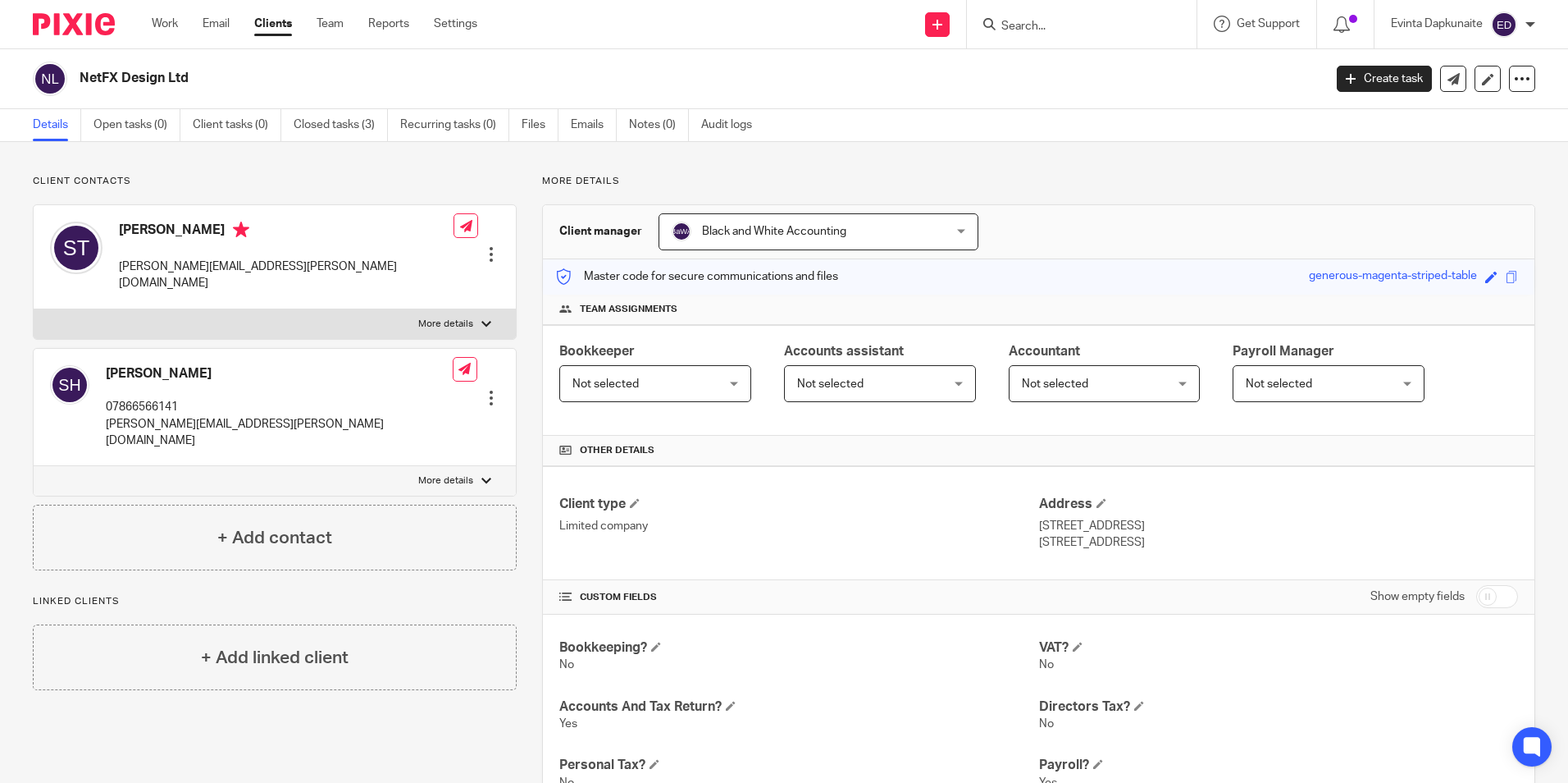
click at [1023, 29] on input "Search" at bounding box center [1073, 27] width 148 height 15
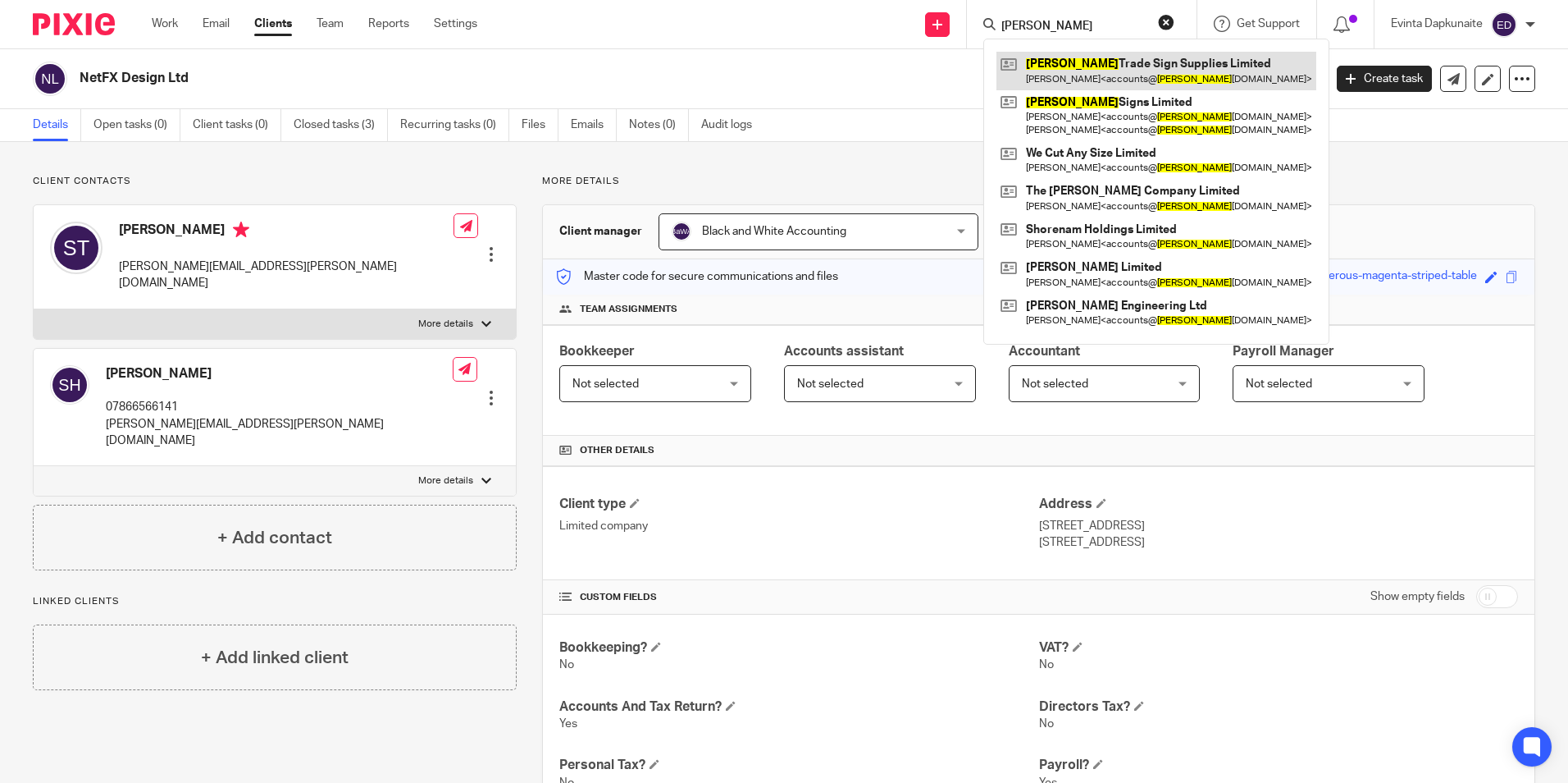
type input "ashby"
click at [1074, 60] on link at bounding box center [1156, 71] width 320 height 38
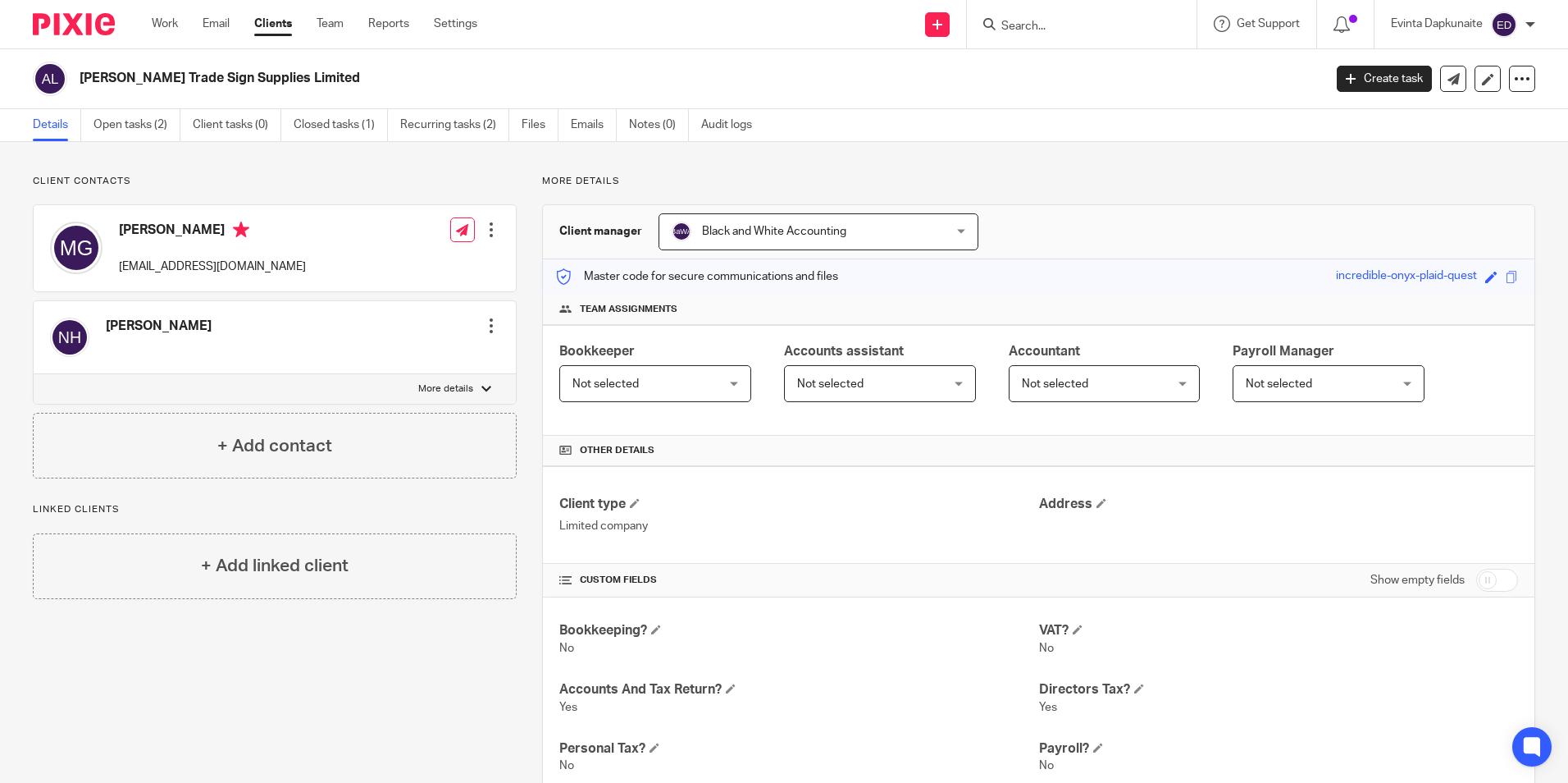
click at [1098, 22] on input "Search" at bounding box center [1073, 27] width 148 height 15
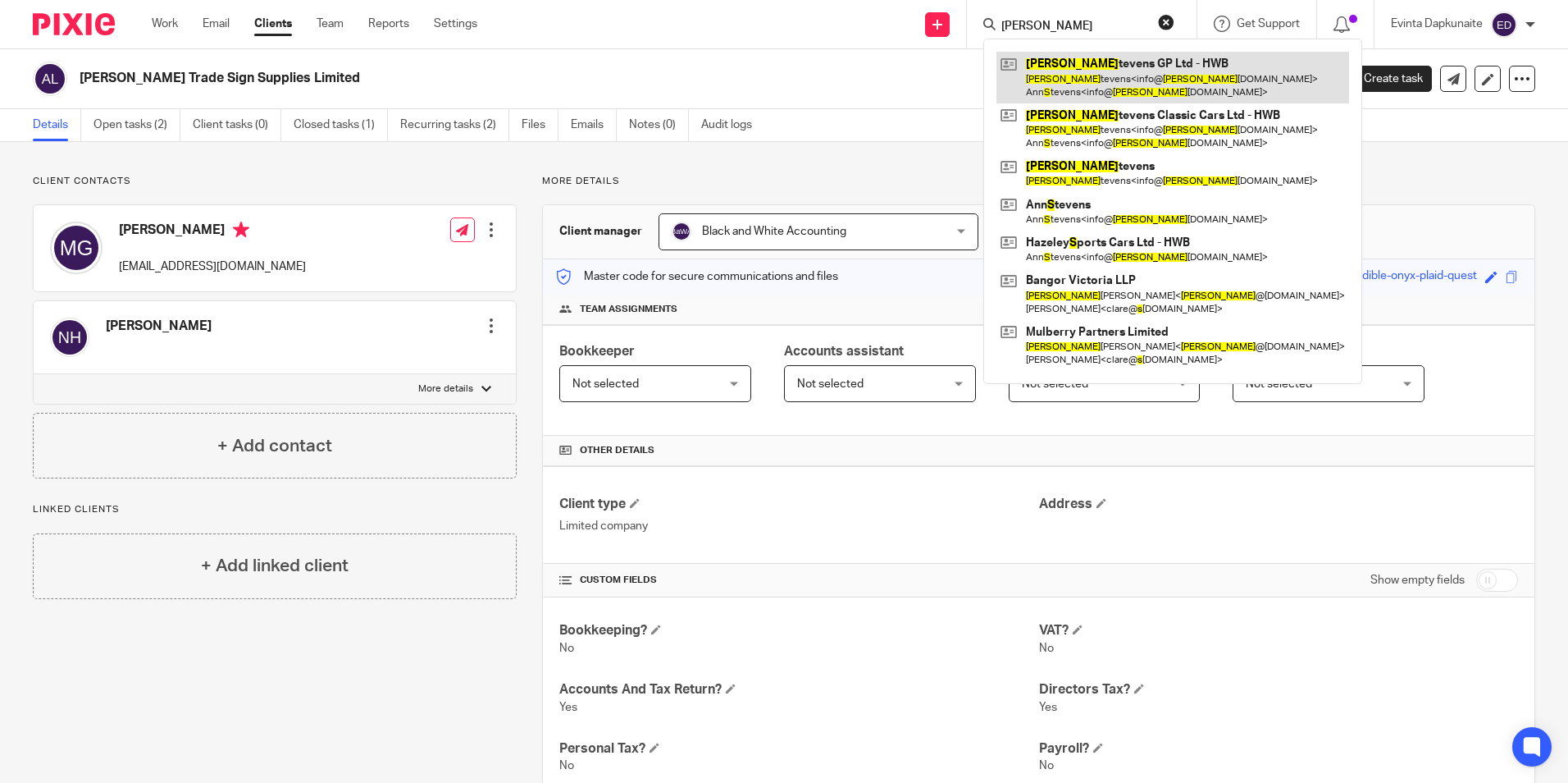
type input "brian s"
click at [1086, 66] on link at bounding box center [1173, 77] width 353 height 51
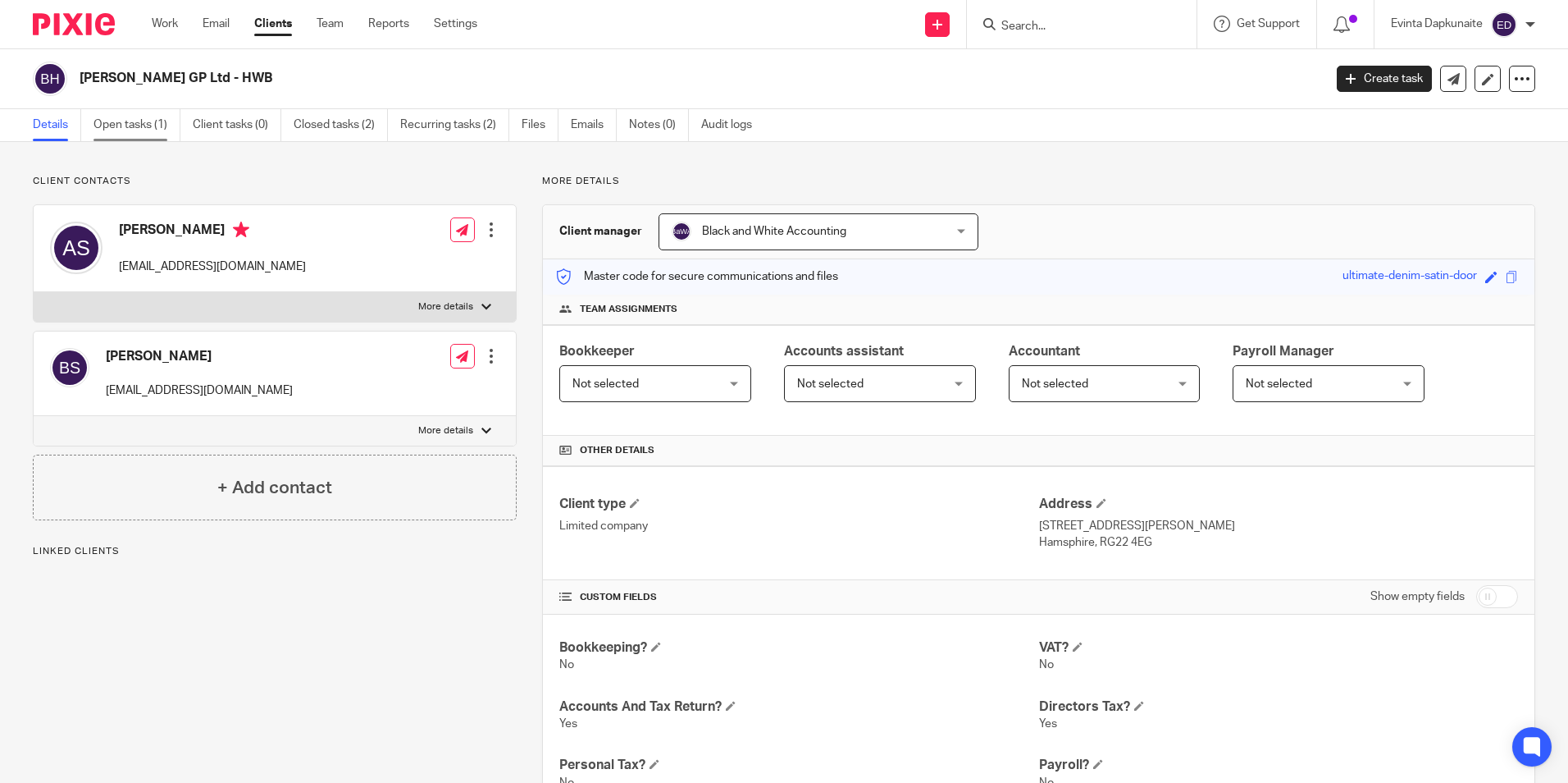
click at [143, 140] on link "Open tasks (1)" at bounding box center [137, 124] width 87 height 32
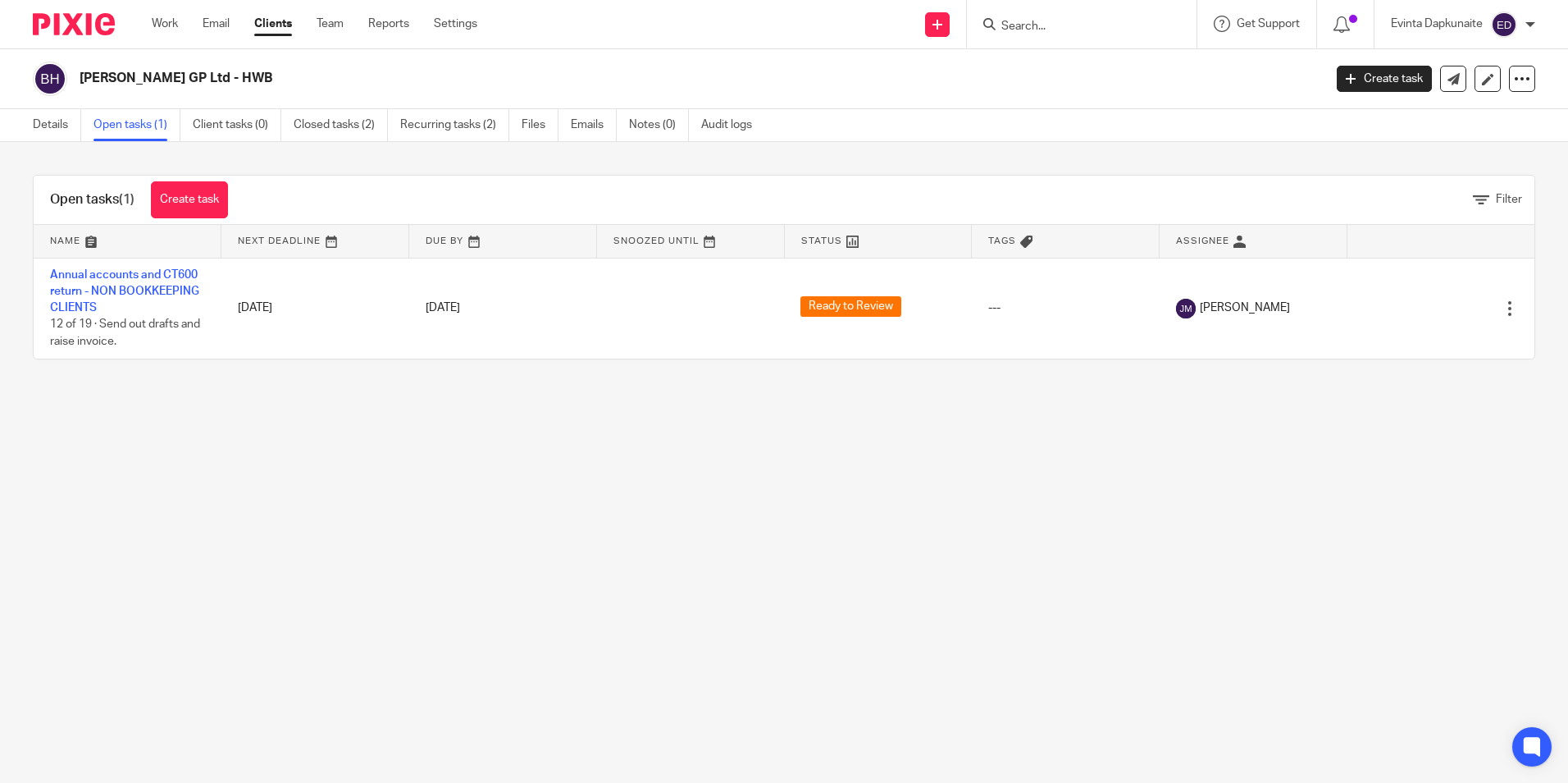
click at [1012, 38] on div at bounding box center [1081, 24] width 229 height 48
click at [1027, 30] on input "Search" at bounding box center [1073, 27] width 148 height 15
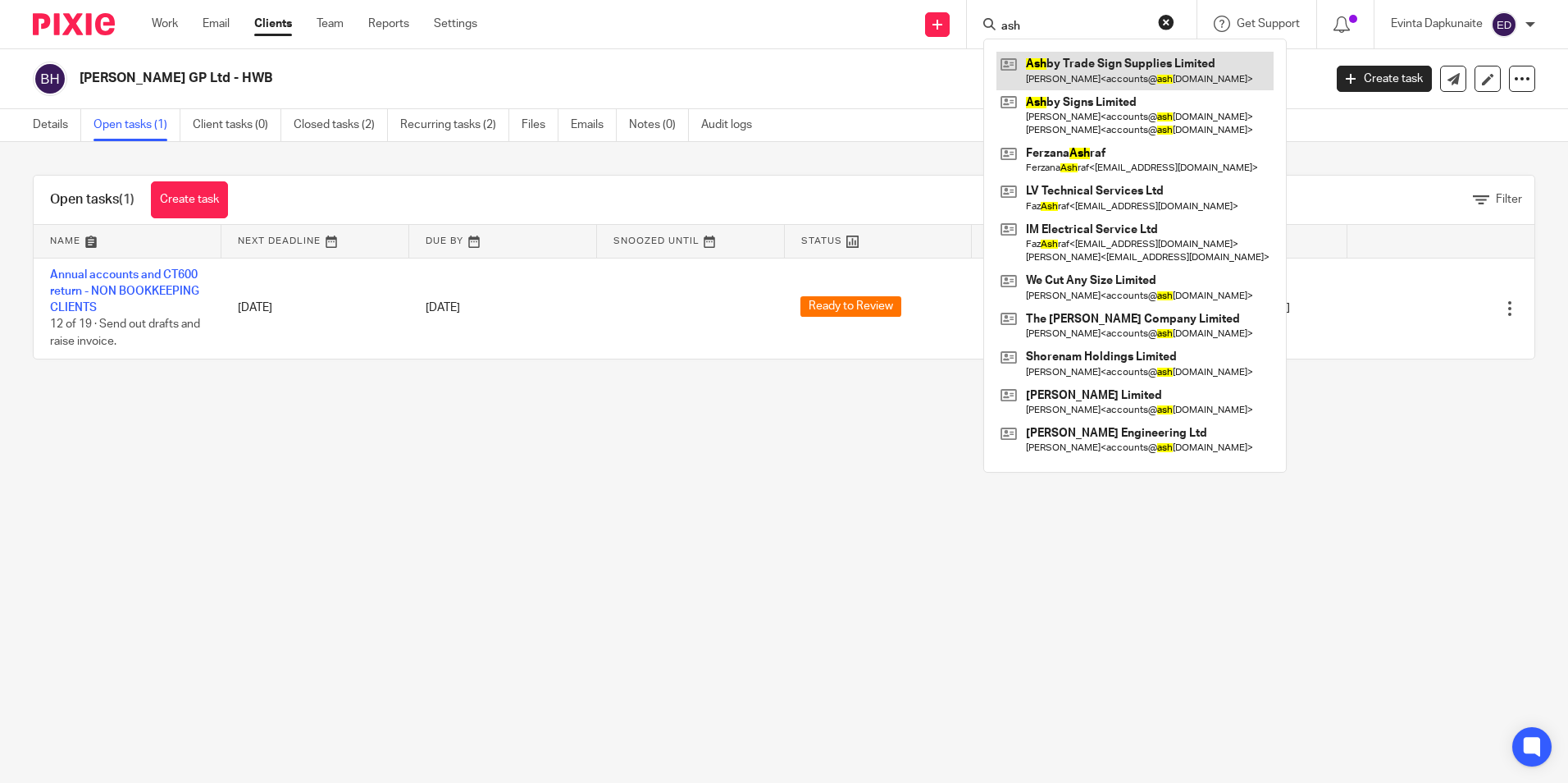
type input "ash"
click at [1083, 63] on link at bounding box center [1135, 71] width 278 height 38
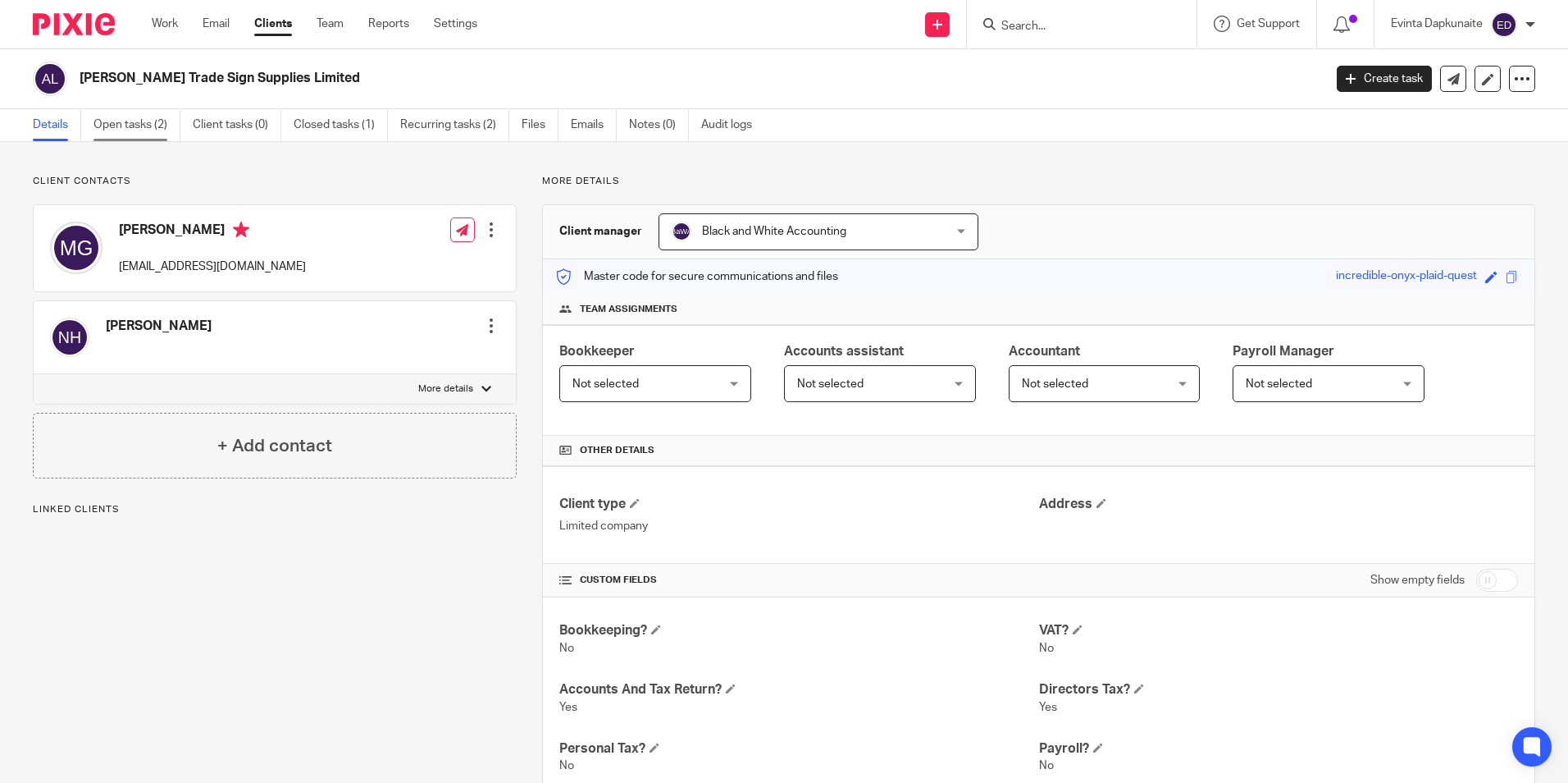
click at [124, 114] on link "Open tasks (2)" at bounding box center [137, 124] width 87 height 32
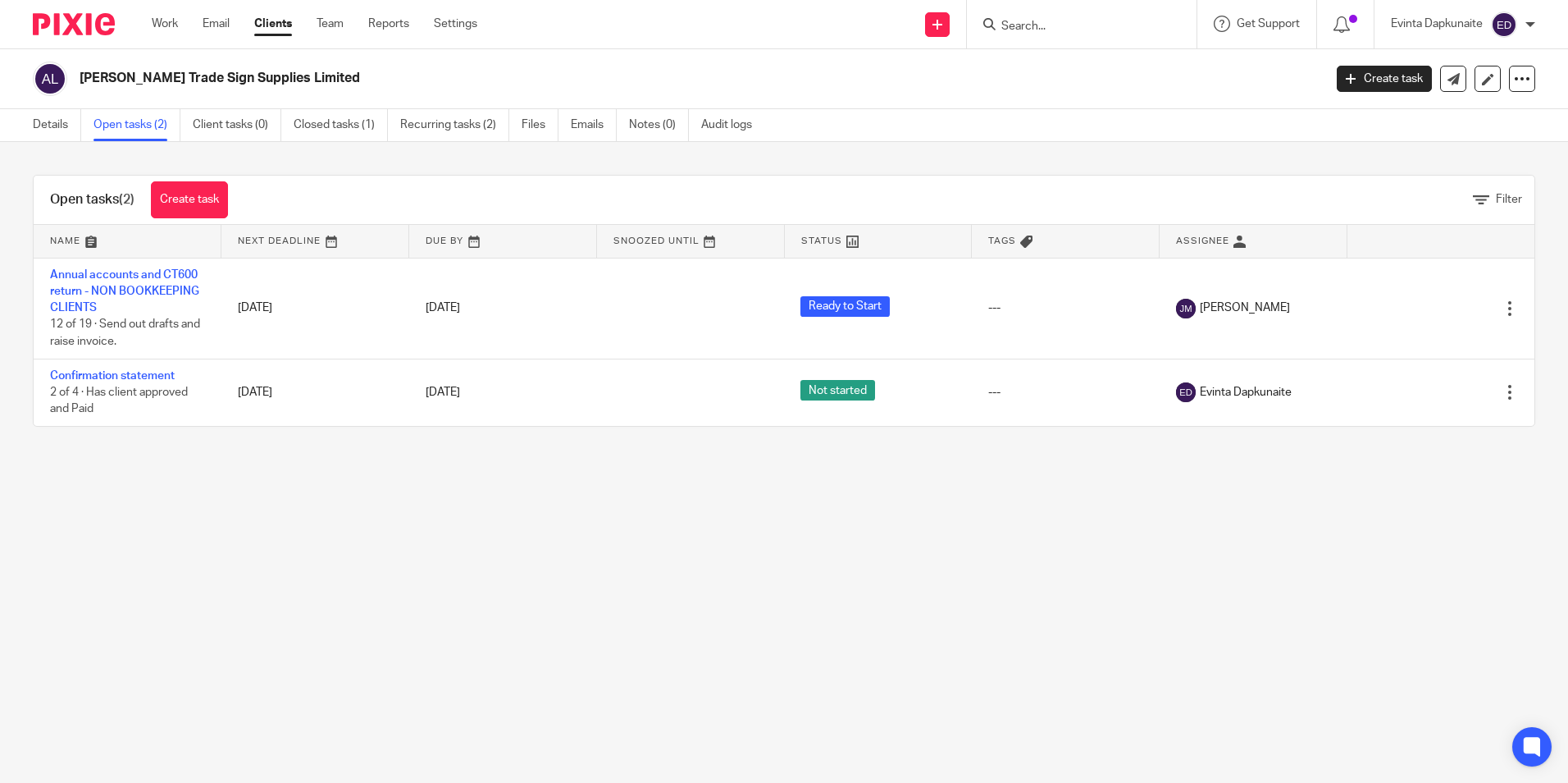
drag, startPoint x: 100, startPoint y: 571, endPoint x: 97, endPoint y: 580, distance: 9.5
click at [100, 571] on main "[PERSON_NAME] Trade Sign Supplies Limited Create task Update from Companies Hou…" at bounding box center [784, 391] width 1568 height 783
drag, startPoint x: 56, startPoint y: 127, endPoint x: 73, endPoint y: 132, distance: 17.7
click at [56, 127] on link "Details" at bounding box center [56, 124] width 48 height 32
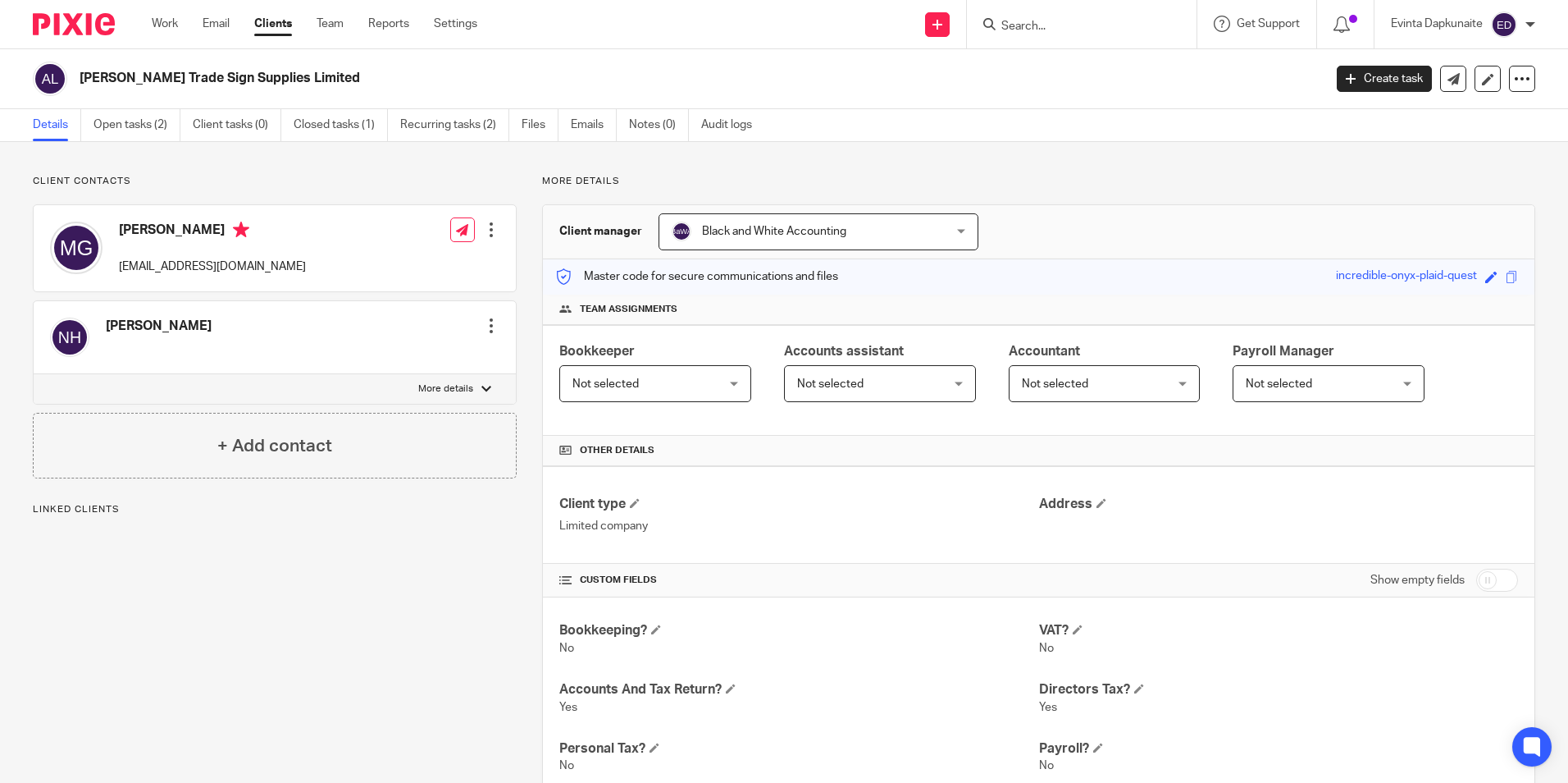
click at [485, 232] on div at bounding box center [492, 230] width 16 height 16
click at [406, 263] on link "Edit contact" at bounding box center [414, 266] width 157 height 24
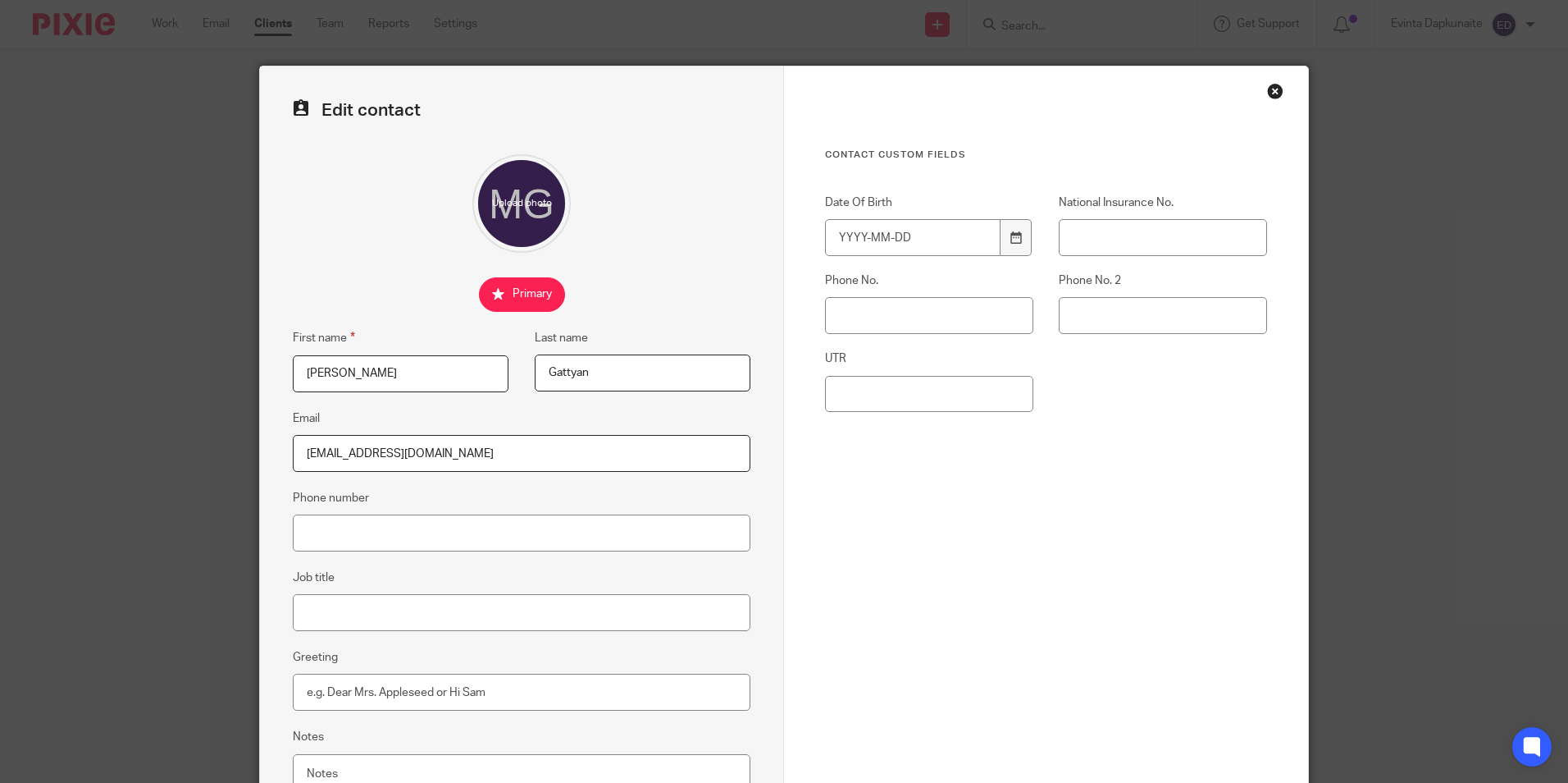
drag, startPoint x: 424, startPoint y: 372, endPoint x: 169, endPoint y: 378, distance: 255.1
click at [169, 378] on div "Edit contact First name [PERSON_NAME] Last name [GEOGRAPHIC_DATA] Email [EMAIL_…" at bounding box center [784, 391] width 1568 height 783
type input "Ihsan"
drag, startPoint x: 603, startPoint y: 366, endPoint x: 434, endPoint y: 365, distance: 169.0
click at [434, 366] on div "First name [PERSON_NAME] Last name [GEOGRAPHIC_DATA]" at bounding box center [509, 368] width 483 height 81
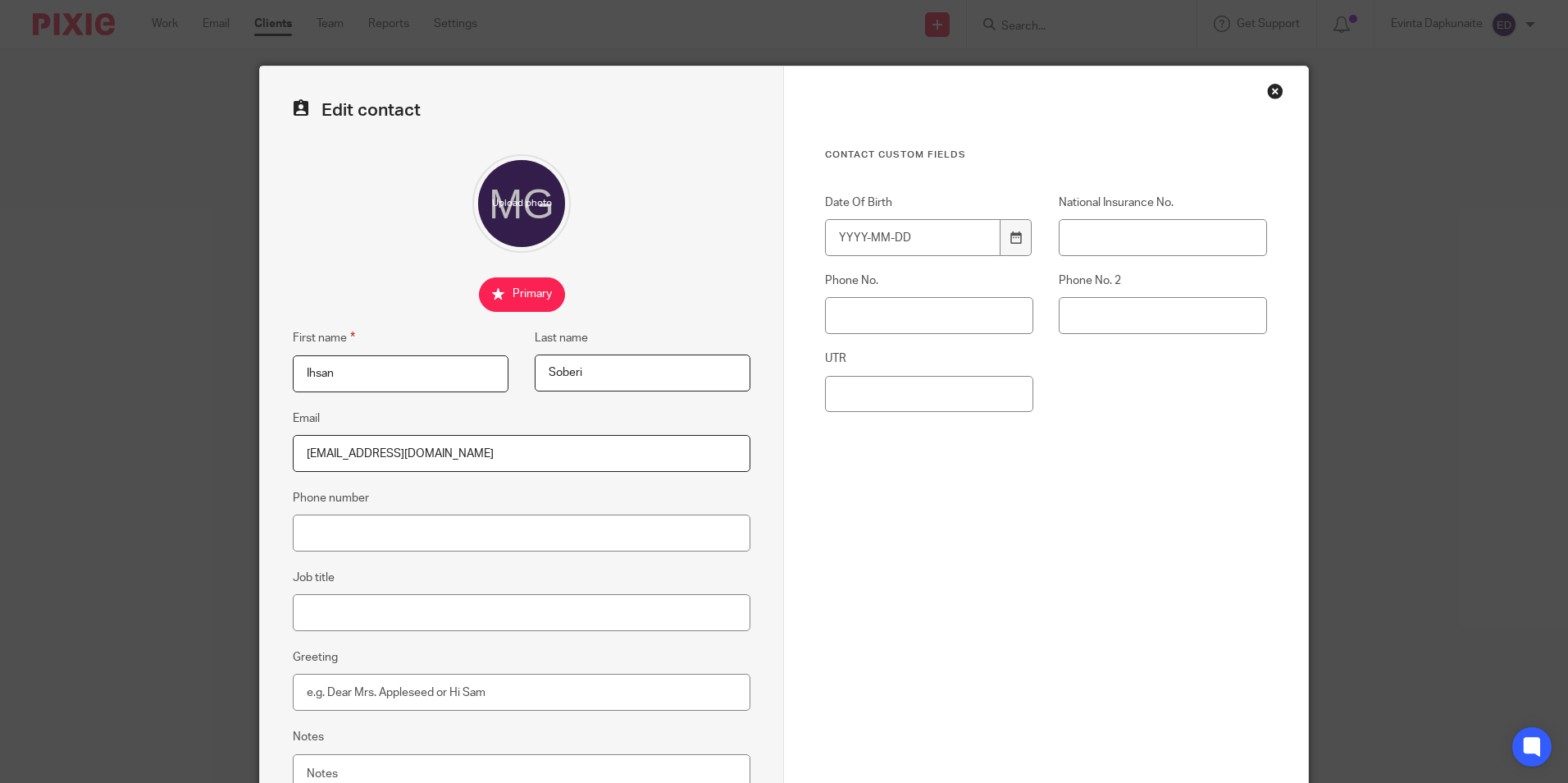
scroll to position [147, 0]
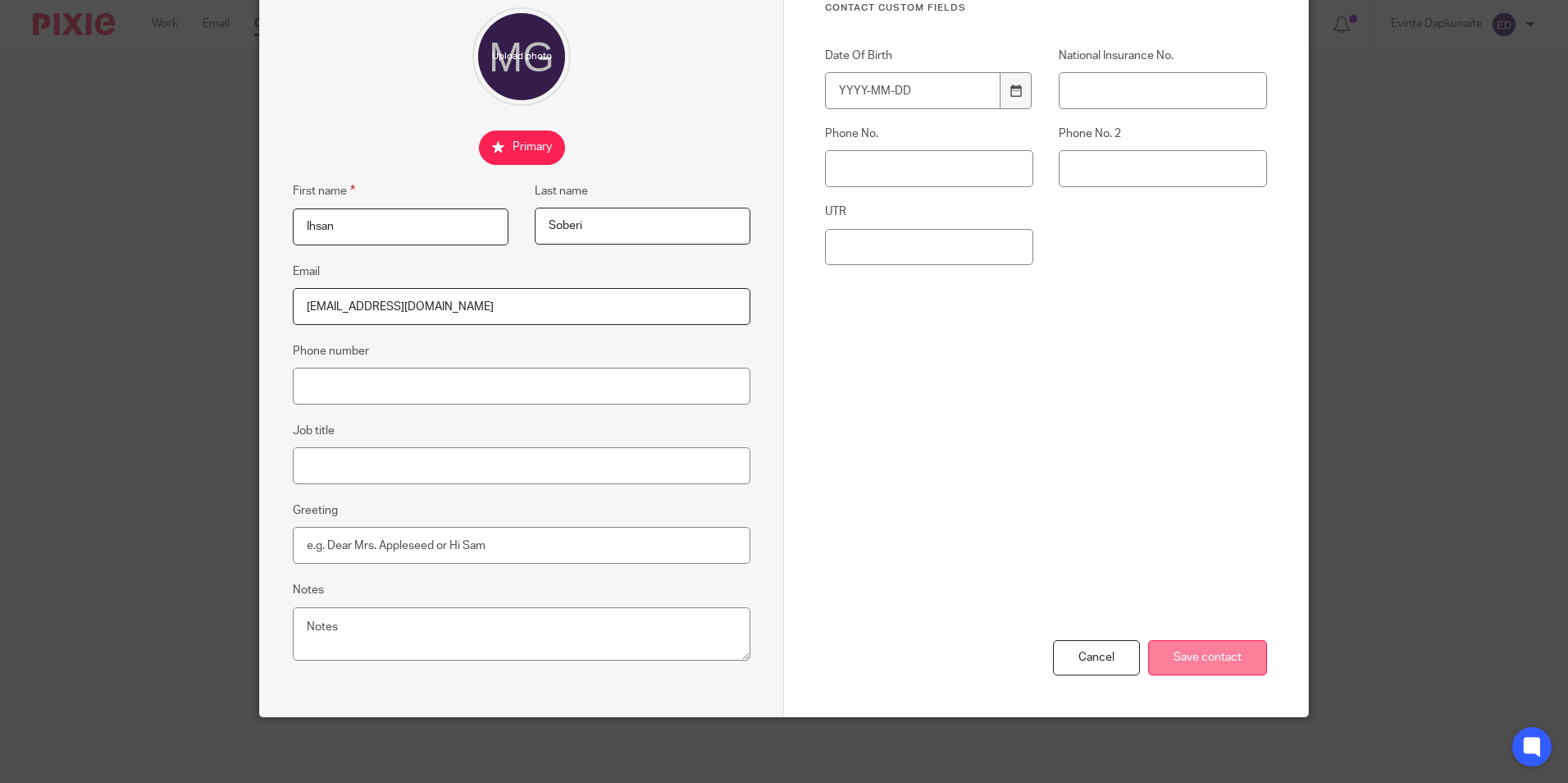
type input "Soberi"
click at [1219, 654] on input "Save contact" at bounding box center [1207, 657] width 119 height 35
click at [1185, 667] on input "Save contact" at bounding box center [1207, 657] width 119 height 35
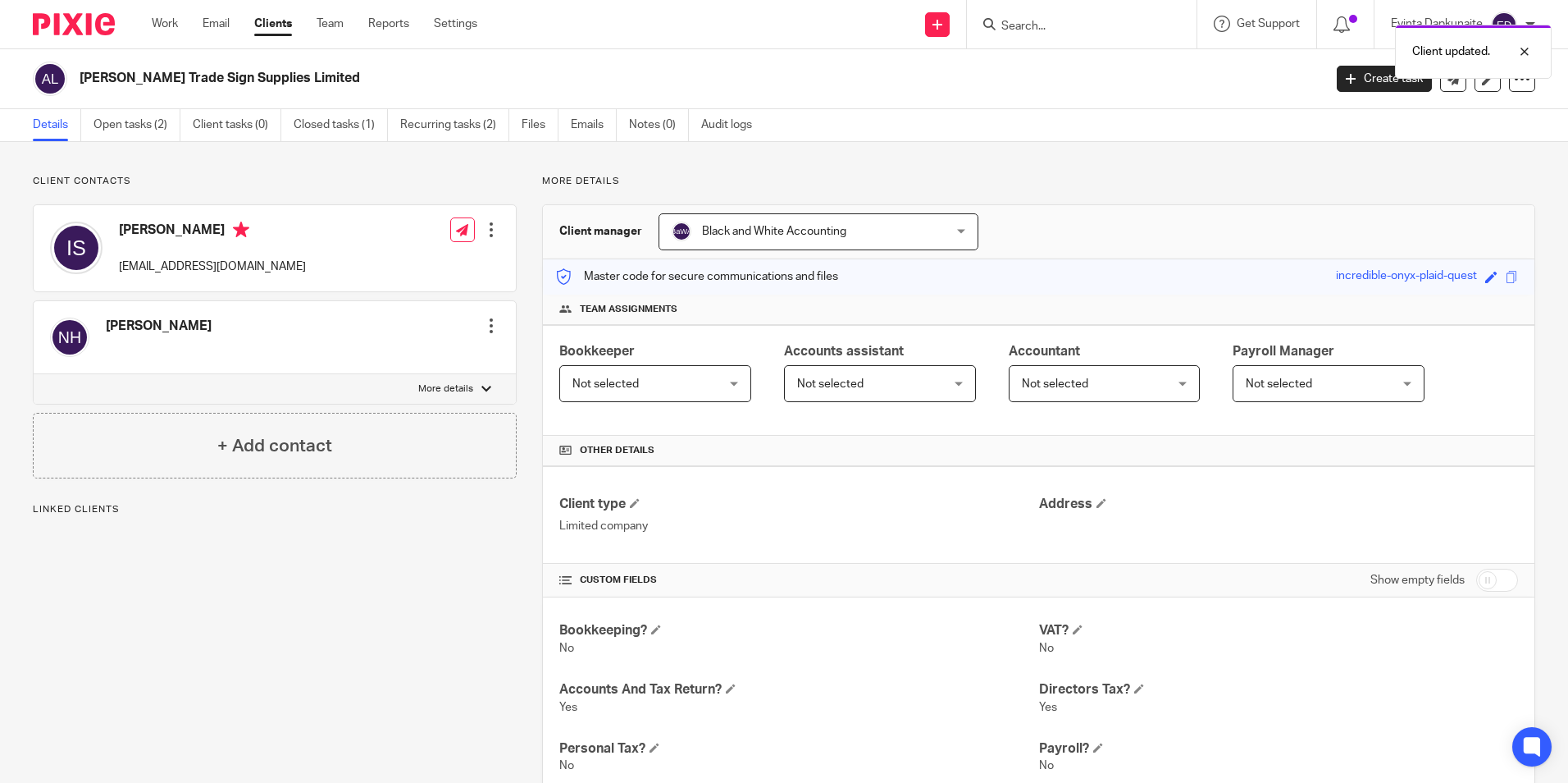
click at [1120, 22] on div "Client updated." at bounding box center [1167, 47] width 767 height 63
click at [1061, 36] on div "Client updated." at bounding box center [1167, 47] width 767 height 63
click at [1524, 50] on div at bounding box center [1512, 52] width 44 height 20
click at [1051, 36] on div at bounding box center [1081, 24] width 229 height 48
click at [1038, 29] on input "Search" at bounding box center [1073, 27] width 148 height 15
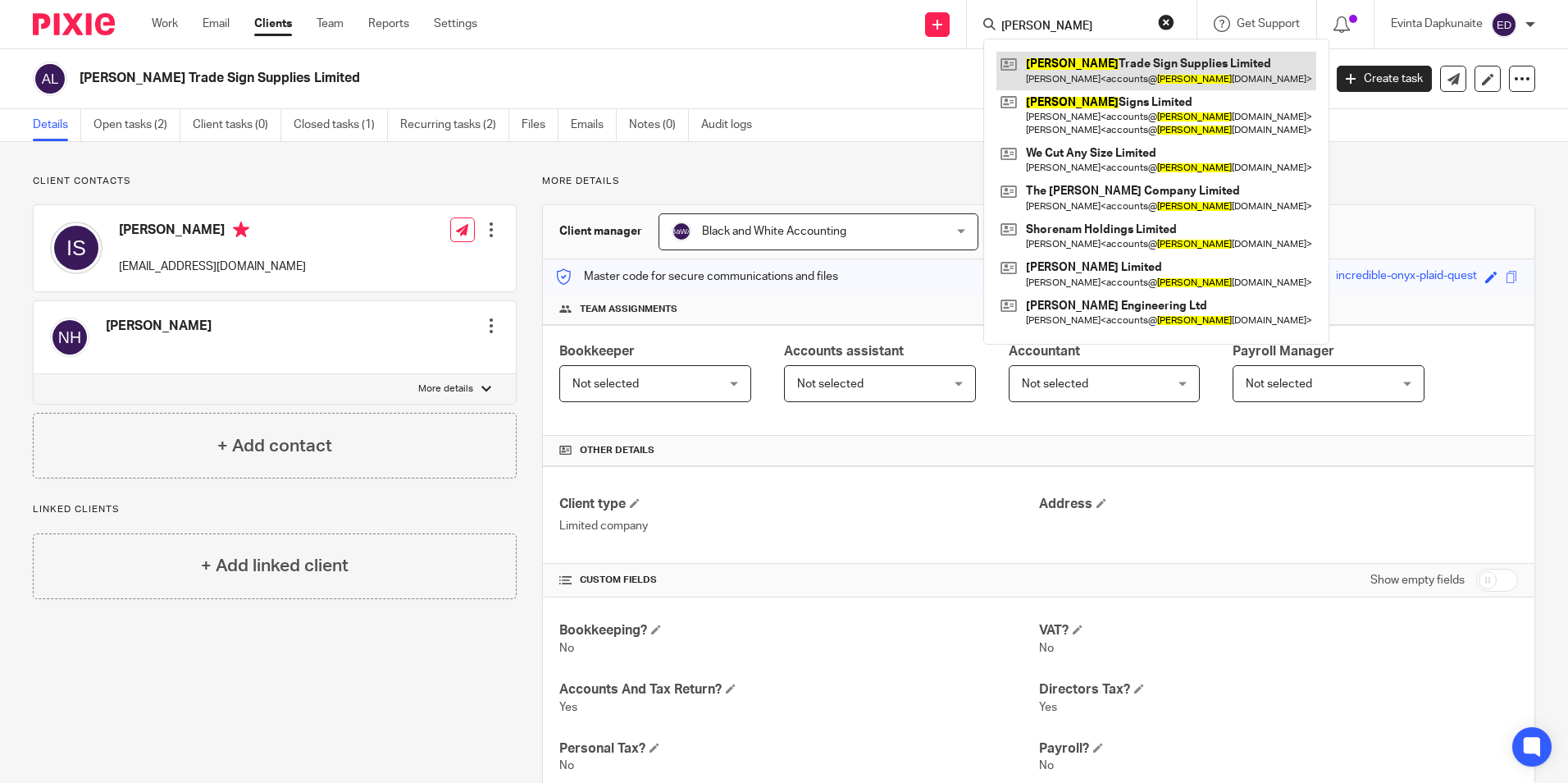
type input "[PERSON_NAME]"
click at [1125, 73] on link at bounding box center [1156, 71] width 320 height 38
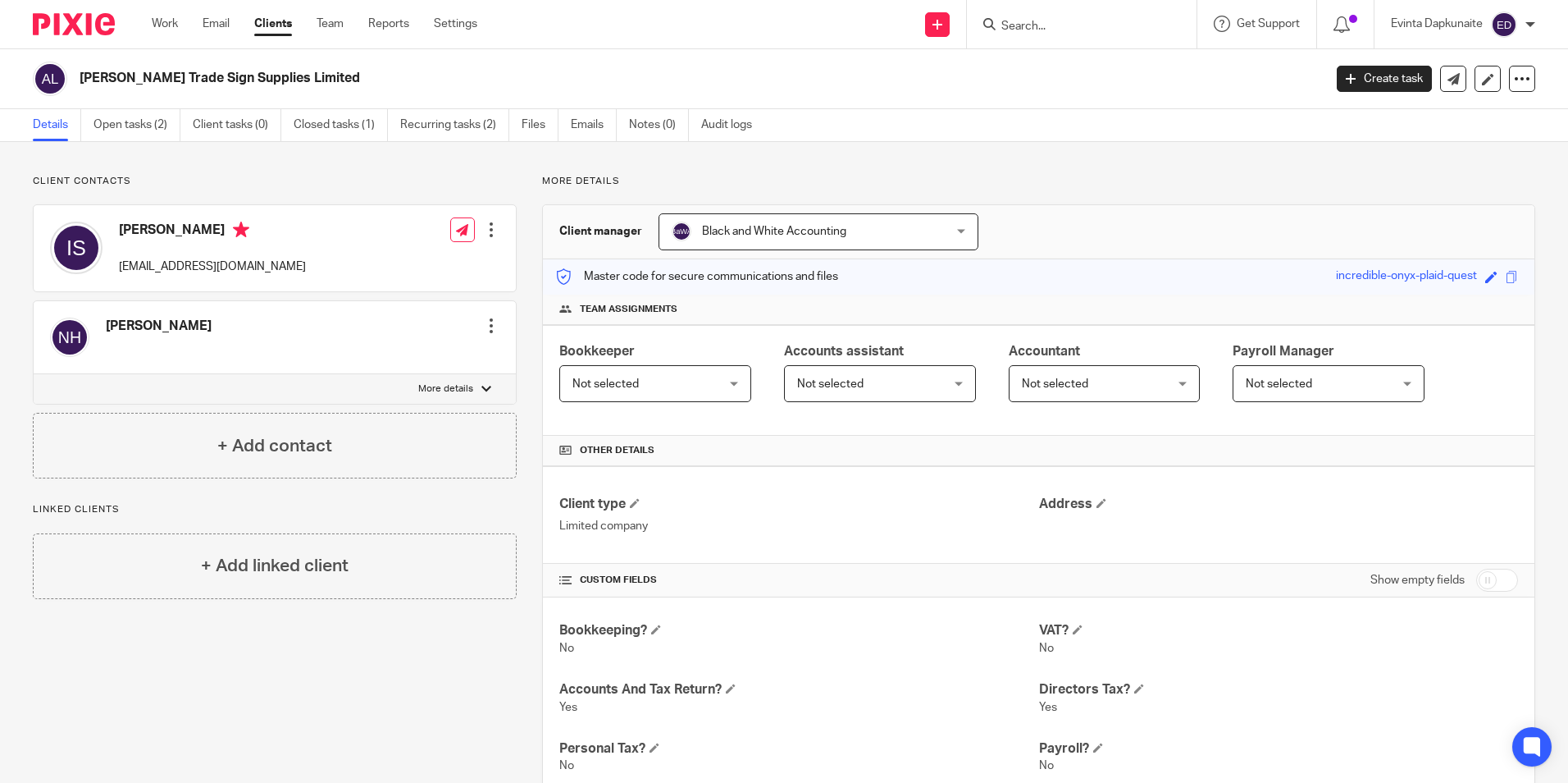
click at [1062, 14] on form at bounding box center [1086, 24] width 175 height 21
click at [1062, 32] on input "Search" at bounding box center [1073, 27] width 148 height 15
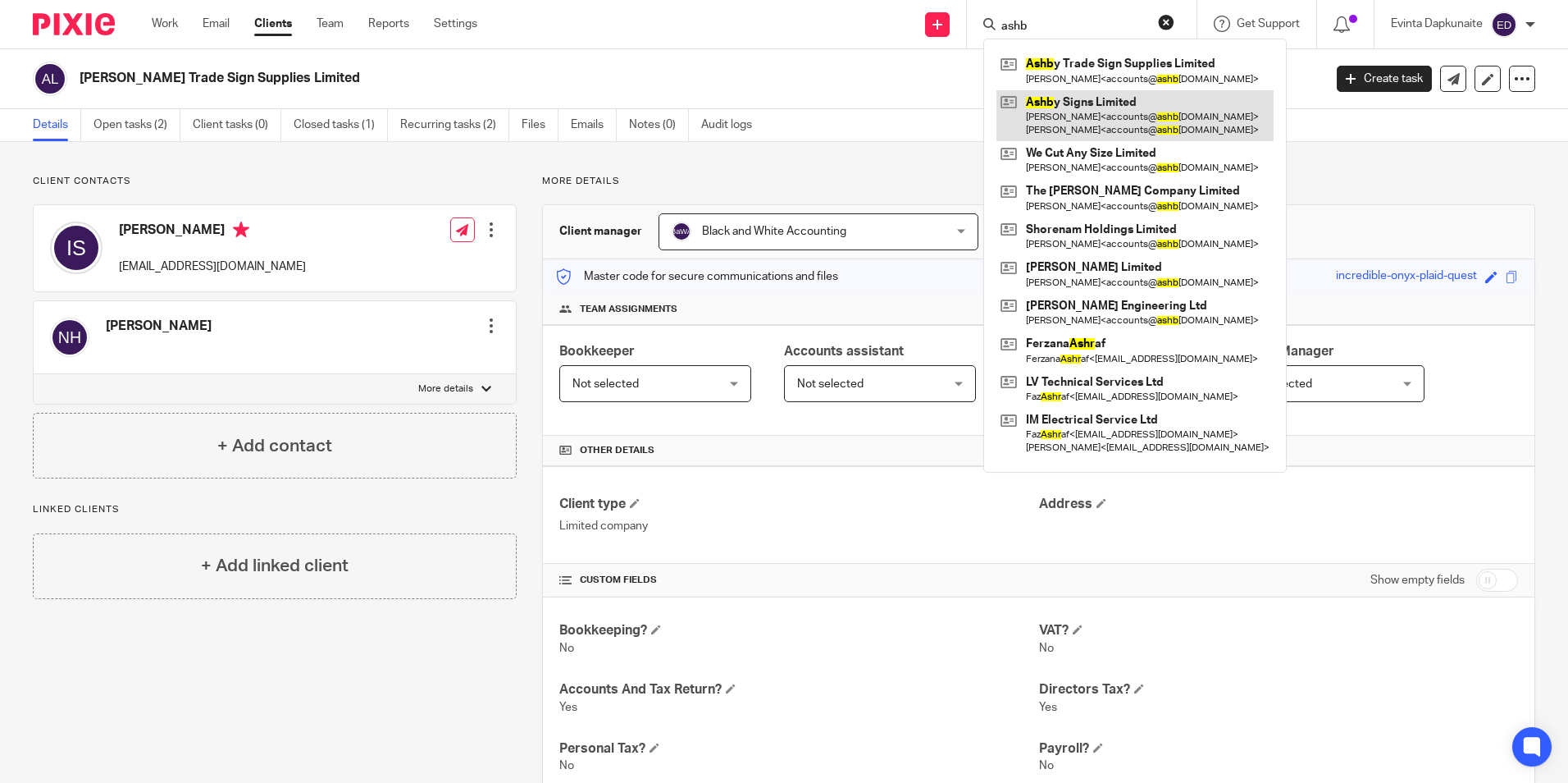
type input "ashb"
click at [1061, 101] on link at bounding box center [1135, 115] width 278 height 51
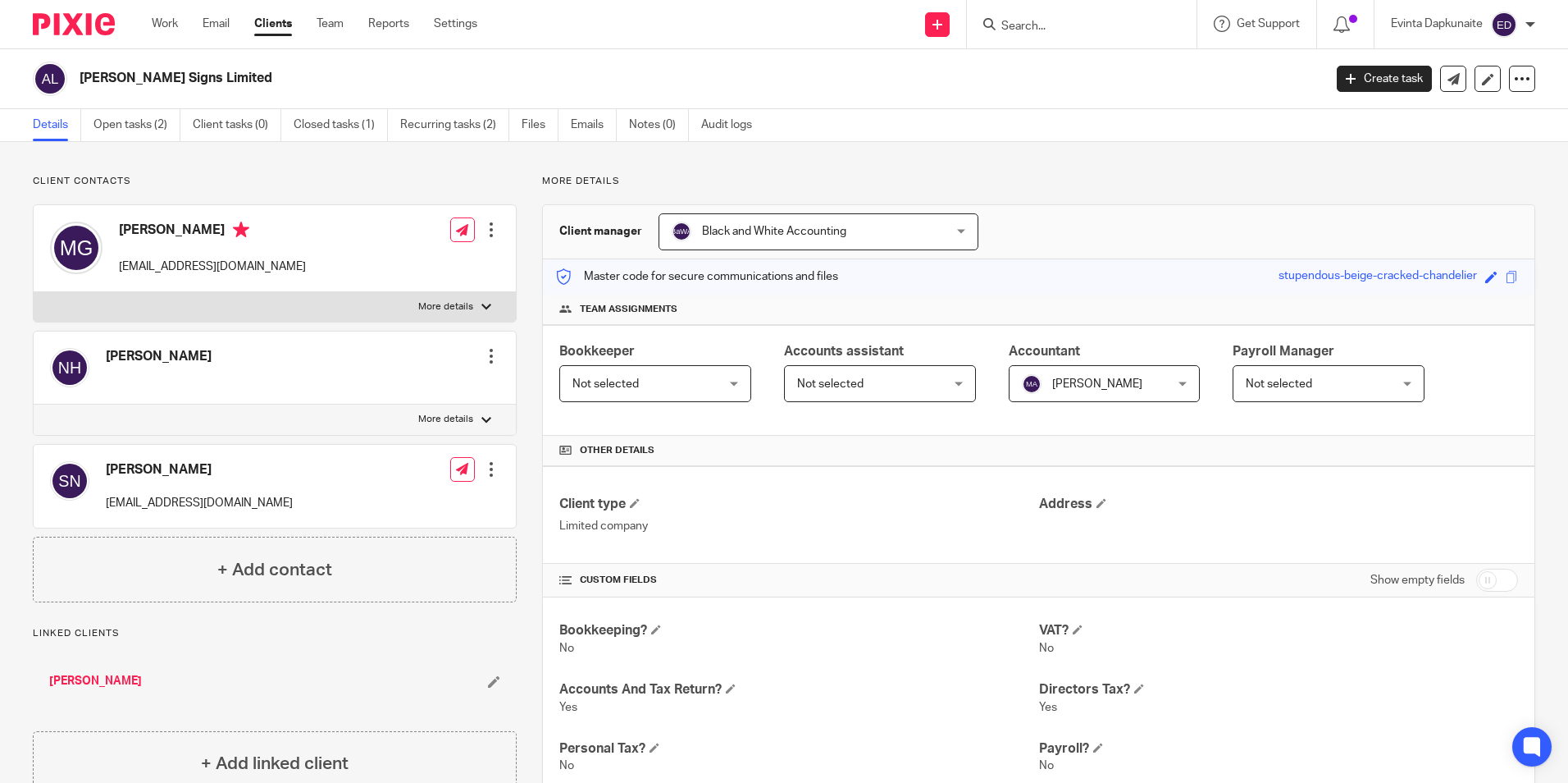
click at [486, 230] on div at bounding box center [492, 230] width 16 height 16
click at [415, 270] on link "Edit contact" at bounding box center [414, 266] width 157 height 24
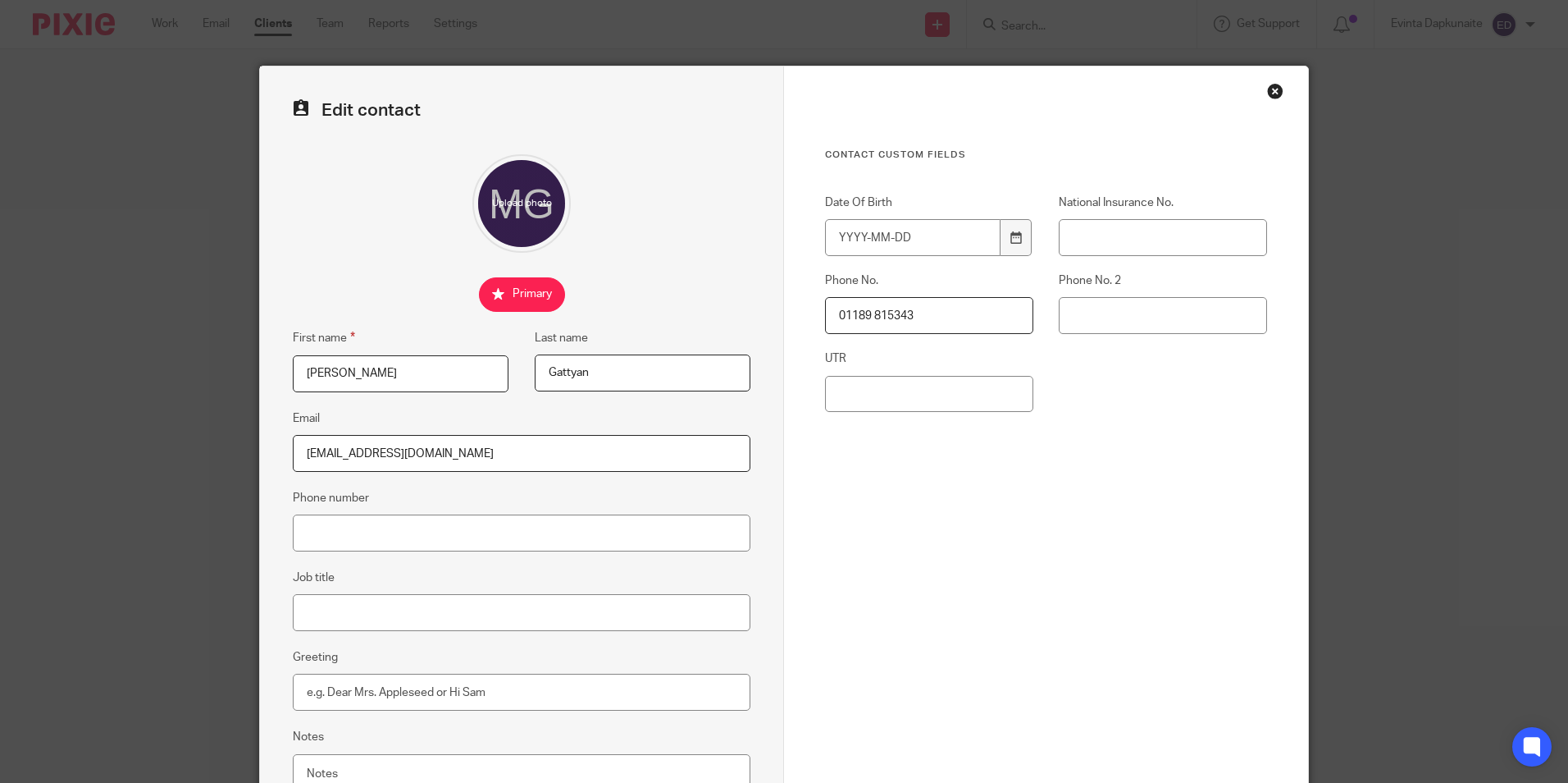
drag, startPoint x: 413, startPoint y: 367, endPoint x: 130, endPoint y: 387, distance: 283.7
click at [130, 387] on div "Edit contact First name [PERSON_NAME] Last name [GEOGRAPHIC_DATA] Email [EMAIL_…" at bounding box center [784, 391] width 1568 height 783
type input "Ihsan"
drag, startPoint x: 638, startPoint y: 379, endPoint x: 486, endPoint y: 378, distance: 152.0
click at [486, 378] on div "First name [PERSON_NAME] Last name [GEOGRAPHIC_DATA]" at bounding box center [509, 368] width 483 height 81
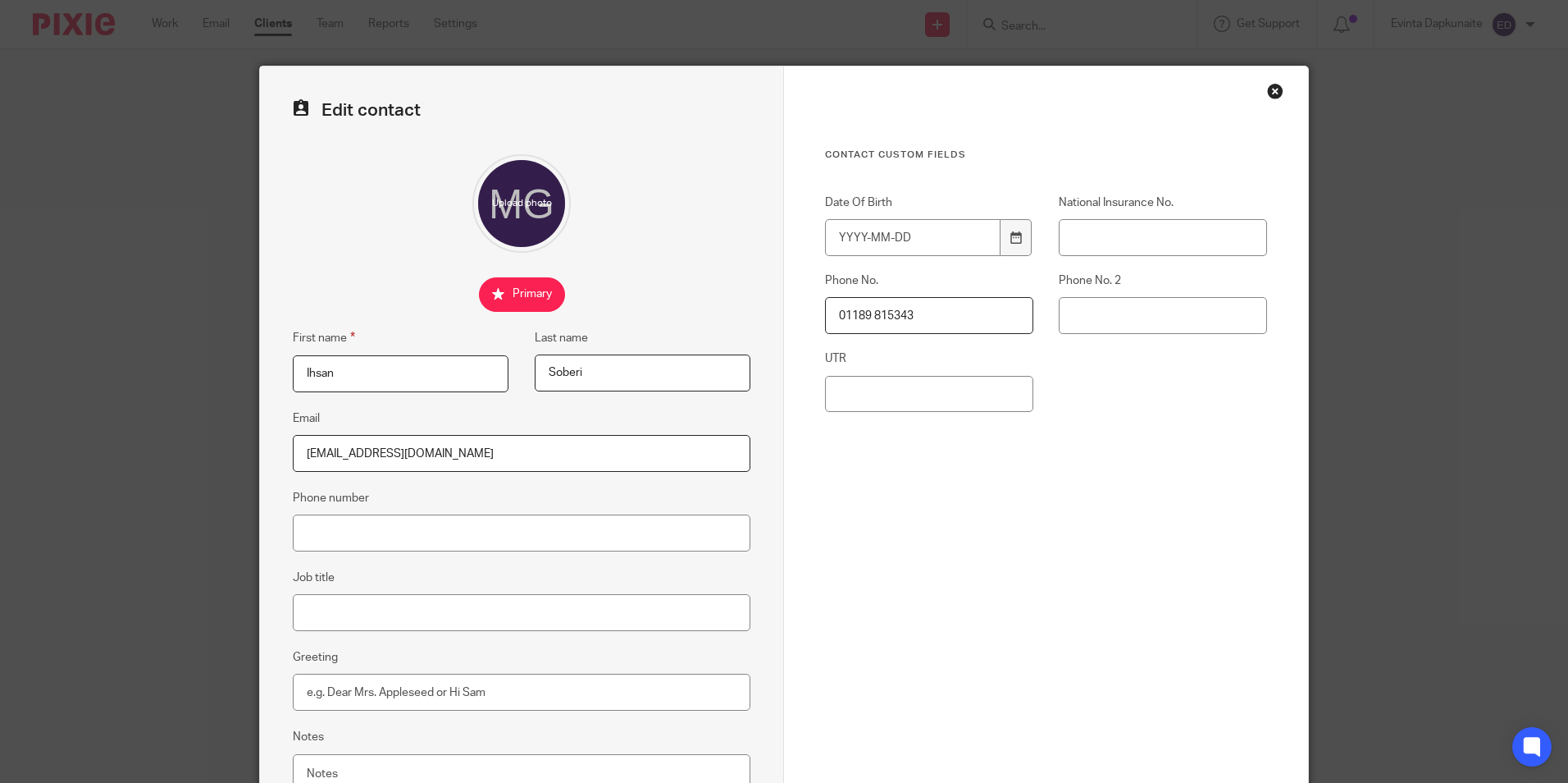
type input "Soberi"
drag, startPoint x: 644, startPoint y: 248, endPoint x: 638, endPoint y: 269, distance: 21.8
click at [644, 248] on div at bounding box center [521, 203] width 458 height 99
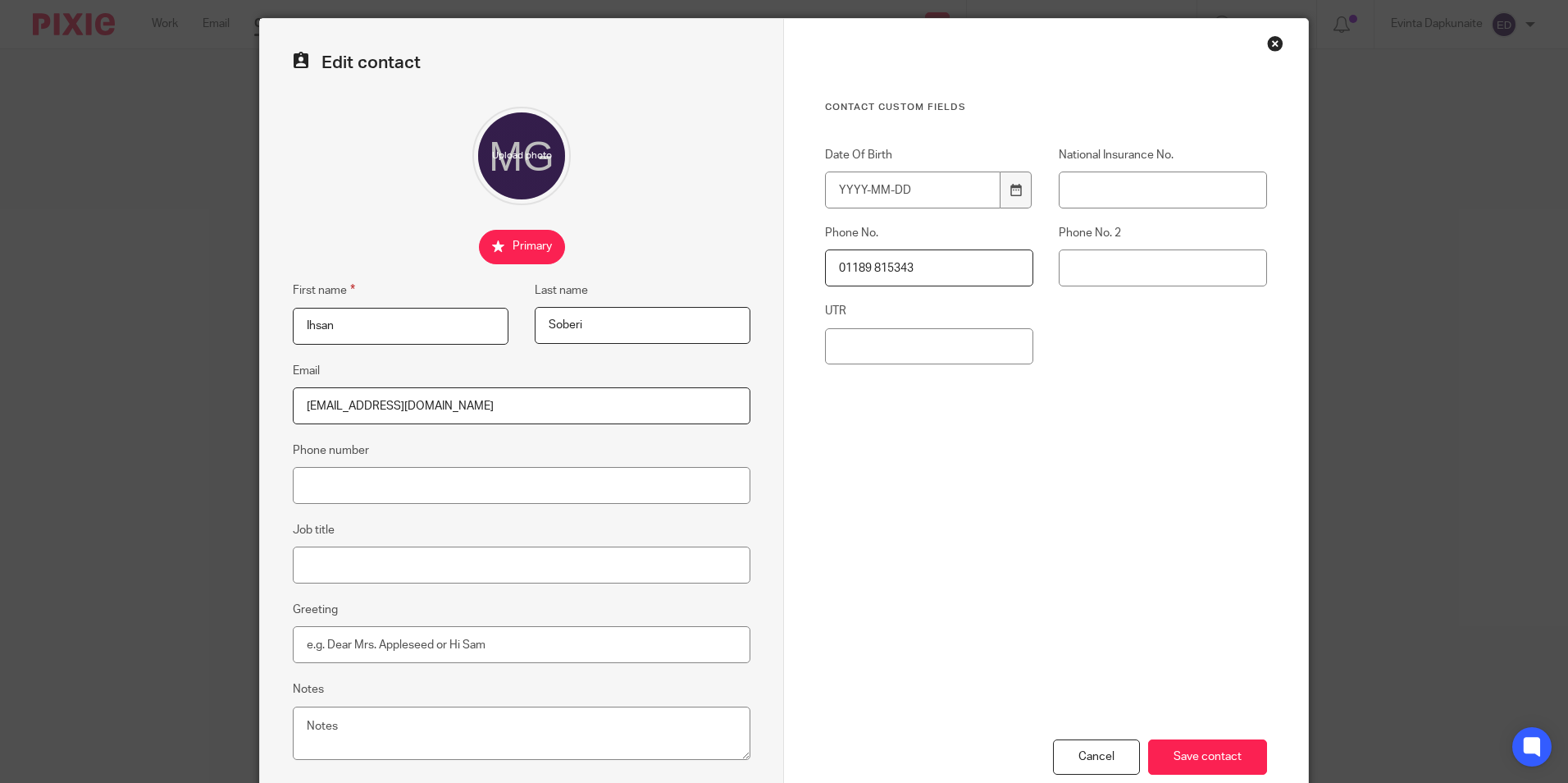
scroll to position [147, 0]
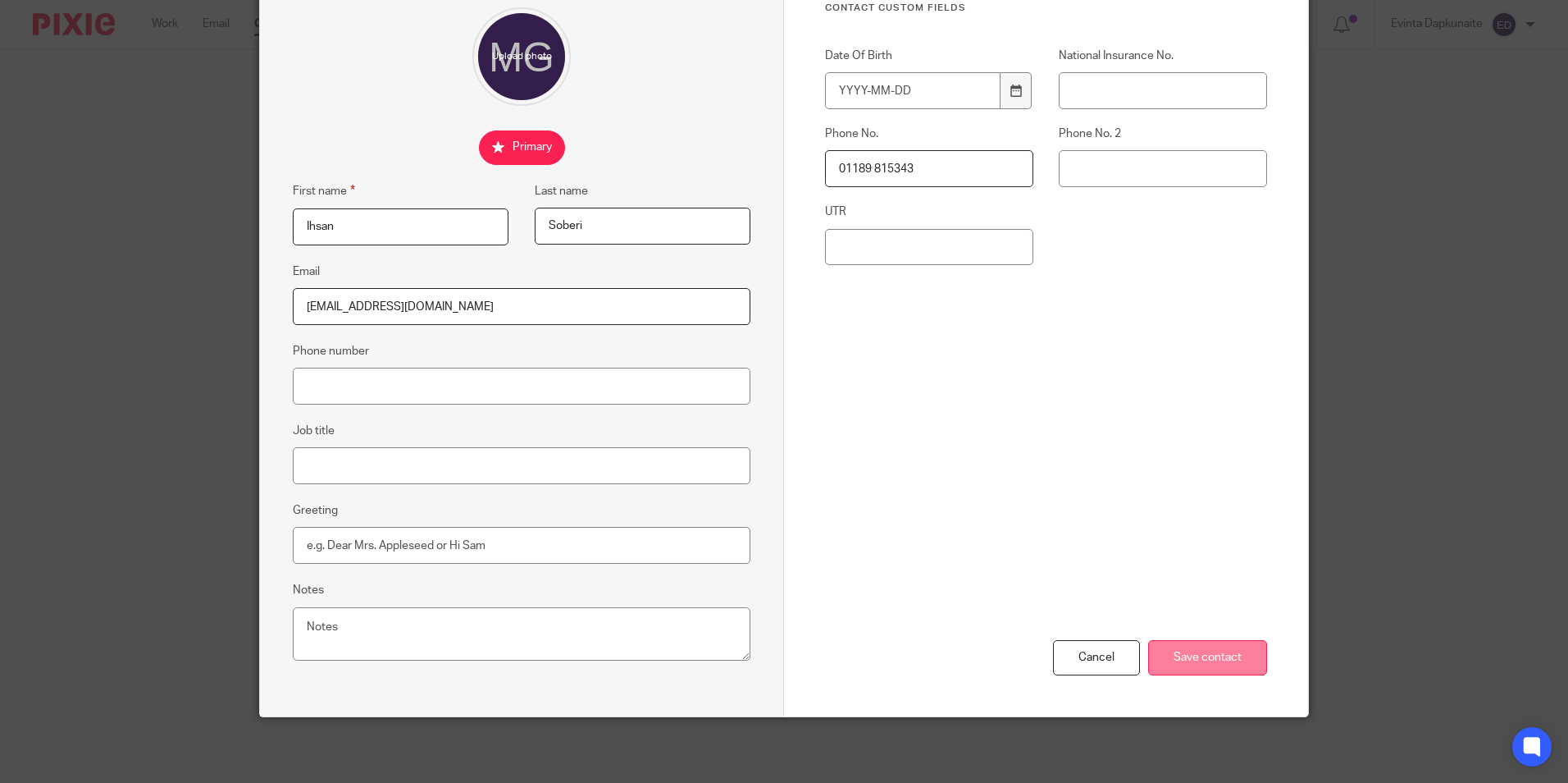
click at [1182, 650] on input "Save contact" at bounding box center [1207, 657] width 119 height 35
click at [1193, 650] on input "Save contact" at bounding box center [1207, 657] width 119 height 35
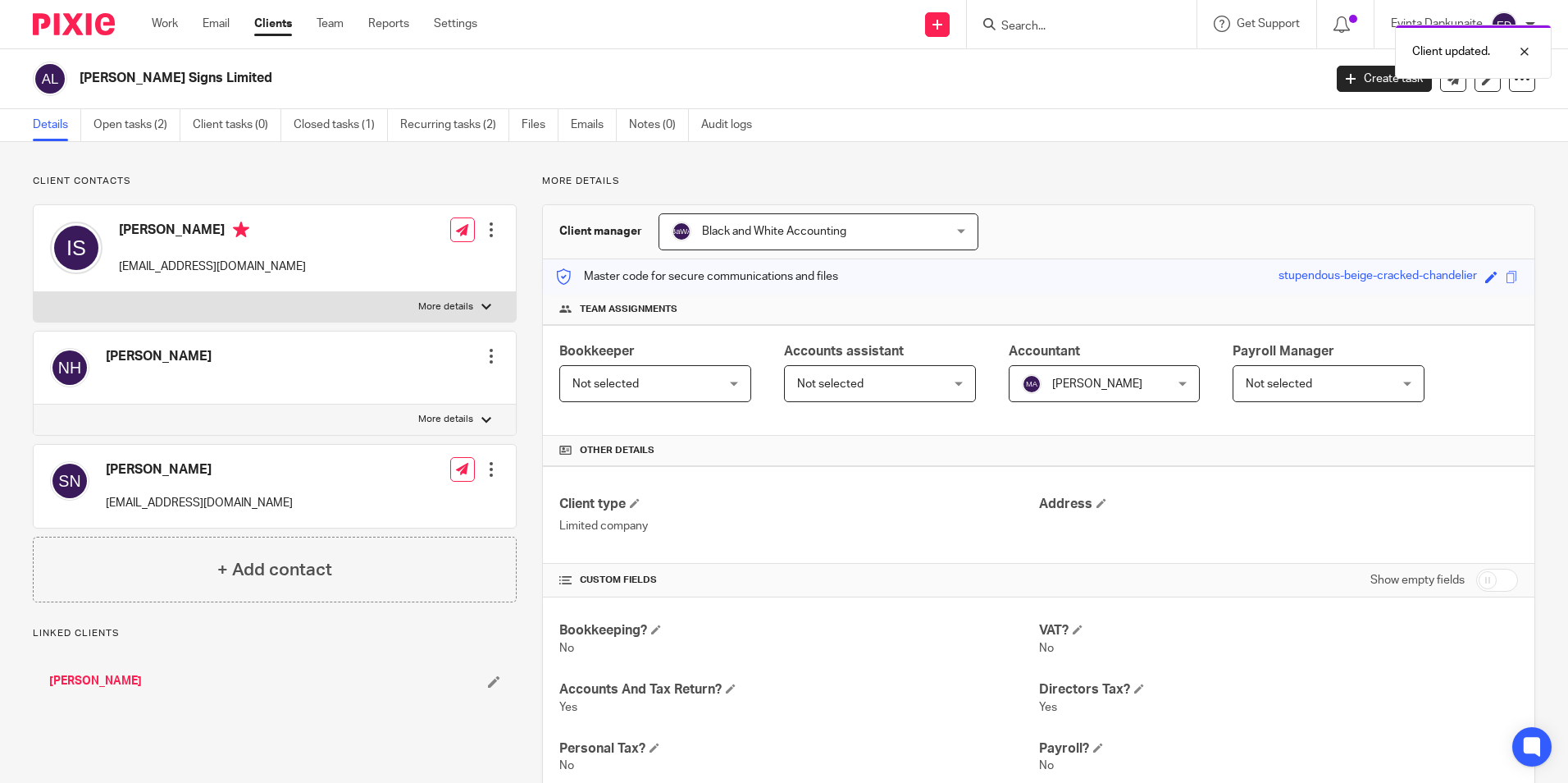
click at [1055, 18] on div "Client updated." at bounding box center [1167, 47] width 767 height 63
click at [1526, 52] on div at bounding box center [1512, 52] width 44 height 20
click at [1114, 26] on input "Search" at bounding box center [1073, 27] width 148 height 15
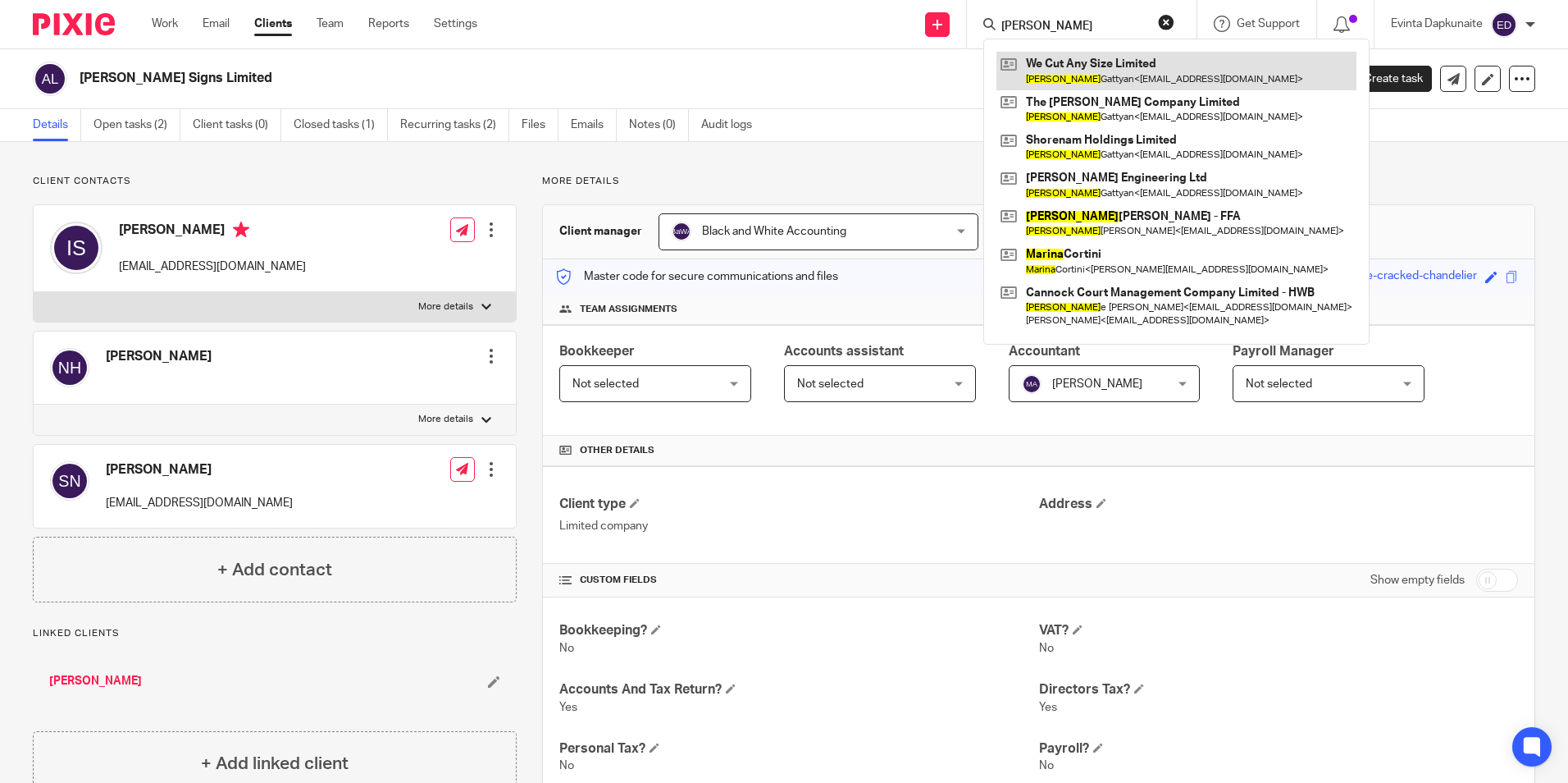
type input "[PERSON_NAME]"
click at [1097, 58] on link at bounding box center [1176, 71] width 360 height 38
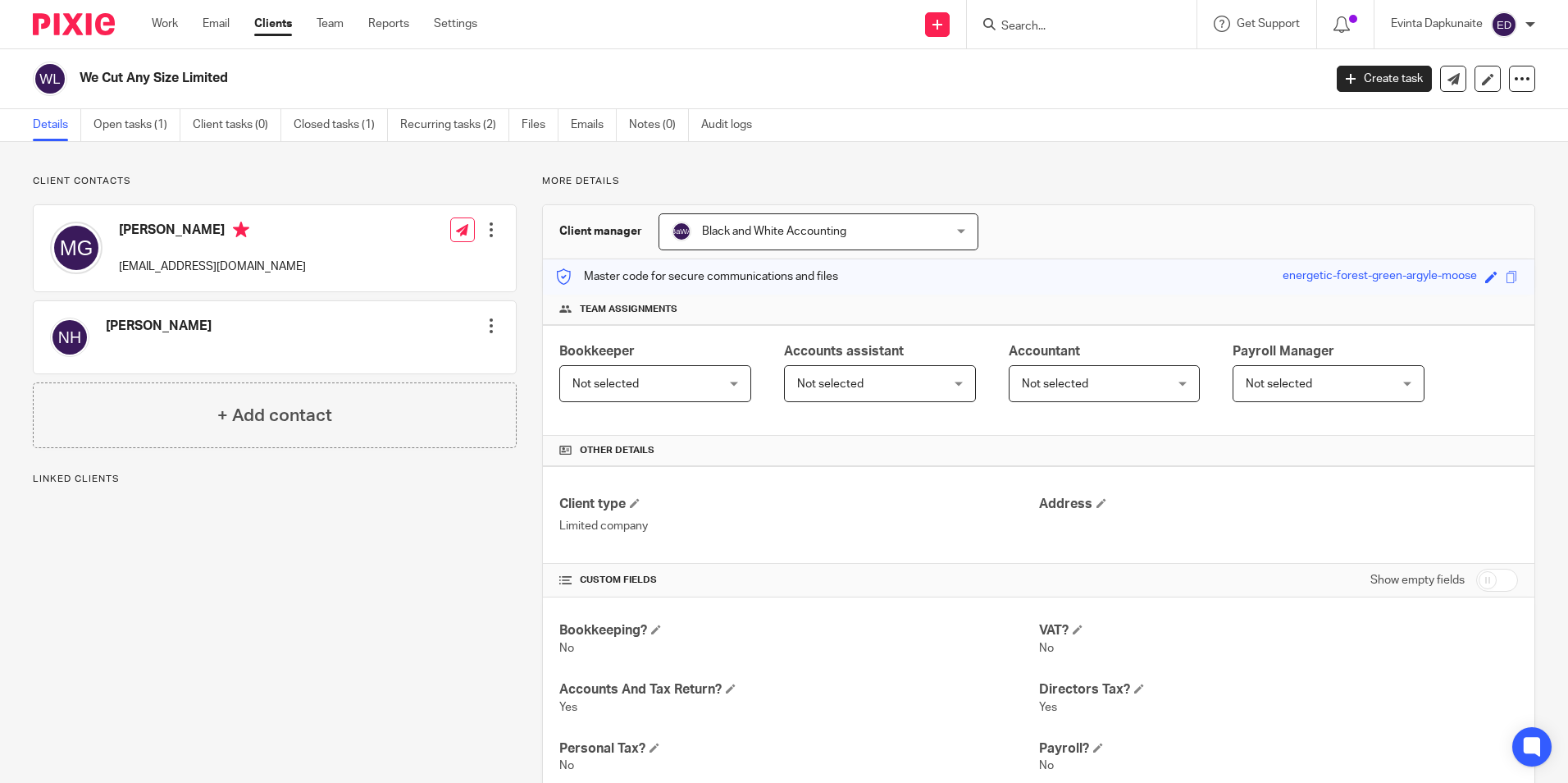
click at [492, 228] on div at bounding box center [492, 230] width 16 height 16
click at [398, 262] on link "Edit contact" at bounding box center [414, 266] width 157 height 24
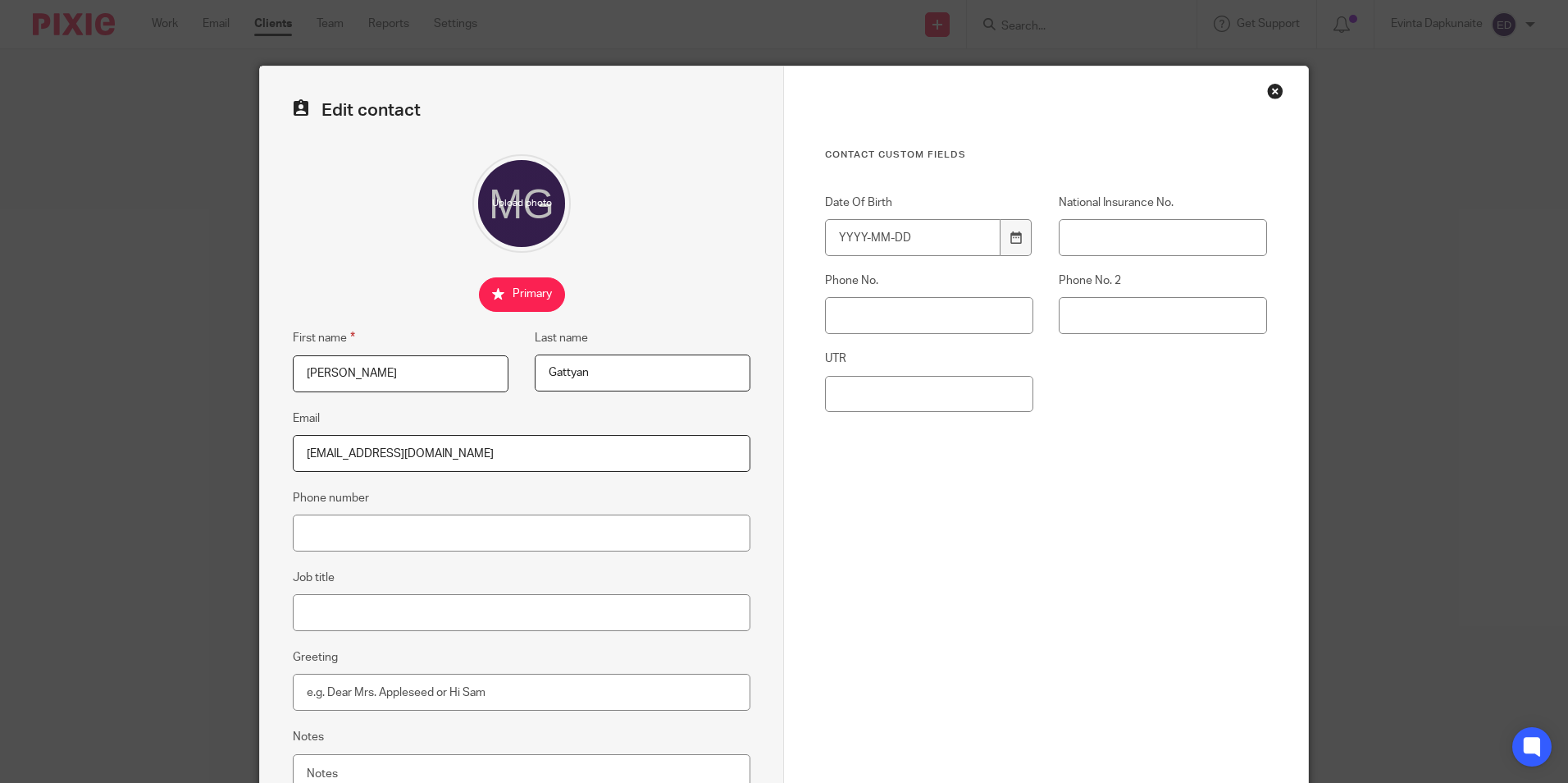
drag, startPoint x: 375, startPoint y: 373, endPoint x: 88, endPoint y: 342, distance: 288.7
click at [83, 343] on div "Edit contact First name [PERSON_NAME] Last name [GEOGRAPHIC_DATA] Email [EMAIL_…" at bounding box center [784, 391] width 1568 height 783
type input "Ihsan"
click at [320, 296] on fieldset at bounding box center [521, 295] width 458 height 34
drag, startPoint x: 606, startPoint y: 369, endPoint x: 466, endPoint y: 371, distance: 140.0
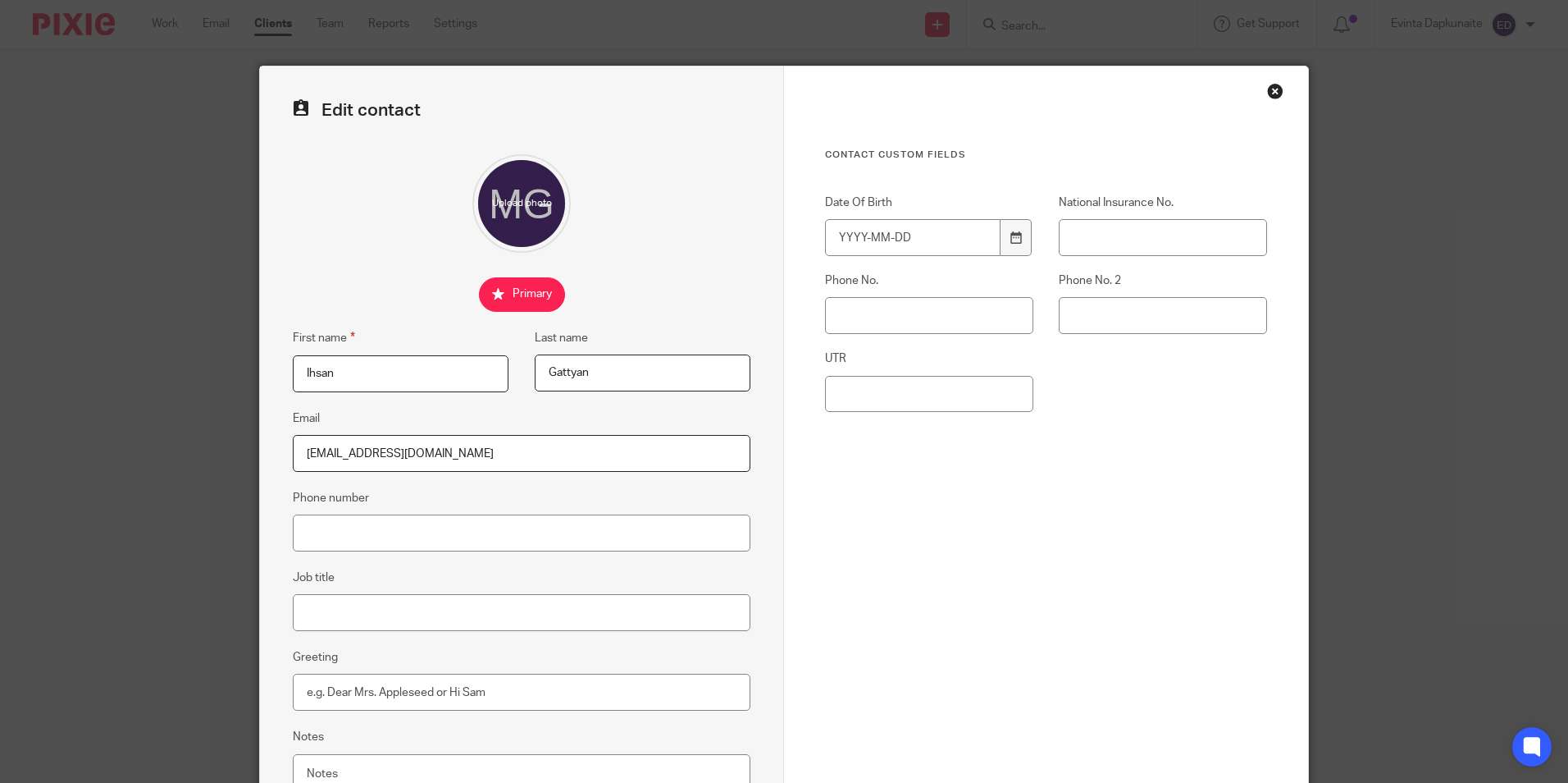
click at [466, 371] on div "First name [PERSON_NAME] Last name [GEOGRAPHIC_DATA]" at bounding box center [509, 368] width 483 height 81
type input "Soberi"
click at [337, 308] on fieldset at bounding box center [521, 295] width 458 height 34
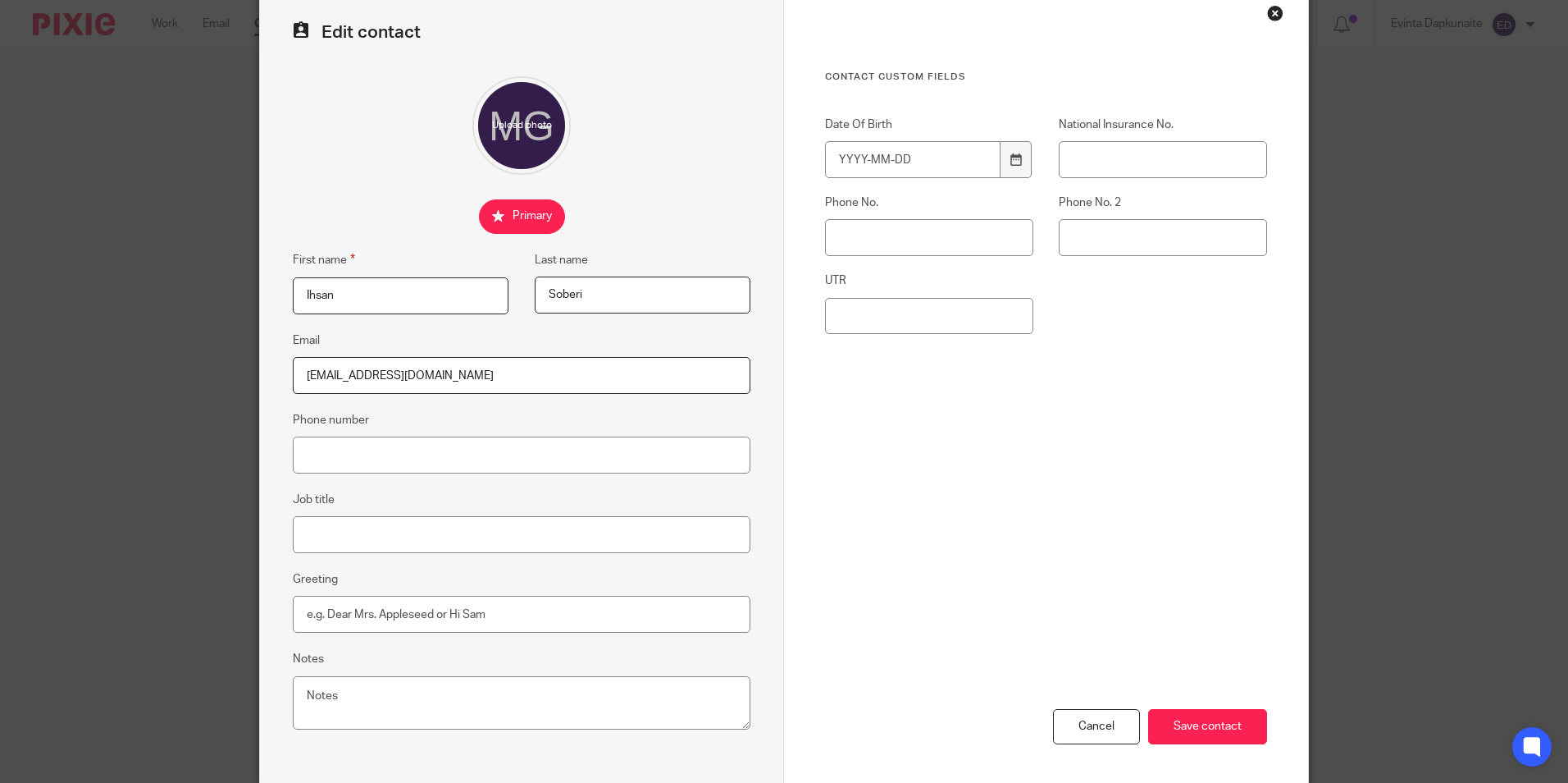
scroll to position [147, 0]
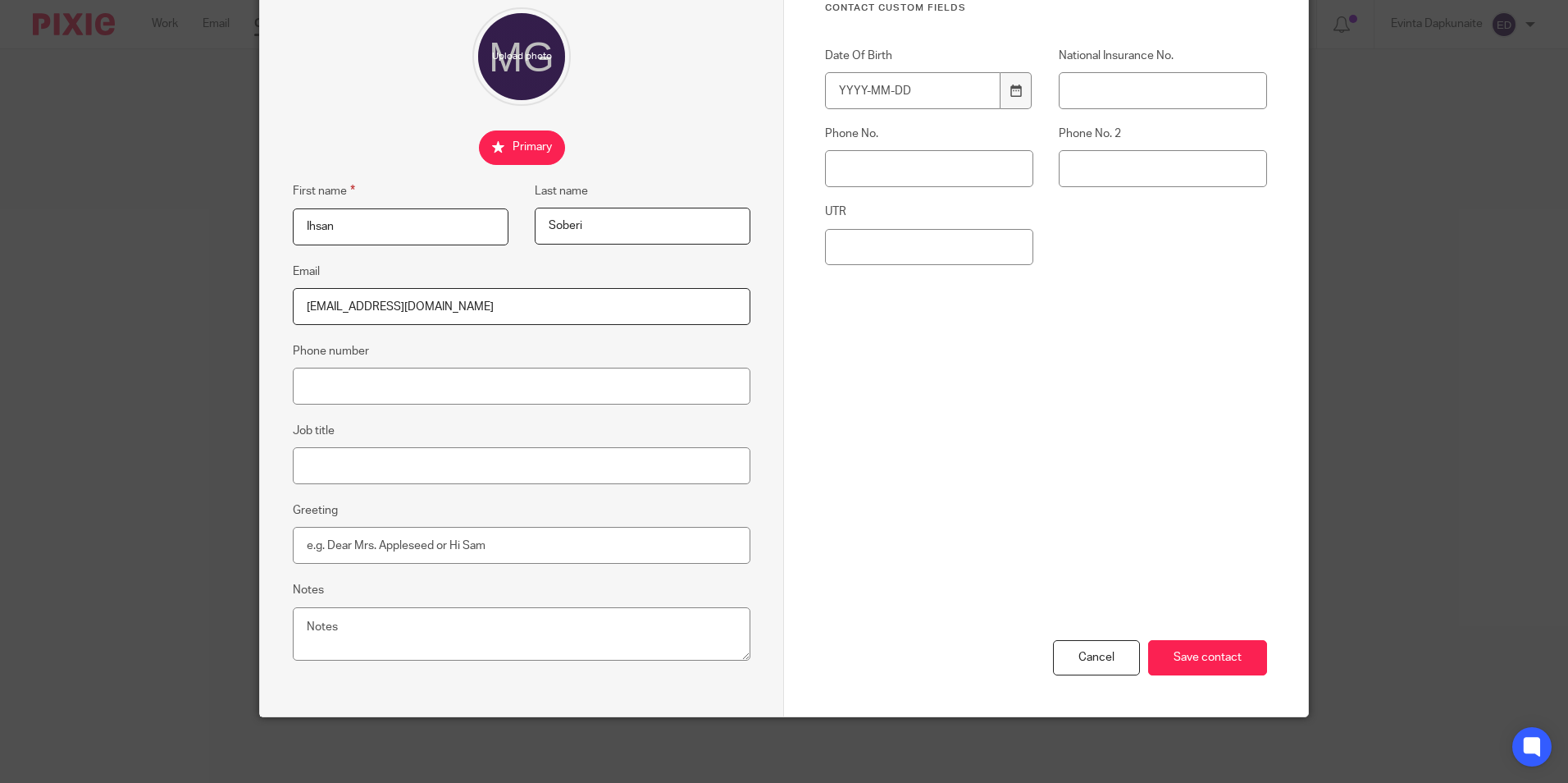
click at [1141, 654] on div "Cancel Save contact" at bounding box center [1046, 588] width 442 height 255
click at [1169, 653] on input "Save contact" at bounding box center [1207, 657] width 119 height 35
click at [1177, 660] on input "Save contact" at bounding box center [1207, 657] width 119 height 35
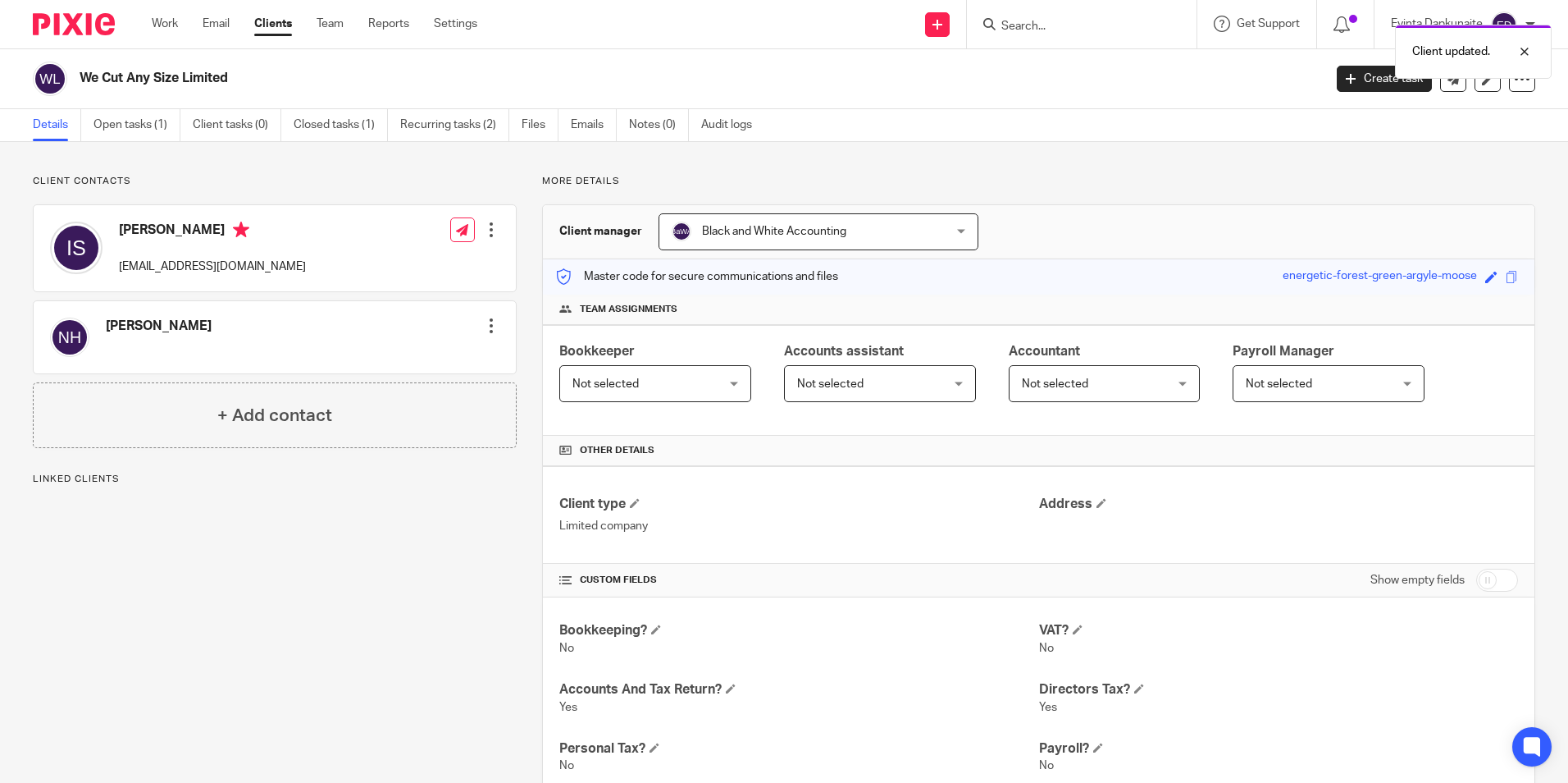
drag, startPoint x: 1074, startPoint y: 30, endPoint x: 1059, endPoint y: 30, distance: 15.0
click at [1074, 30] on div "Client updated." at bounding box center [1167, 47] width 767 height 63
click at [1032, 25] on div "Client updated." at bounding box center [1167, 47] width 767 height 63
drag, startPoint x: 1515, startPoint y: 53, endPoint x: 1415, endPoint y: 53, distance: 100.0
click at [1516, 53] on div at bounding box center [1512, 52] width 44 height 20
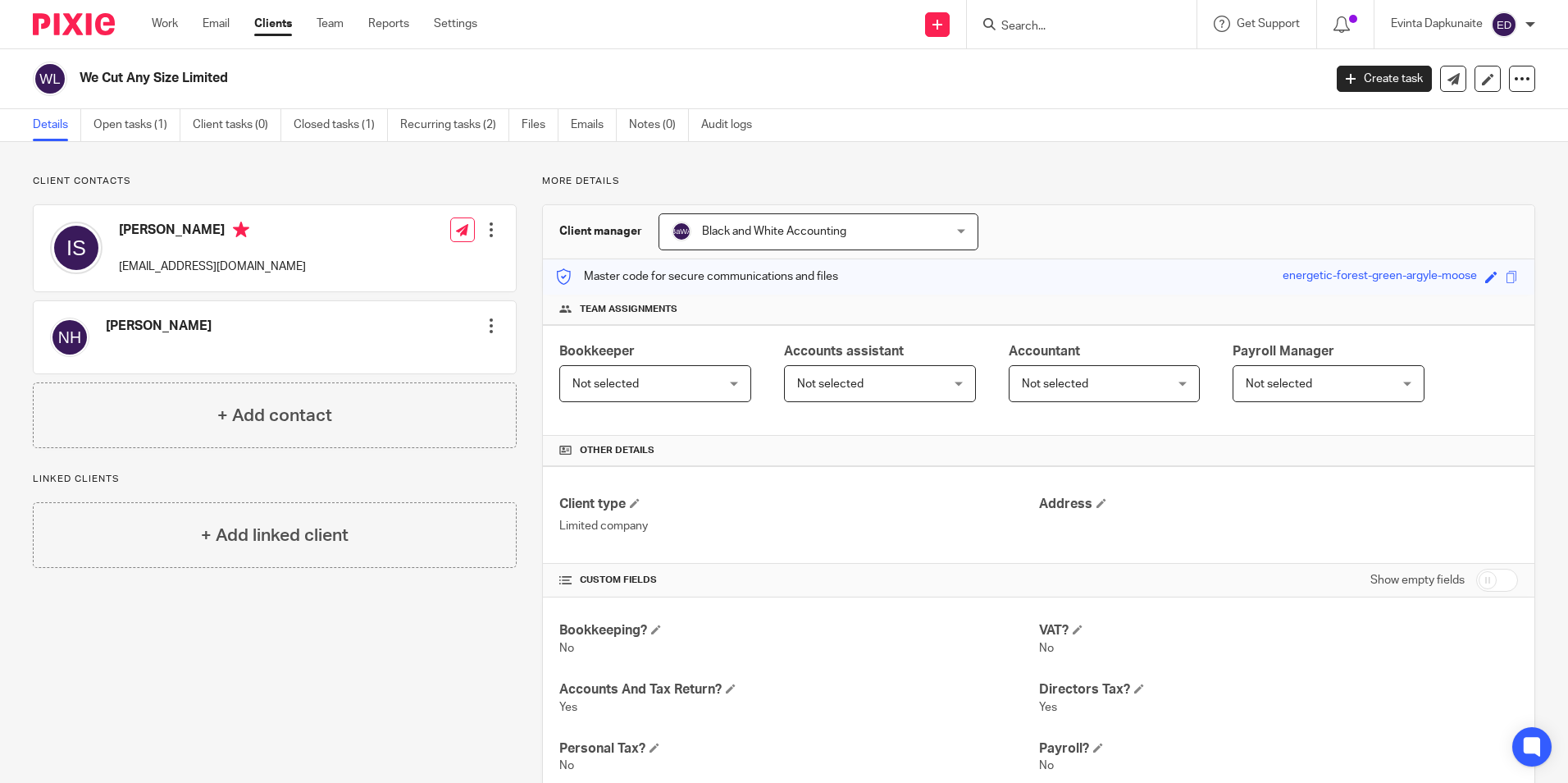
click at [1101, 38] on div "Client updated." at bounding box center [1167, 47] width 767 height 63
click at [1054, 29] on input "Search" at bounding box center [1073, 27] width 148 height 15
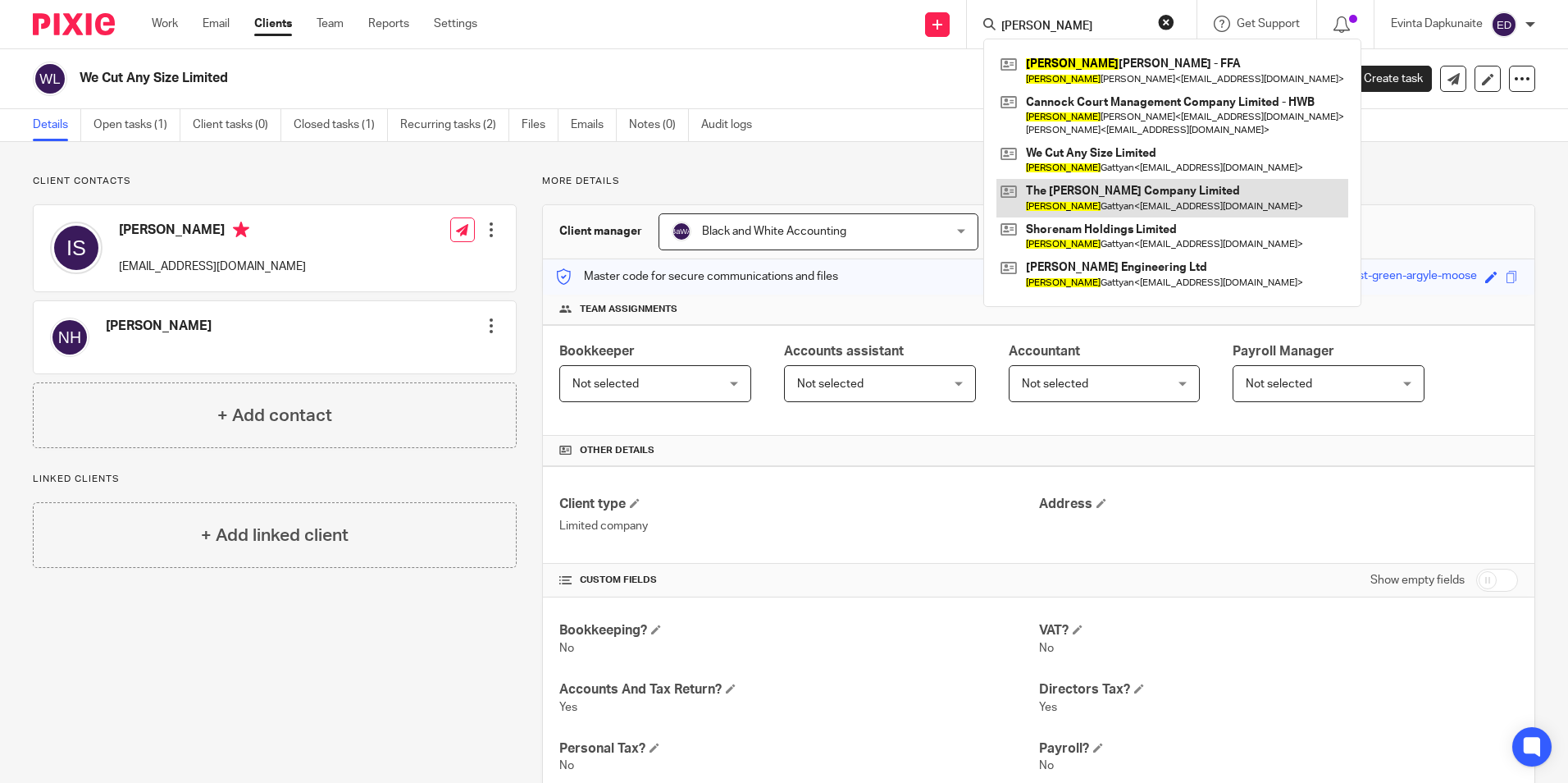
type input "marianne"
click at [1107, 193] on link at bounding box center [1173, 198] width 352 height 38
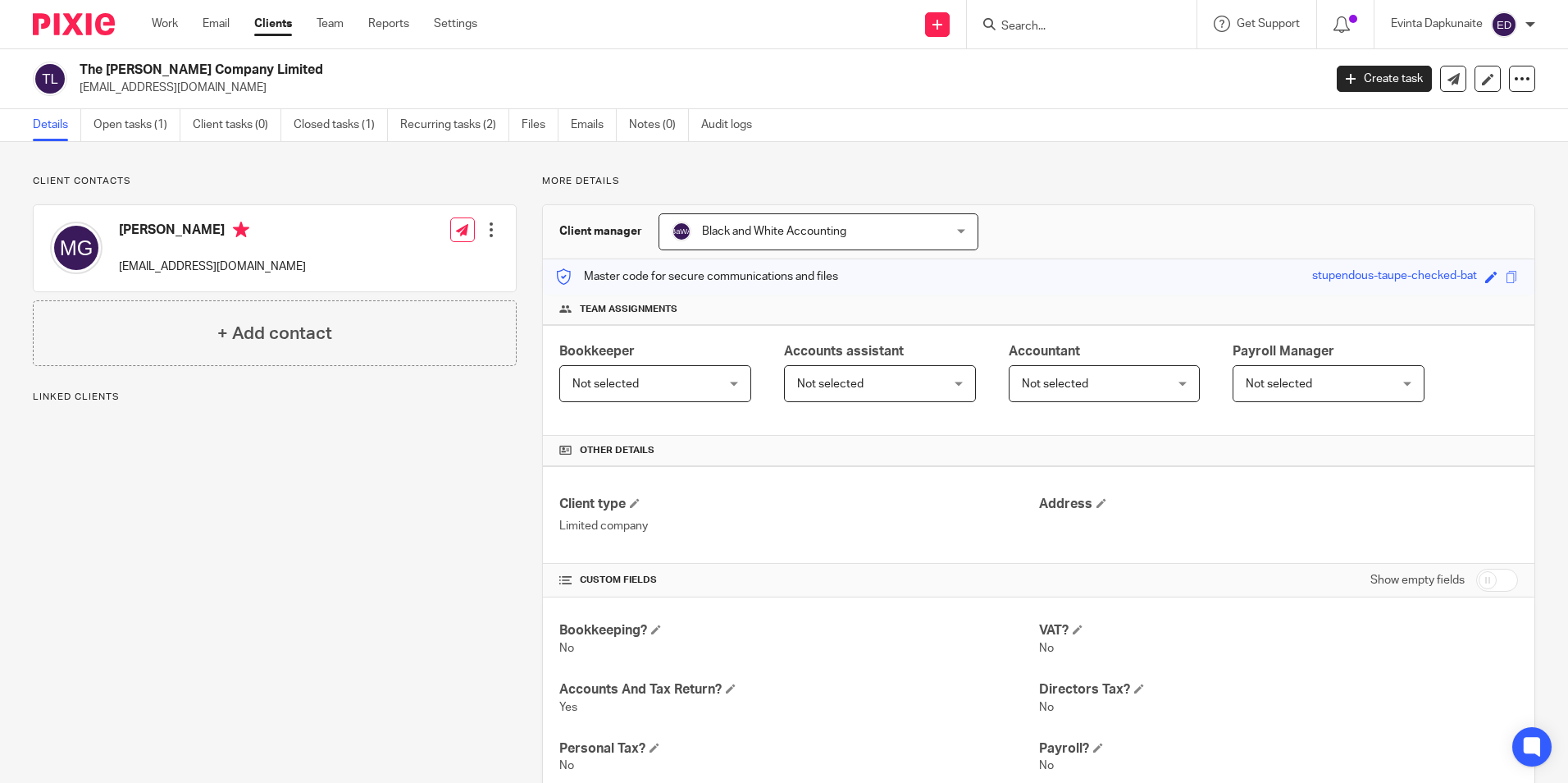
click at [492, 222] on div at bounding box center [492, 230] width 16 height 16
click at [385, 261] on link "Edit contact" at bounding box center [414, 266] width 157 height 24
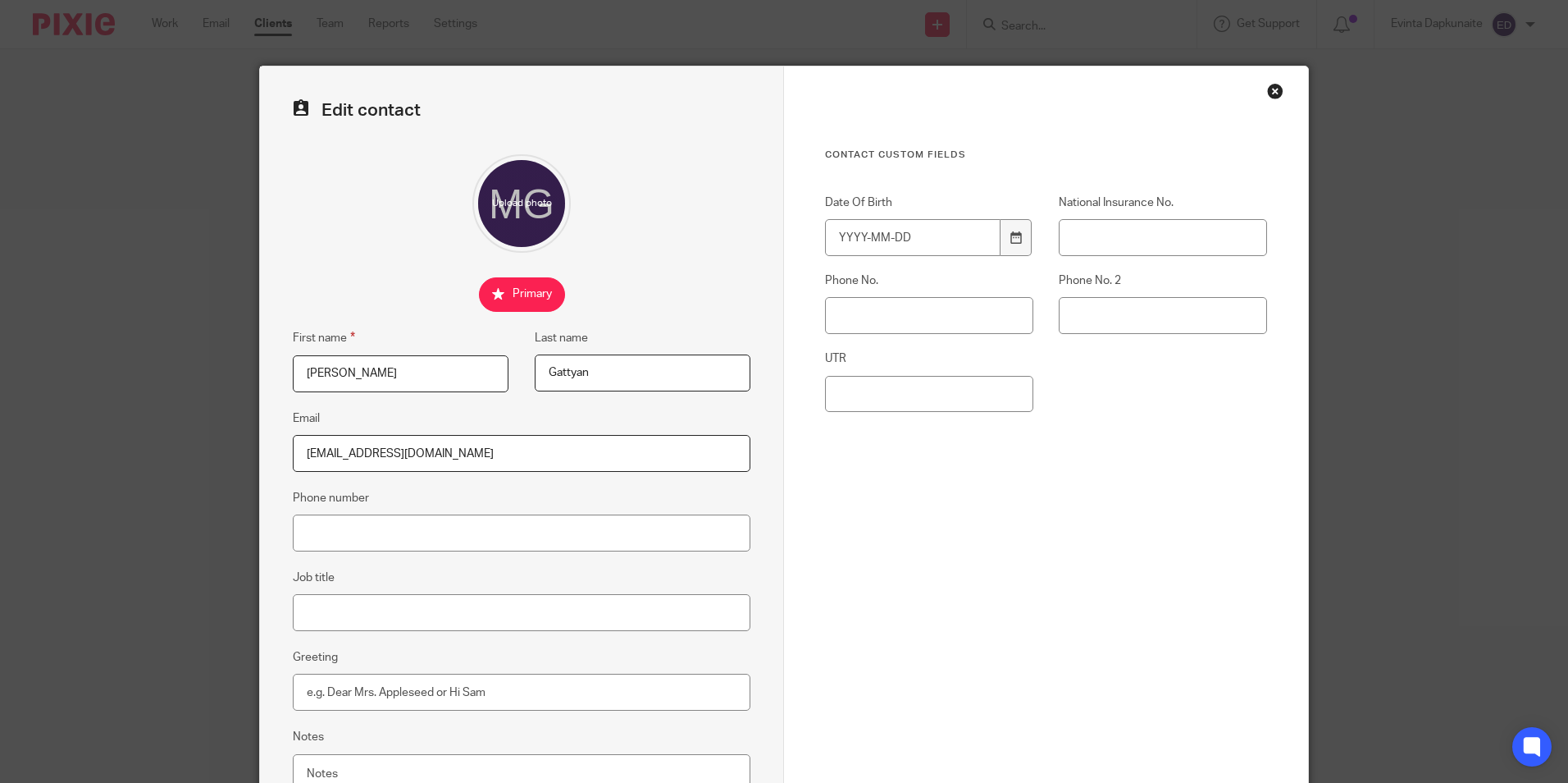
drag, startPoint x: 390, startPoint y: 370, endPoint x: 174, endPoint y: 365, distance: 216.1
click at [176, 366] on div "Edit contact First name [PERSON_NAME] Last name [GEOGRAPHIC_DATA] Email [EMAIL_…" at bounding box center [784, 391] width 1568 height 783
type input "Ihsan"
drag, startPoint x: 567, startPoint y: 377, endPoint x: 426, endPoint y: 365, distance: 141.5
click at [397, 377] on div "First name [PERSON_NAME] Last name [GEOGRAPHIC_DATA]" at bounding box center [509, 368] width 483 height 81
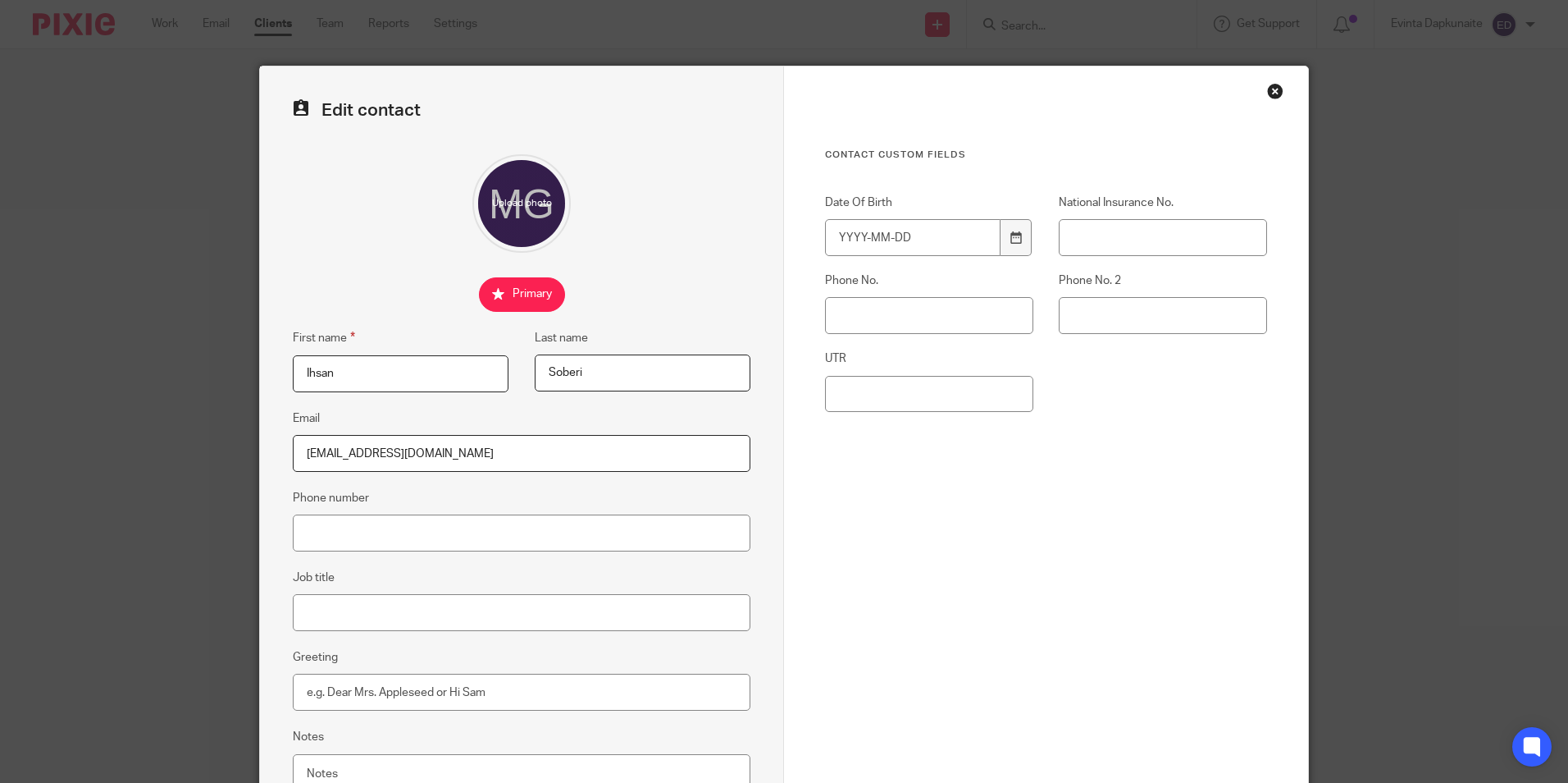
type input "Soberi"
drag, startPoint x: 1004, startPoint y: 586, endPoint x: 769, endPoint y: 532, distance: 241.1
click at [1001, 608] on div "Cancel Save contact" at bounding box center [1046, 735] width 442 height 255
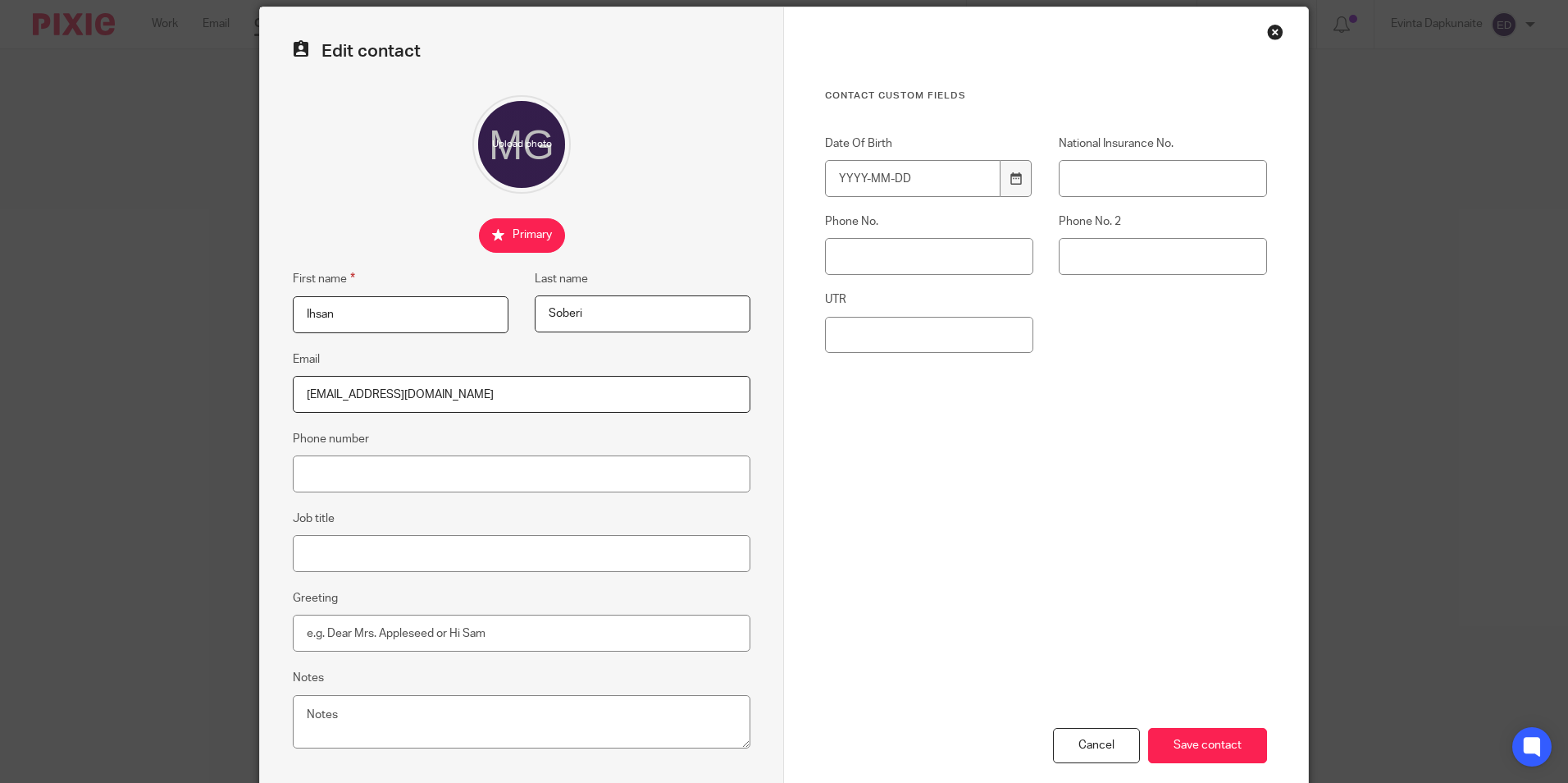
scroll to position [147, 0]
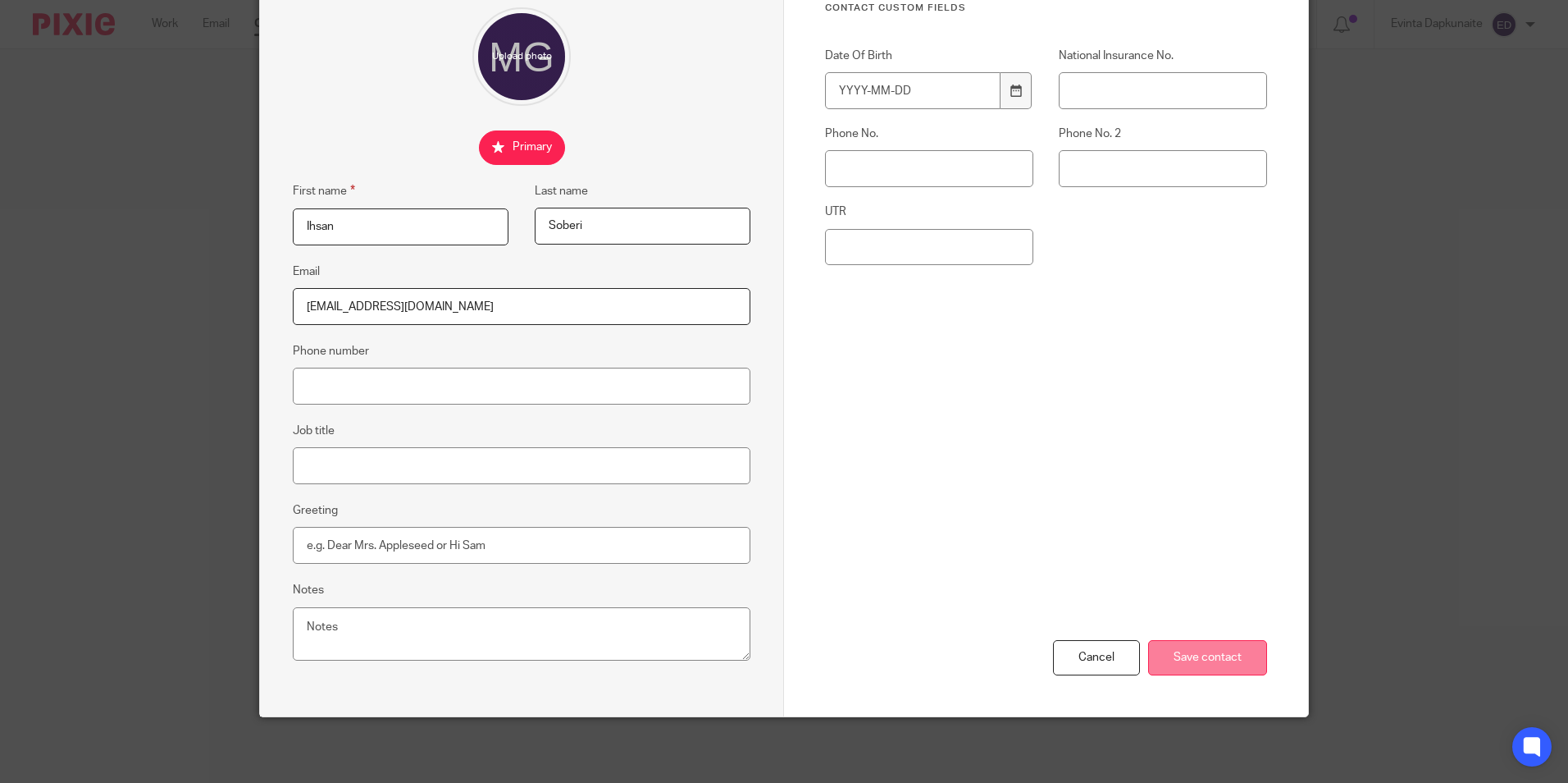
click at [1194, 647] on input "Save contact" at bounding box center [1207, 657] width 119 height 35
click at [1193, 656] on input "Save contact" at bounding box center [1207, 657] width 119 height 35
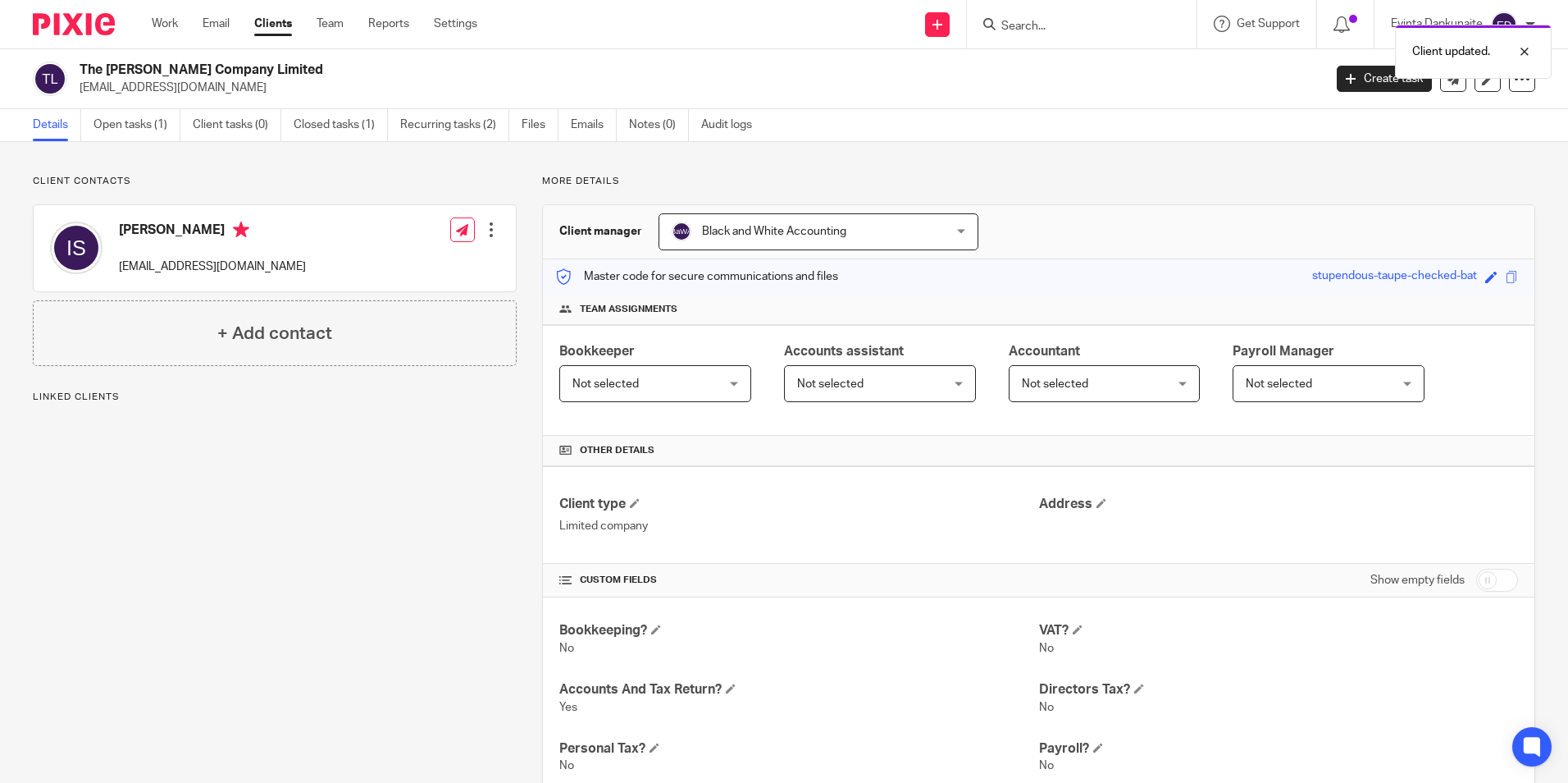
click at [1037, 19] on div "Client updated." at bounding box center [1167, 47] width 767 height 63
click at [1524, 53] on div at bounding box center [1512, 52] width 44 height 20
click at [1078, 12] on div at bounding box center [1081, 24] width 229 height 48
click at [1055, 25] on input "Search" at bounding box center [1073, 27] width 148 height 15
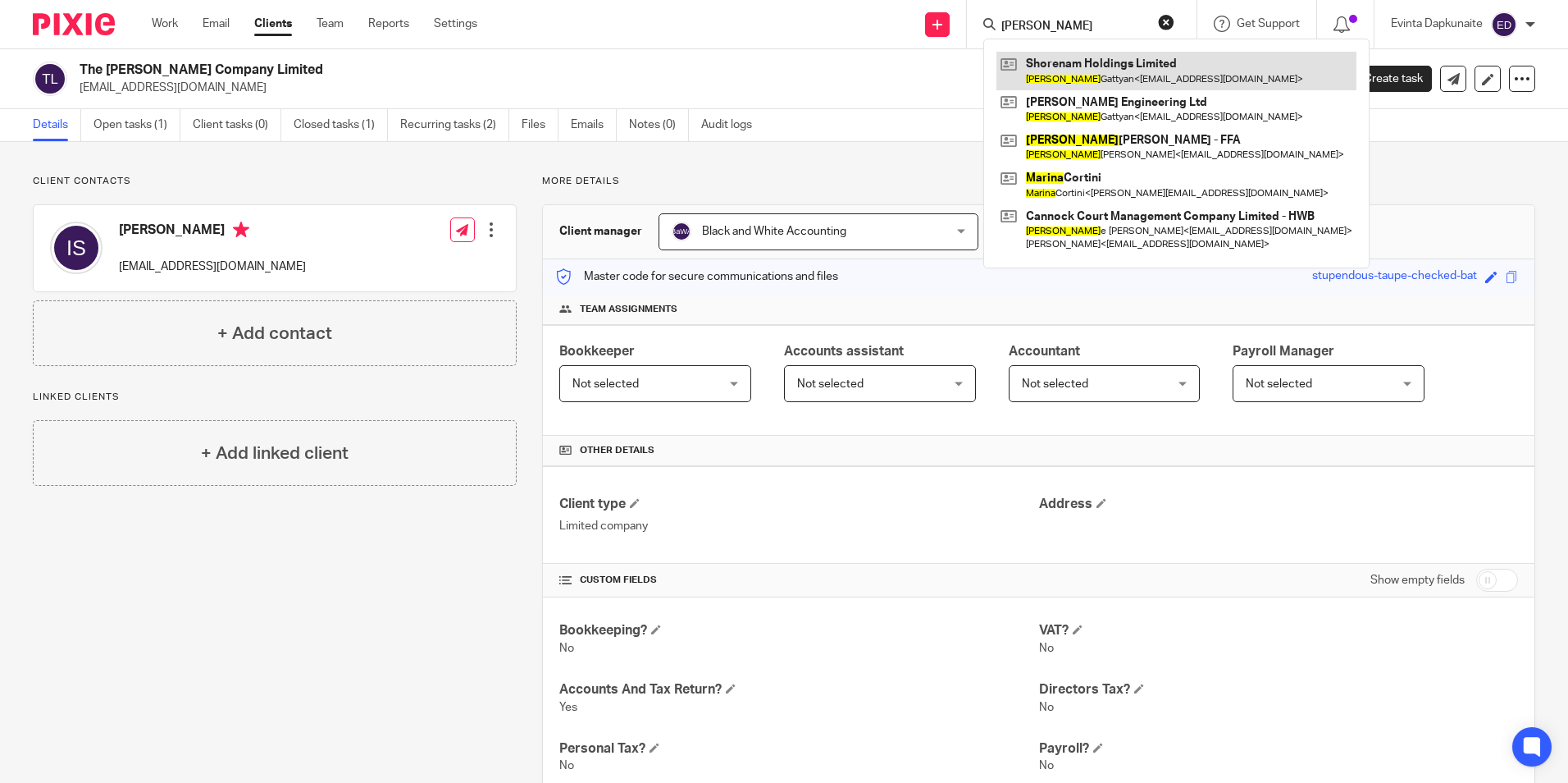
type input "[PERSON_NAME]"
click at [1115, 62] on link at bounding box center [1176, 71] width 360 height 38
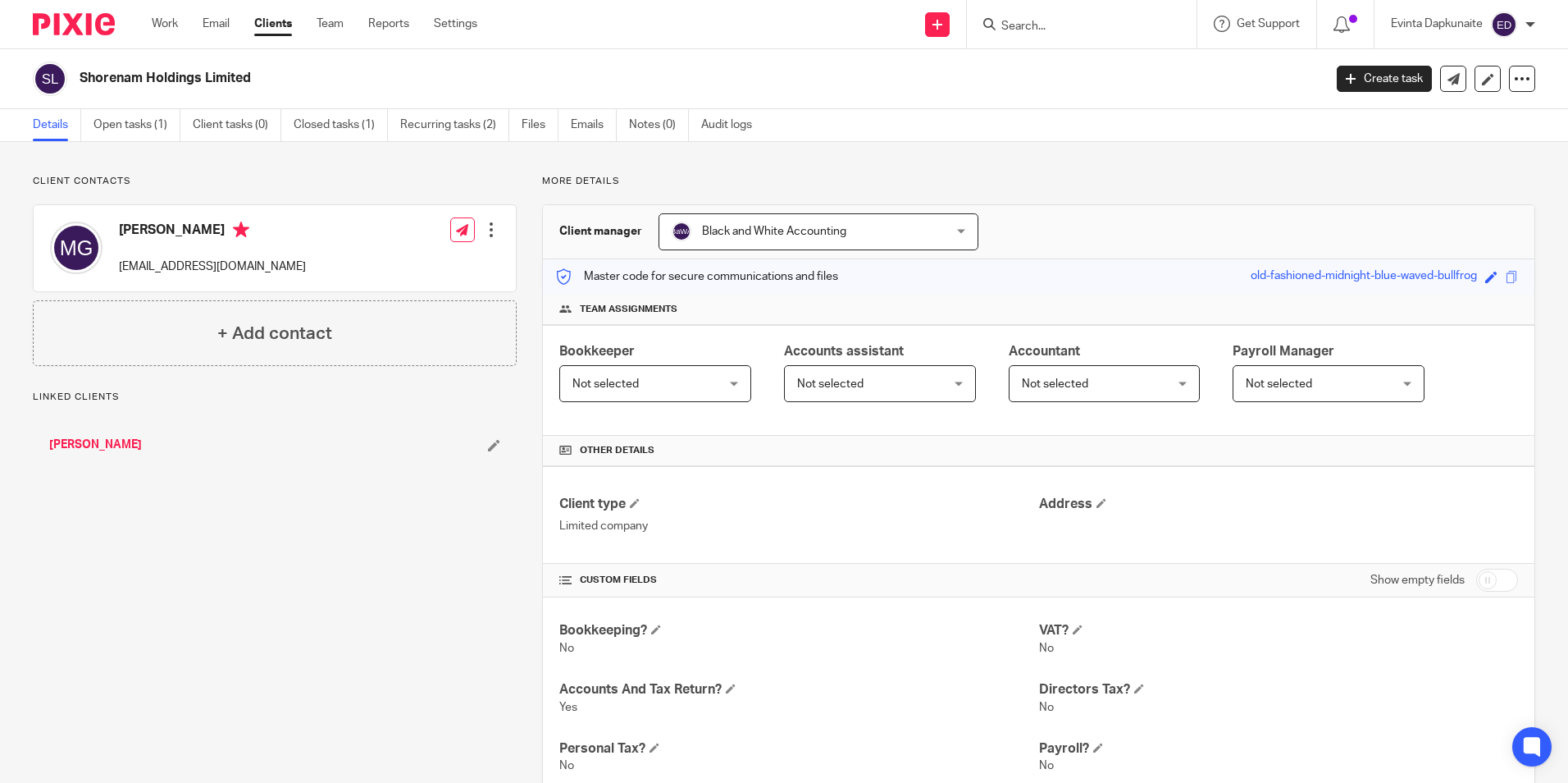
click at [487, 228] on div at bounding box center [492, 230] width 16 height 16
click at [415, 259] on link "Edit contact" at bounding box center [414, 266] width 157 height 24
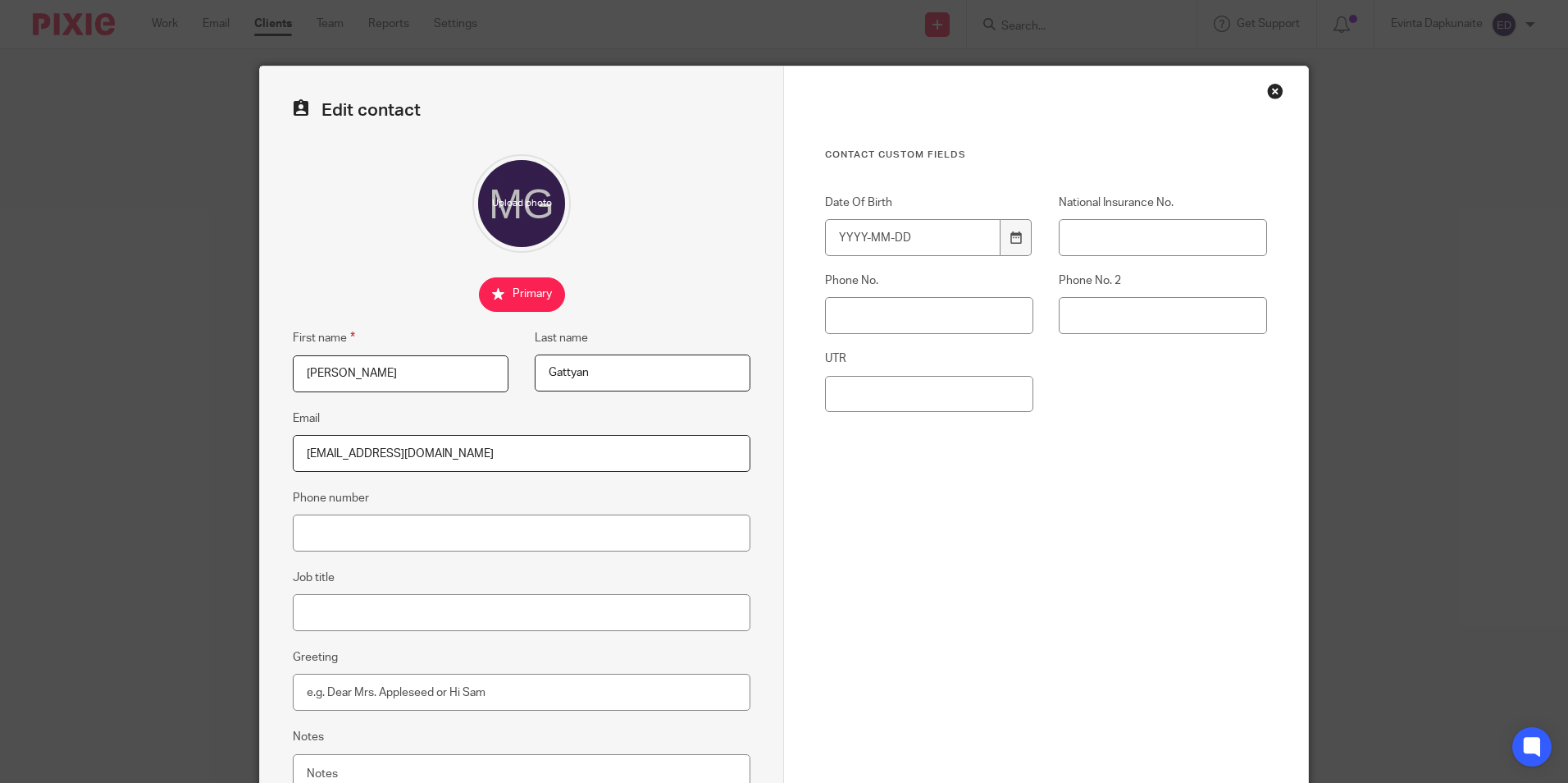
drag, startPoint x: 398, startPoint y: 374, endPoint x: 196, endPoint y: 341, distance: 204.7
click at [196, 341] on div "Edit contact First name [PERSON_NAME] Last name [GEOGRAPHIC_DATA] Email [EMAIL_…" at bounding box center [784, 391] width 1568 height 783
type input "Ihsan"
drag, startPoint x: 616, startPoint y: 374, endPoint x: 406, endPoint y: 350, distance: 211.4
click at [405, 351] on div "First name [PERSON_NAME] Last name [GEOGRAPHIC_DATA]" at bounding box center [509, 368] width 483 height 81
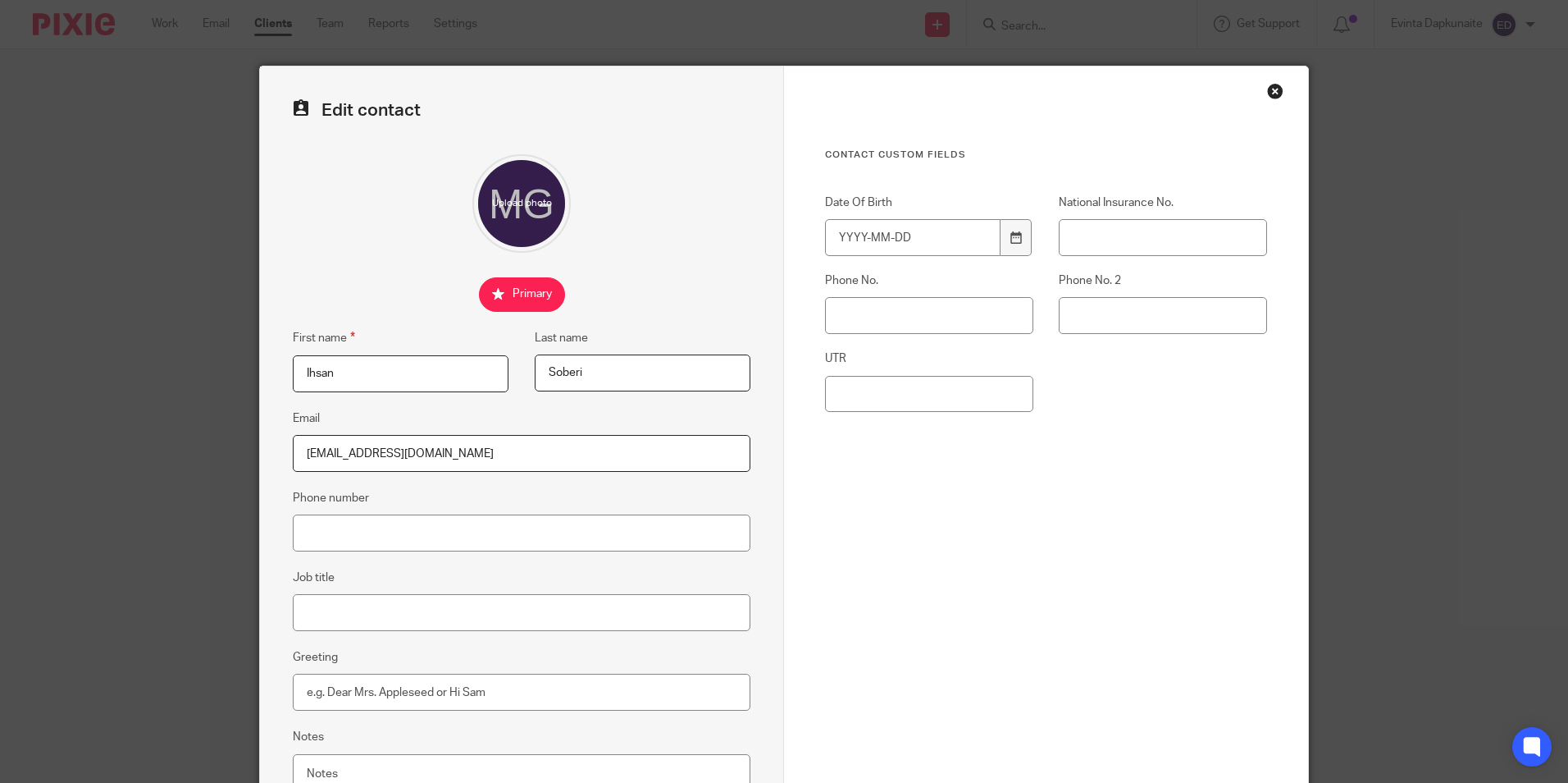
type input "Soberi"
click at [551, 251] on input "file" at bounding box center [521, 203] width 99 height 99
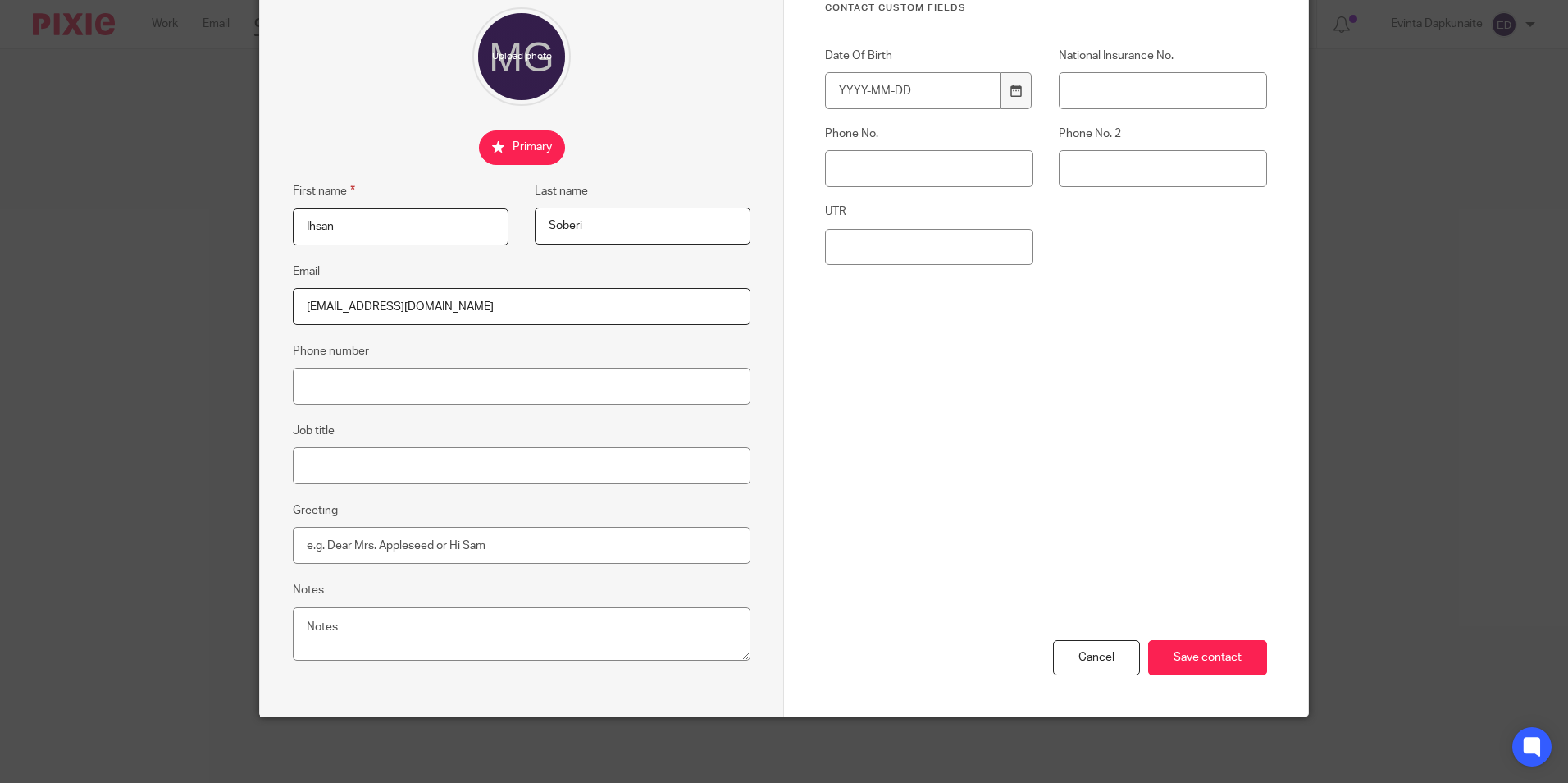
click at [1191, 638] on div "Cancel Save contact" at bounding box center [1046, 588] width 442 height 255
click at [1193, 655] on input "Save contact" at bounding box center [1207, 657] width 119 height 35
click at [1221, 670] on input "Save contact" at bounding box center [1207, 657] width 119 height 35
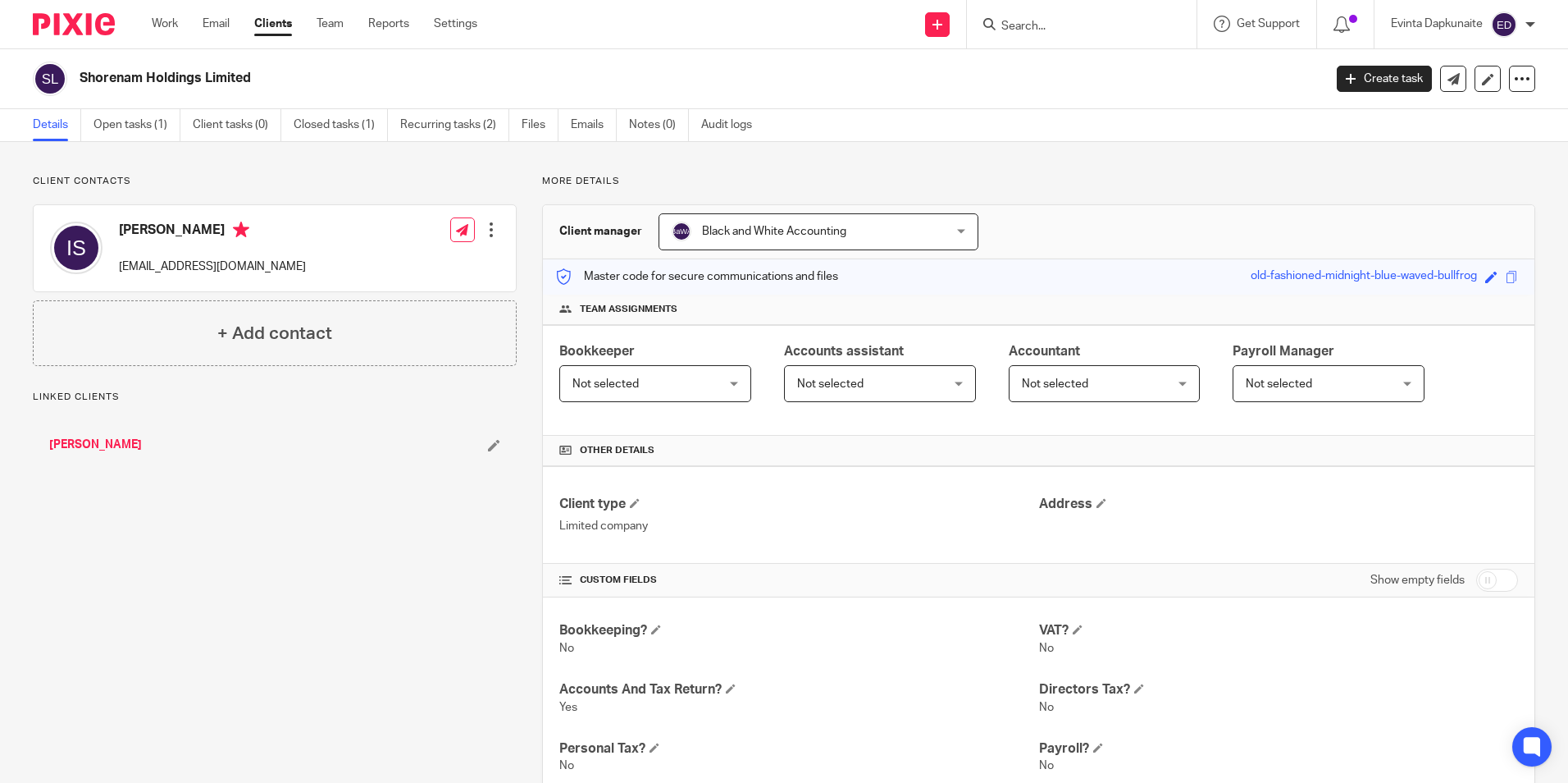
click at [1050, 20] on input "Search" at bounding box center [1073, 27] width 148 height 15
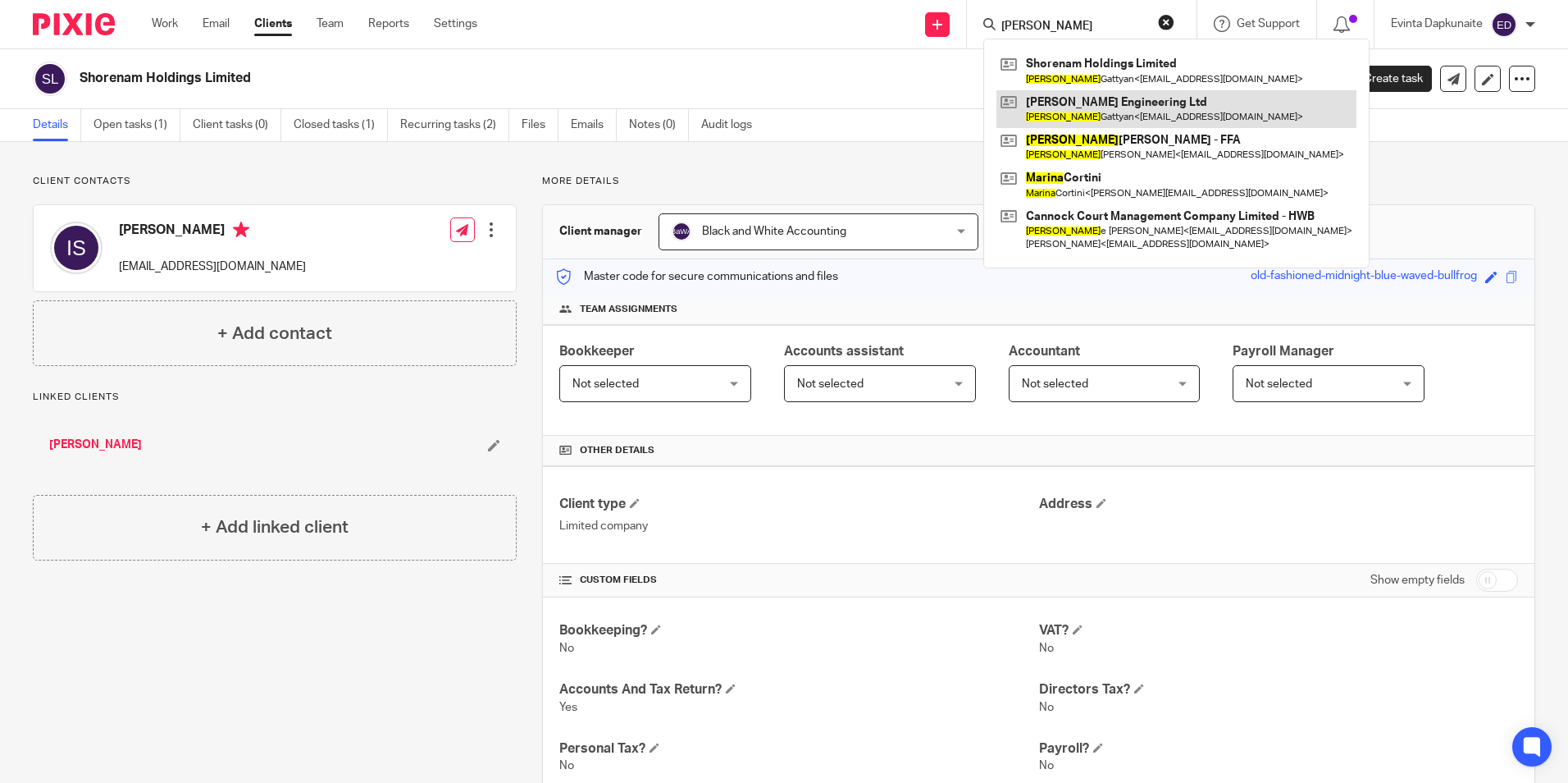
type input "[PERSON_NAME]"
click at [1115, 99] on link at bounding box center [1176, 109] width 360 height 38
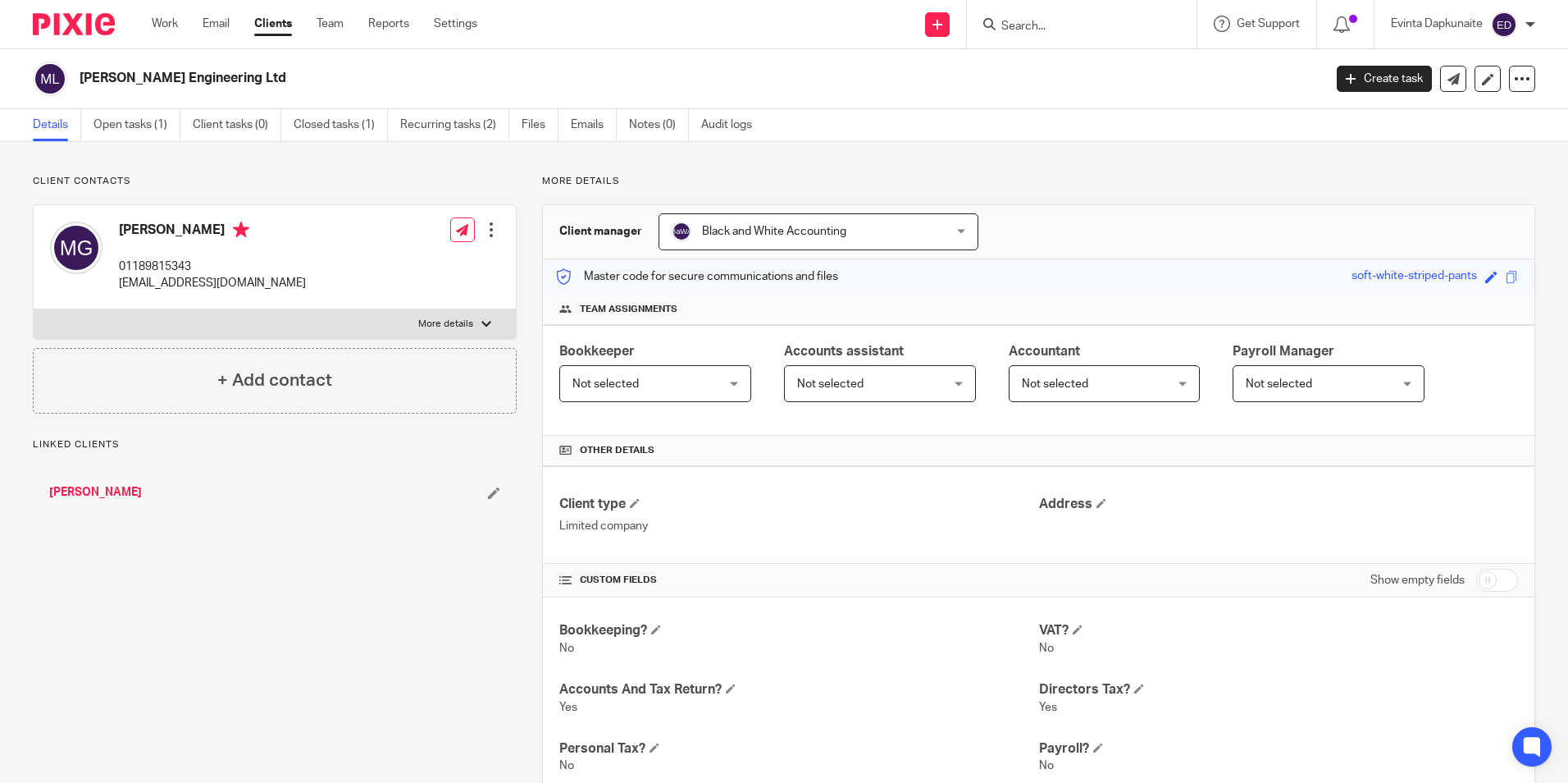
click at [486, 227] on div at bounding box center [492, 230] width 16 height 16
click at [394, 264] on link "Edit contact" at bounding box center [414, 266] width 157 height 24
click at [389, 262] on link "Edit contact" at bounding box center [414, 266] width 157 height 24
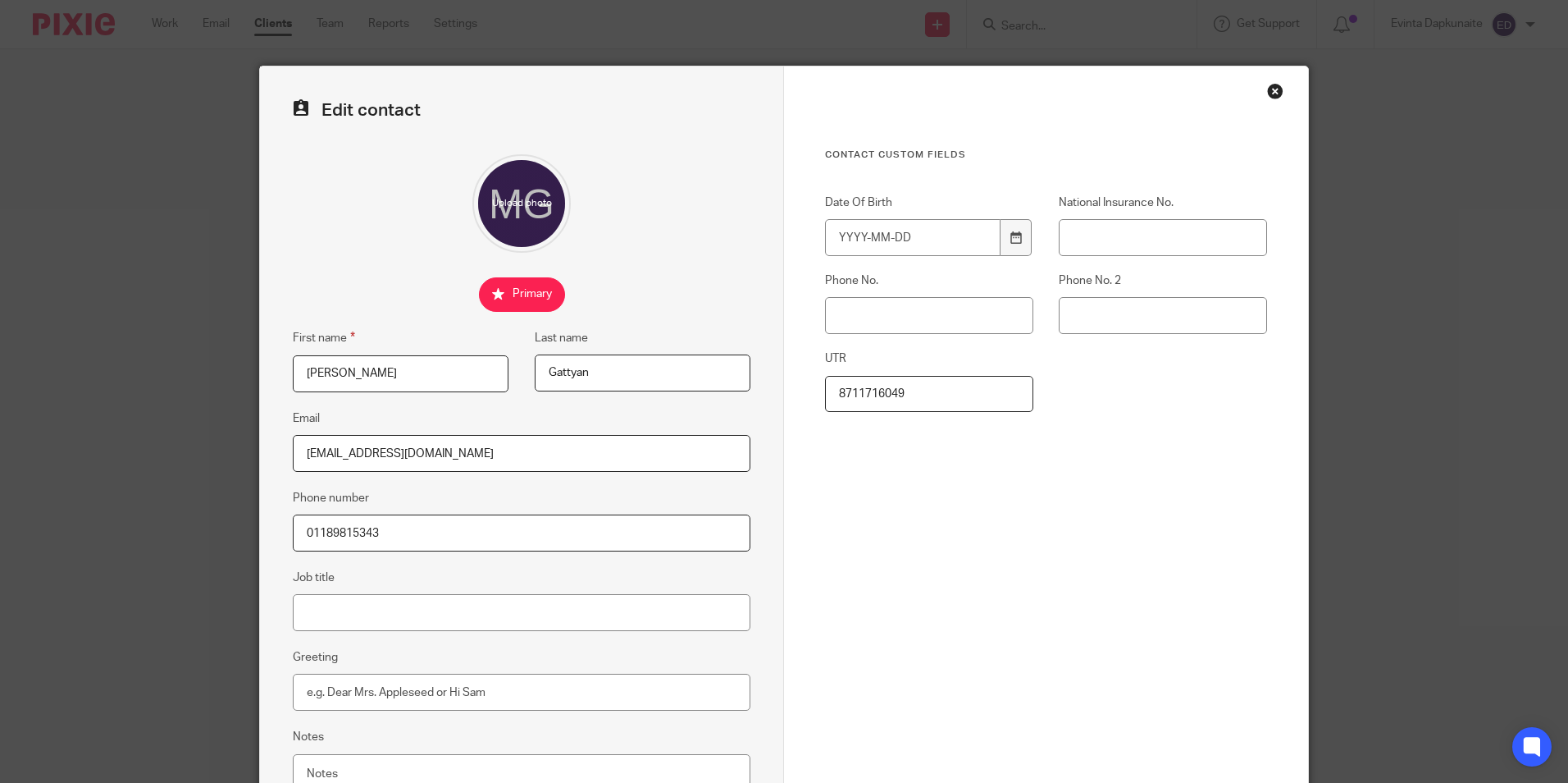
drag, startPoint x: 362, startPoint y: 384, endPoint x: 187, endPoint y: 376, distance: 175.2
click at [186, 381] on div "Edit contact First name [PERSON_NAME] Last name [GEOGRAPHIC_DATA] Email [EMAIL_…" at bounding box center [784, 391] width 1568 height 783
type input "Ihsan"
drag, startPoint x: 608, startPoint y: 367, endPoint x: 427, endPoint y: 366, distance: 181.0
click at [427, 366] on div "First name Ihsan Last name Gattyan" at bounding box center [509, 368] width 483 height 81
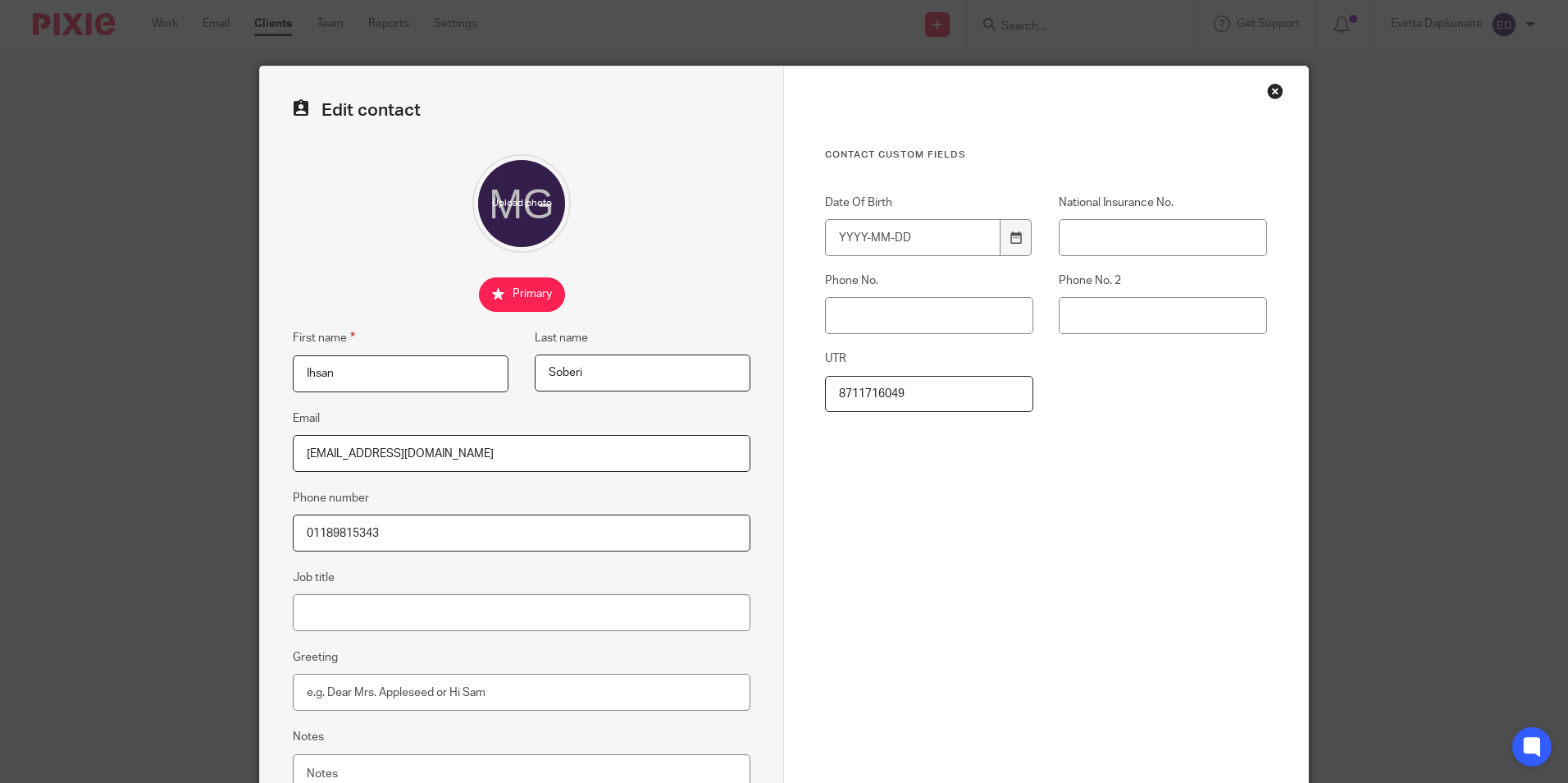
type input "Soberi"
click at [608, 217] on div at bounding box center [521, 203] width 458 height 99
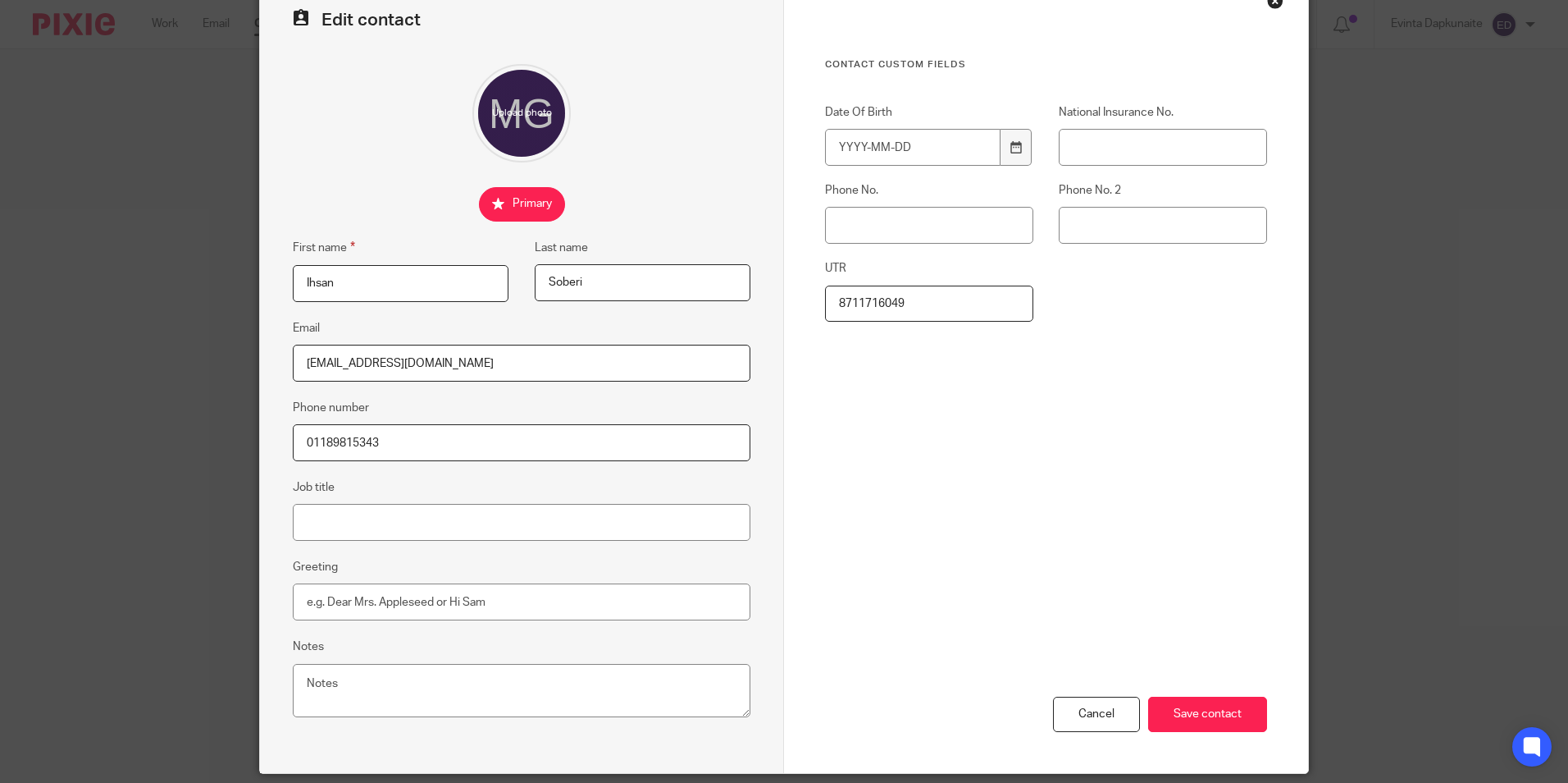
scroll to position [147, 0]
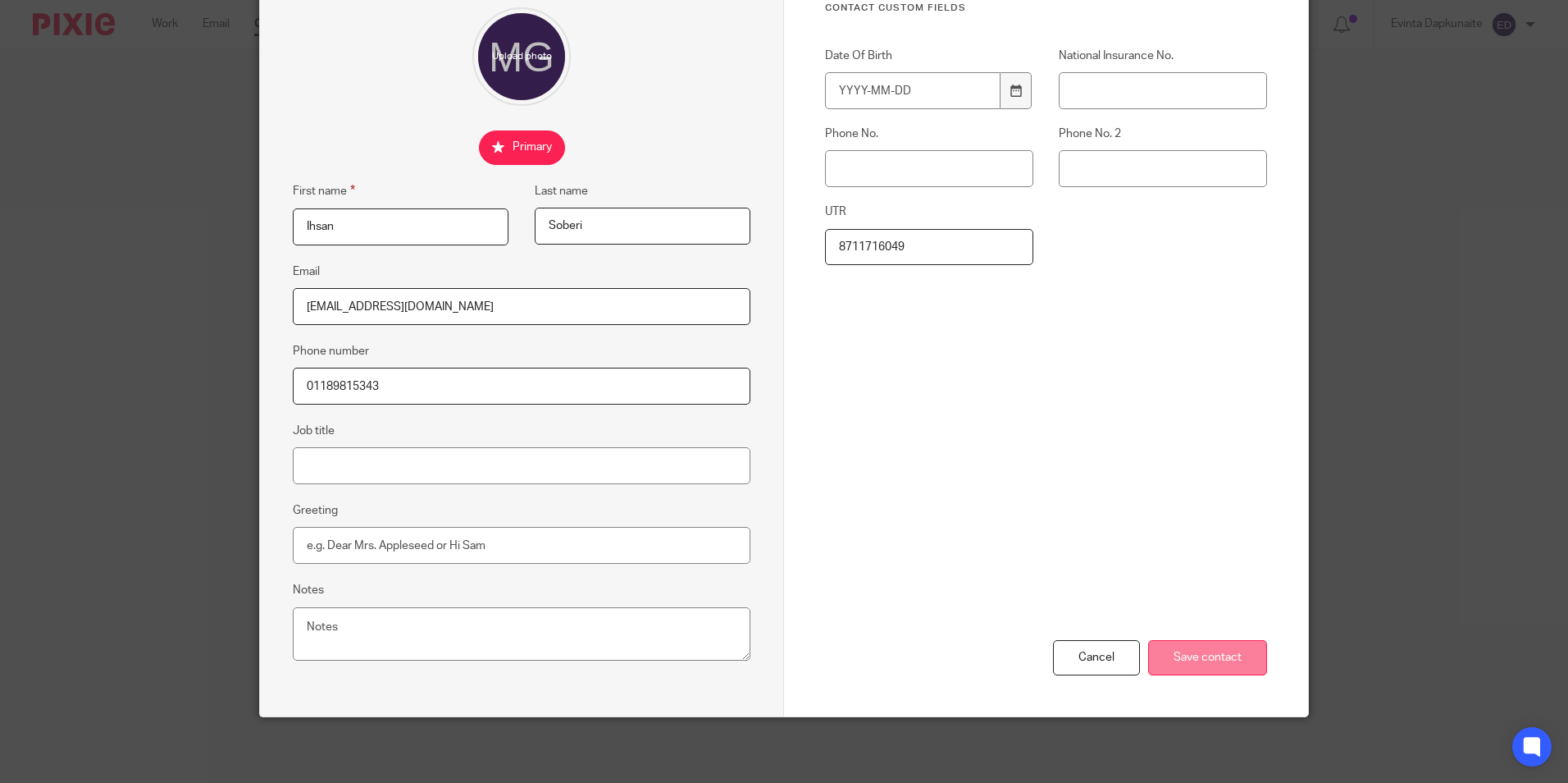
click at [1181, 645] on input "Save contact" at bounding box center [1207, 657] width 119 height 35
click at [1193, 655] on input "Save contact" at bounding box center [1207, 657] width 119 height 35
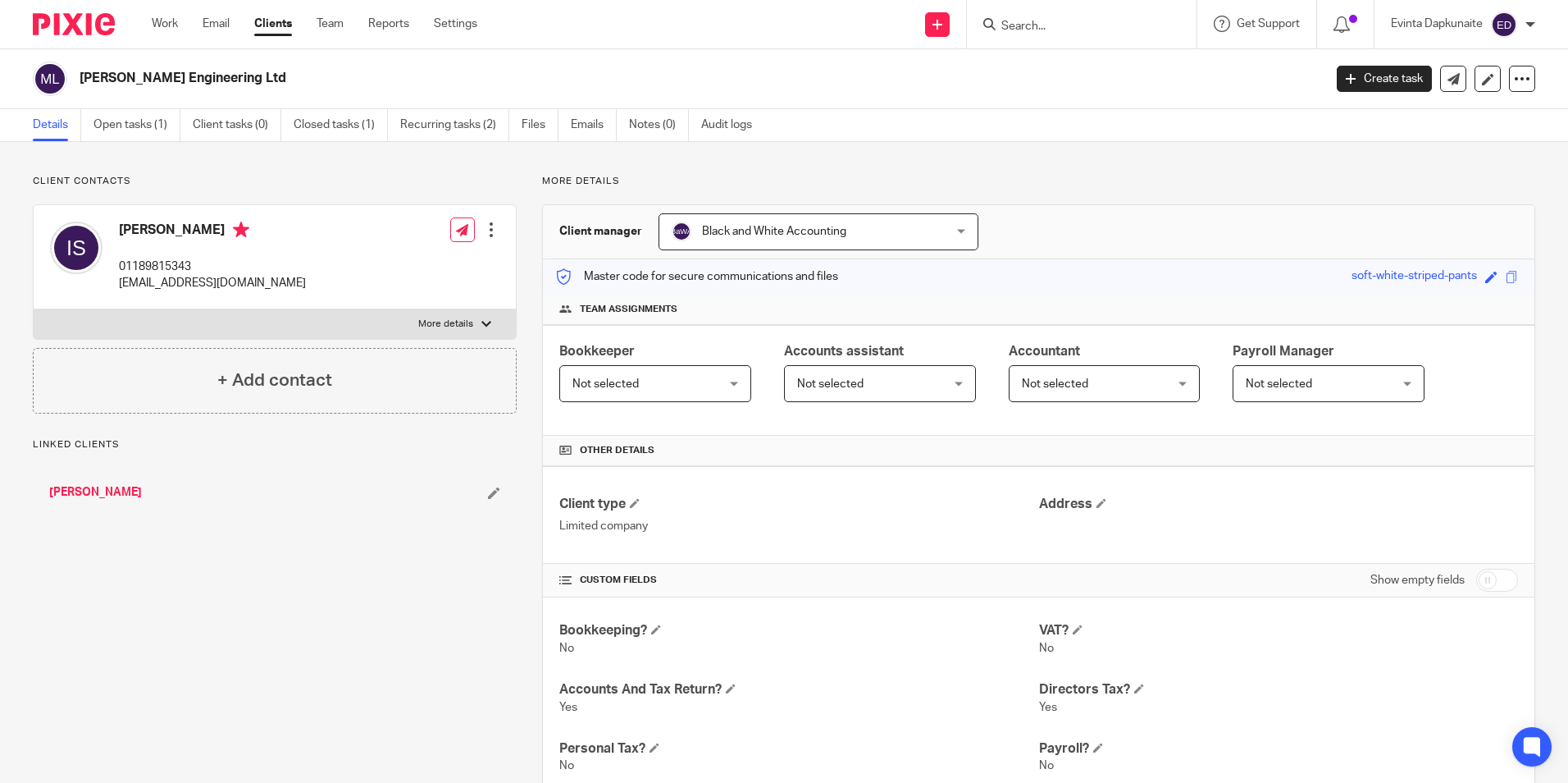
click at [1040, 14] on form at bounding box center [1086, 24] width 175 height 21
click at [1027, 23] on input "Search" at bounding box center [1073, 27] width 148 height 15
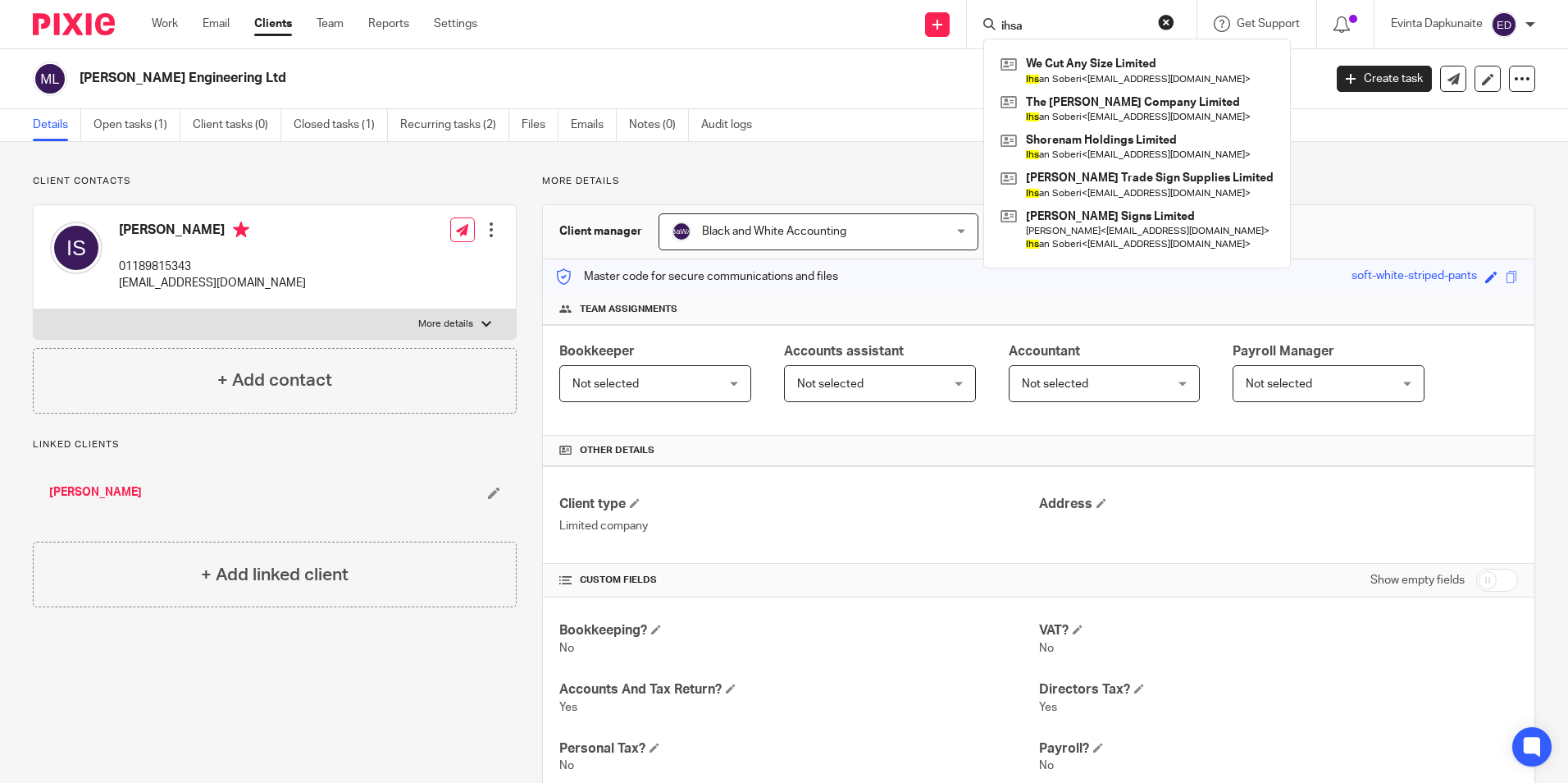
type input "ihsan"
drag, startPoint x: 1087, startPoint y: 24, endPoint x: 884, endPoint y: 27, distance: 203.0
click at [892, 24] on div "Send new email Create task Add client Request signature ihsan We Cut Any Size L…" at bounding box center [1034, 24] width 1066 height 48
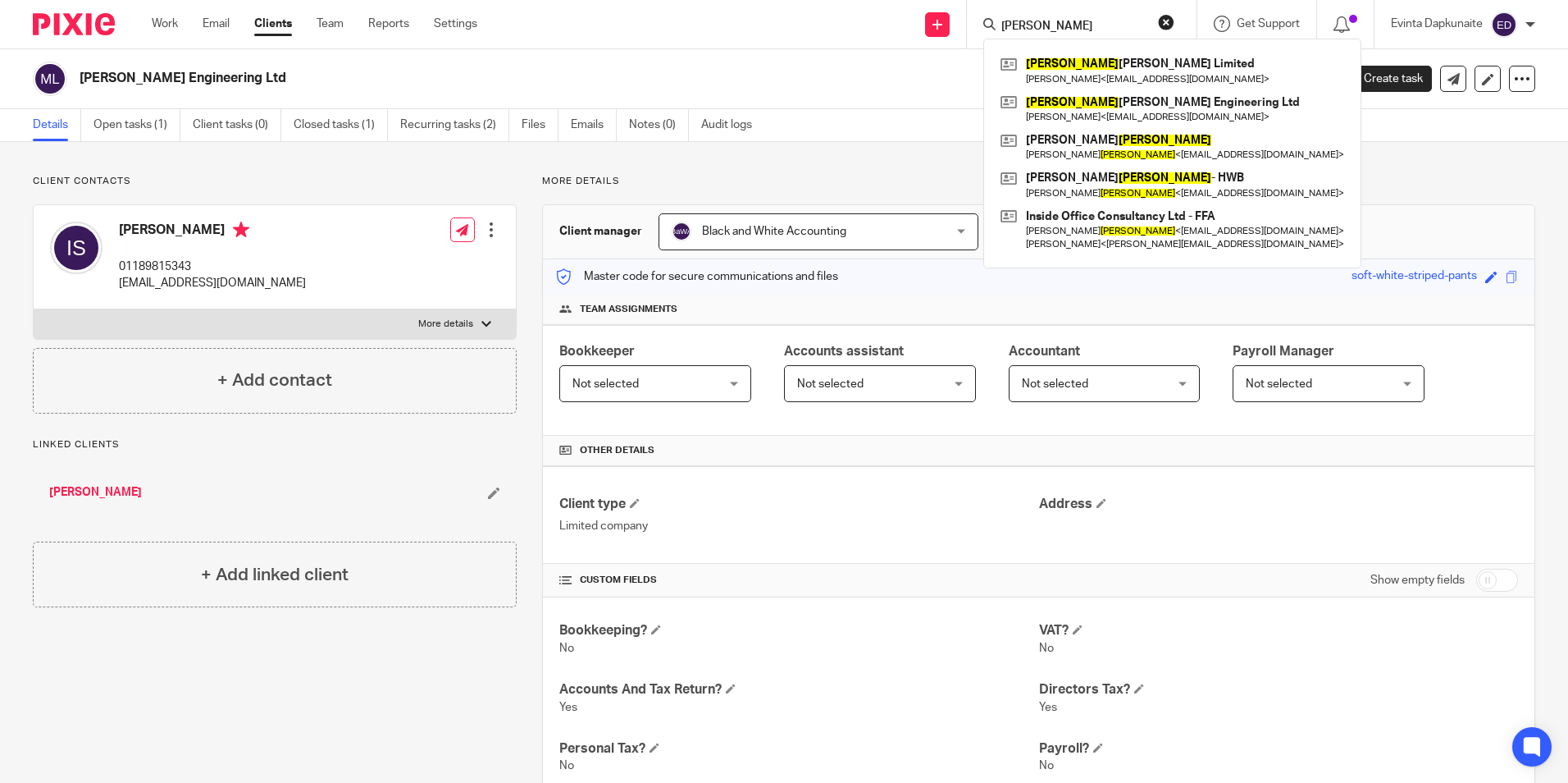
type input "[PERSON_NAME]"
drag, startPoint x: 893, startPoint y: 157, endPoint x: 866, endPoint y: 159, distance: 27.1
click at [892, 157] on div "Client contacts Ihsan Soberi 01189815343 [EMAIL_ADDRESS][DOMAIN_NAME] Edit cont…" at bounding box center [784, 735] width 1568 height 1188
